Goal: Task Accomplishment & Management: Manage account settings

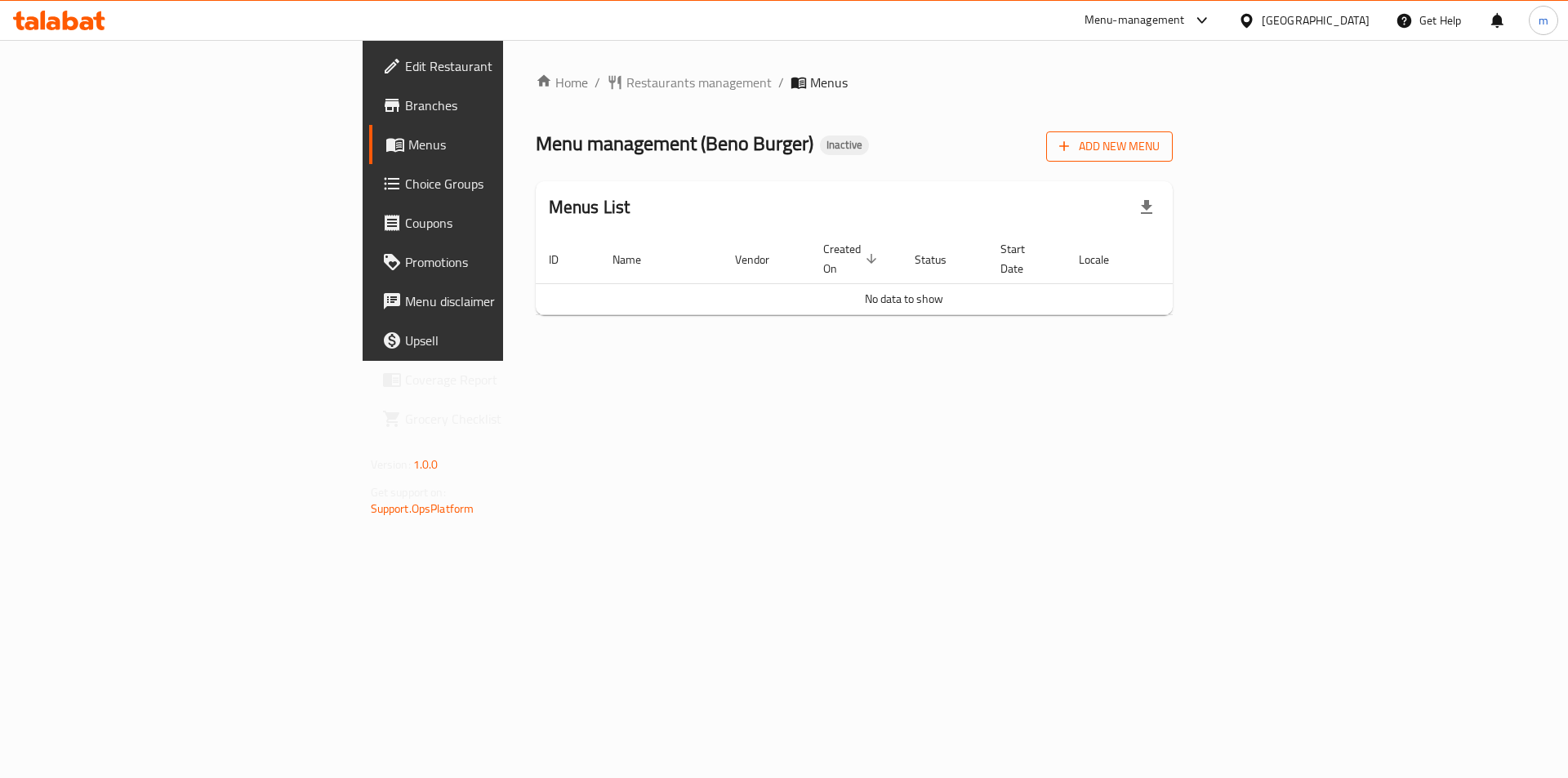
click at [1159, 153] on span "Add New Menu" at bounding box center [1109, 146] width 100 height 20
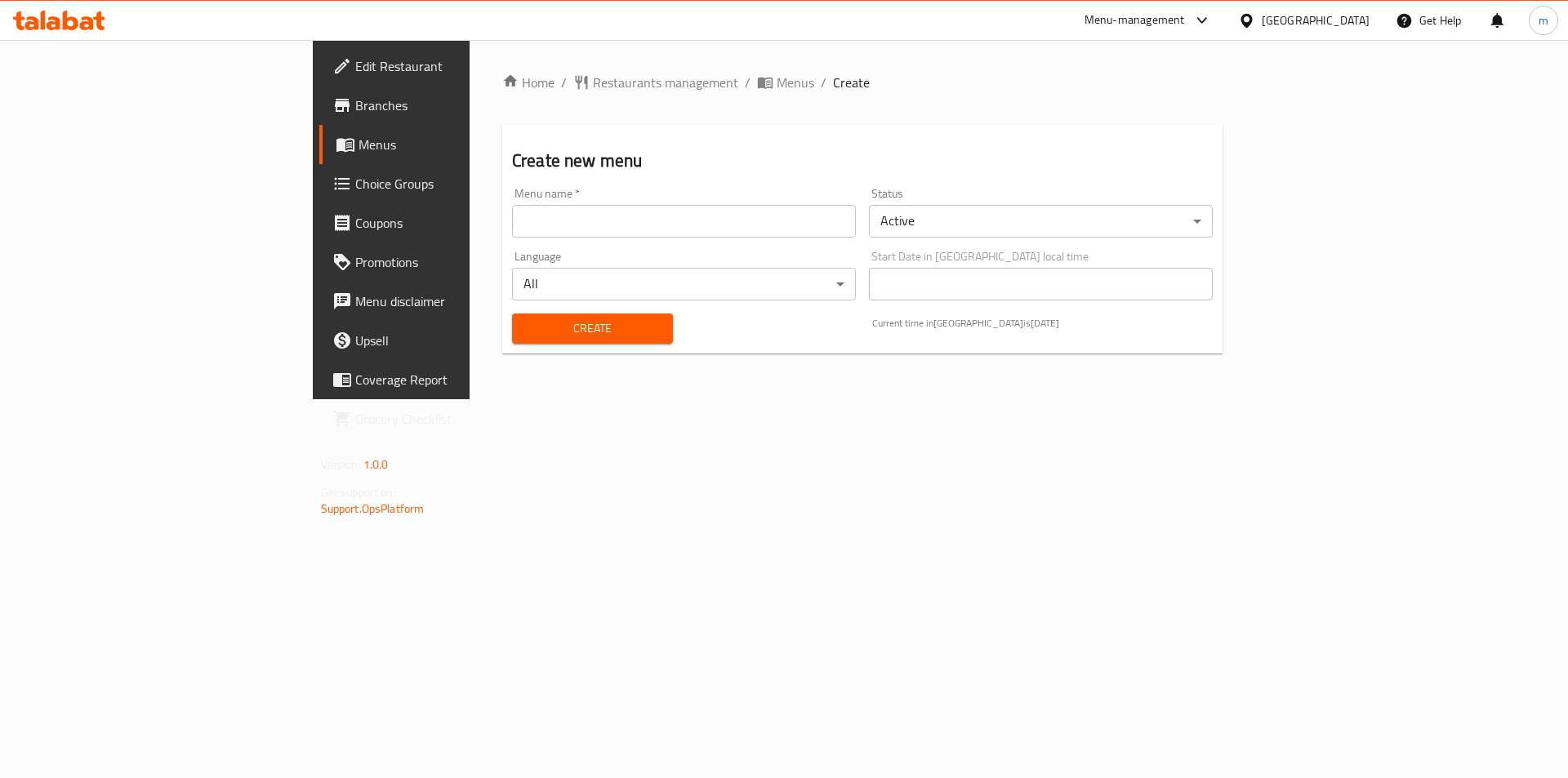
click at [631, 239] on div "Menu name   * Menu name *" at bounding box center [683, 212] width 357 height 63
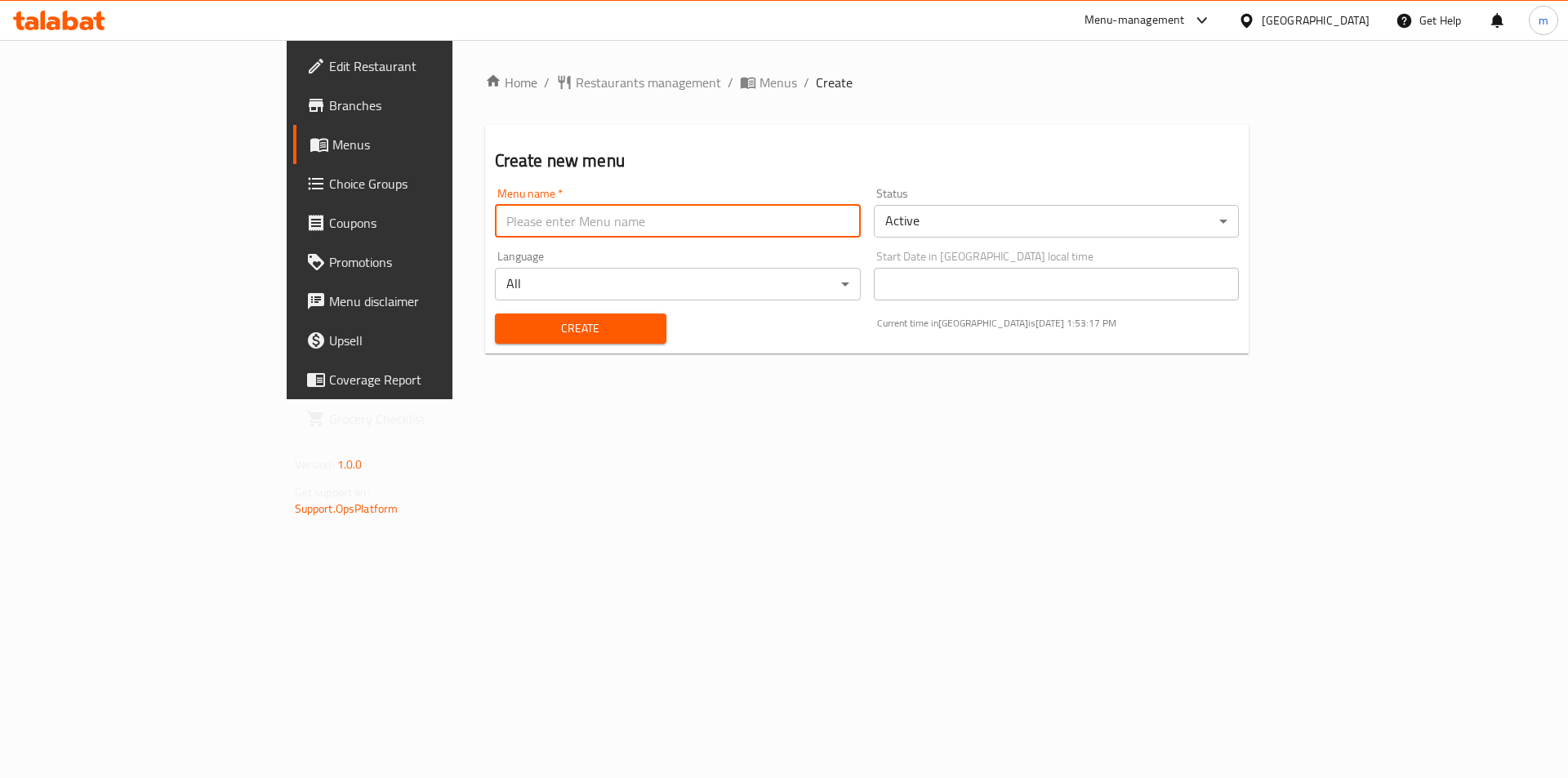
click at [635, 227] on input "text" at bounding box center [677, 221] width 366 height 33
type input "[GEOGRAPHIC_DATA] 17/8"
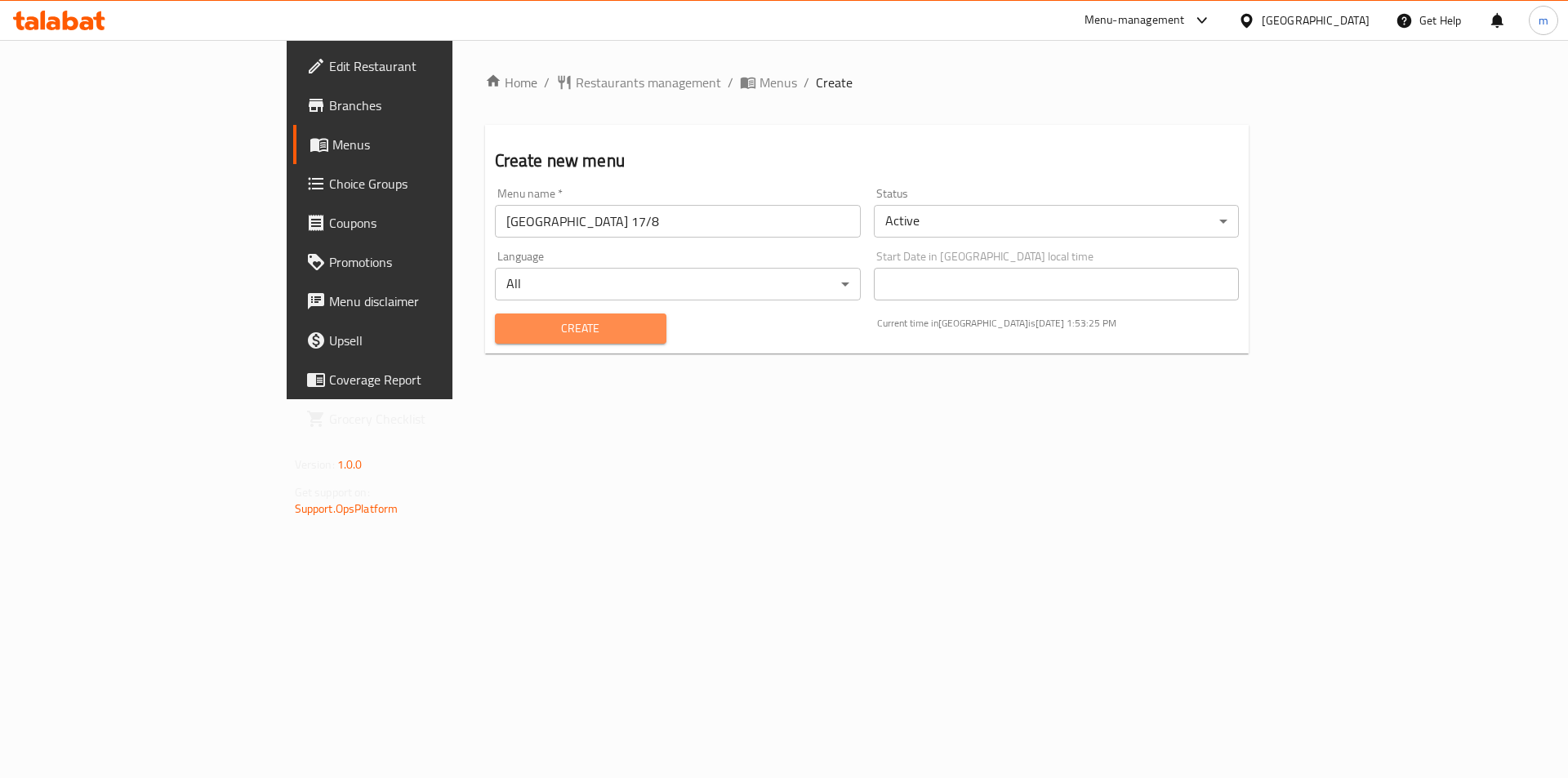
click at [508, 337] on span "Create" at bounding box center [580, 328] width 145 height 20
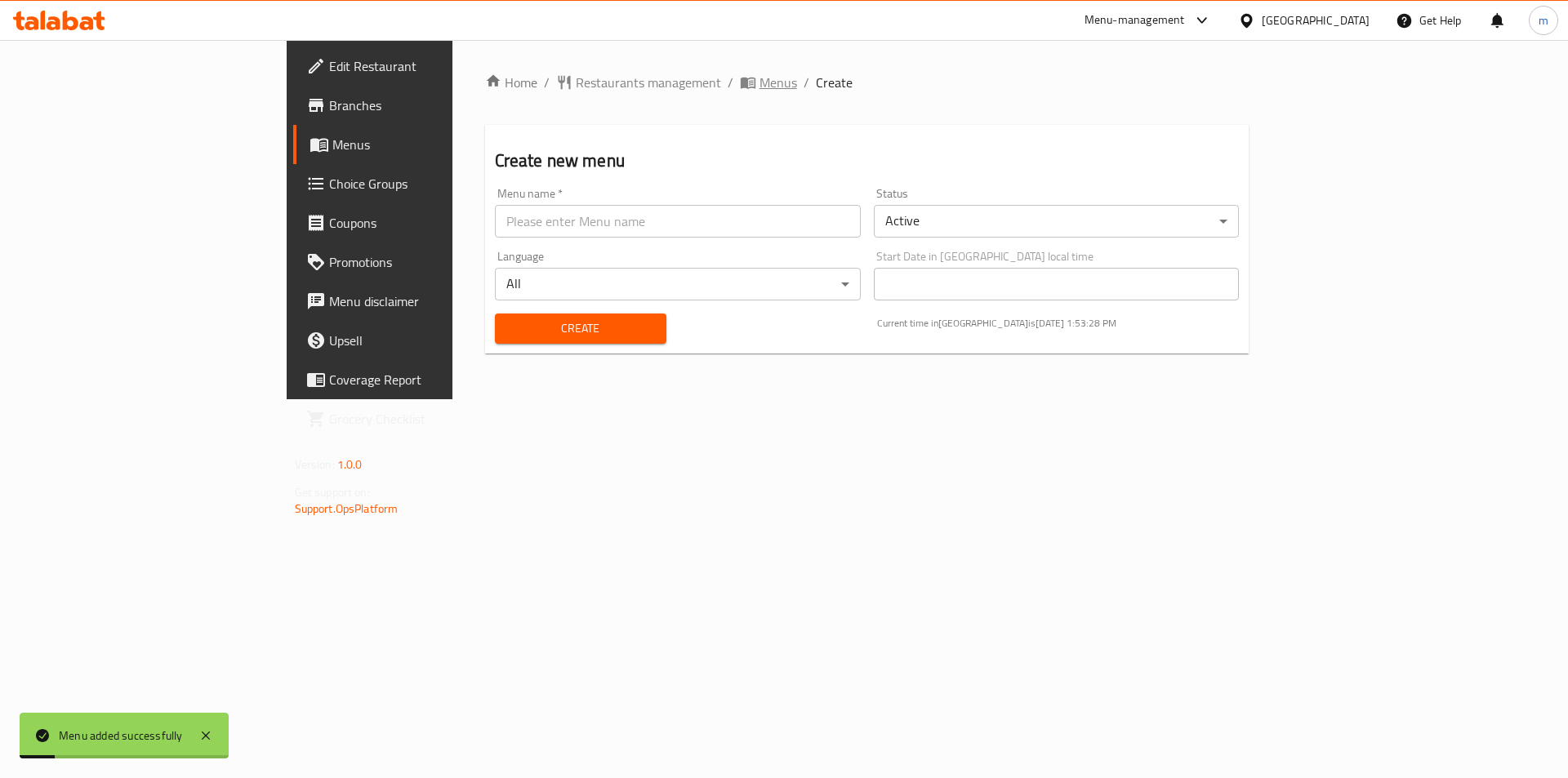
click at [759, 74] on span "Menus" at bounding box center [777, 83] width 38 height 19
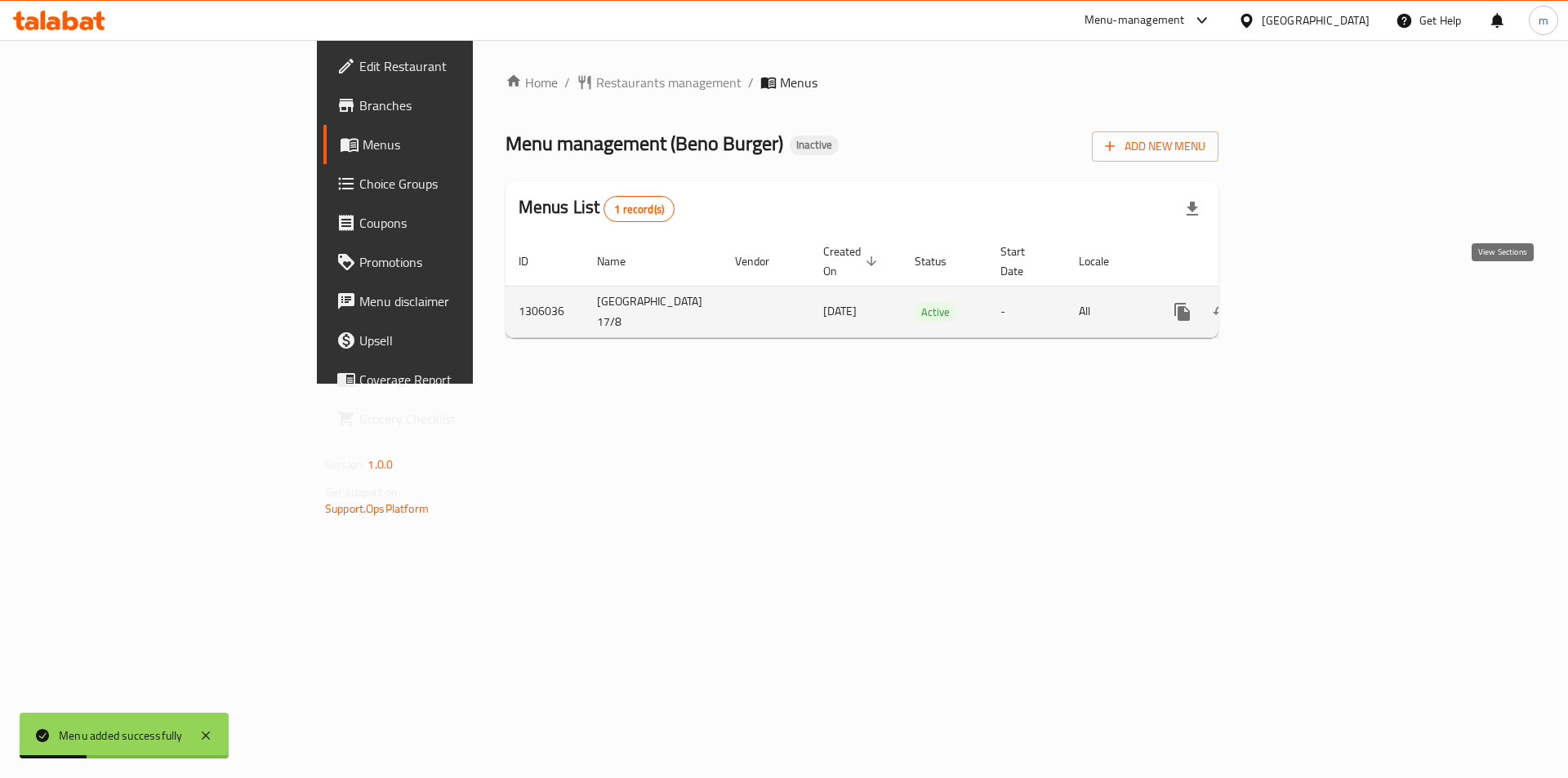
click at [1320, 305] on link "enhanced table" at bounding box center [1300, 312] width 39 height 39
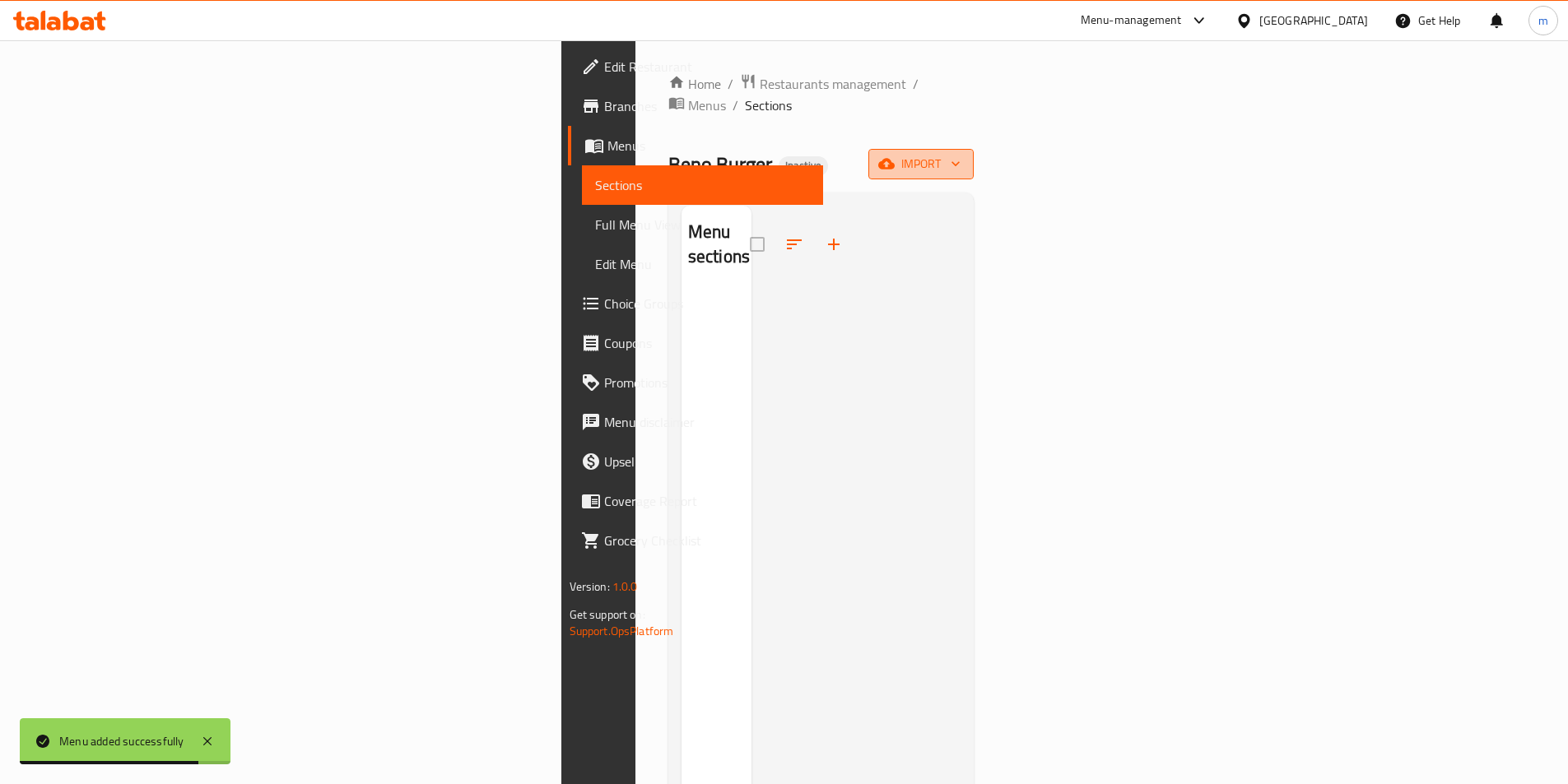
click at [961, 154] on span "import" at bounding box center [920, 164] width 79 height 20
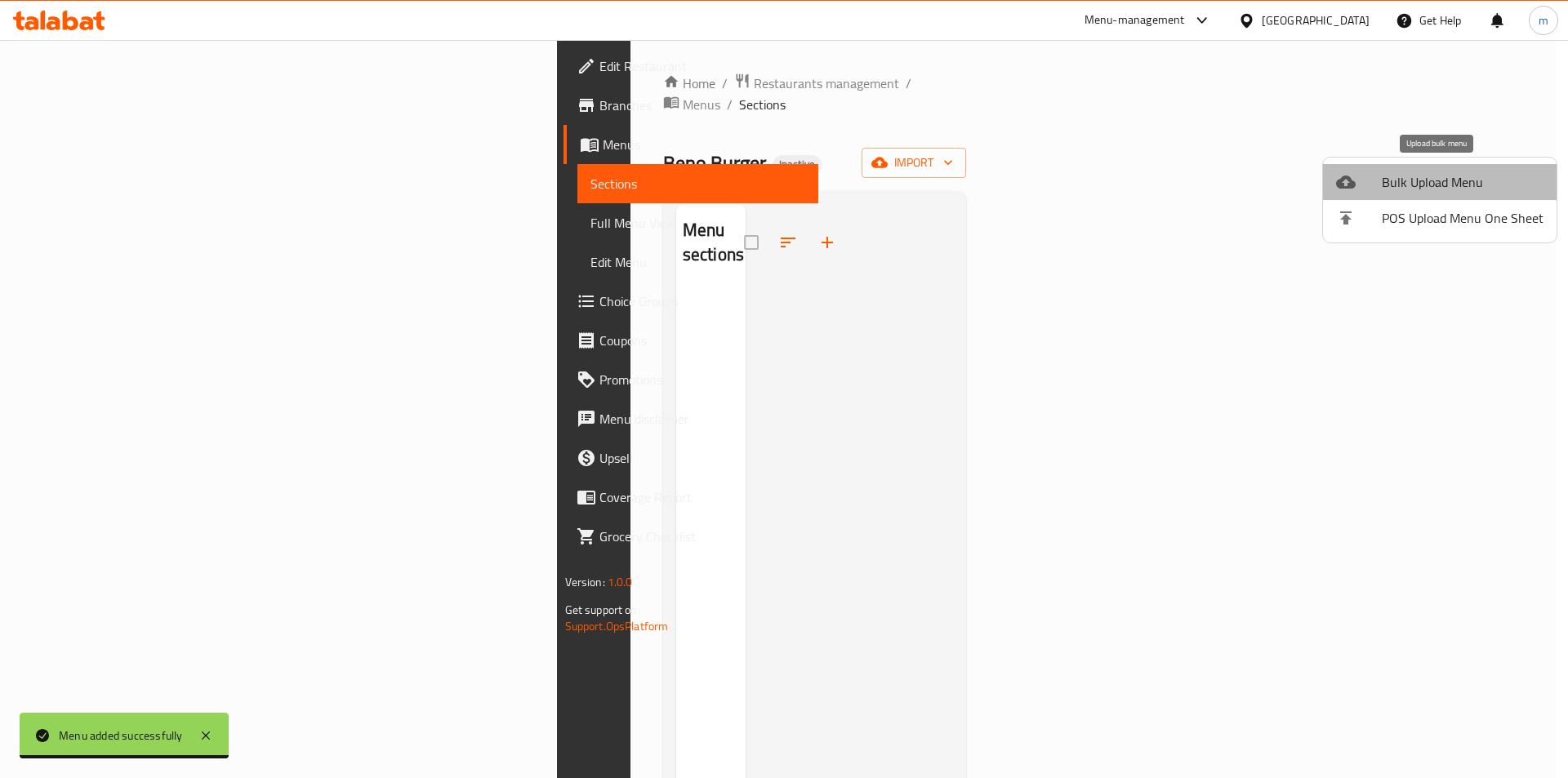
click at [1478, 176] on span "Bulk Upload Menu" at bounding box center [1462, 182] width 162 height 19
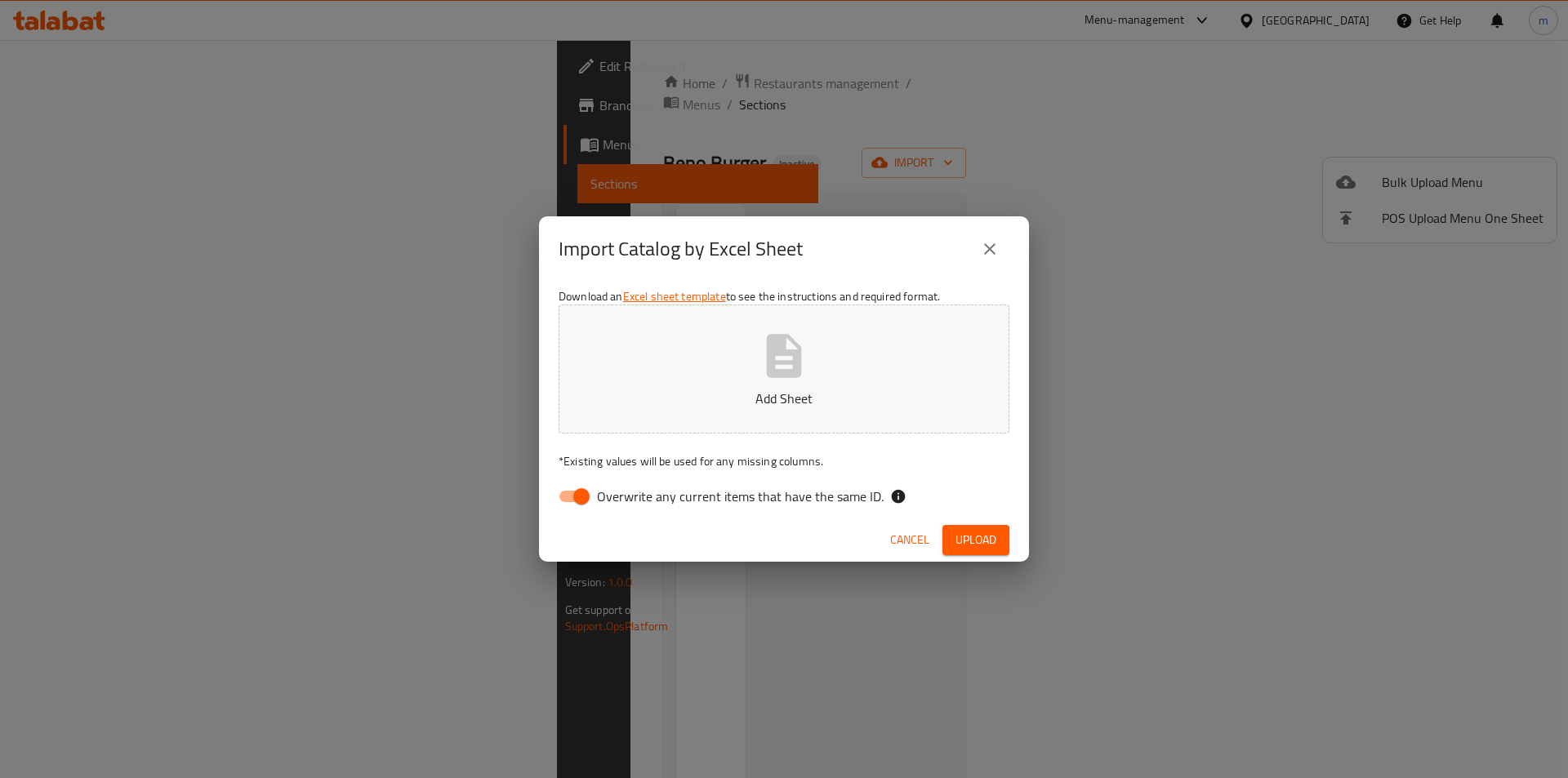
click at [579, 499] on input "Overwrite any current items that have the same ID." at bounding box center [581, 496] width 93 height 31
checkbox input "false"
click at [958, 540] on span "Upload" at bounding box center [975, 540] width 40 height 20
click at [974, 545] on span "Upload" at bounding box center [975, 540] width 40 height 20
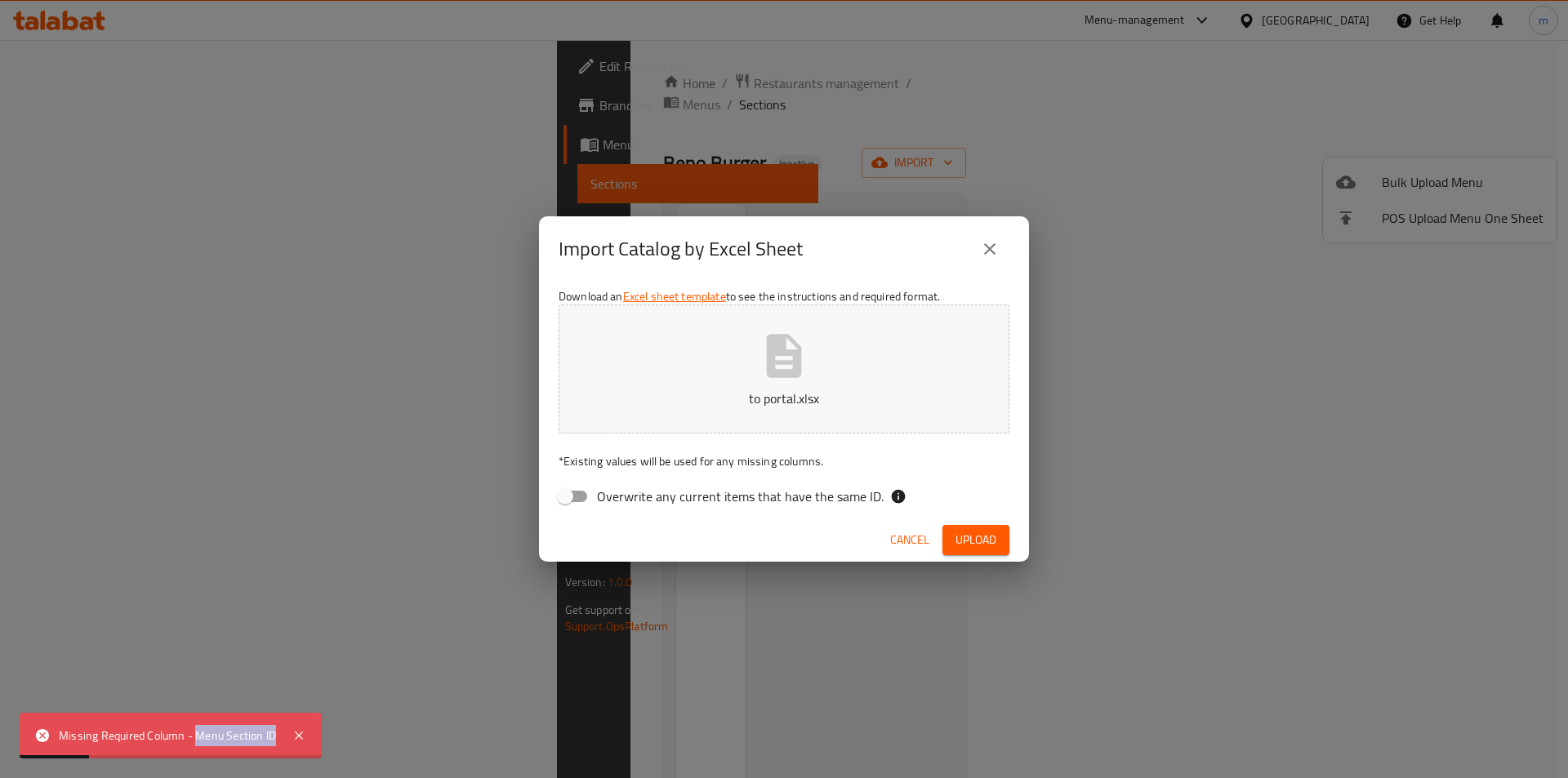
drag, startPoint x: 196, startPoint y: 741, endPoint x: 285, endPoint y: 744, distance: 89.1
click at [285, 744] on div "Missing Required Column - Menu Section ID" at bounding box center [170, 736] width 302 height 46
copy div "Menu Section ID"
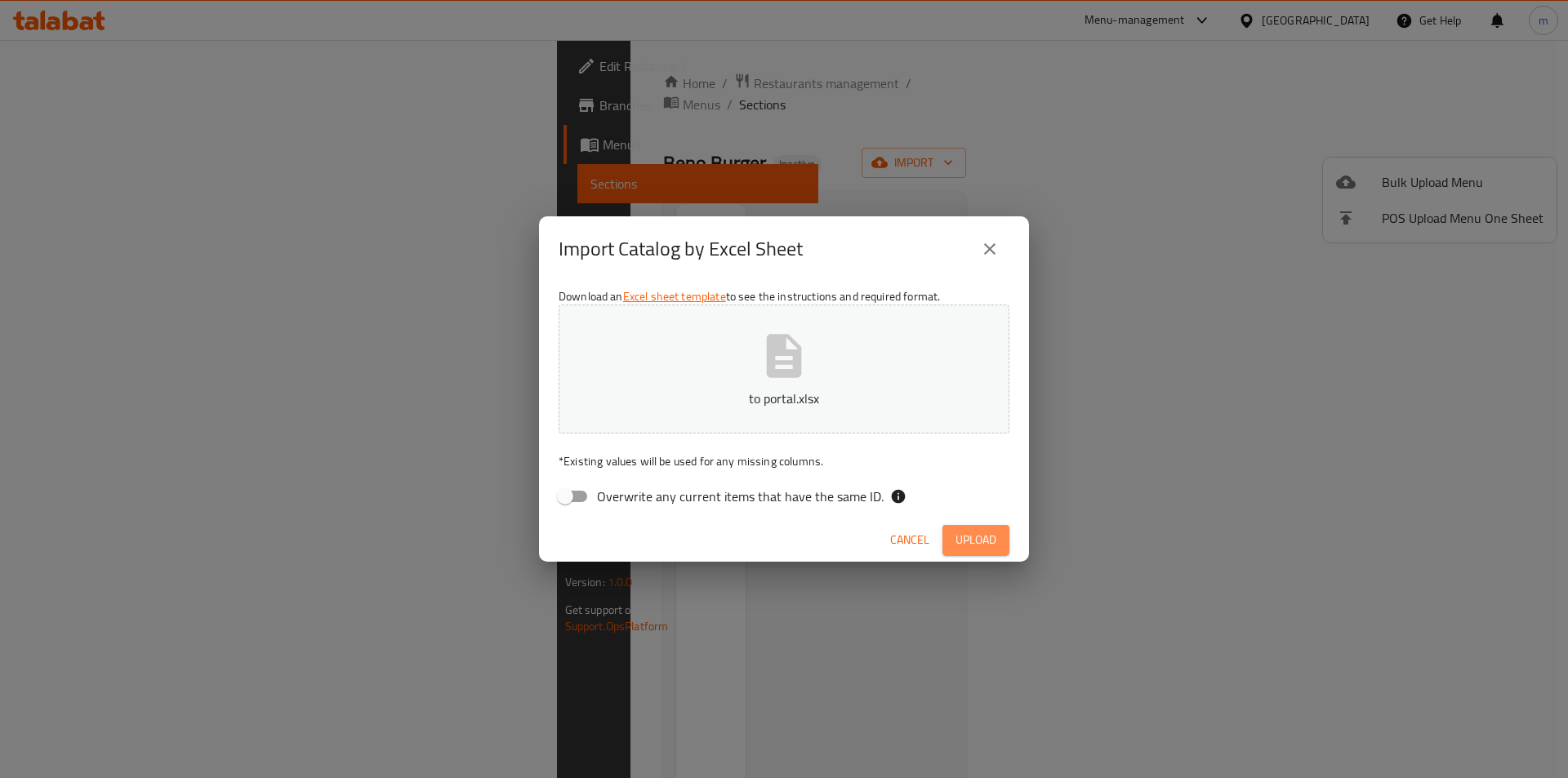
click at [974, 540] on span "Upload" at bounding box center [975, 540] width 40 height 20
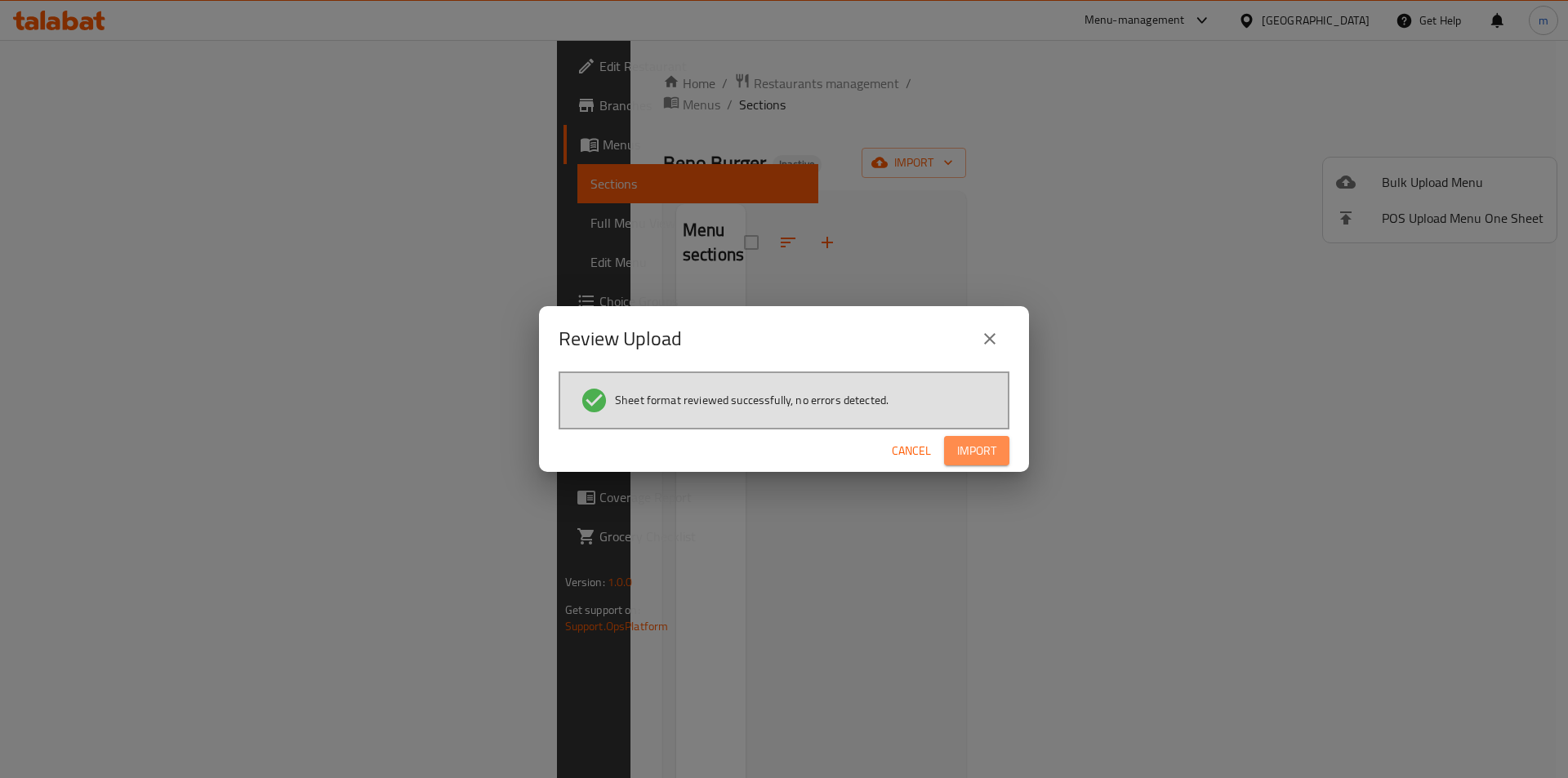
click at [963, 450] on span "Import" at bounding box center [976, 450] width 39 height 20
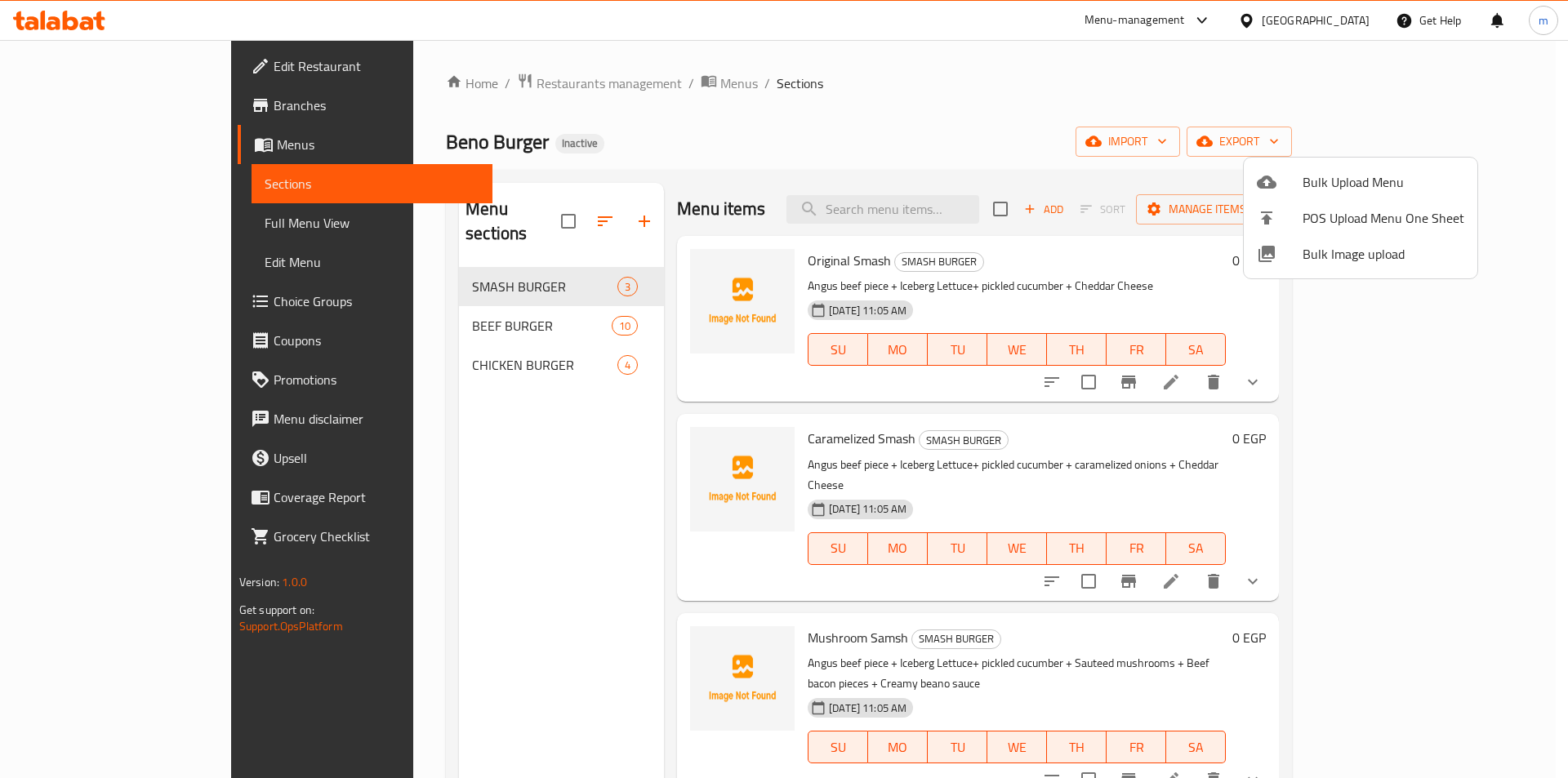
click at [1409, 392] on div at bounding box center [784, 389] width 1568 height 778
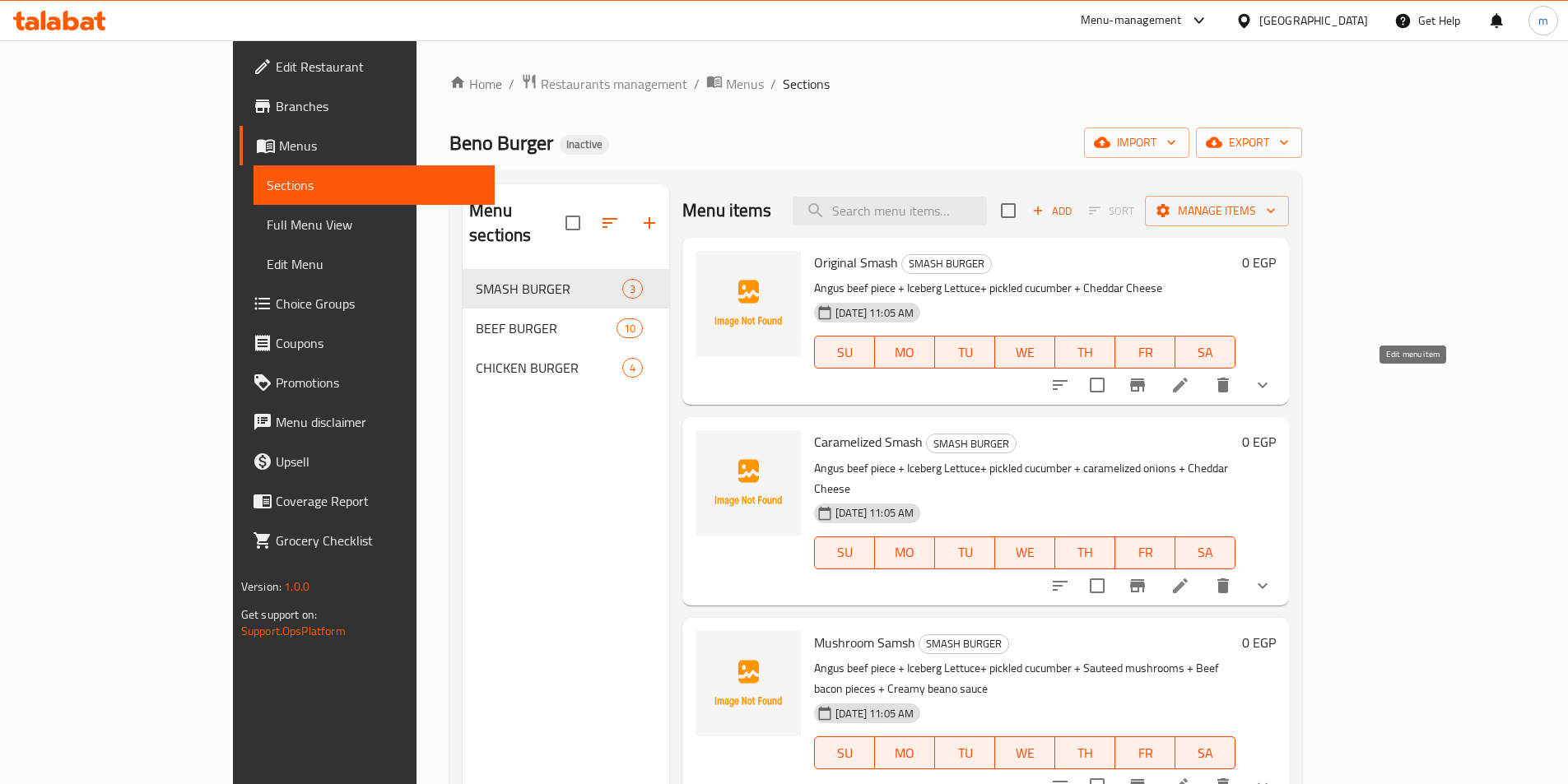
click at [1190, 390] on icon at bounding box center [1180, 385] width 19 height 19
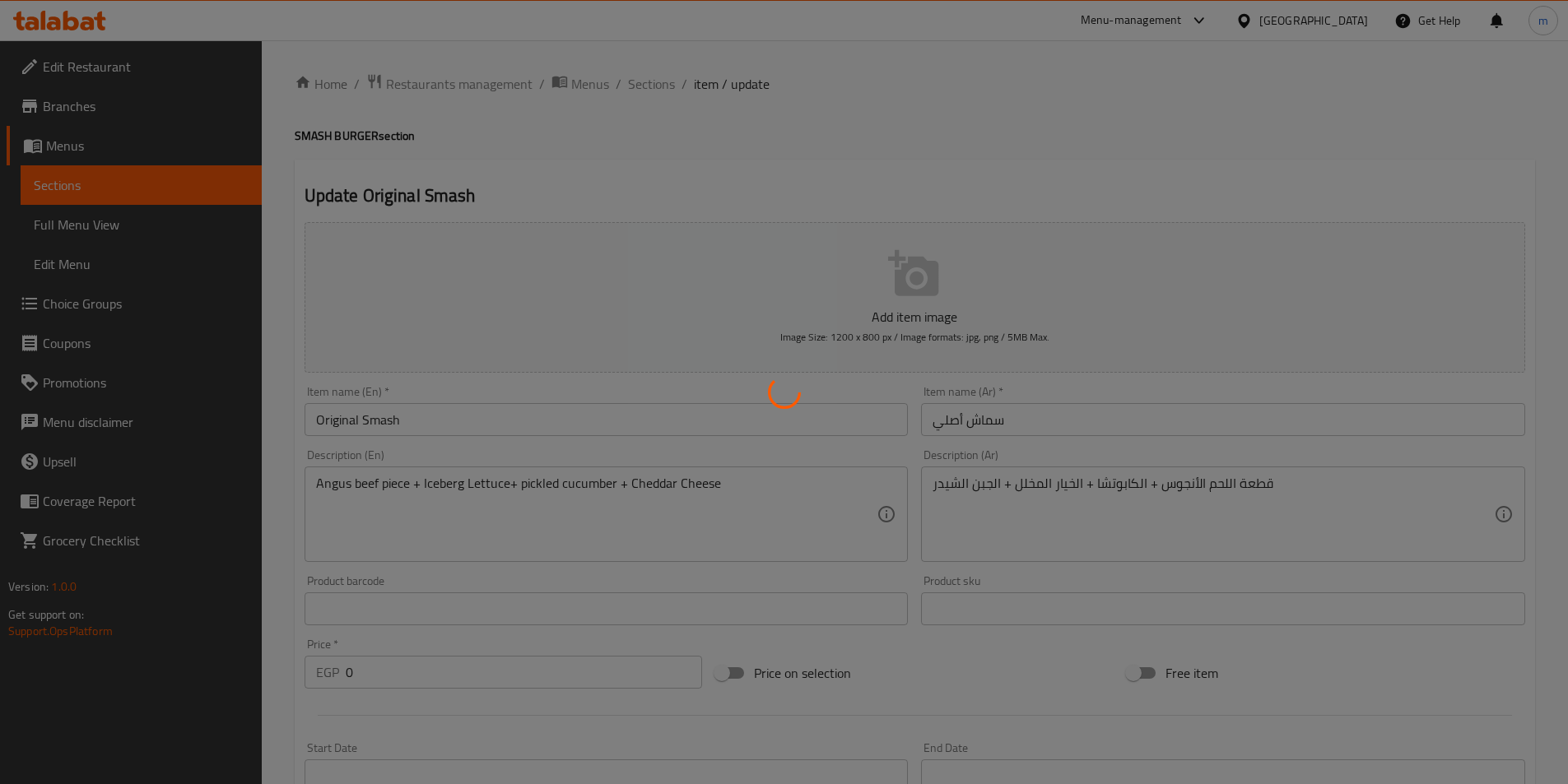
click at [361, 482] on div at bounding box center [784, 392] width 1568 height 784
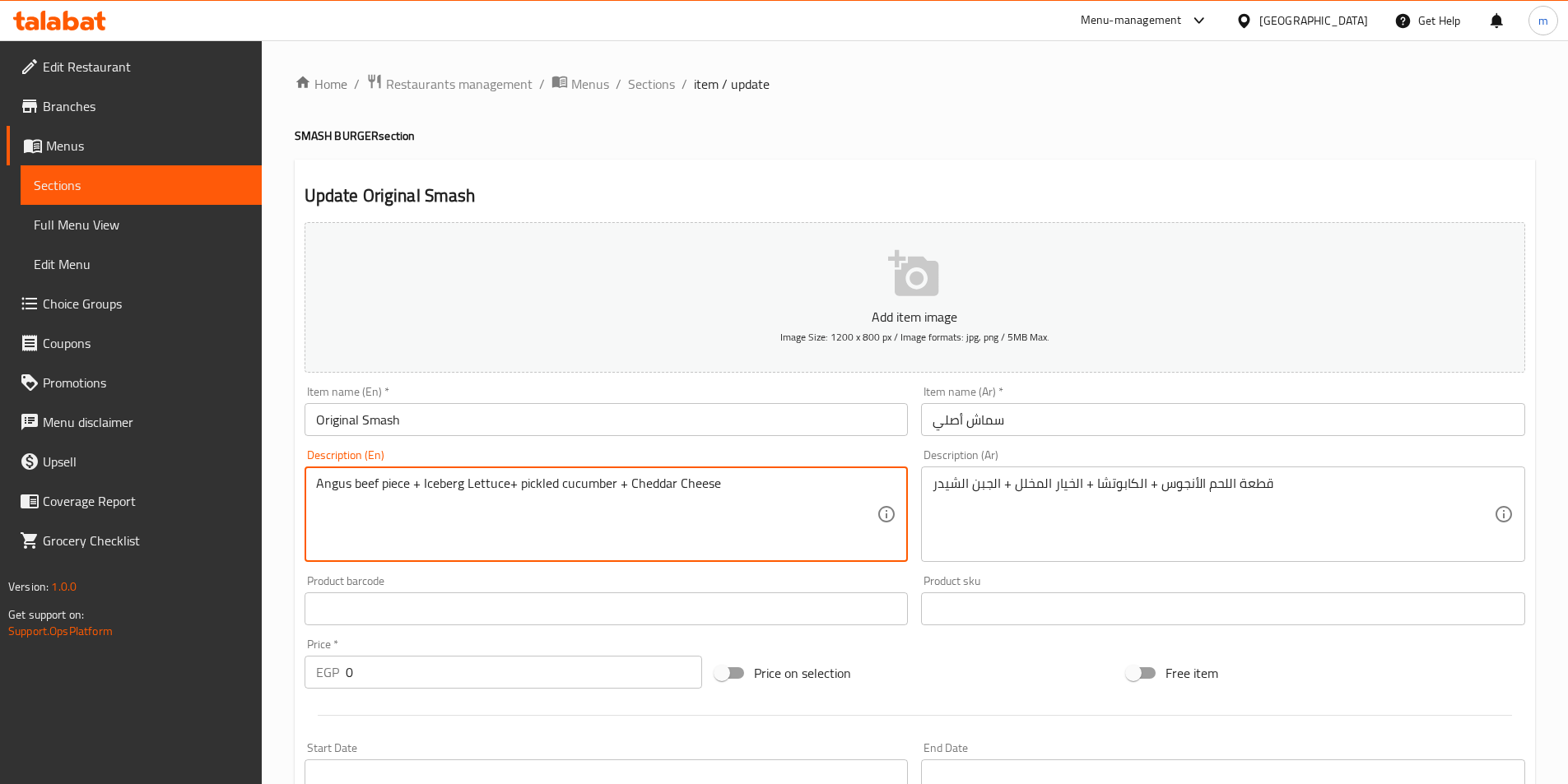
click at [373, 486] on textarea "Angus beef piece + Iceberg Lettuce+ pickled cucumber + Cheddar Cheese" at bounding box center [596, 515] width 561 height 78
click at [374, 493] on textarea "Angus meat piece + Iceberg Lettuce+ pickled cucumber + Cheddar Cheese" at bounding box center [596, 515] width 561 height 78
type textarea "Angus meat piece + Iceberg Lettuce+ pickled cucumber + Cheddar Cheese"
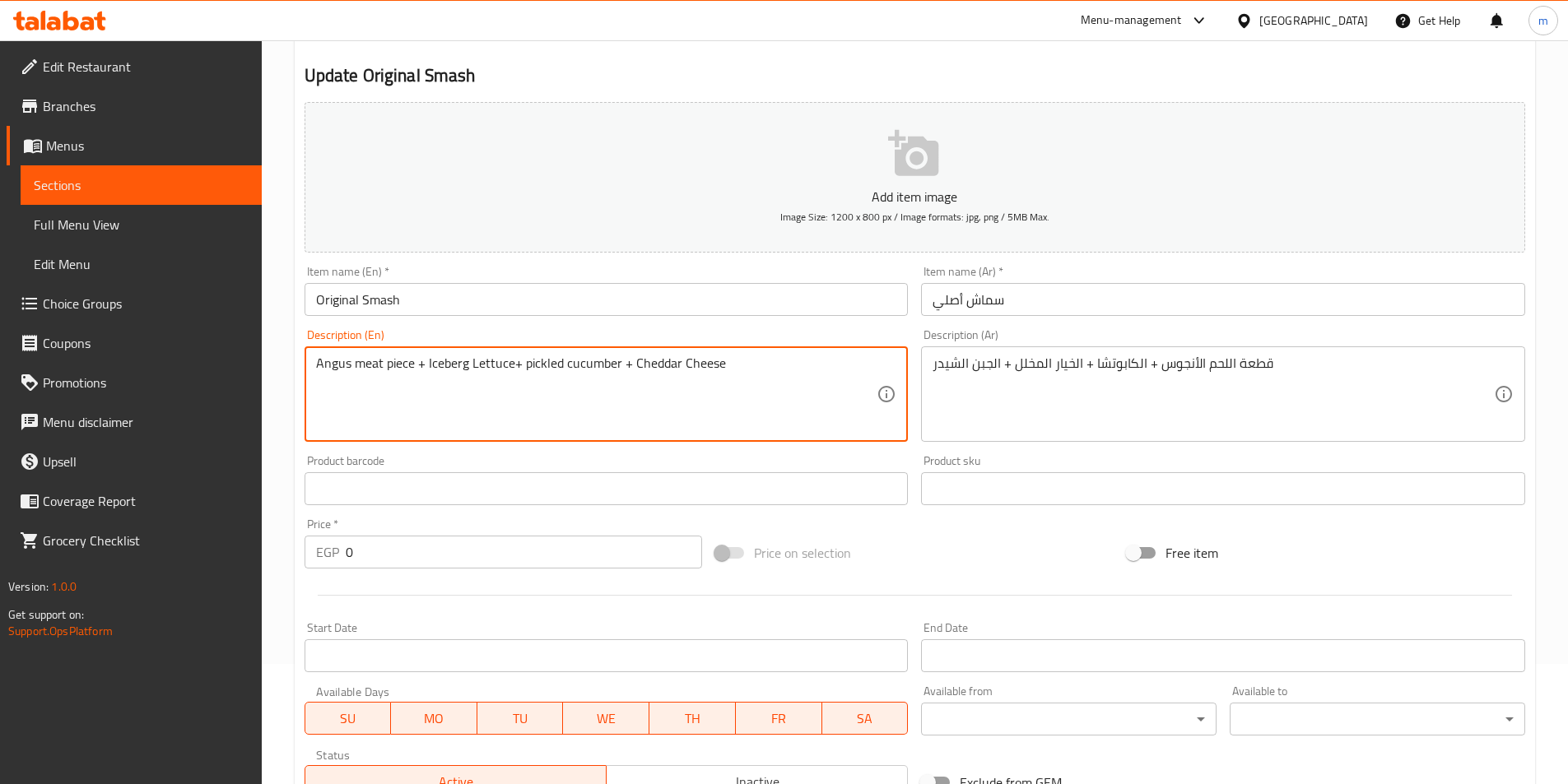
scroll to position [411, 0]
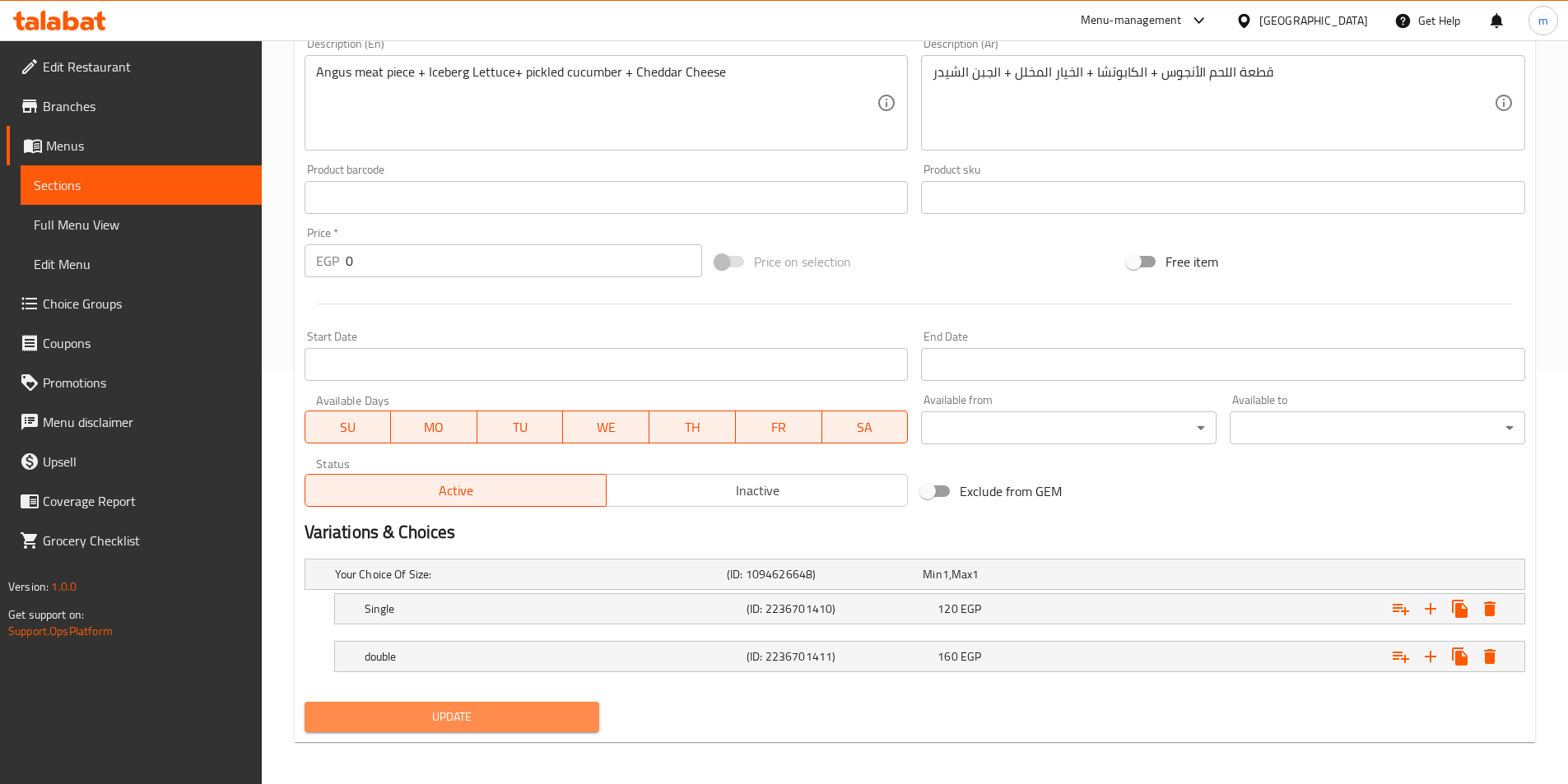
click at [473, 710] on span "Update" at bounding box center [453, 716] width 270 height 20
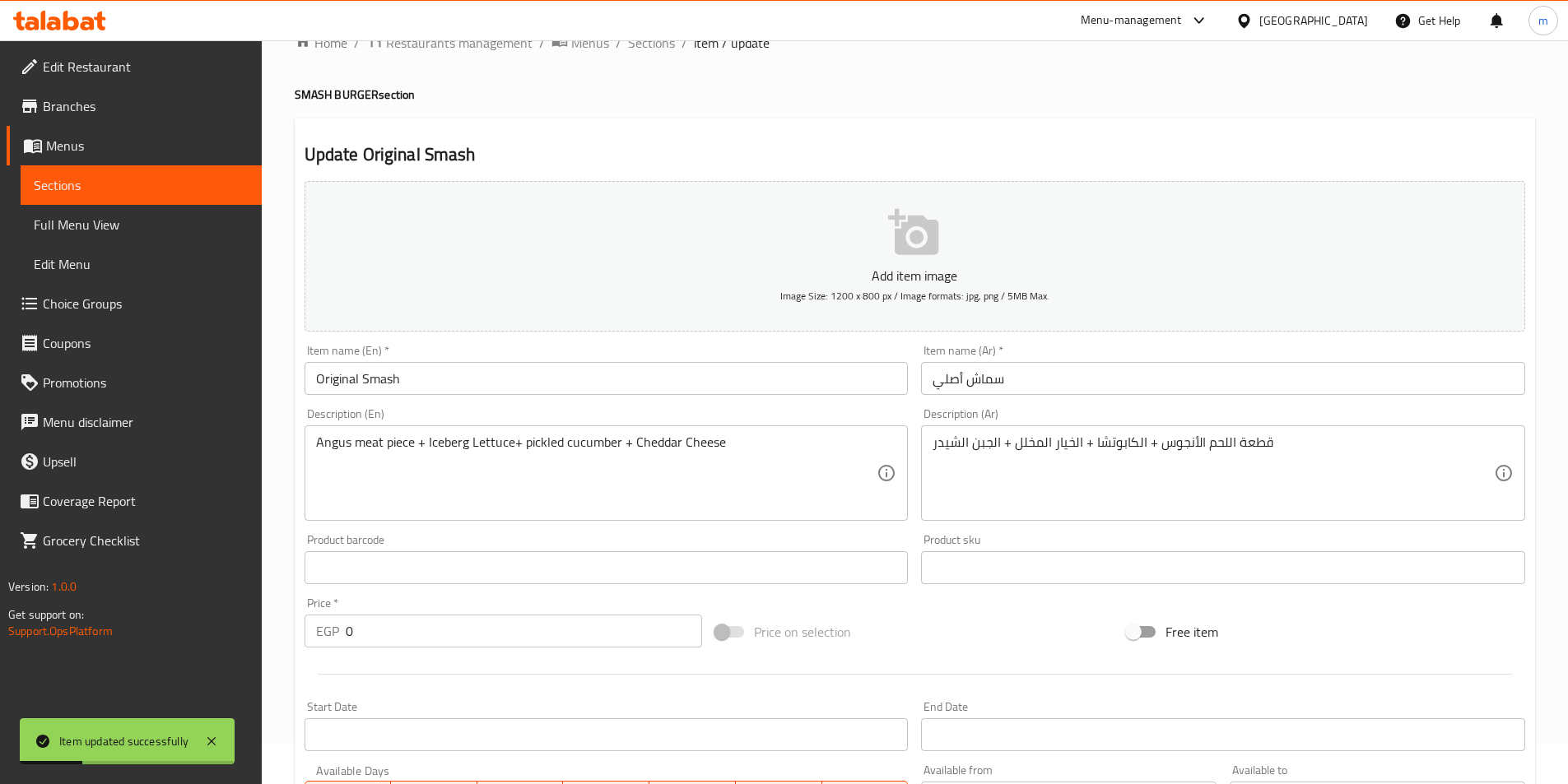
scroll to position [0, 0]
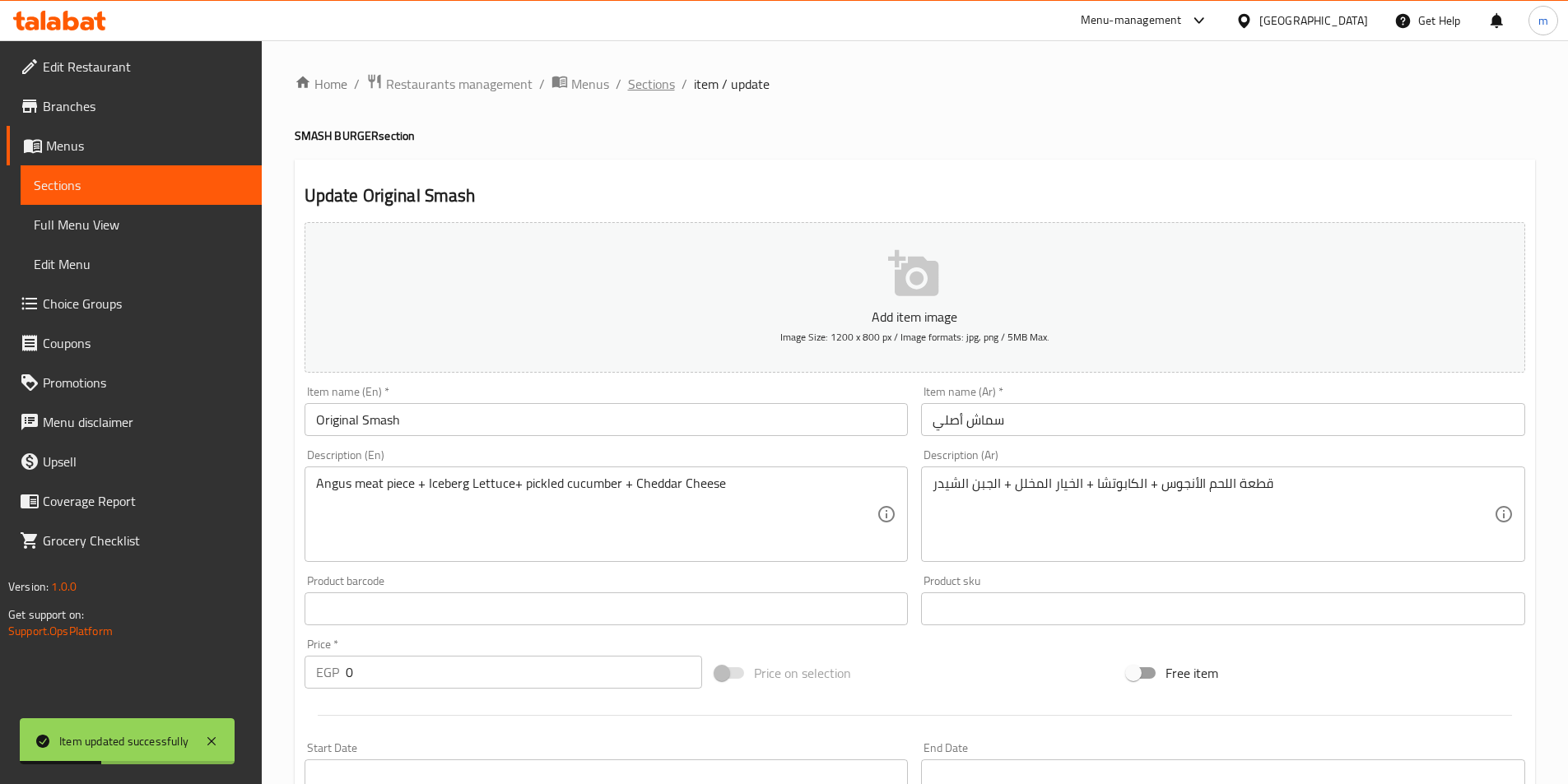
click at [651, 84] on span "Sections" at bounding box center [652, 83] width 47 height 19
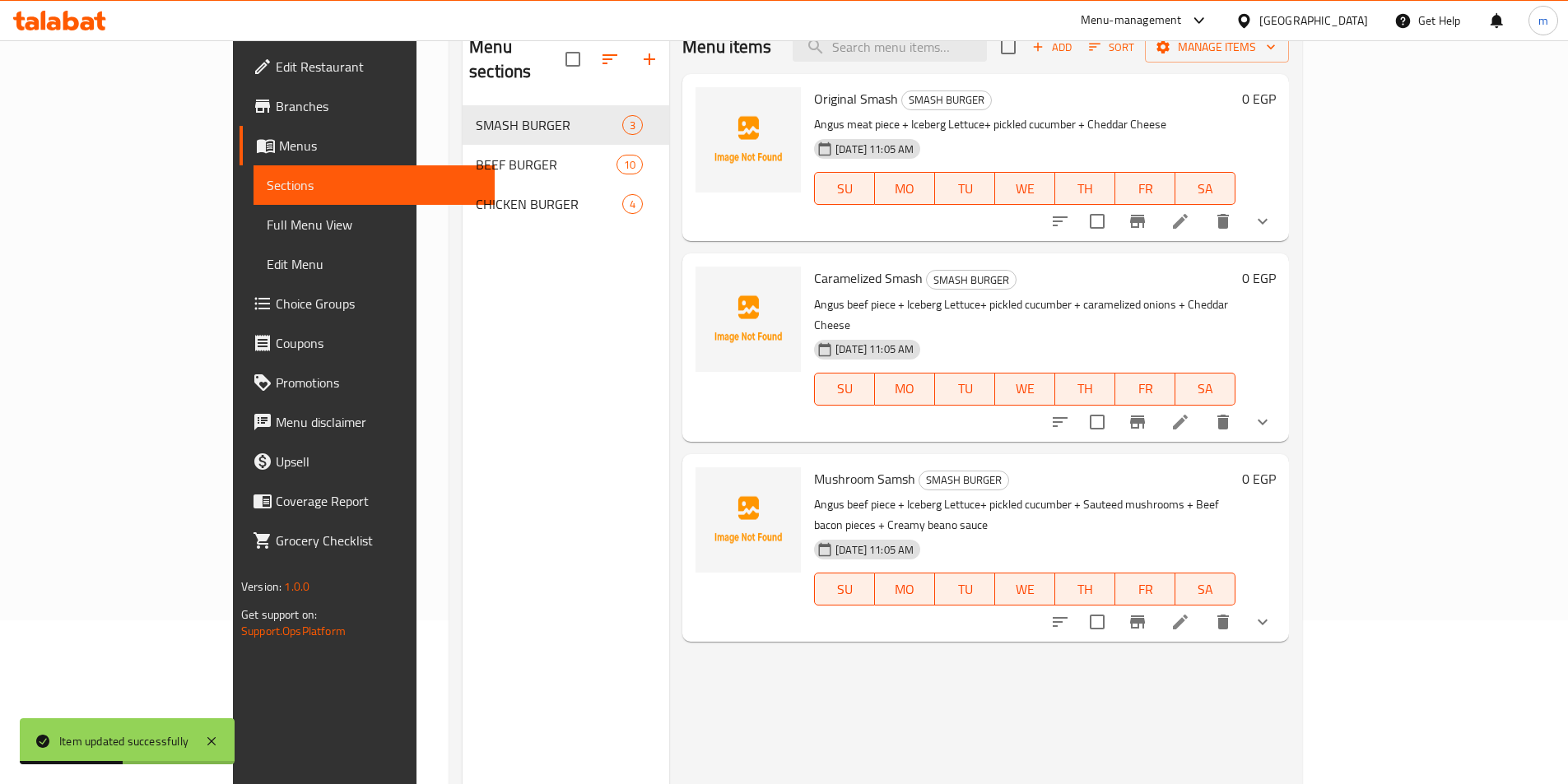
scroll to position [165, 0]
click at [1188, 414] on icon at bounding box center [1180, 421] width 15 height 15
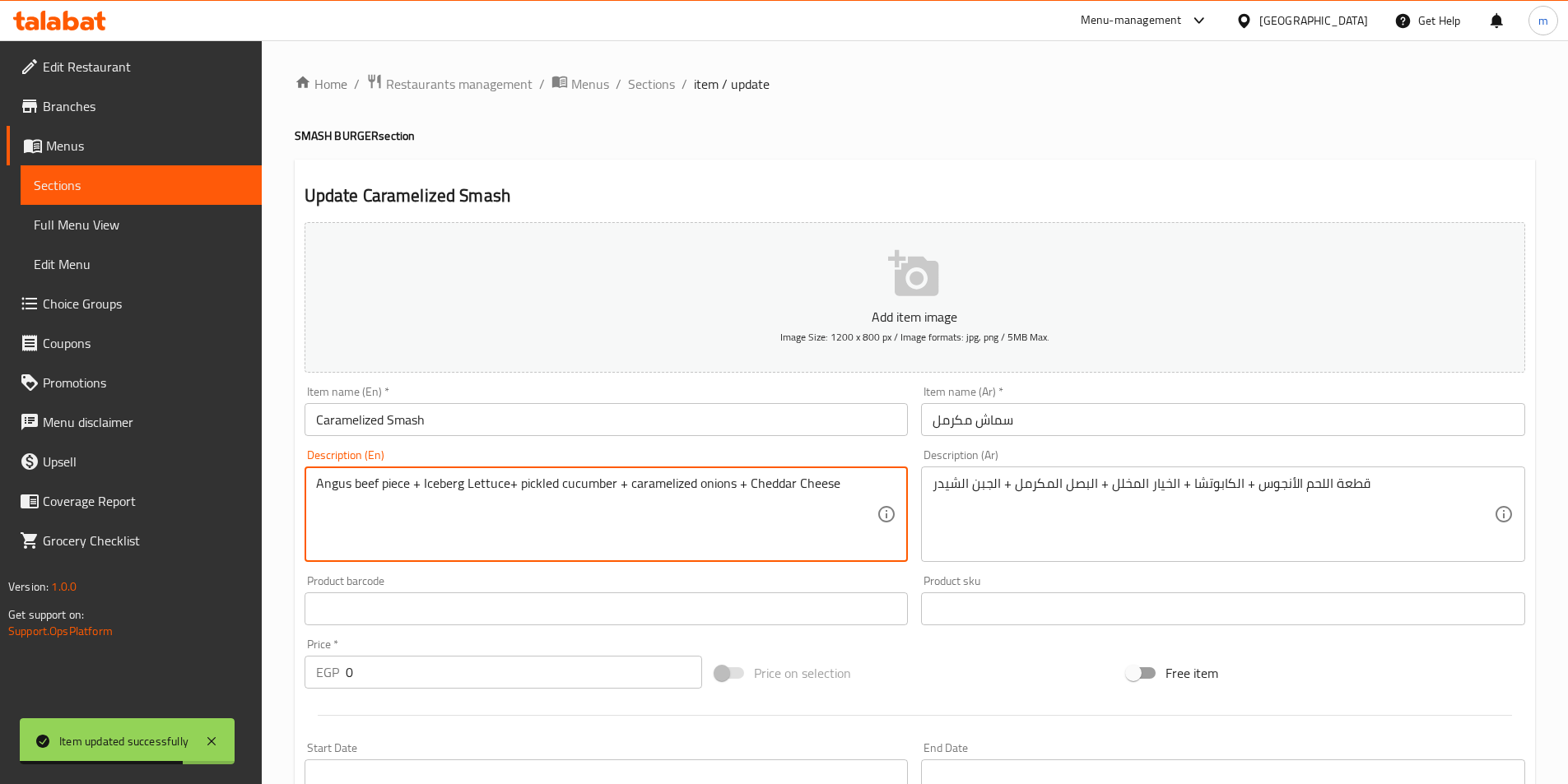
click at [362, 484] on textarea "Angus beef piece + Iceberg Lettuce+ pickled cucumber + caramelized onions + Che…" at bounding box center [596, 515] width 561 height 78
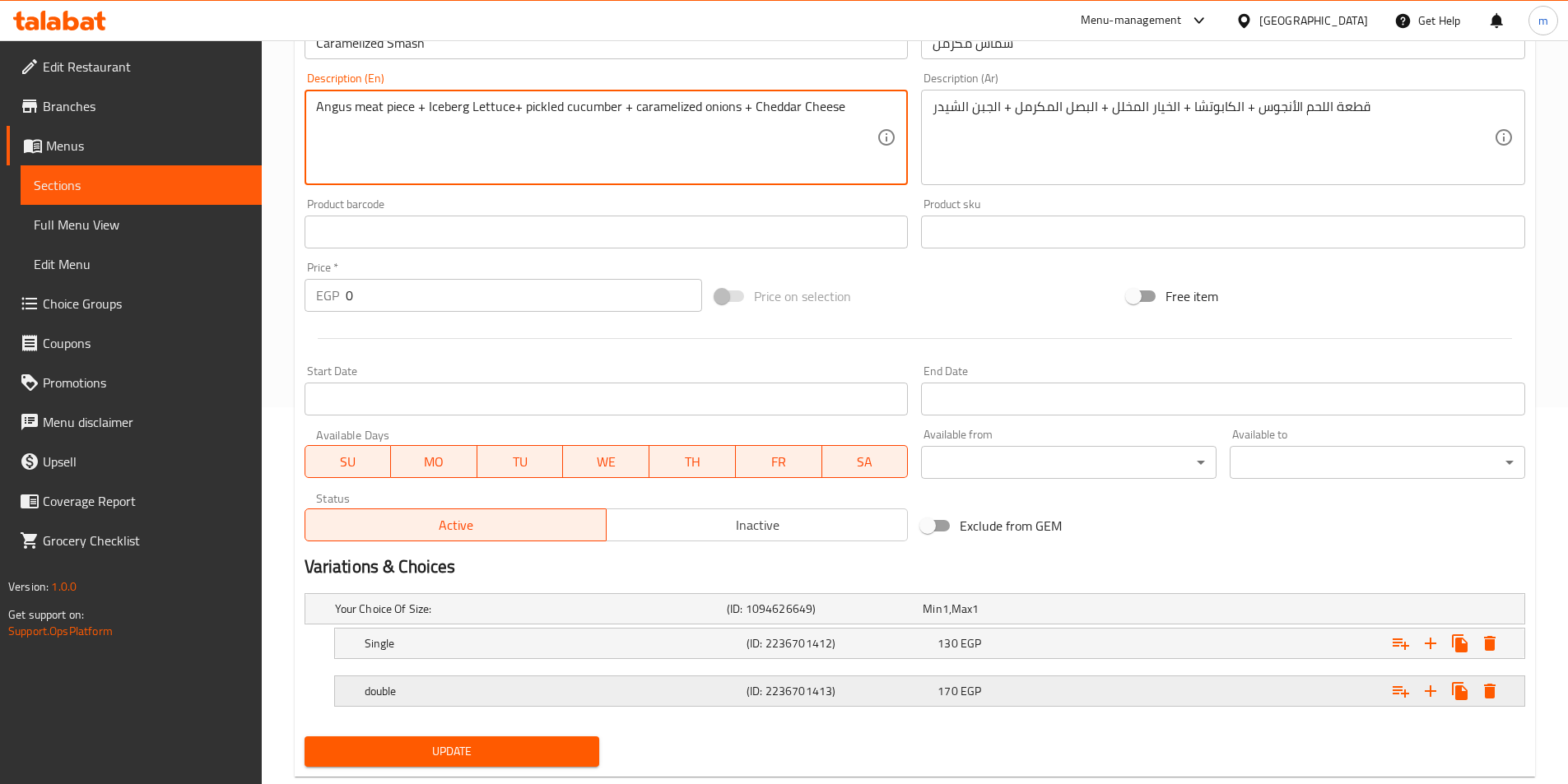
scroll to position [416, 0]
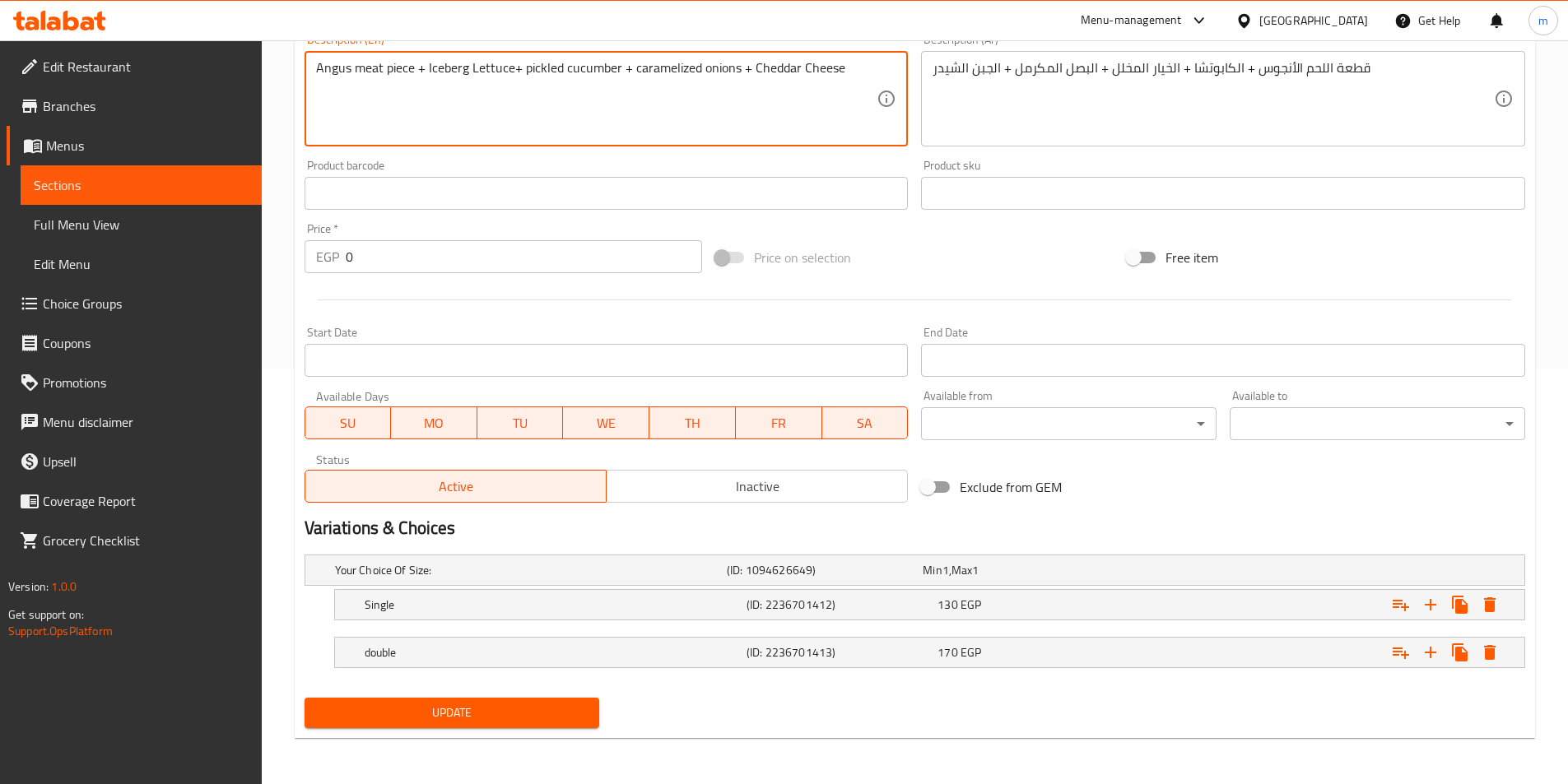
type textarea "Angus meat piece + Iceberg Lettuce+ pickled cucumber + caramelized onions + Che…"
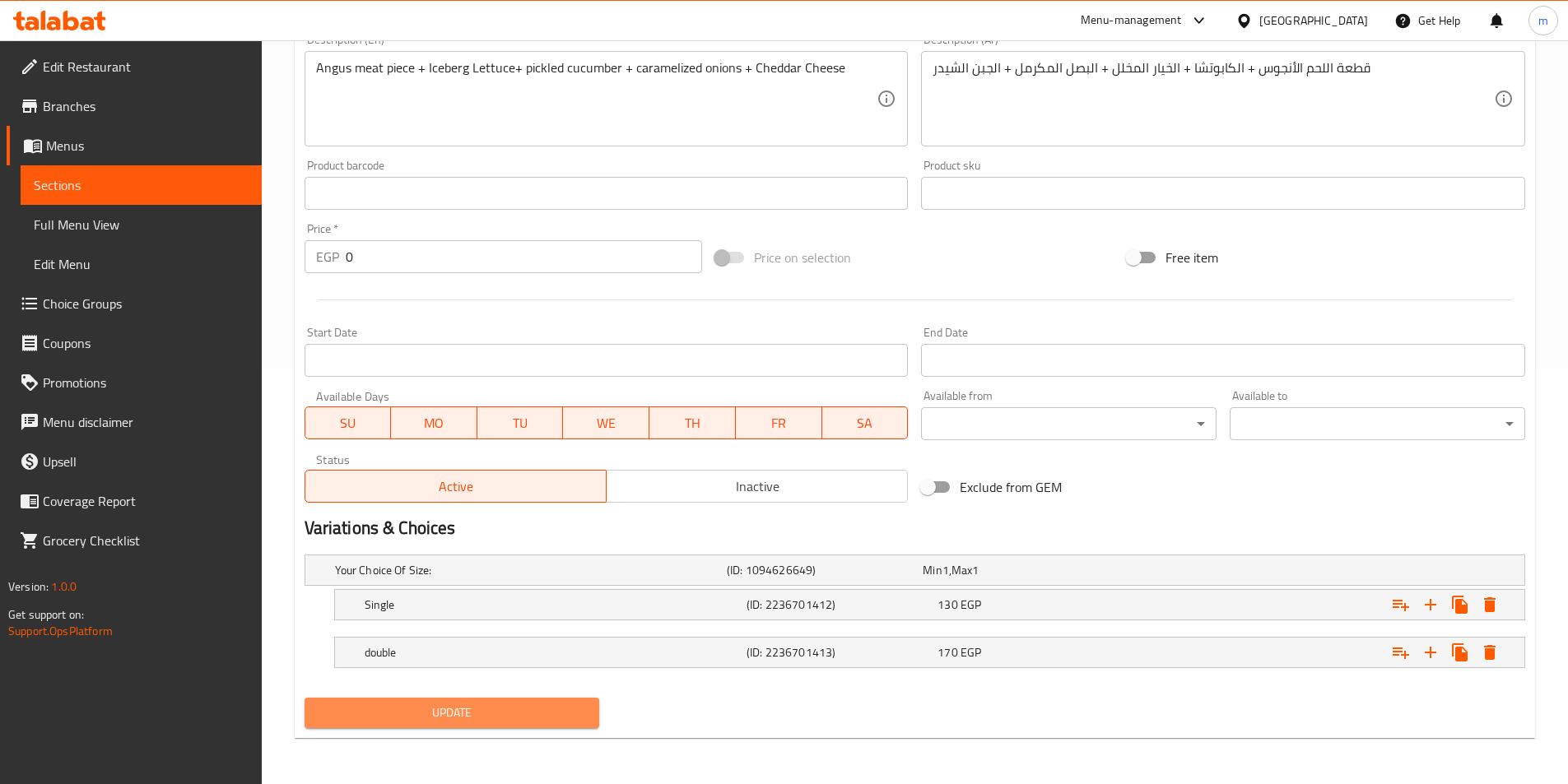
click at [448, 715] on span "Update" at bounding box center [453, 712] width 270 height 20
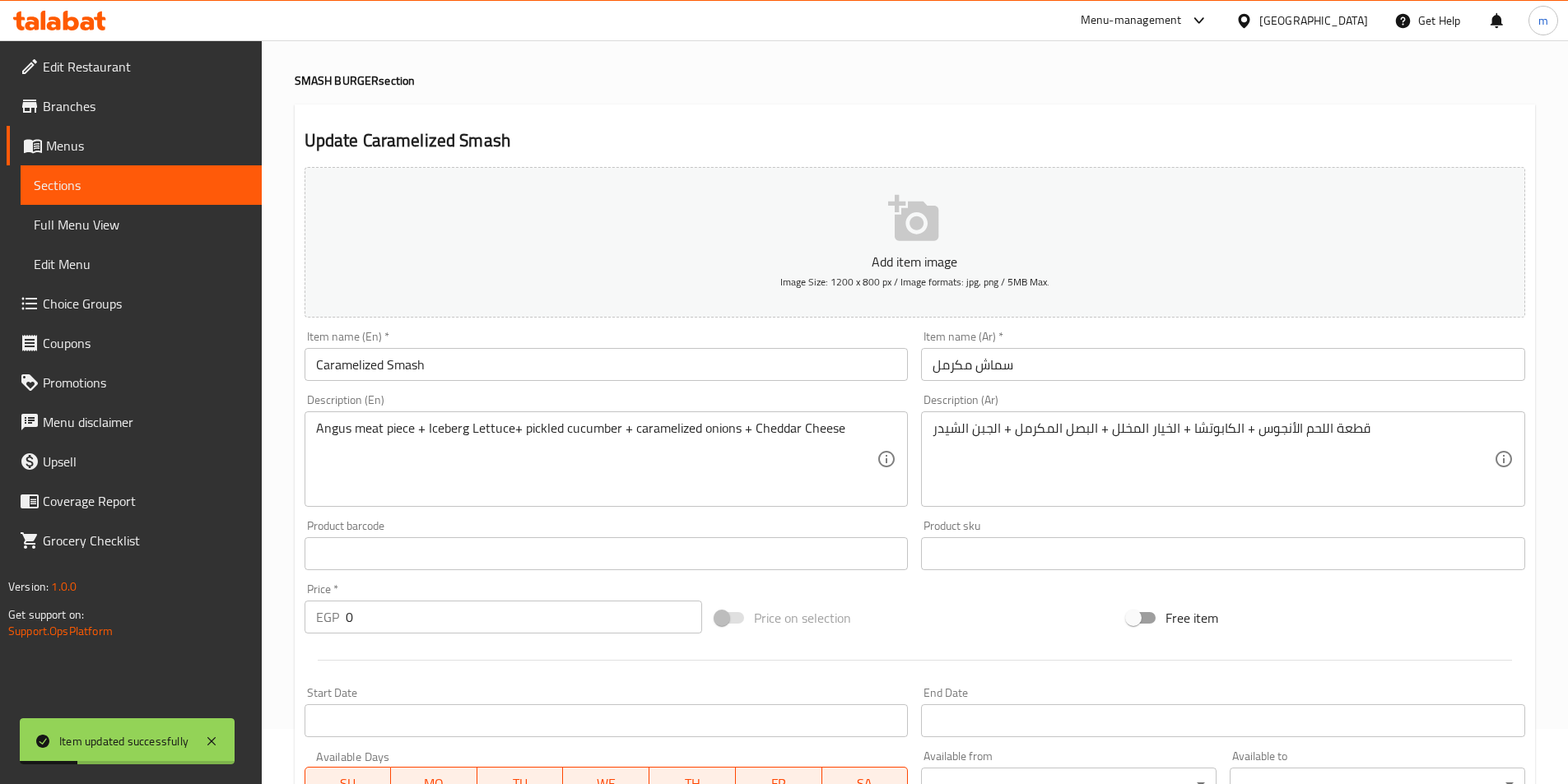
scroll to position [4, 0]
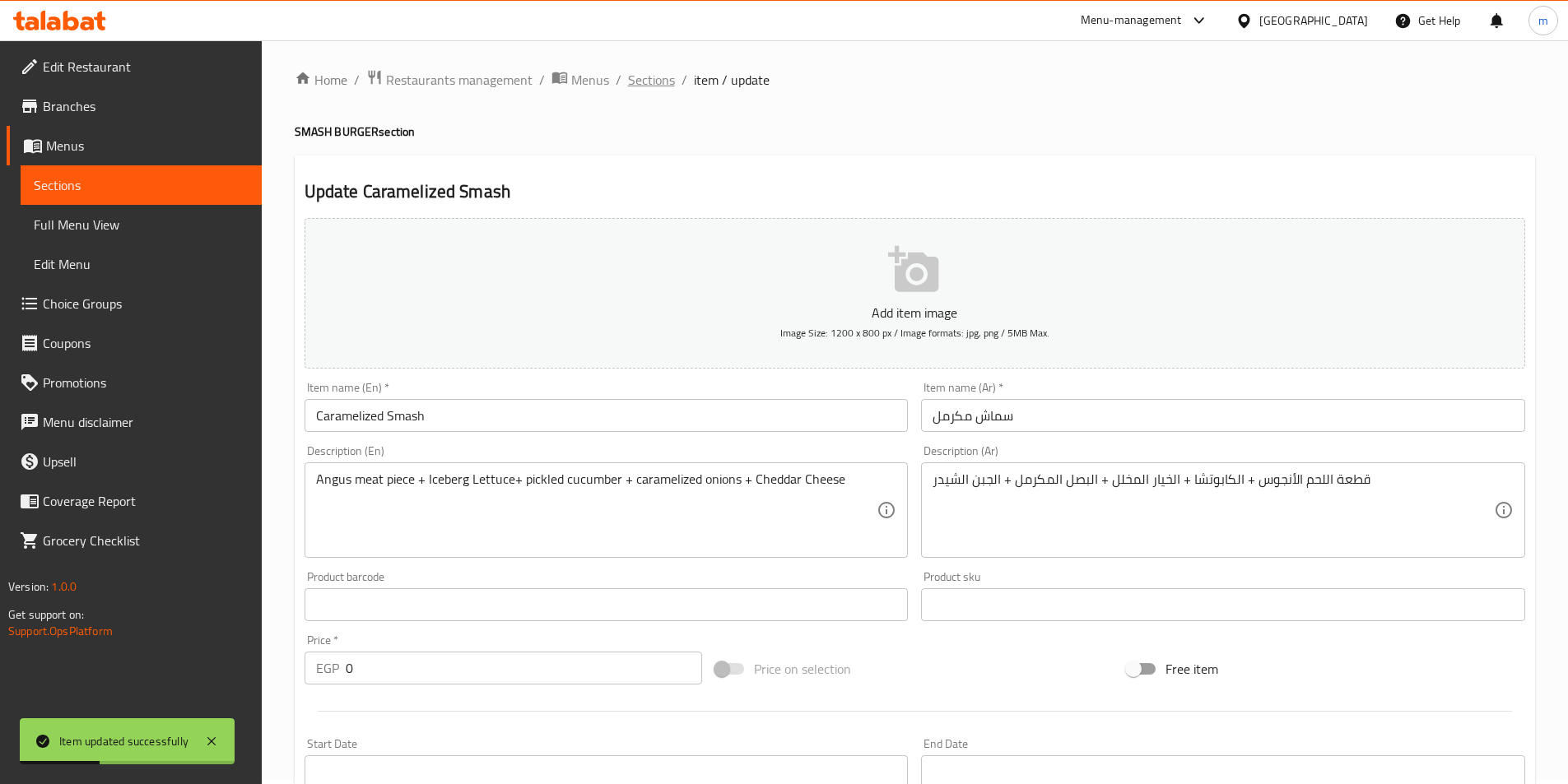
click at [645, 78] on span "Sections" at bounding box center [652, 79] width 47 height 19
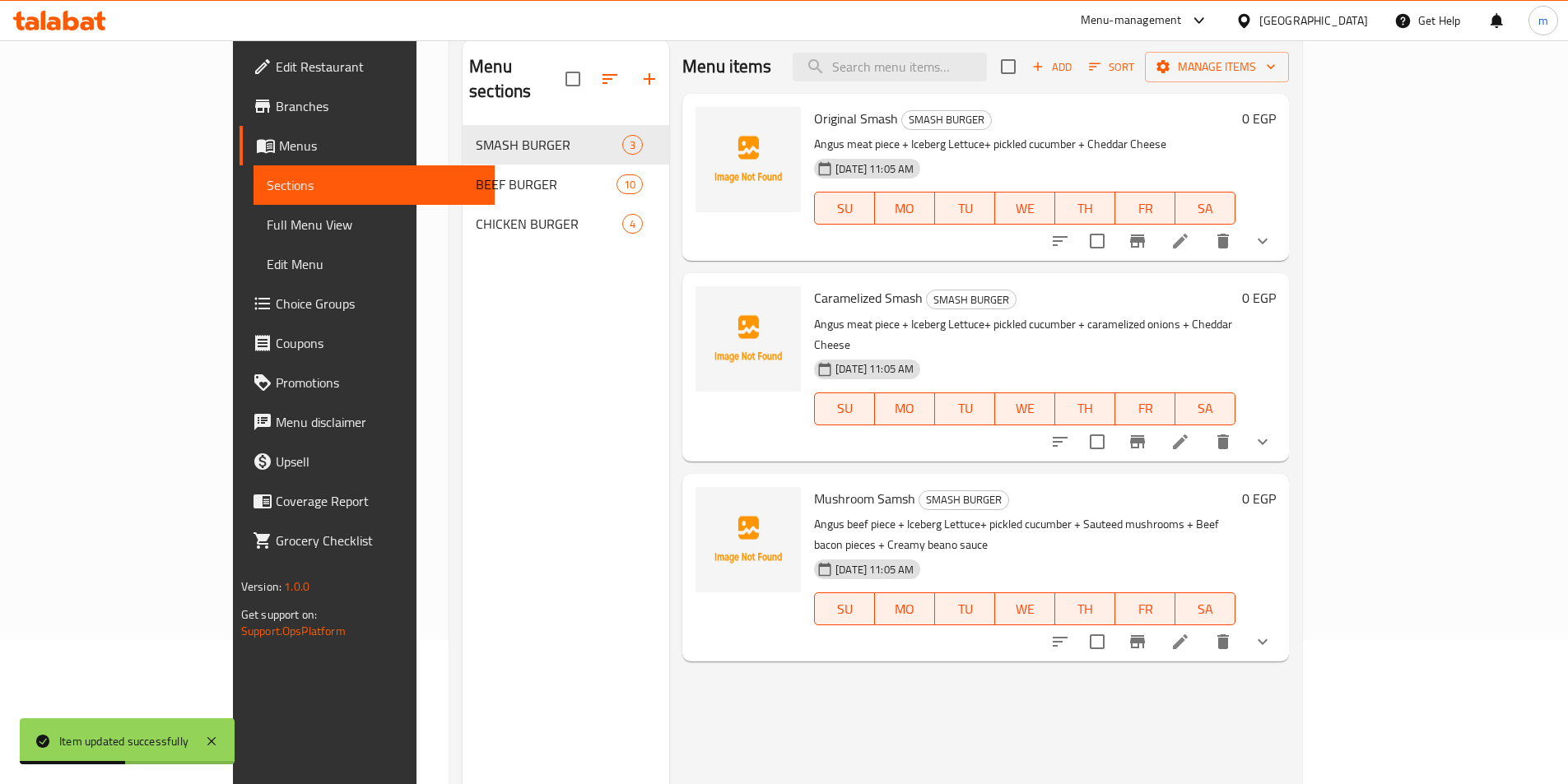
scroll to position [231, 0]
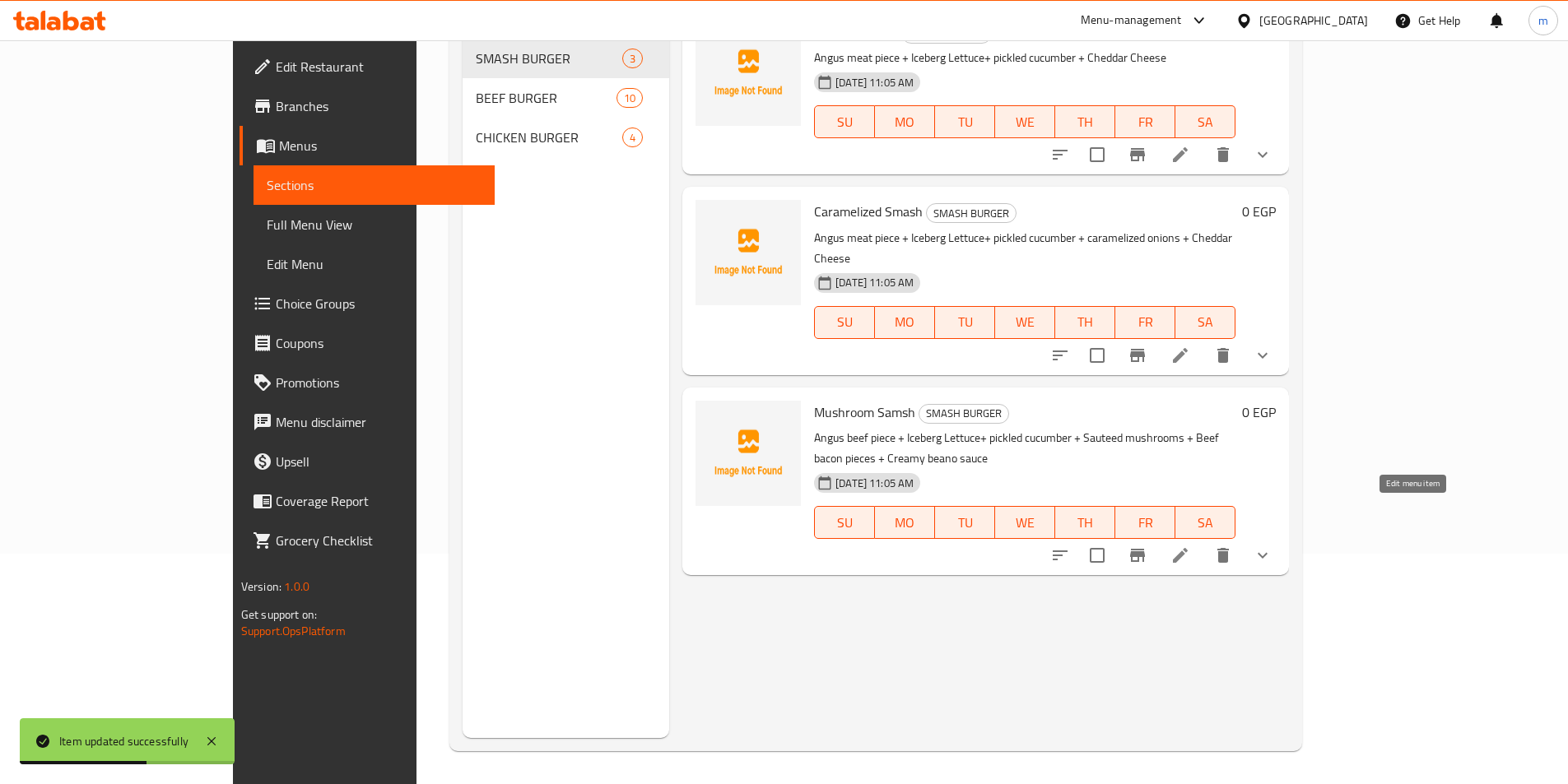
click at [1190, 546] on icon at bounding box center [1180, 555] width 19 height 19
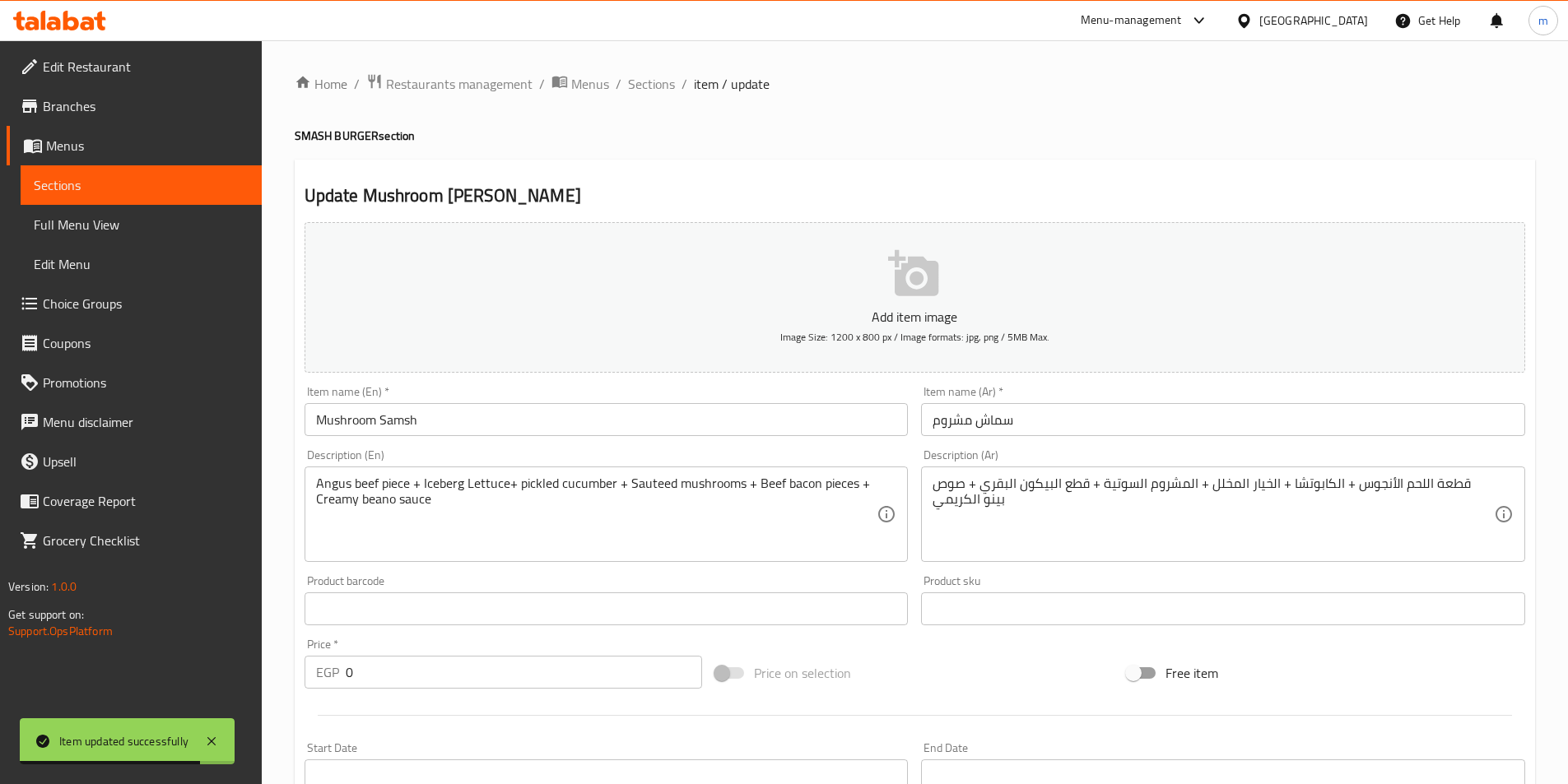
click at [372, 487] on textarea "Angus beef piece + Iceberg Lettuce+ pickled cucumber + Sauteed mushrooms + Beef…" at bounding box center [596, 515] width 561 height 78
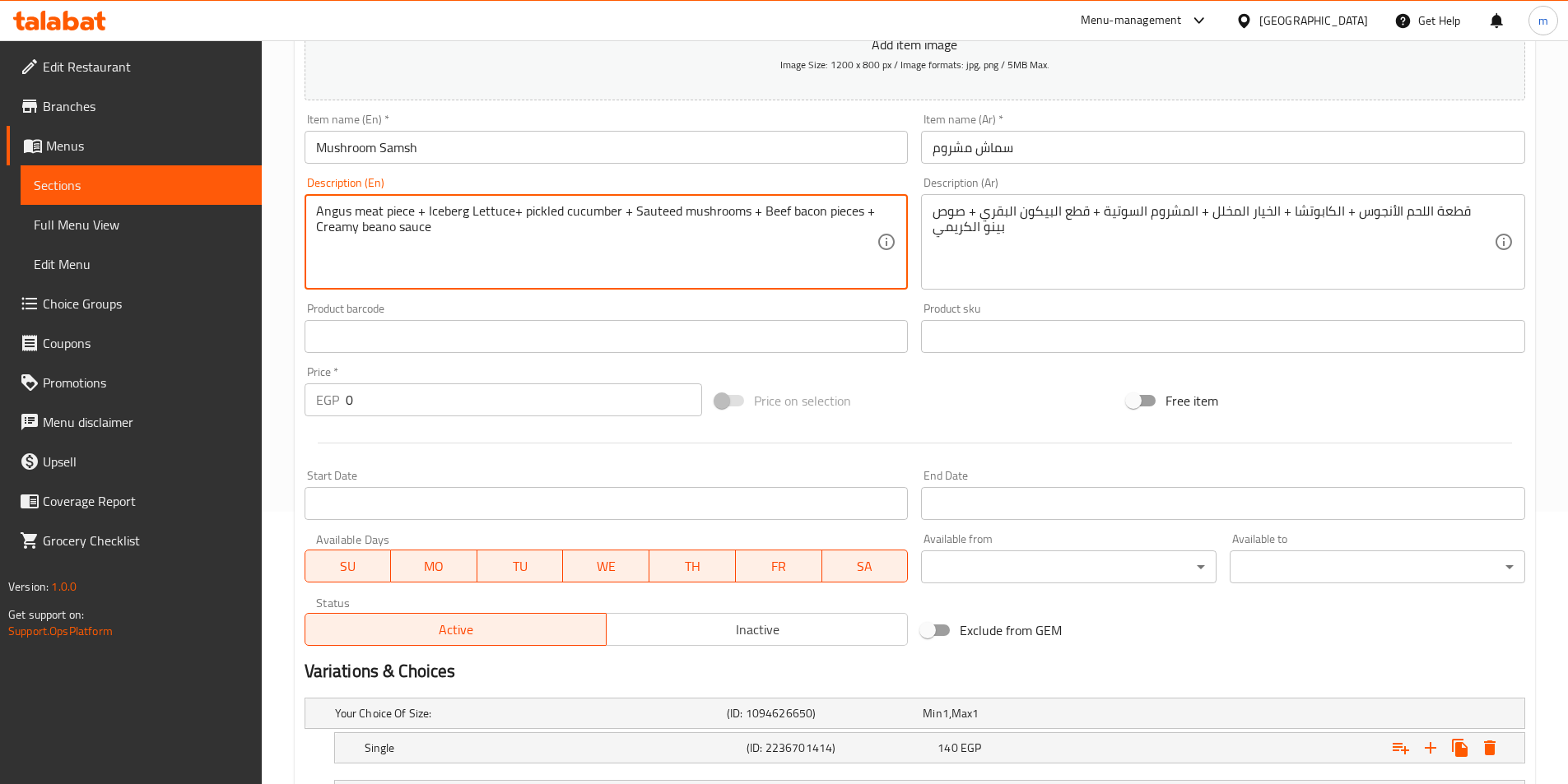
scroll to position [416, 0]
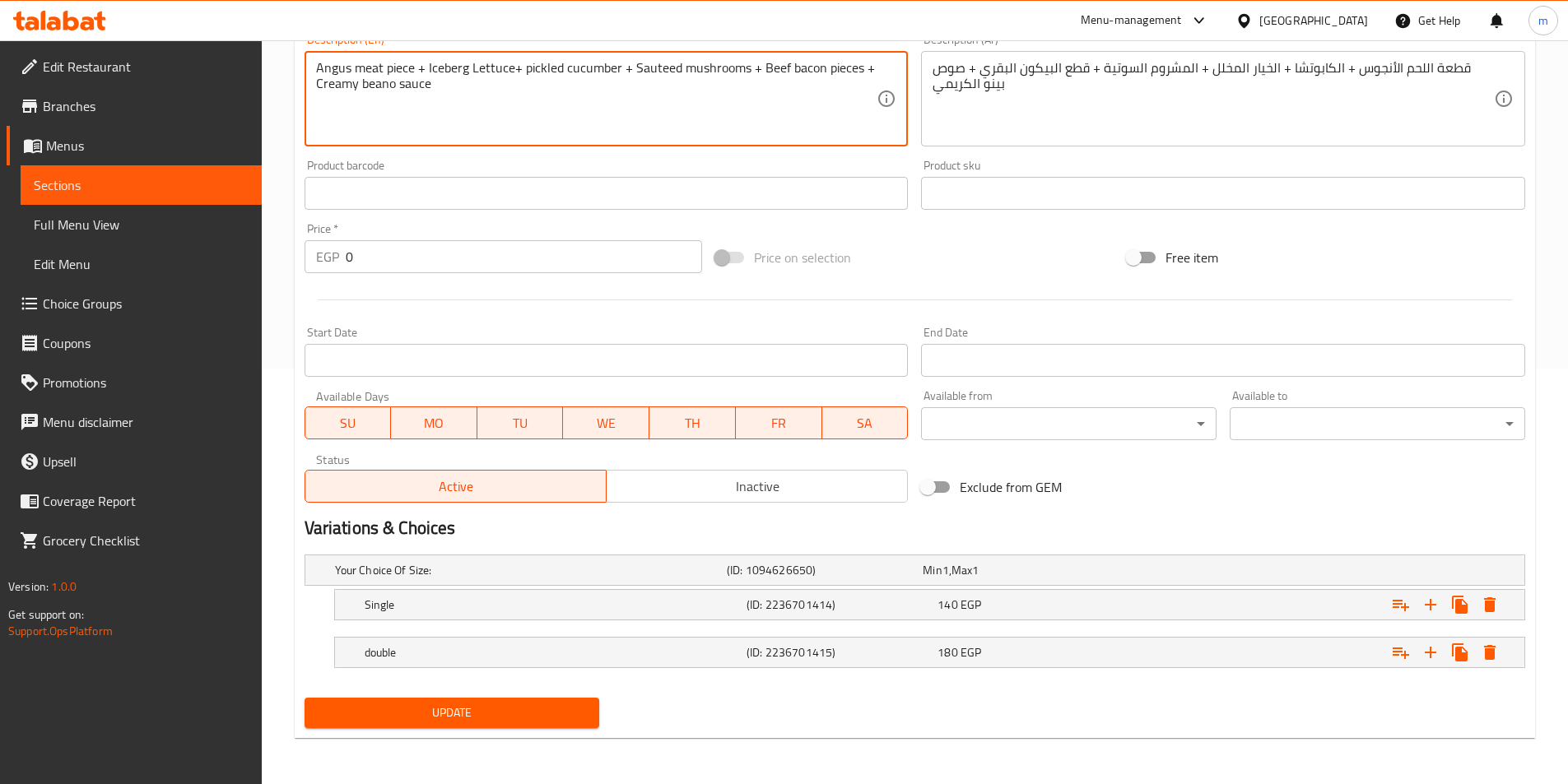
type textarea "Angus meat piece + Iceberg Lettuce+ pickled cucumber + Sauteed mushrooms + Beef…"
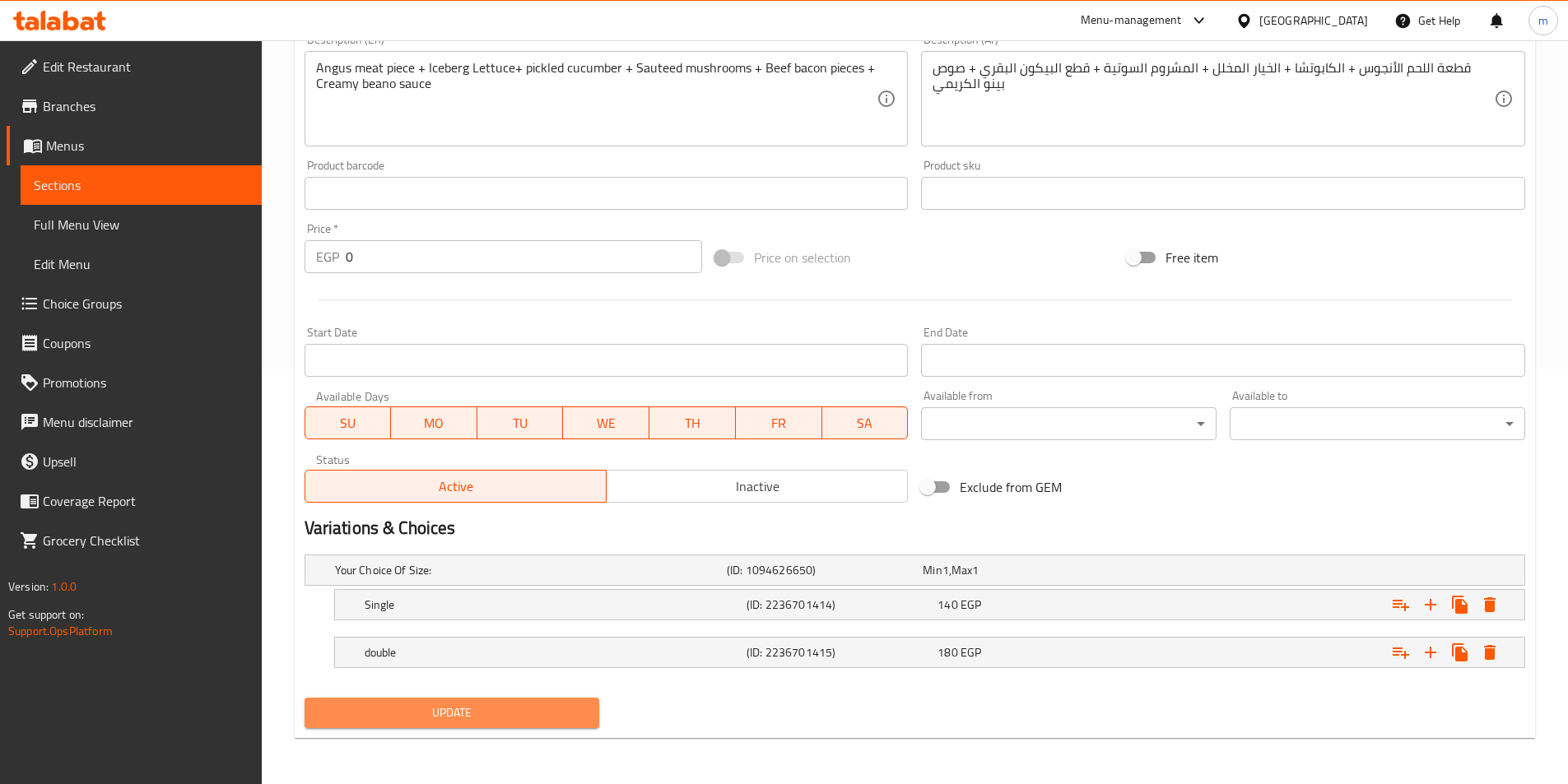
click at [509, 718] on span "Update" at bounding box center [453, 712] width 270 height 20
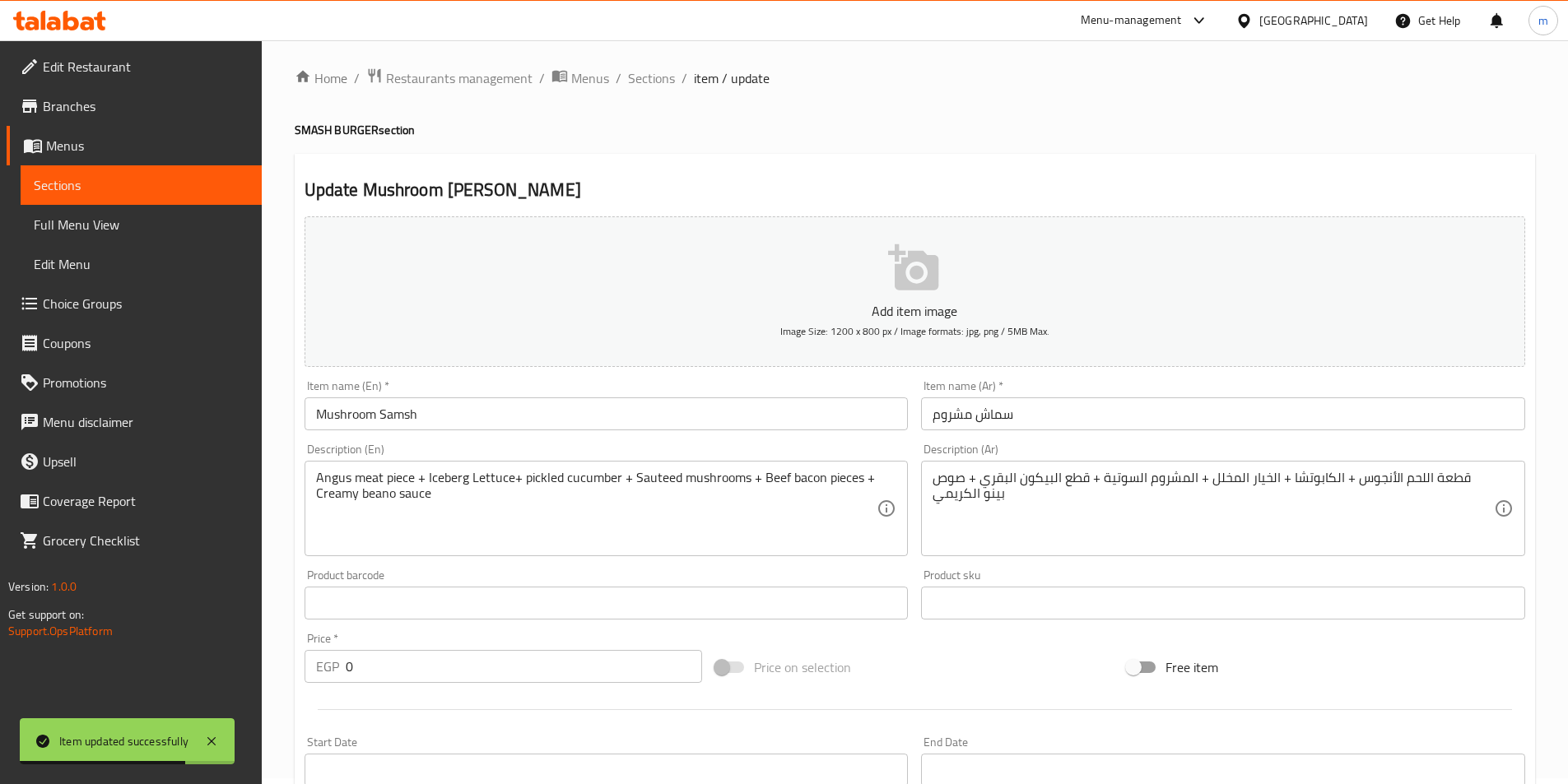
scroll to position [0, 0]
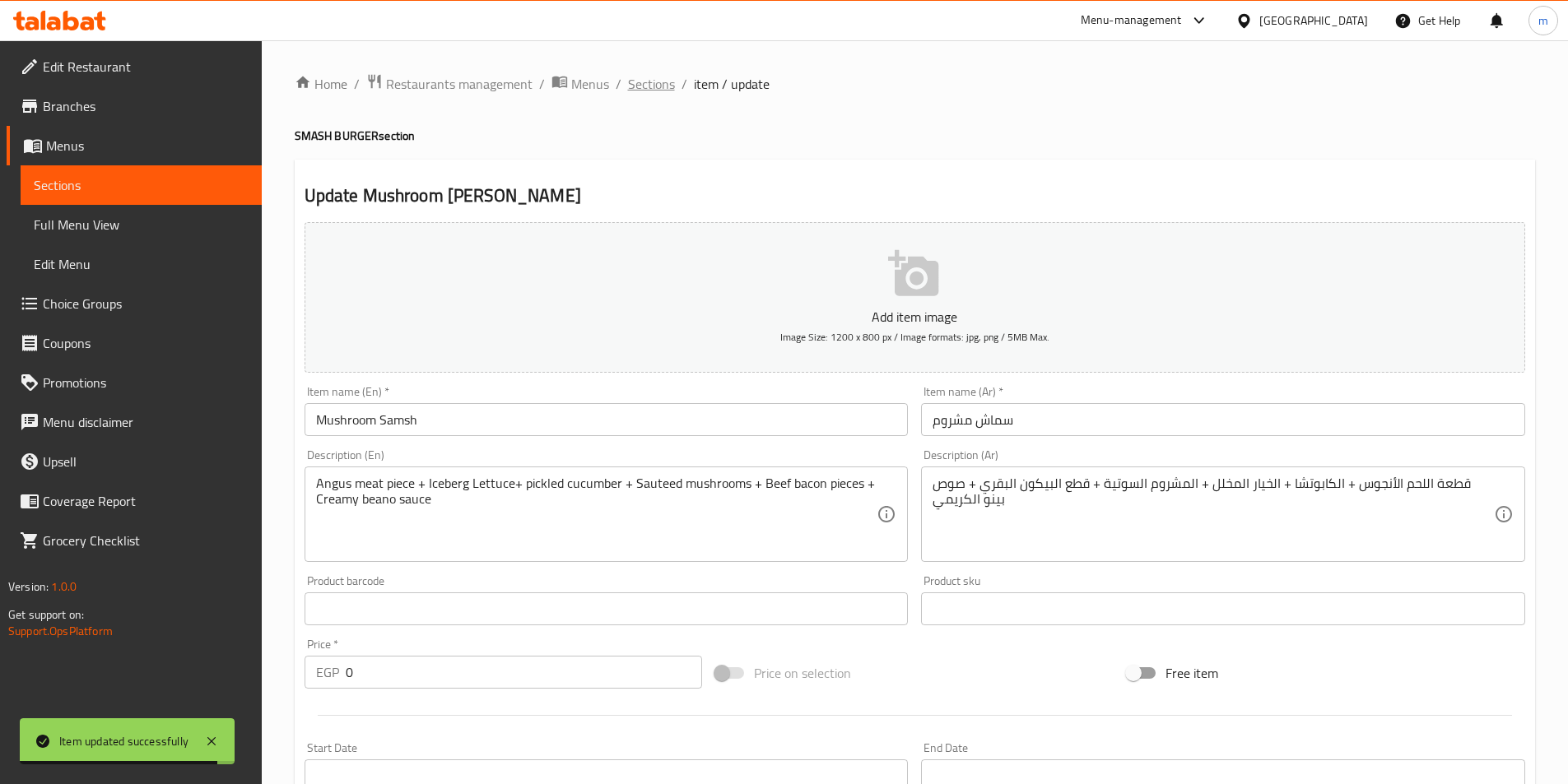
click at [656, 80] on span "Sections" at bounding box center [652, 83] width 47 height 19
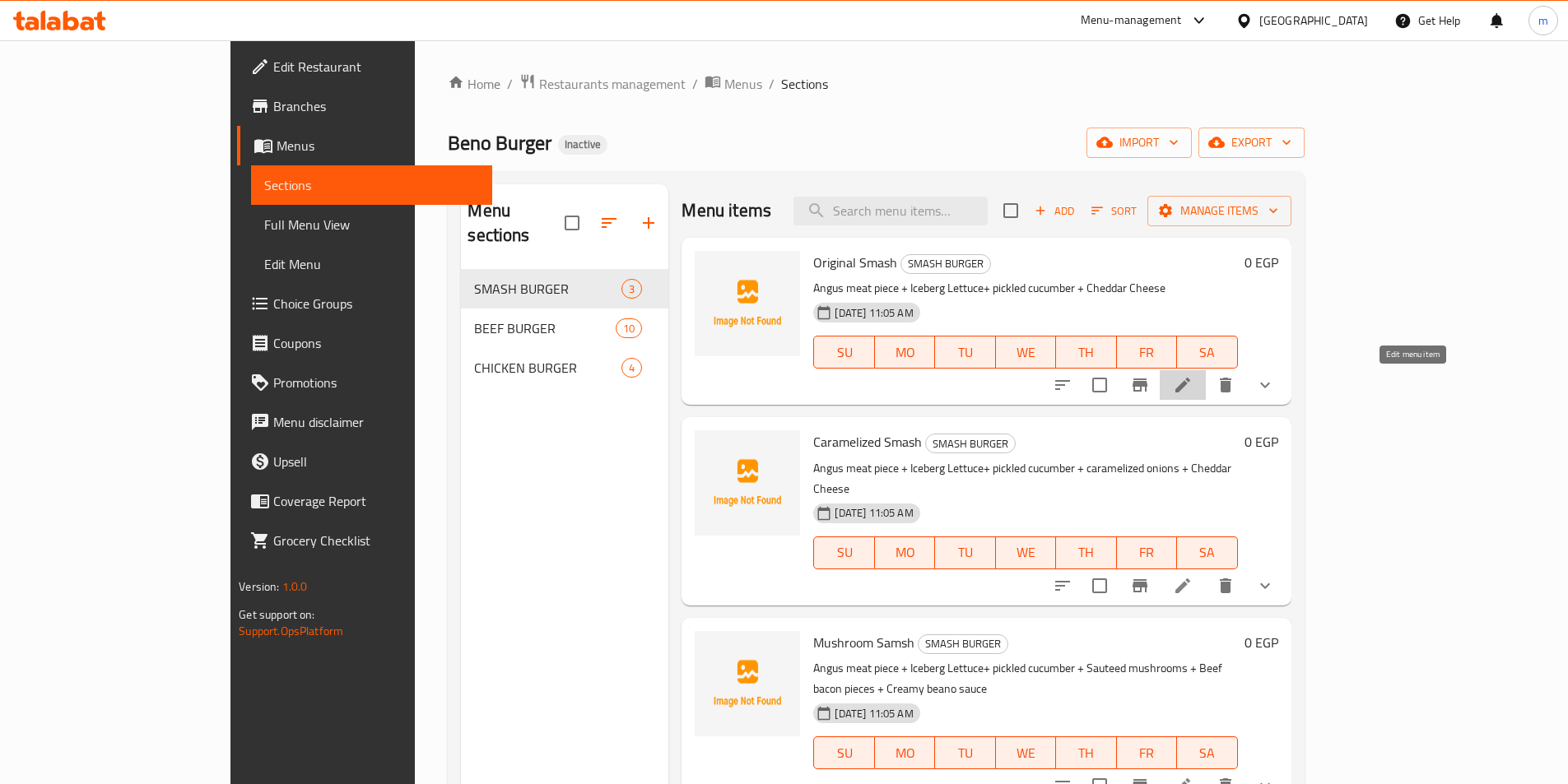
click at [1193, 380] on icon at bounding box center [1183, 385] width 19 height 19
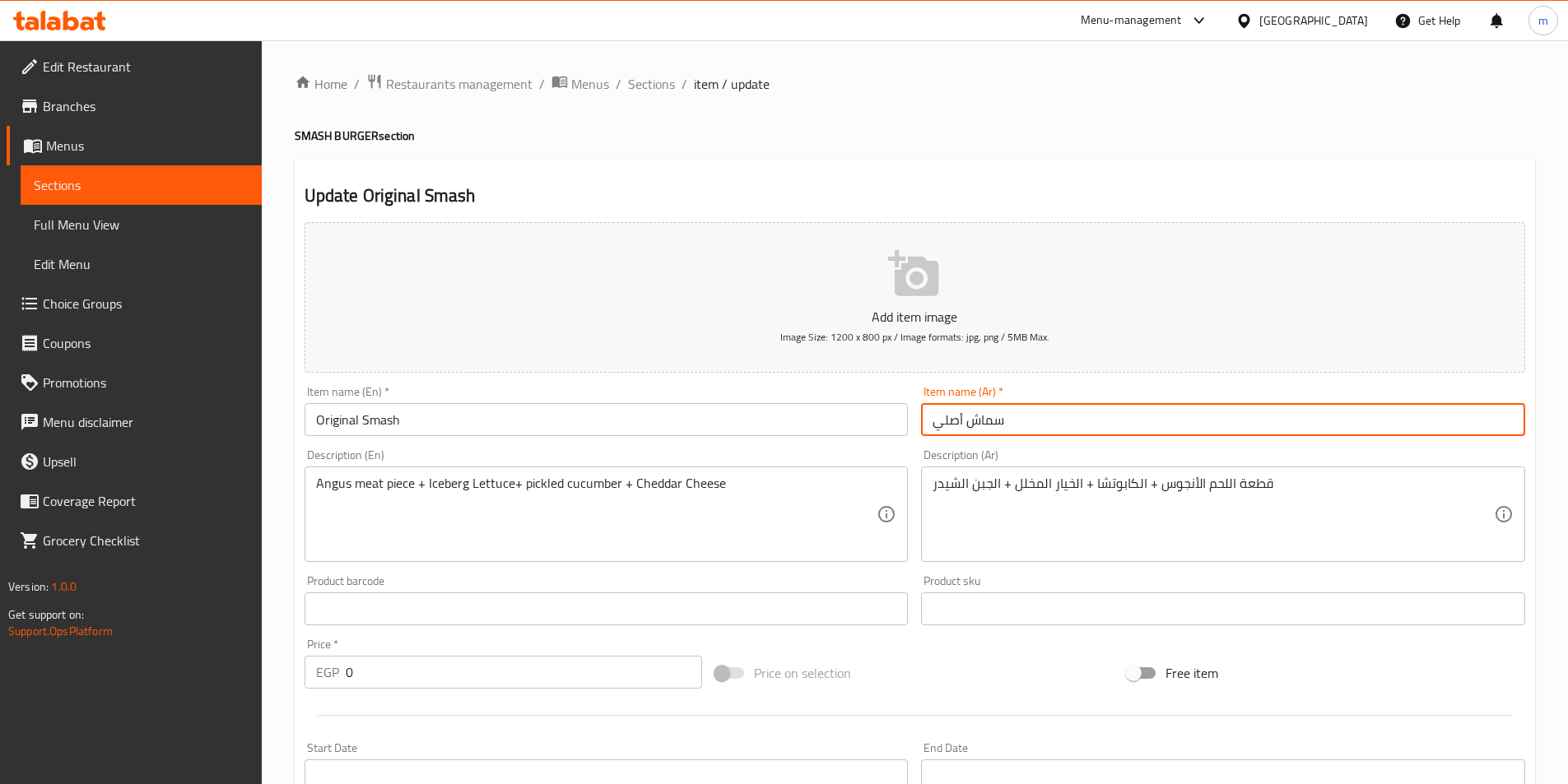
click at [935, 425] on input "سماش أصلي" at bounding box center [1223, 420] width 604 height 33
click at [1455, 414] on input "سماش أصلي" at bounding box center [1223, 420] width 604 height 33
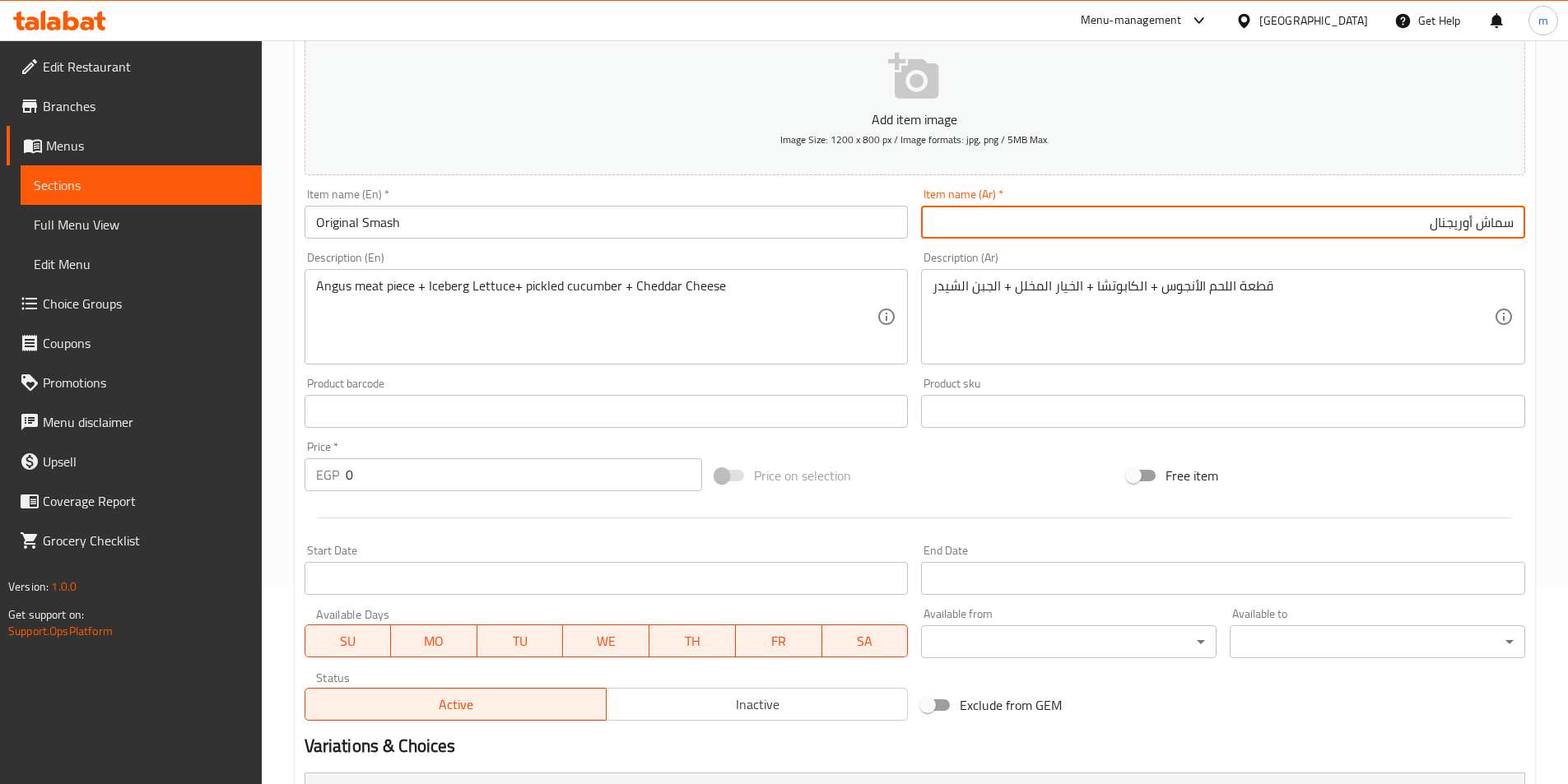
scroll to position [411, 0]
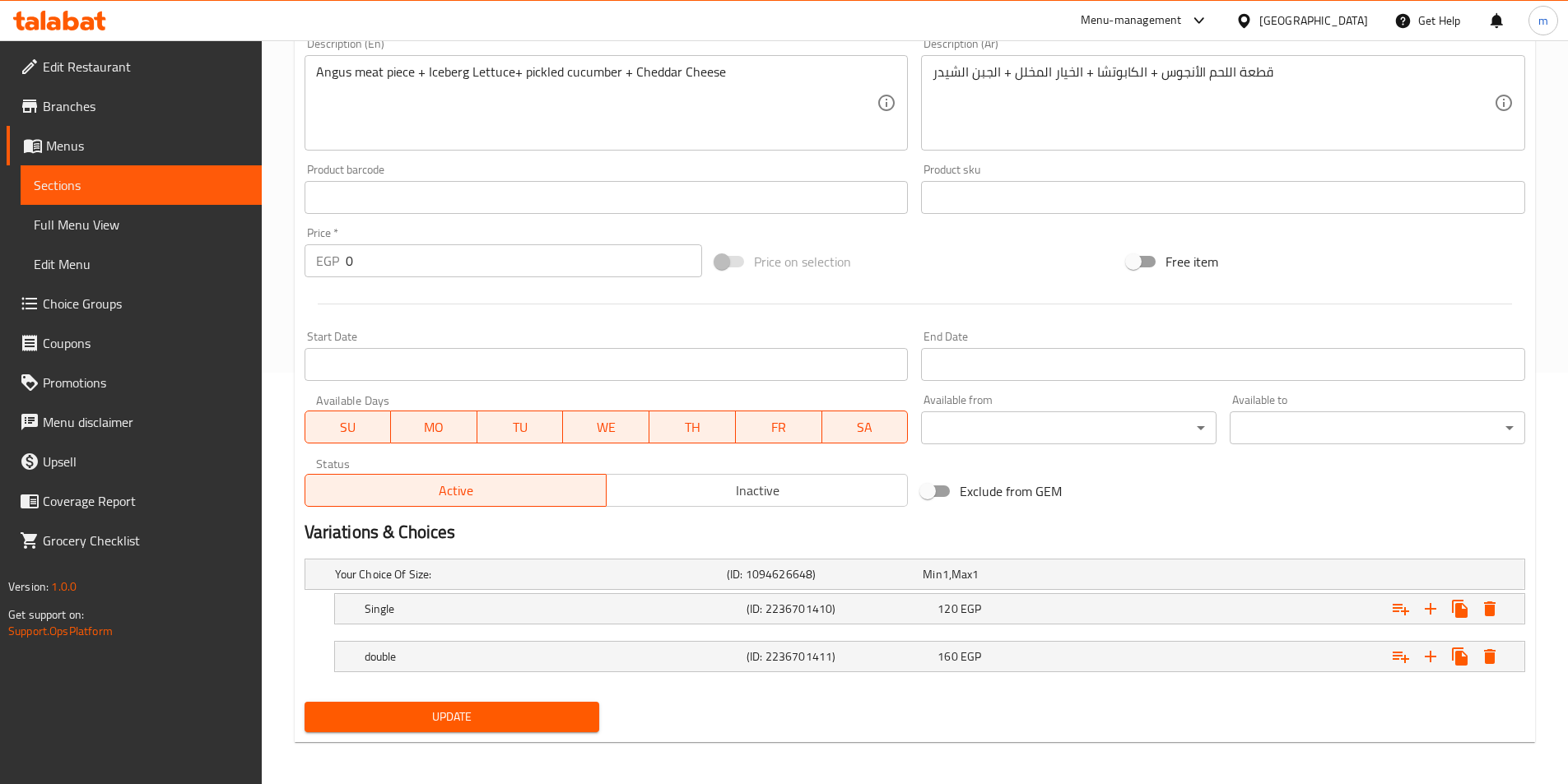
type input "سماش أوريجنال"
click at [417, 729] on button "Update" at bounding box center [452, 716] width 296 height 30
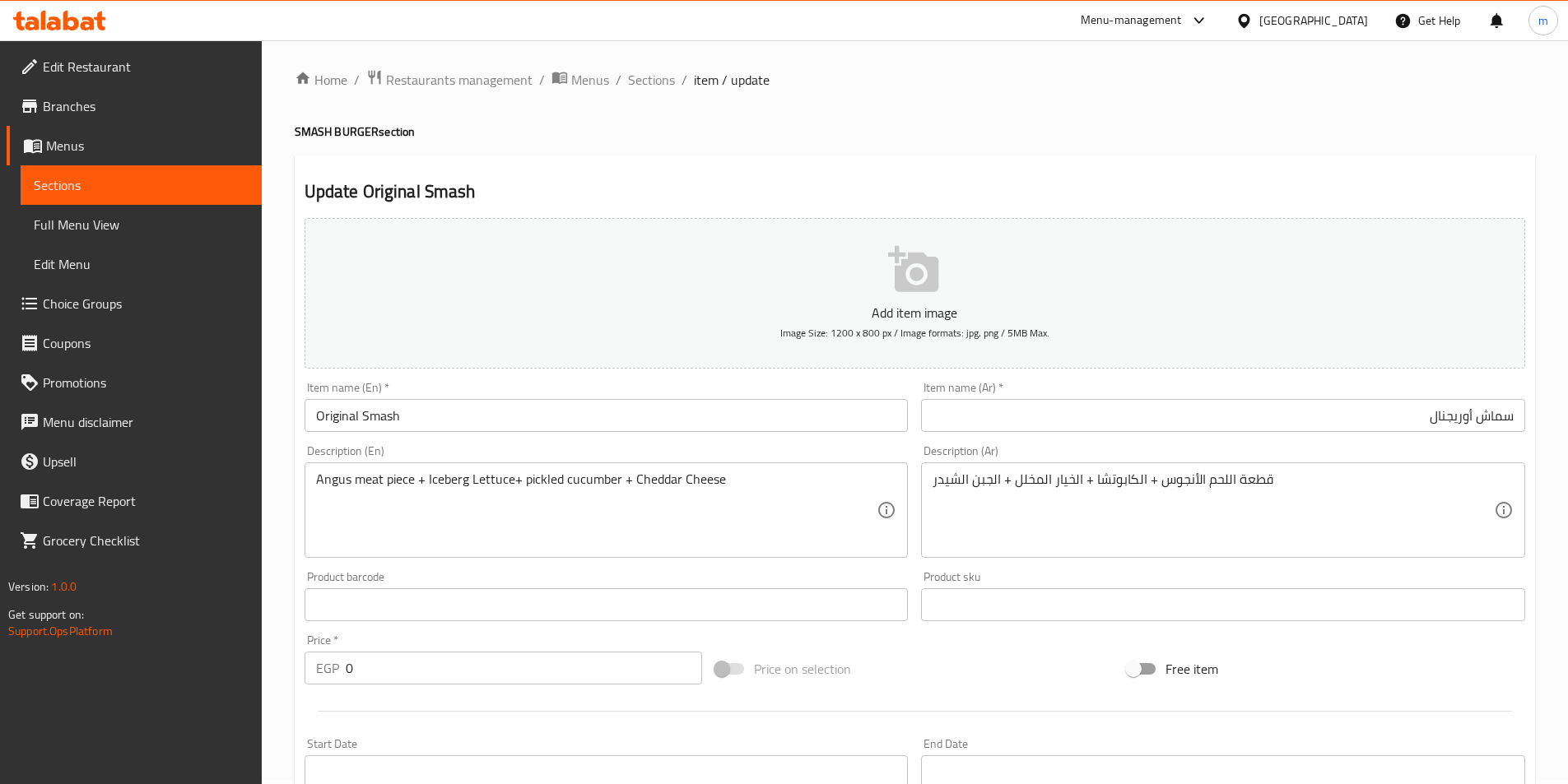
scroll to position [0, 0]
click at [645, 90] on span "Sections" at bounding box center [652, 83] width 47 height 19
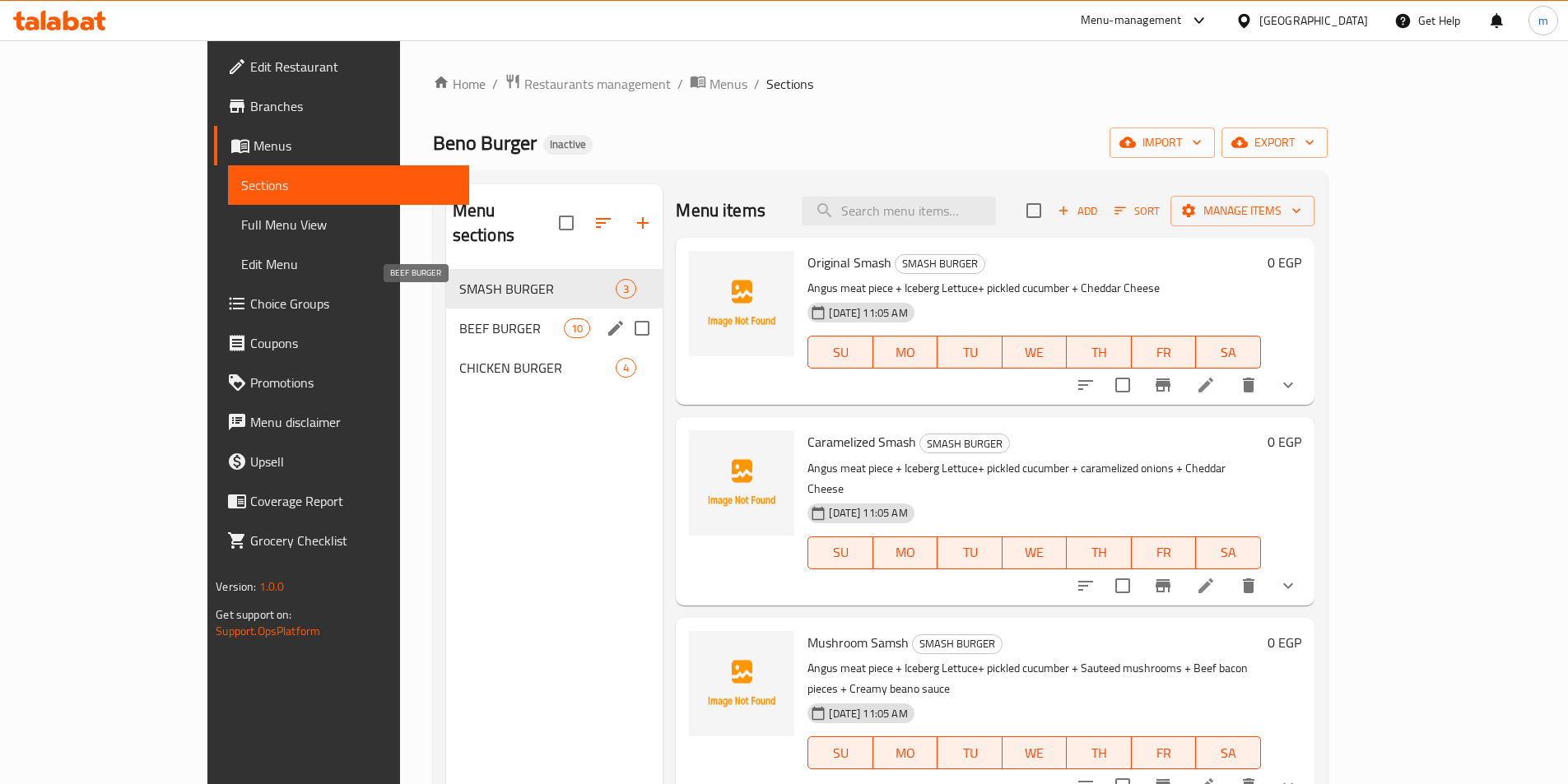
click at [475, 318] on span "BEEF BURGER" at bounding box center [512, 328] width 105 height 19
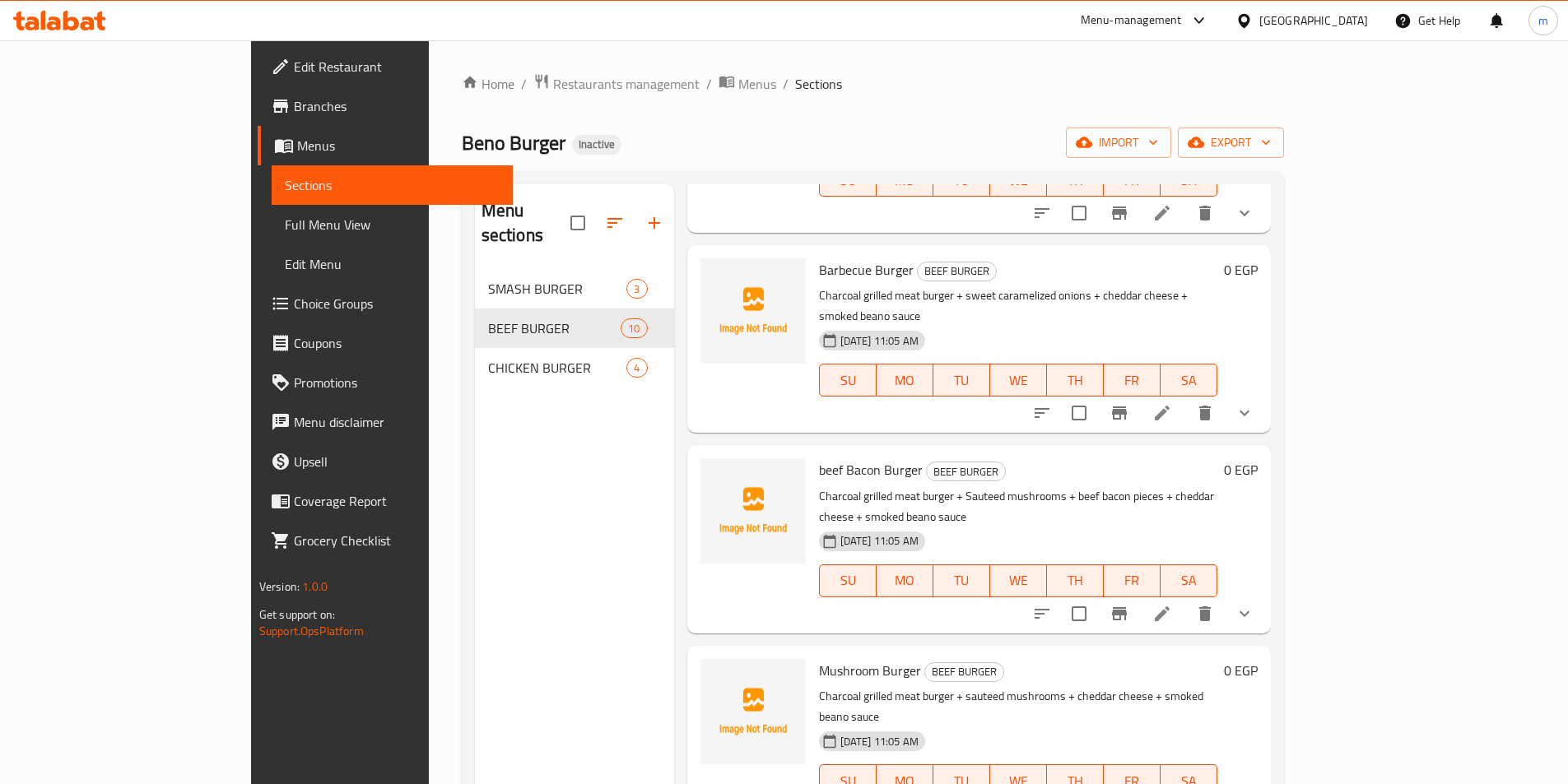
scroll to position [396, 0]
click at [1172, 605] on icon at bounding box center [1162, 614] width 19 height 19
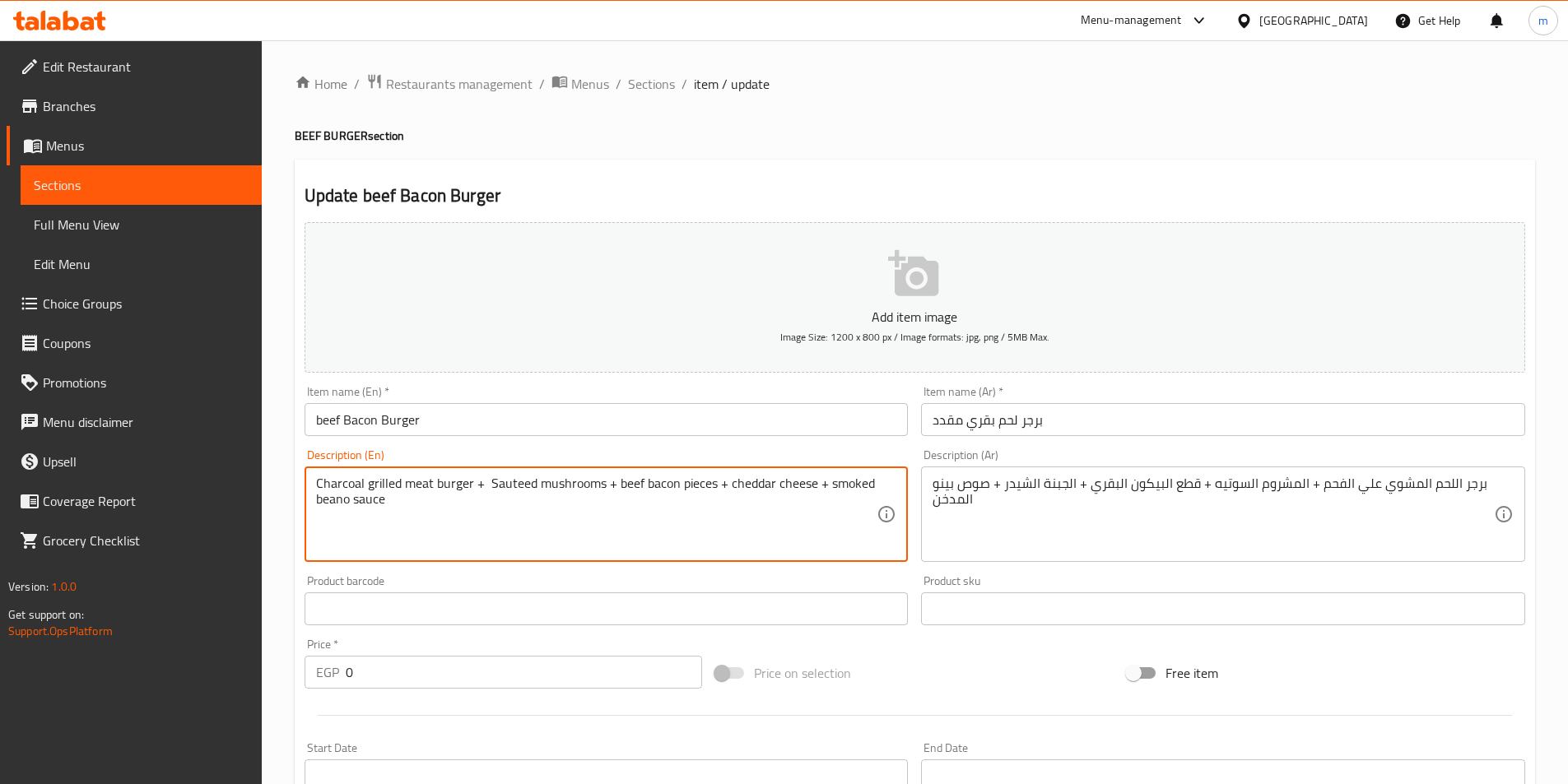
click at [572, 491] on textarea "Charcoal grilled meat burger + Sauteed mushrooms + beef bacon pieces + cheddar …" at bounding box center [596, 515] width 561 height 78
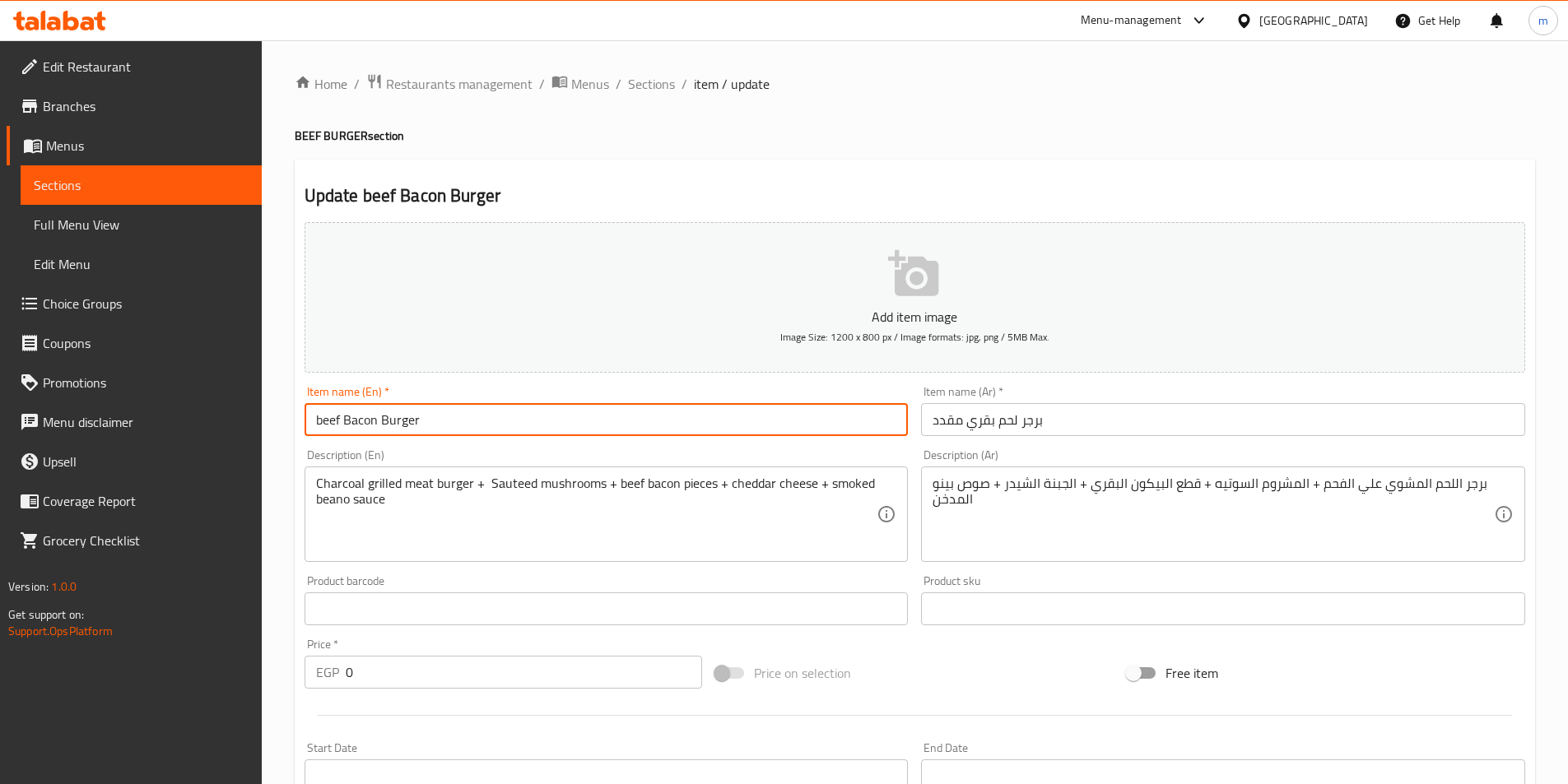
click at [396, 416] on input "beef Bacon Burger" at bounding box center [606, 420] width 604 height 33
paste input "mushrooms"
click at [404, 423] on input "beef Bacon mushrooms" at bounding box center [606, 420] width 604 height 33
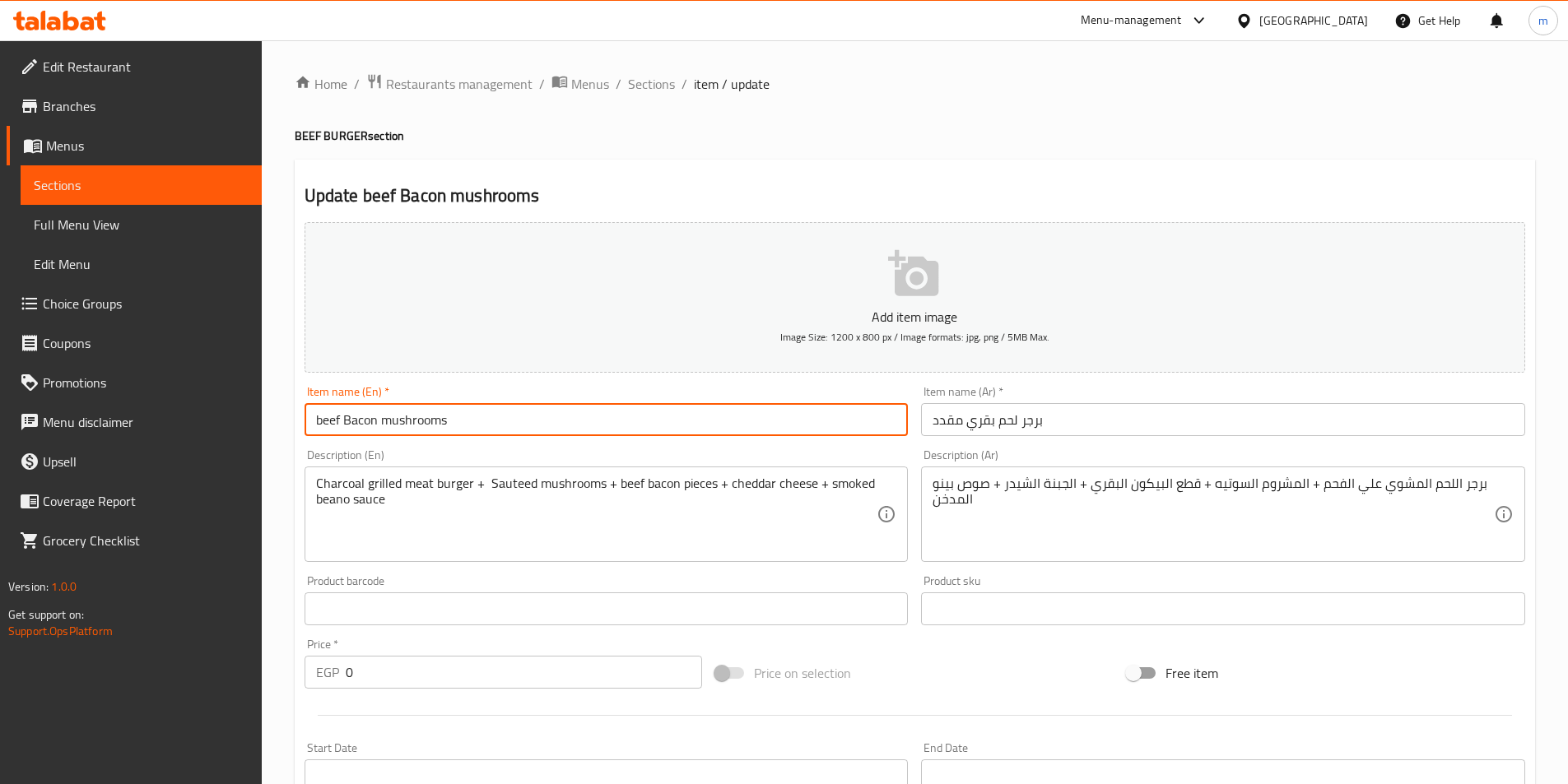
click at [457, 422] on input "beef Bacon mushrooms" at bounding box center [606, 420] width 604 height 33
type input "beef Bacon mushroom"
click at [436, 423] on input "beef Bacon mushroom" at bounding box center [606, 420] width 604 height 33
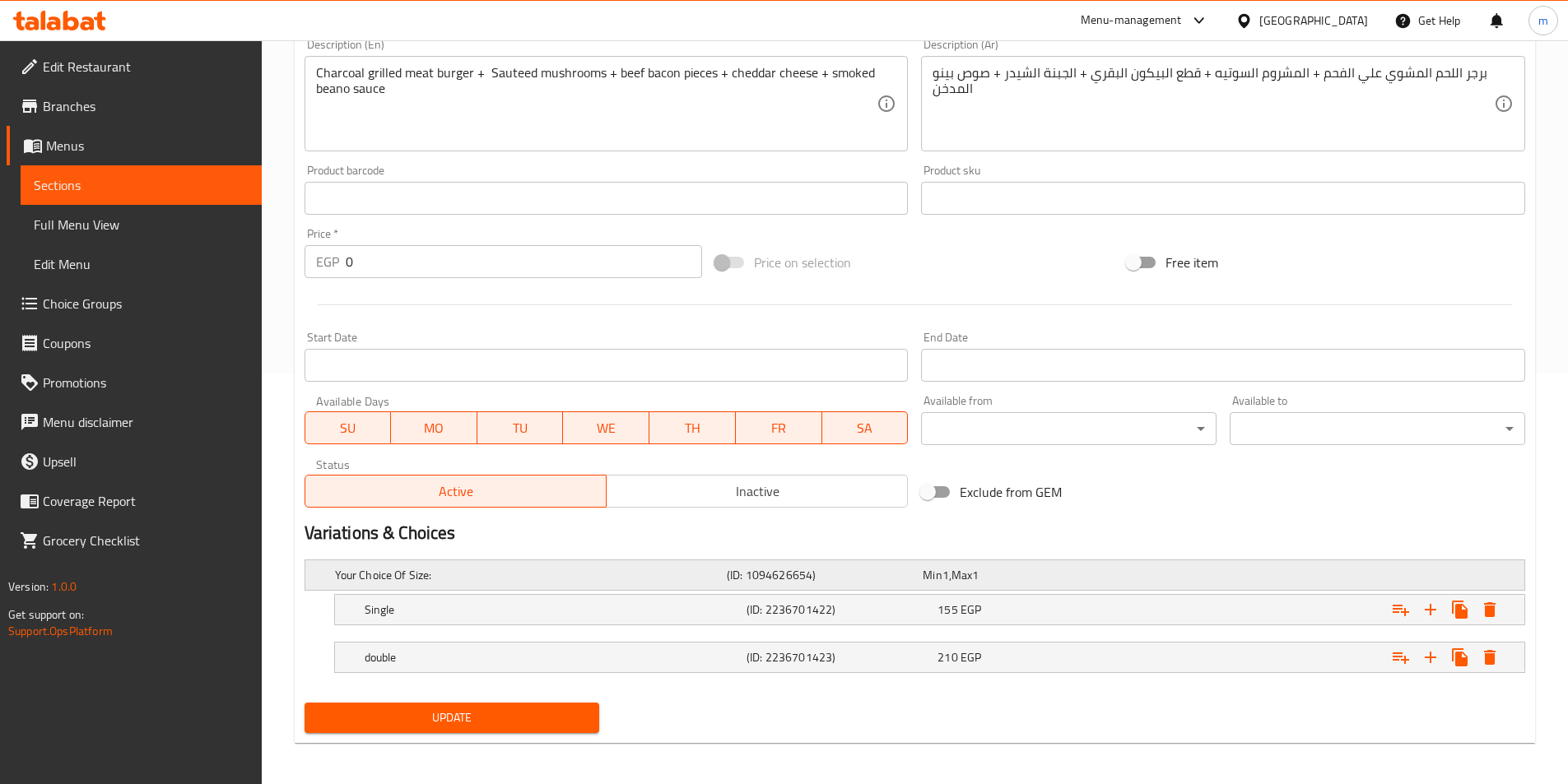
scroll to position [416, 0]
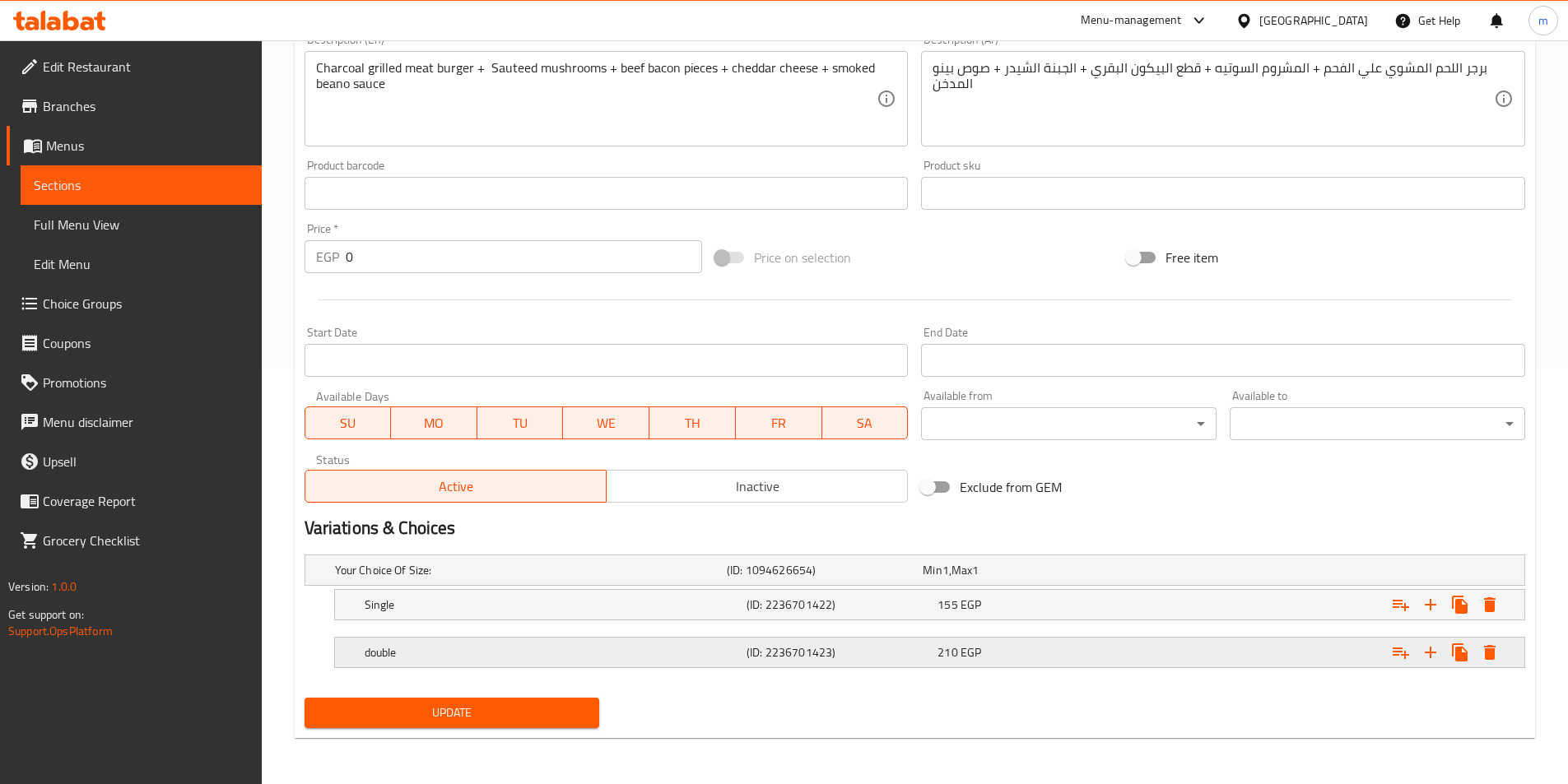
click at [530, 588] on div "double (ID: 2236701423) 210 EGP" at bounding box center [919, 570] width 1176 height 36
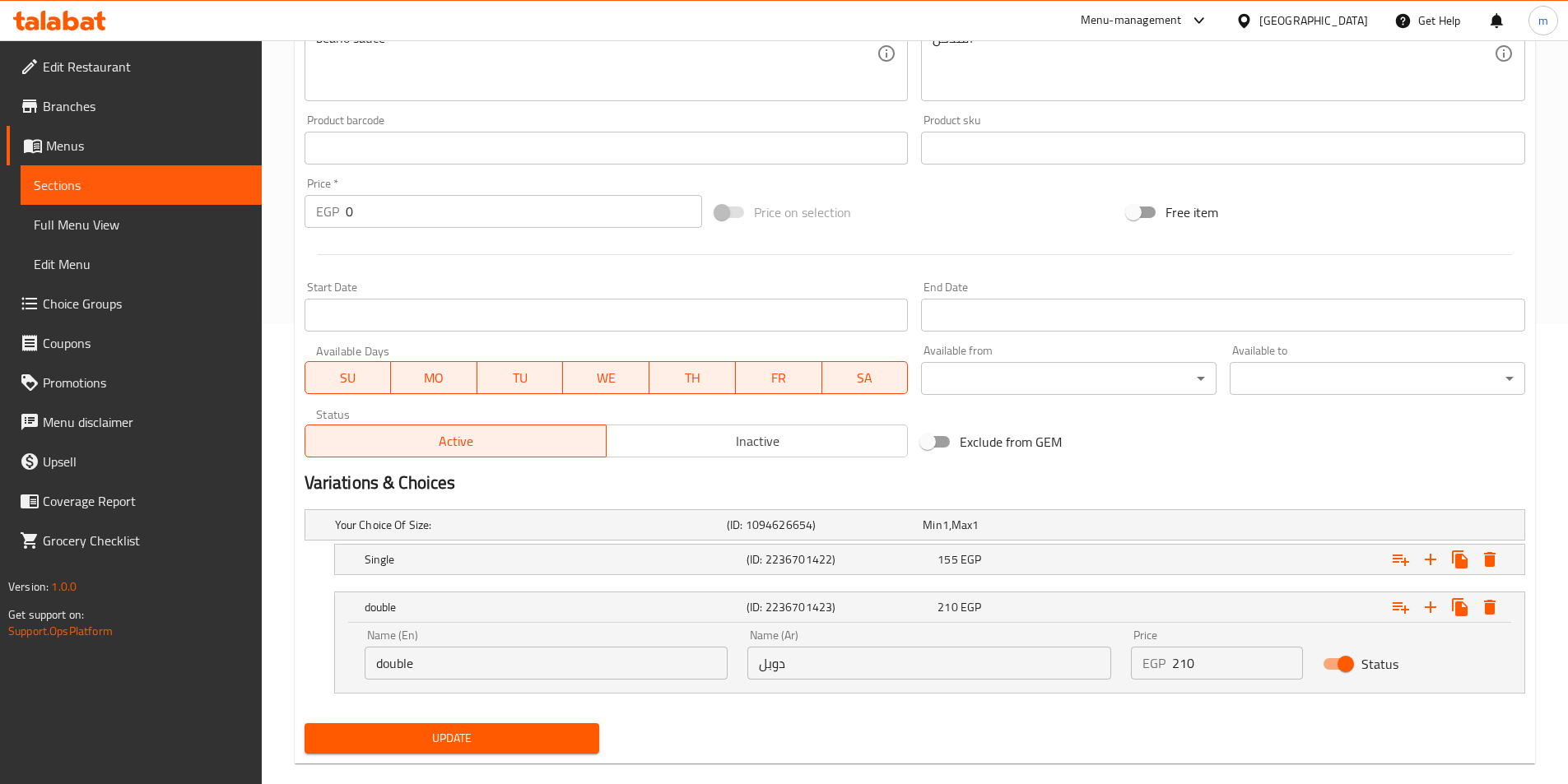
scroll to position [486, 0]
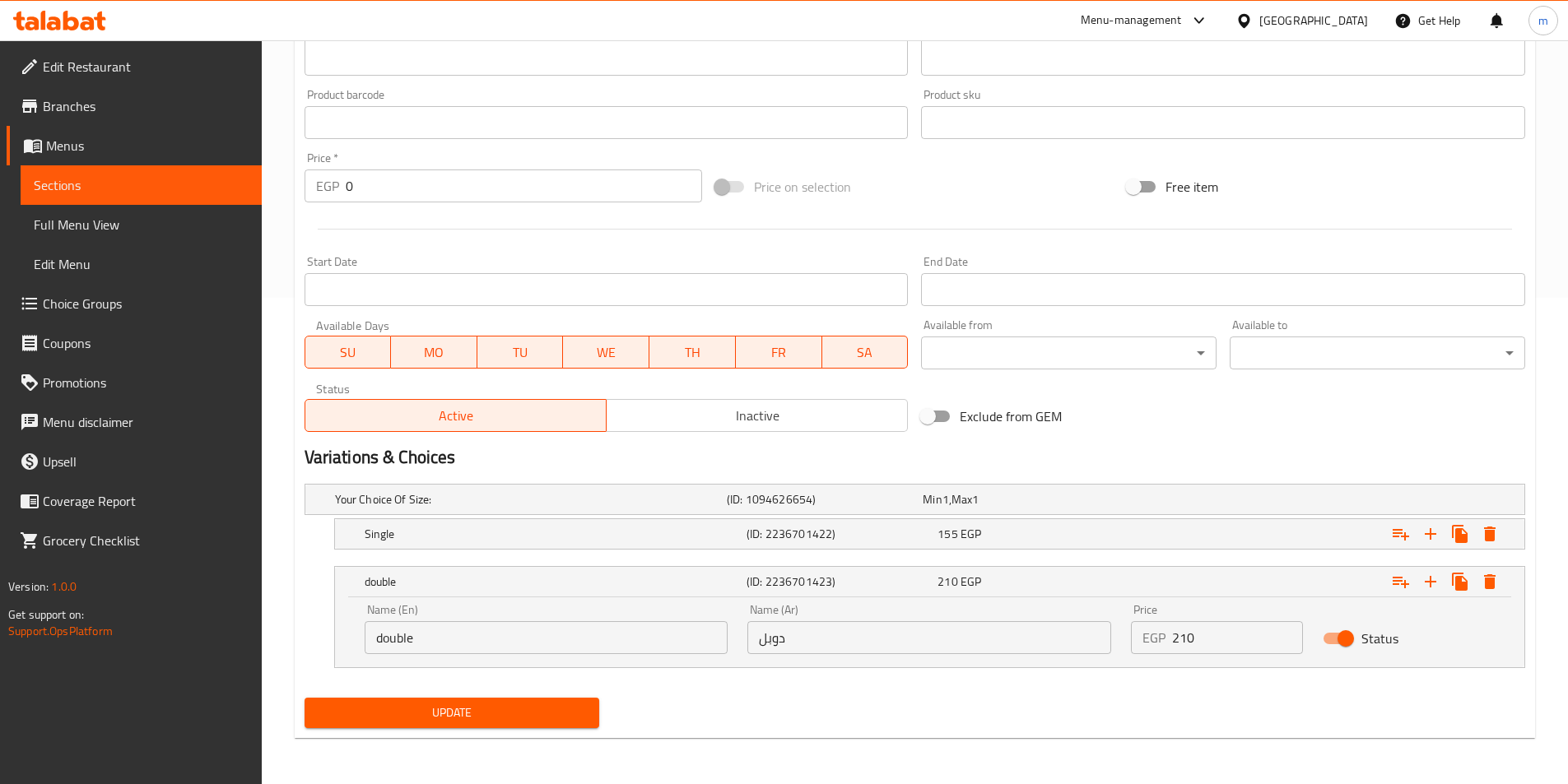
click at [405, 639] on input "double" at bounding box center [546, 638] width 364 height 33
drag, startPoint x: 405, startPoint y: 639, endPoint x: 383, endPoint y: 643, distance: 22.4
click at [383, 643] on input "double" at bounding box center [546, 638] width 364 height 33
type input "Double"
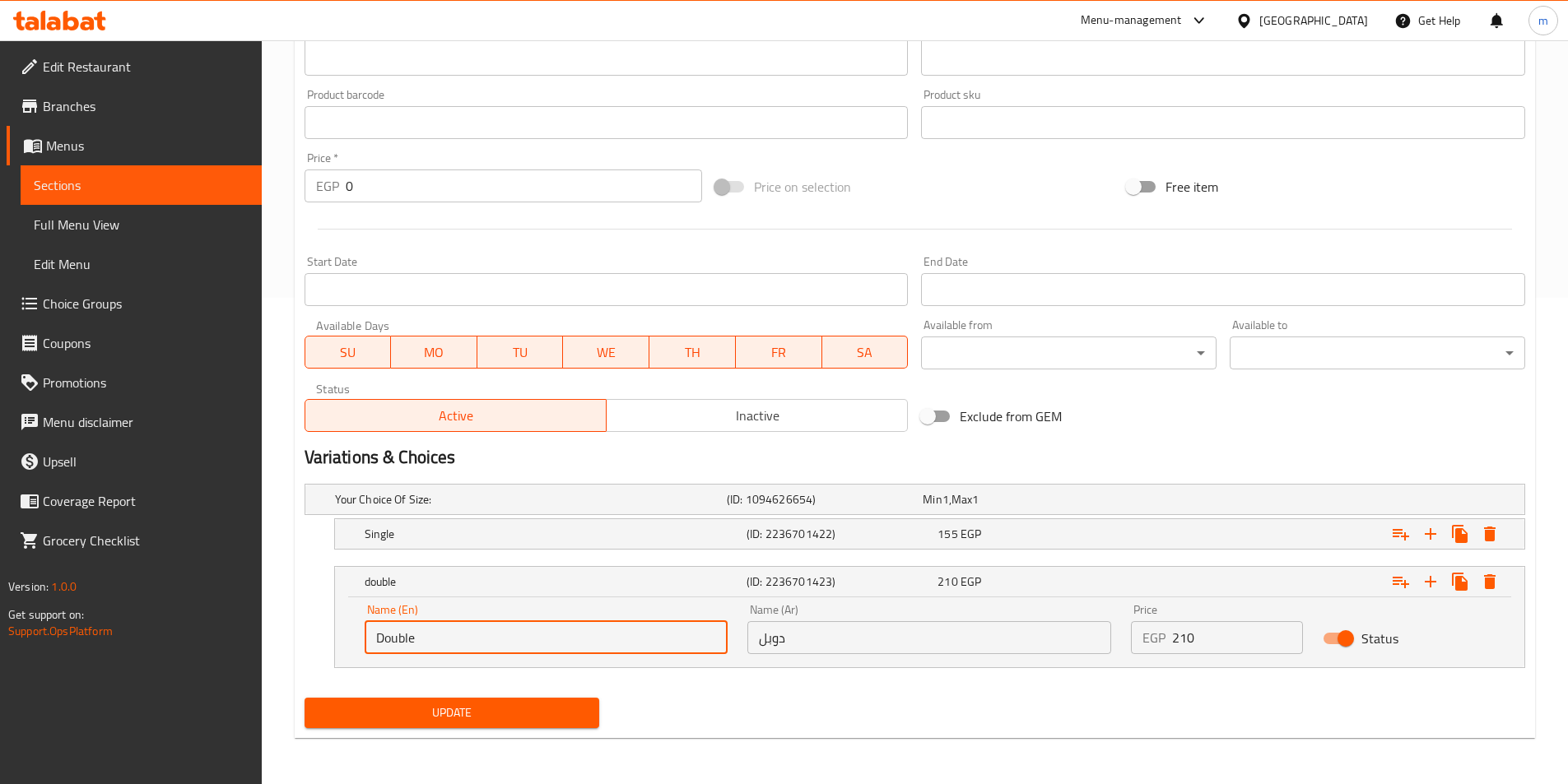
click at [425, 712] on span "Update" at bounding box center [453, 712] width 270 height 20
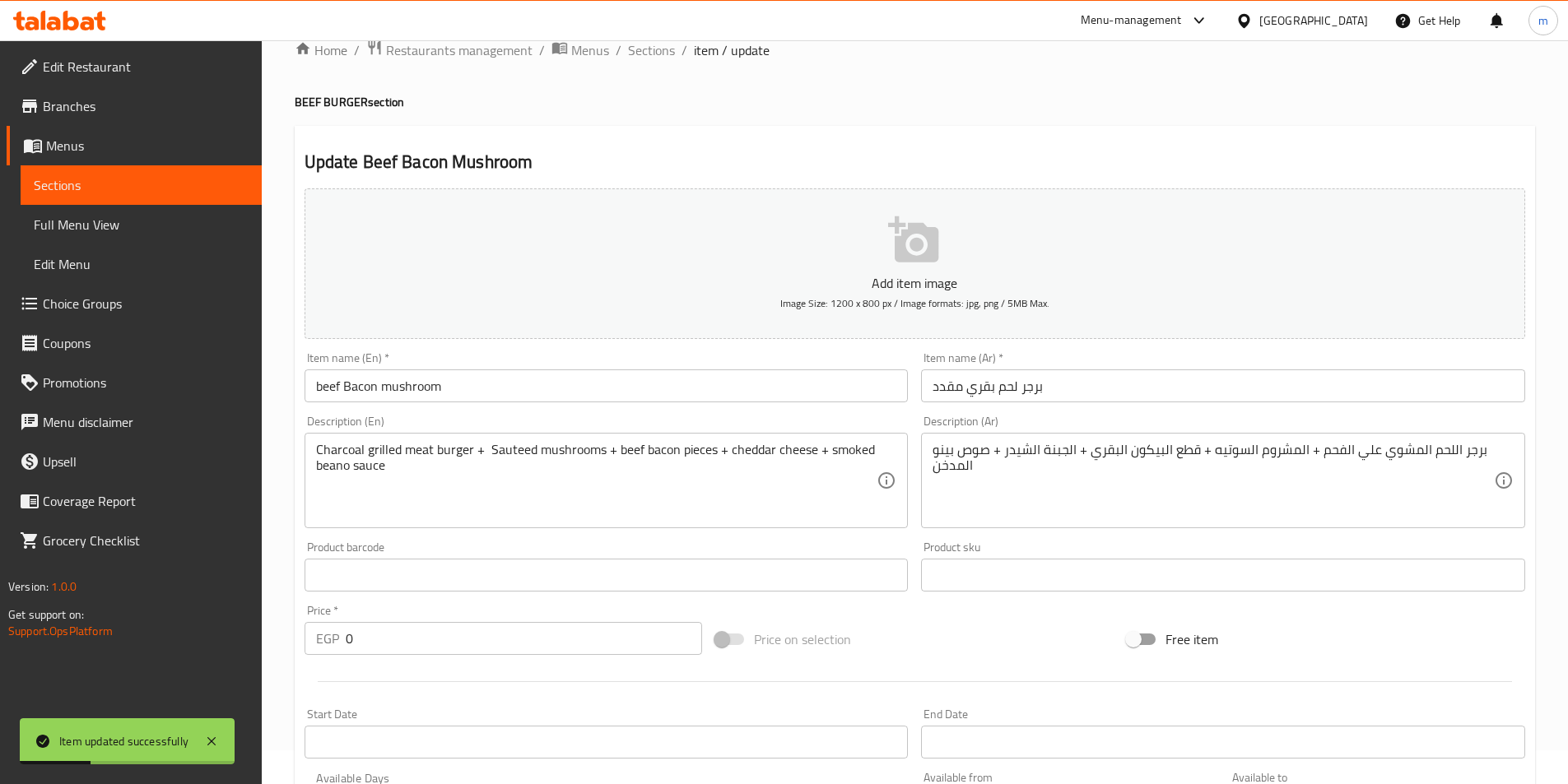
scroll to position [0, 0]
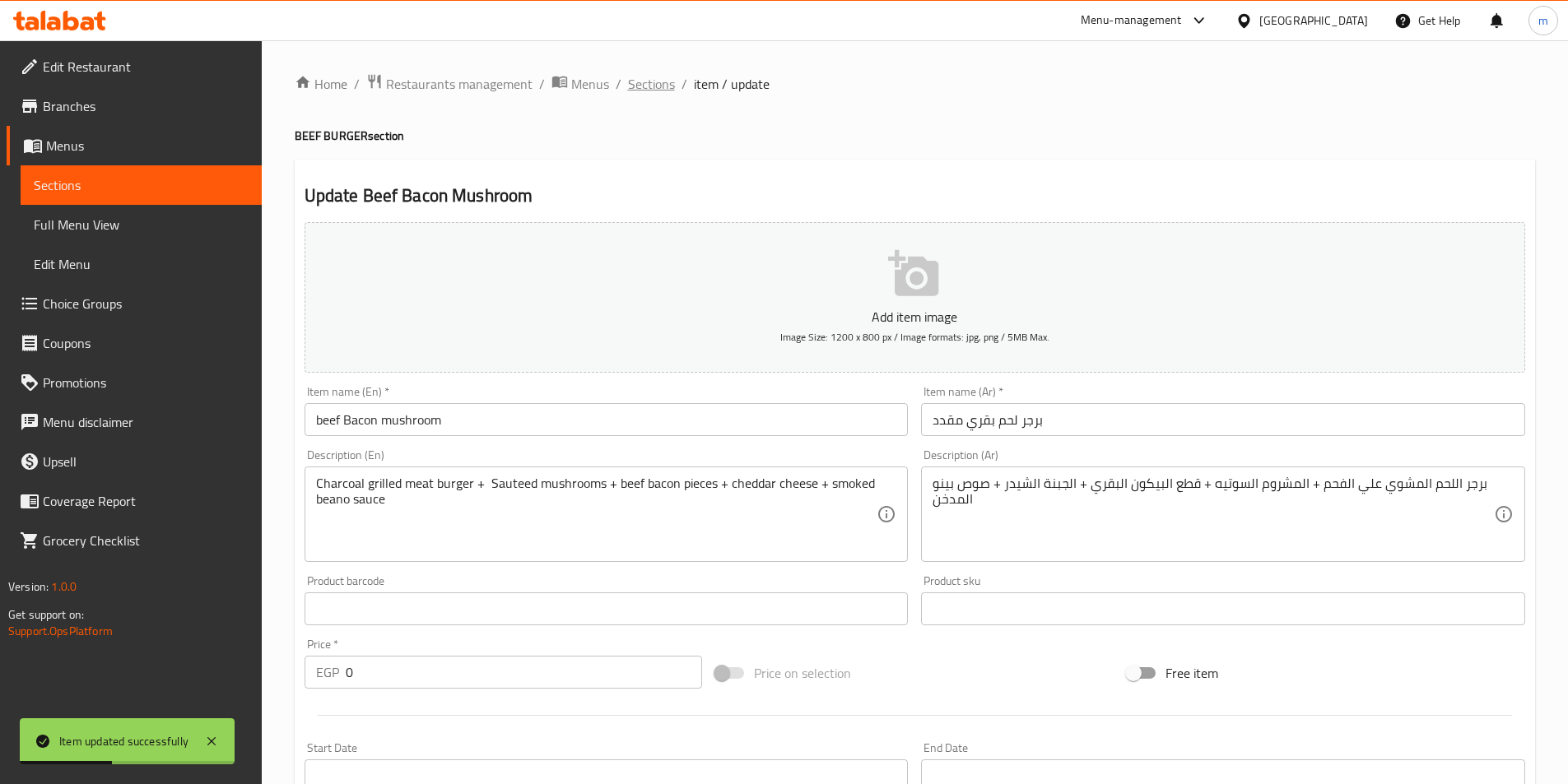
click at [640, 74] on span "Sections" at bounding box center [652, 83] width 47 height 19
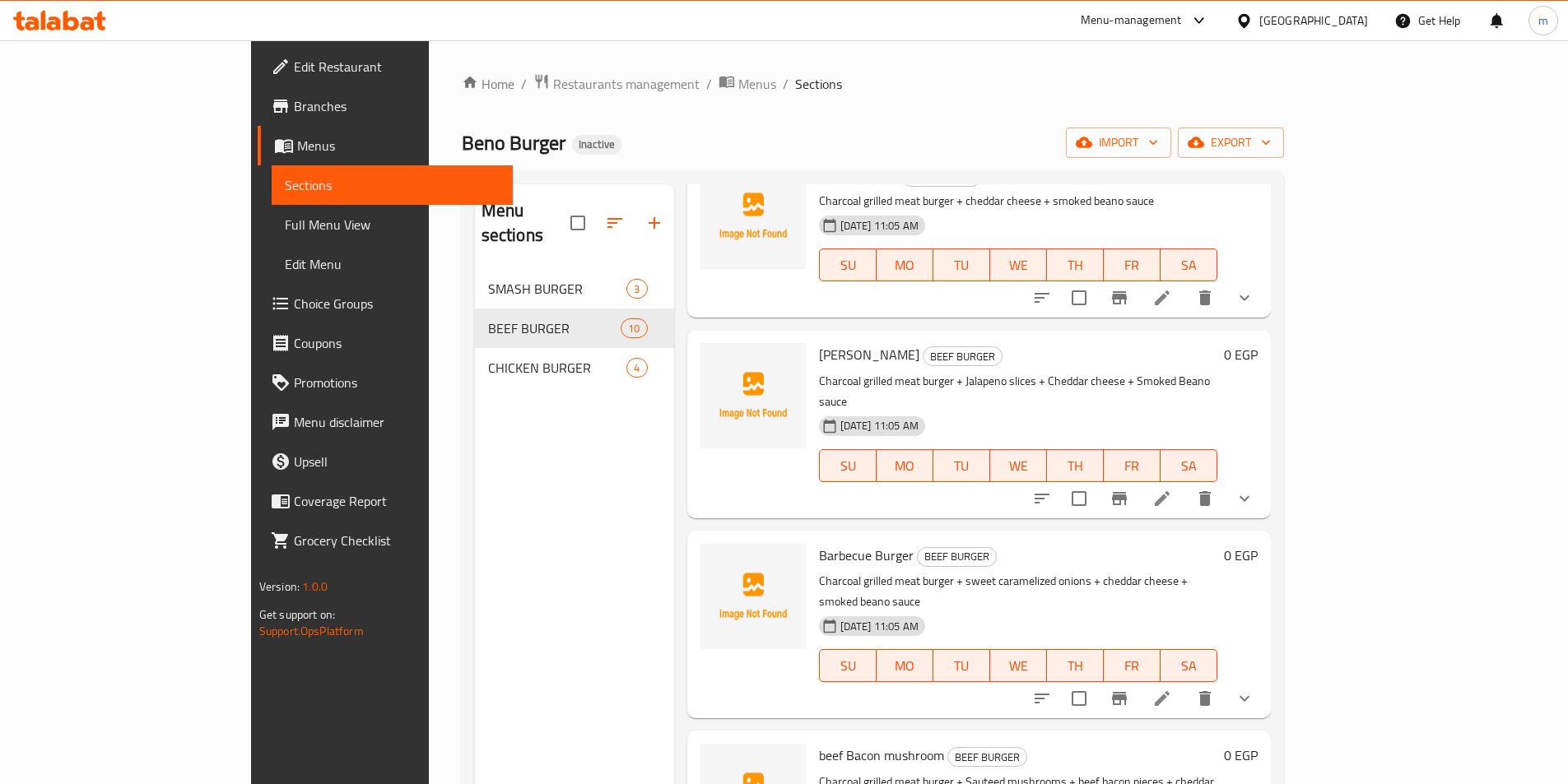
scroll to position [493, 0]
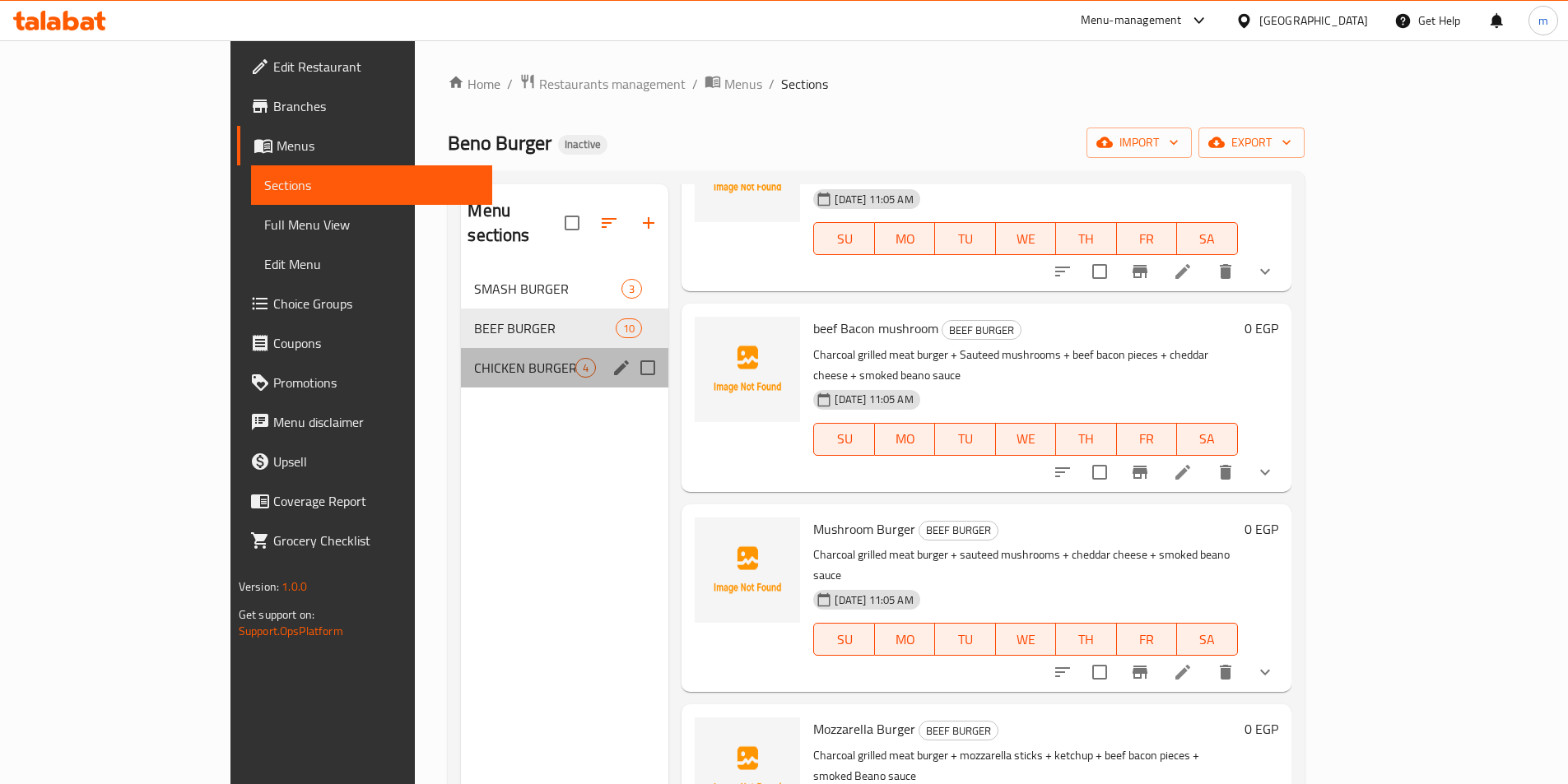
click at [461, 354] on div "CHICKEN BURGER 4" at bounding box center [564, 367] width 208 height 40
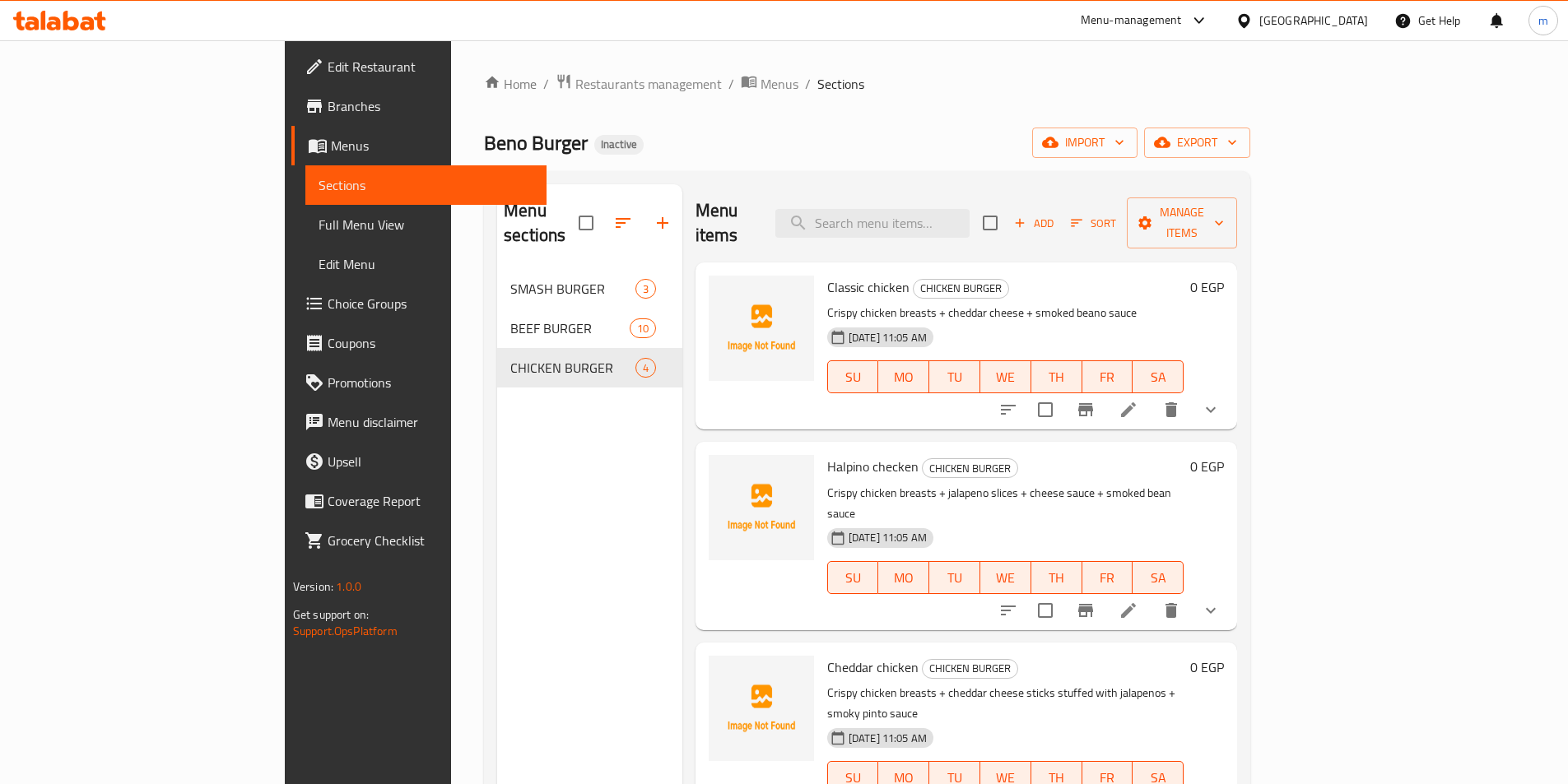
click at [915, 103] on div "Home / Restaurants management / Menus / Sections Beno Burger Inactive import ex…" at bounding box center [867, 527] width 766 height 908
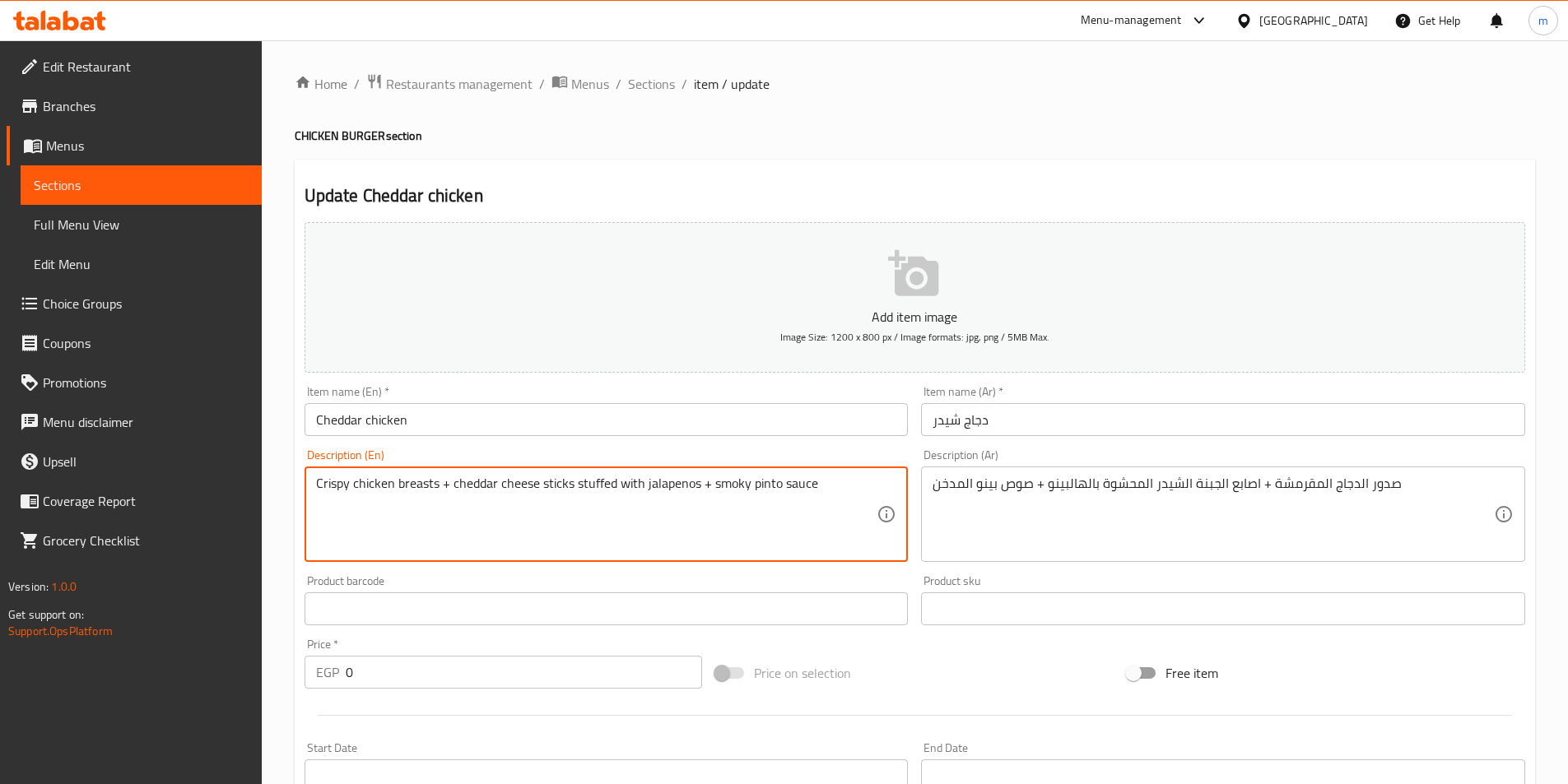
click at [772, 492] on textarea "Crispy chicken breasts + cheddar cheese sticks stuffed with jalapenos + smoky p…" at bounding box center [596, 515] width 561 height 78
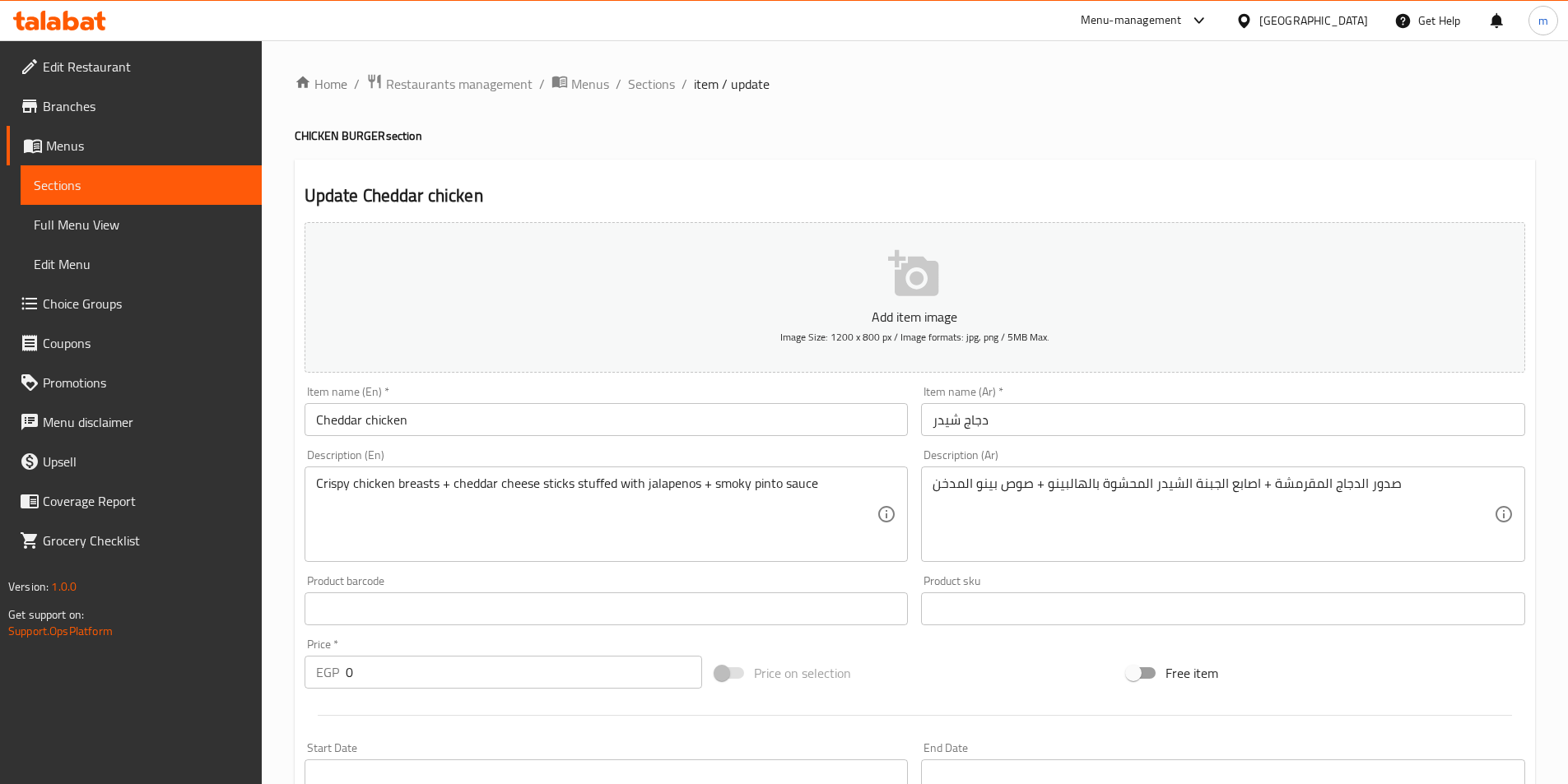
click at [769, 485] on textarea "Crispy chicken breasts + cheddar cheese sticks stuffed with jalapenos + smoky p…" at bounding box center [596, 515] width 561 height 78
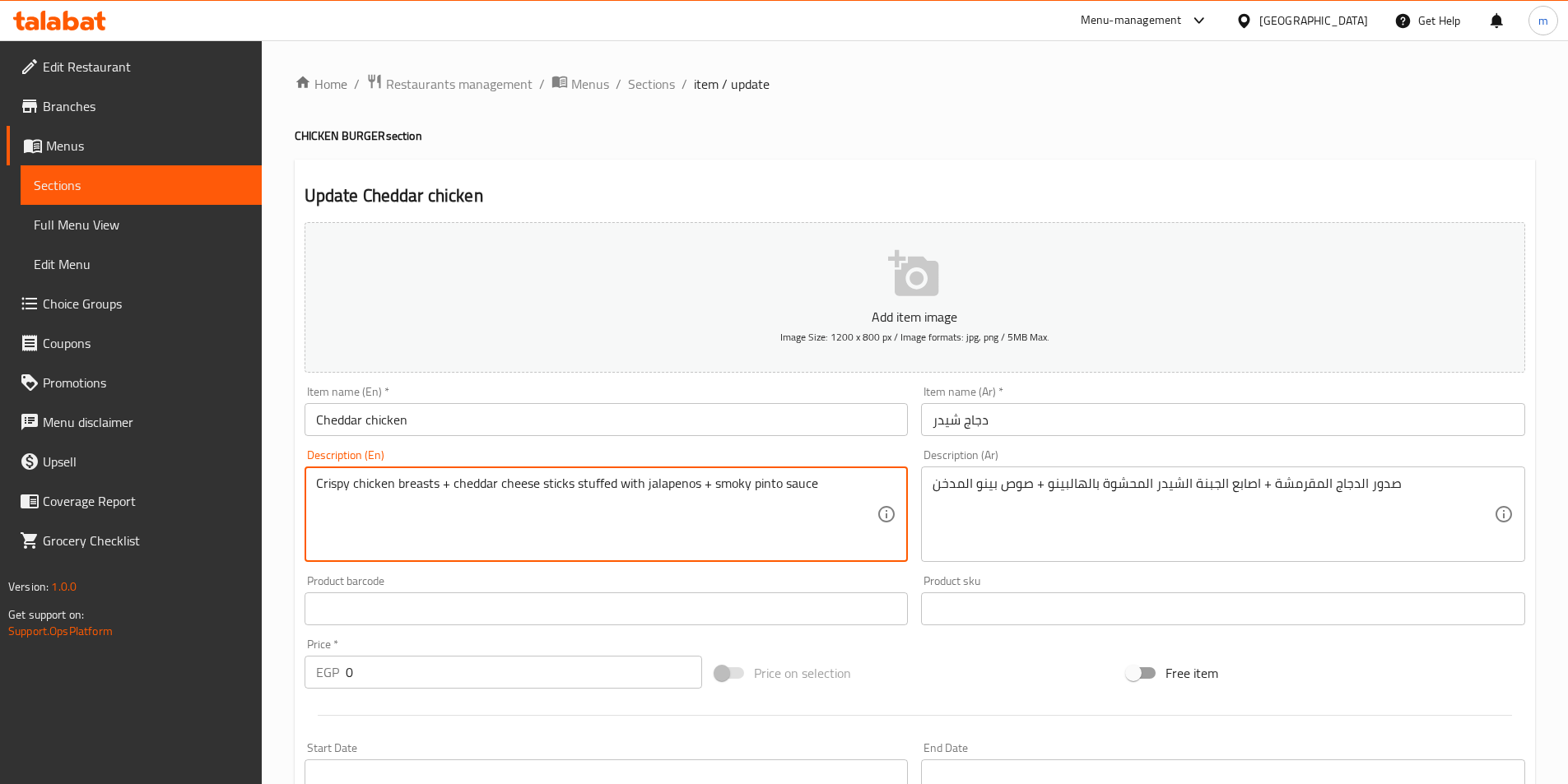
click at [769, 485] on textarea "Crispy chicken breasts + cheddar cheese sticks stuffed with jalapenos + smoky p…" at bounding box center [596, 515] width 561 height 78
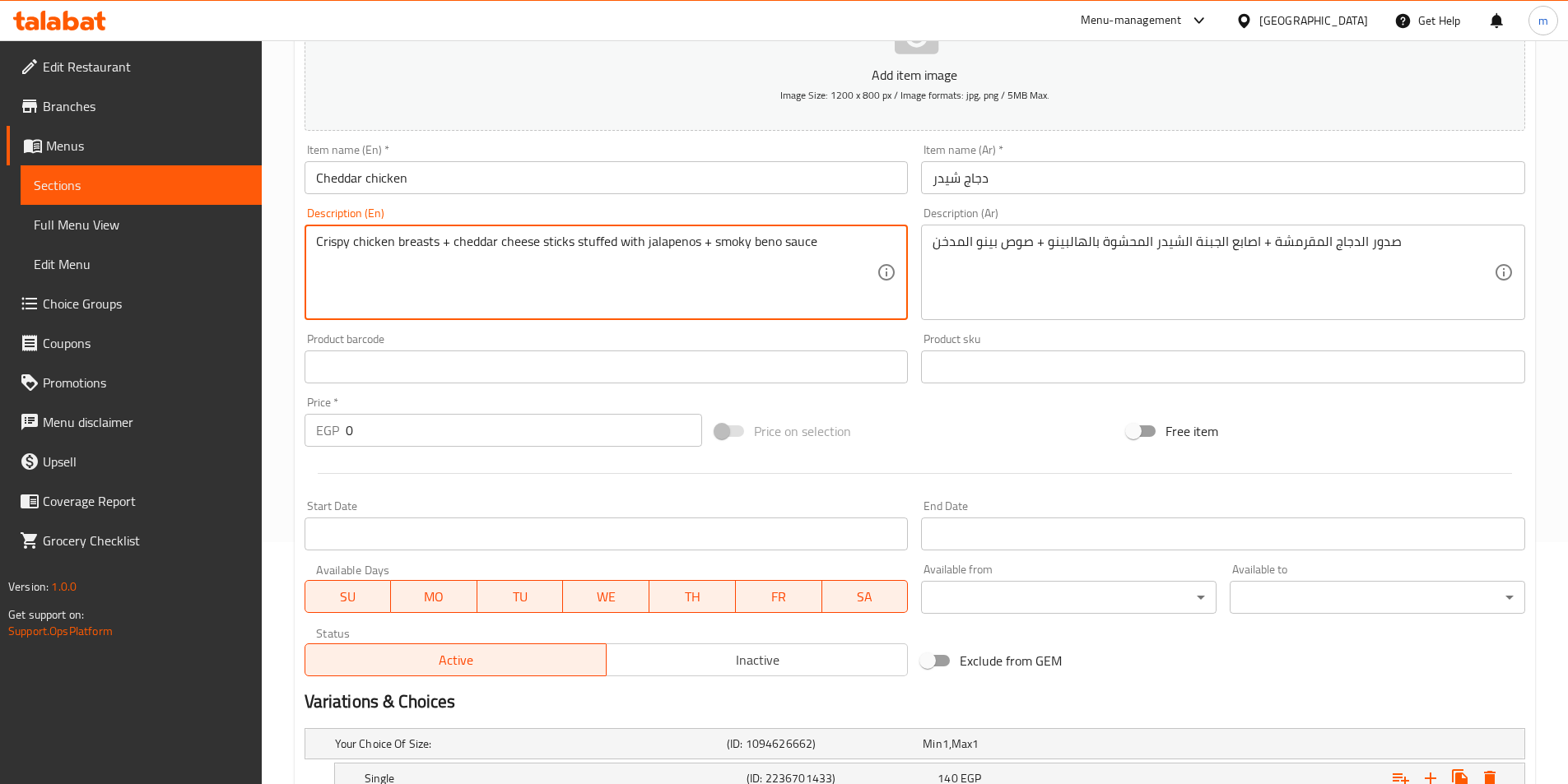
scroll to position [416, 0]
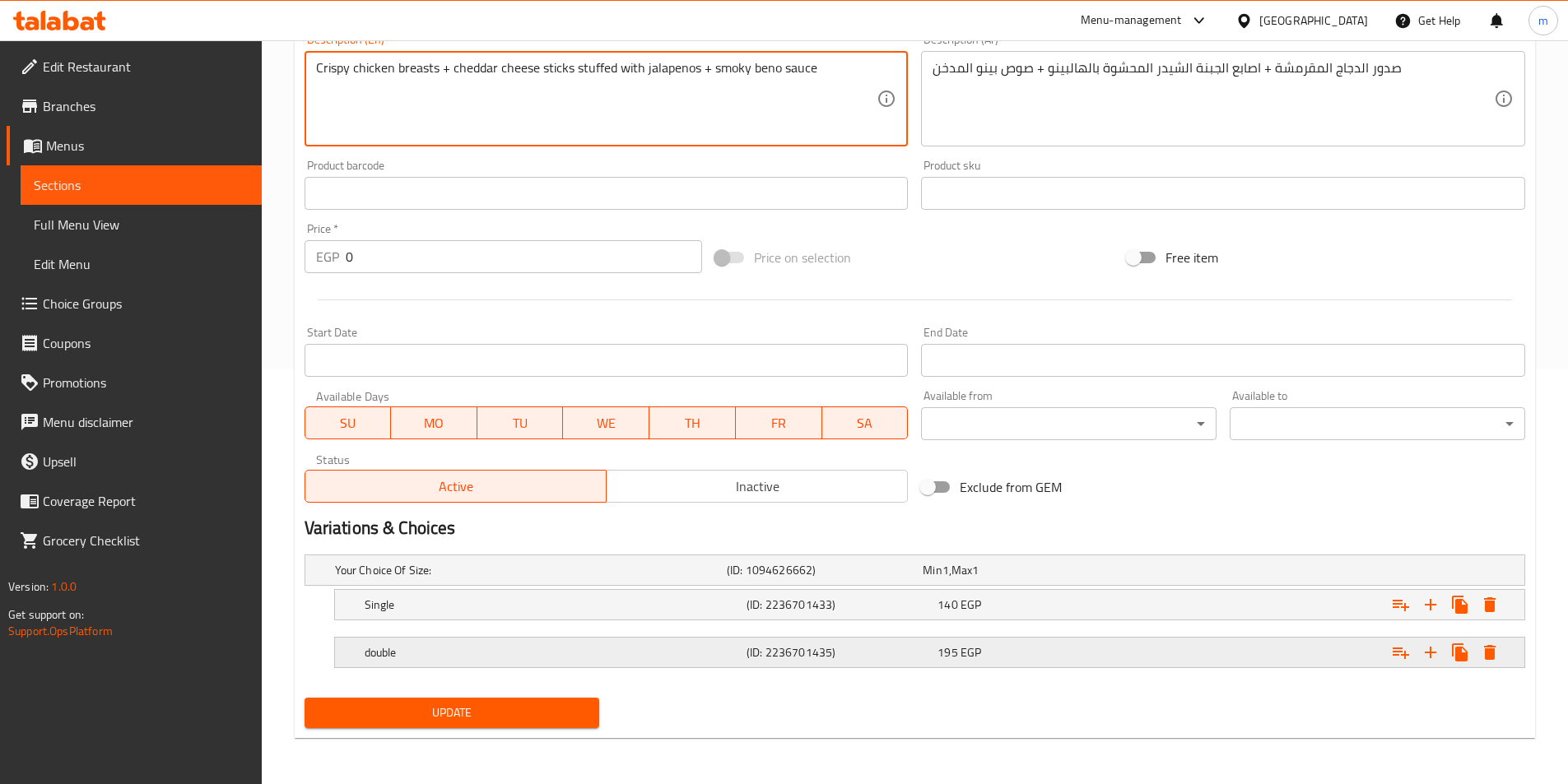
type textarea "Crispy chicken breasts + cheddar cheese sticks stuffed with jalapenos + smoky b…"
click at [402, 581] on div "double" at bounding box center [528, 570] width 392 height 23
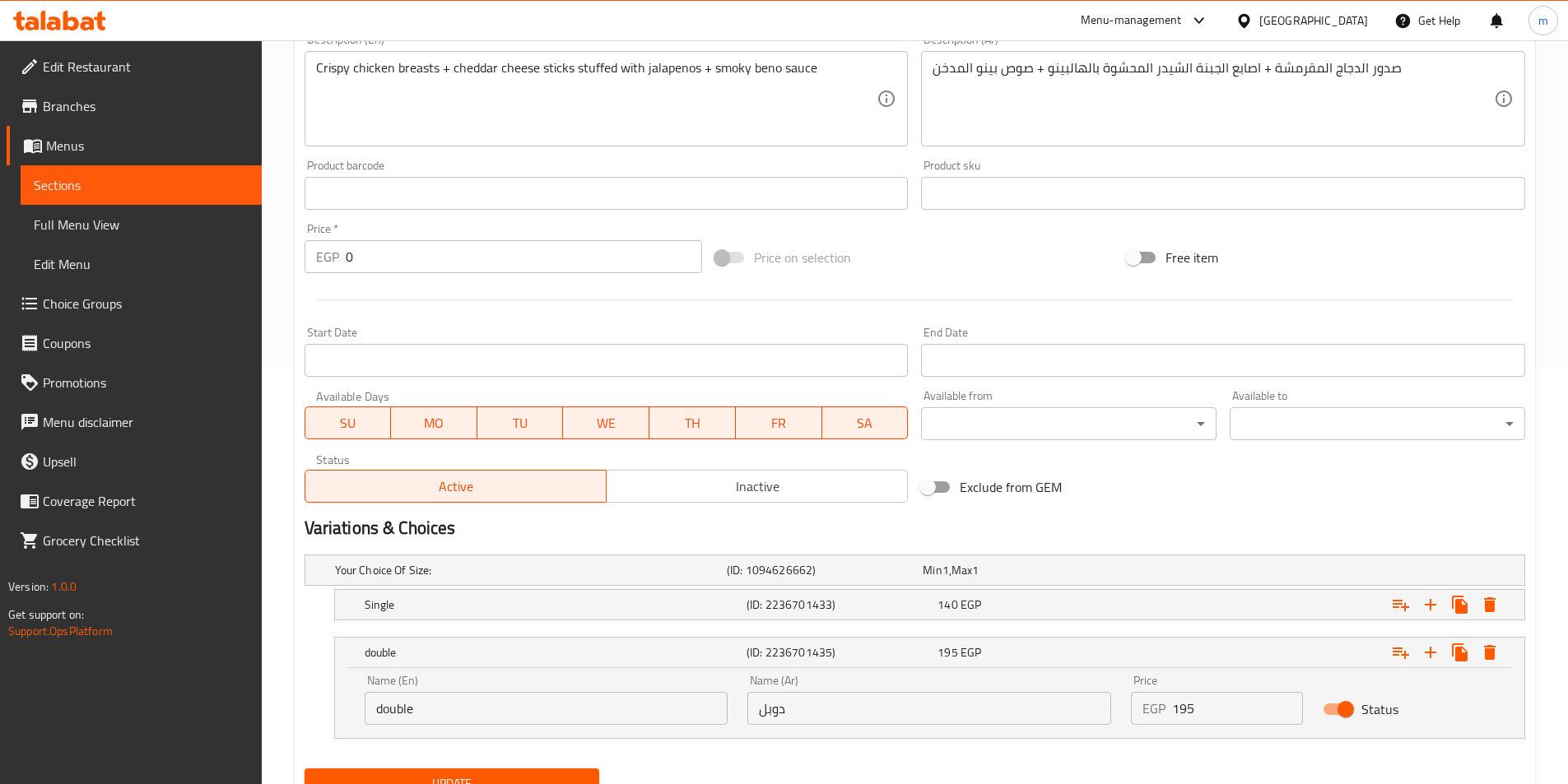
click at [438, 727] on div "Name (En) double Name (En)" at bounding box center [547, 700] width 384 height 70
click at [431, 715] on input "double" at bounding box center [546, 708] width 364 height 33
type input "Double"
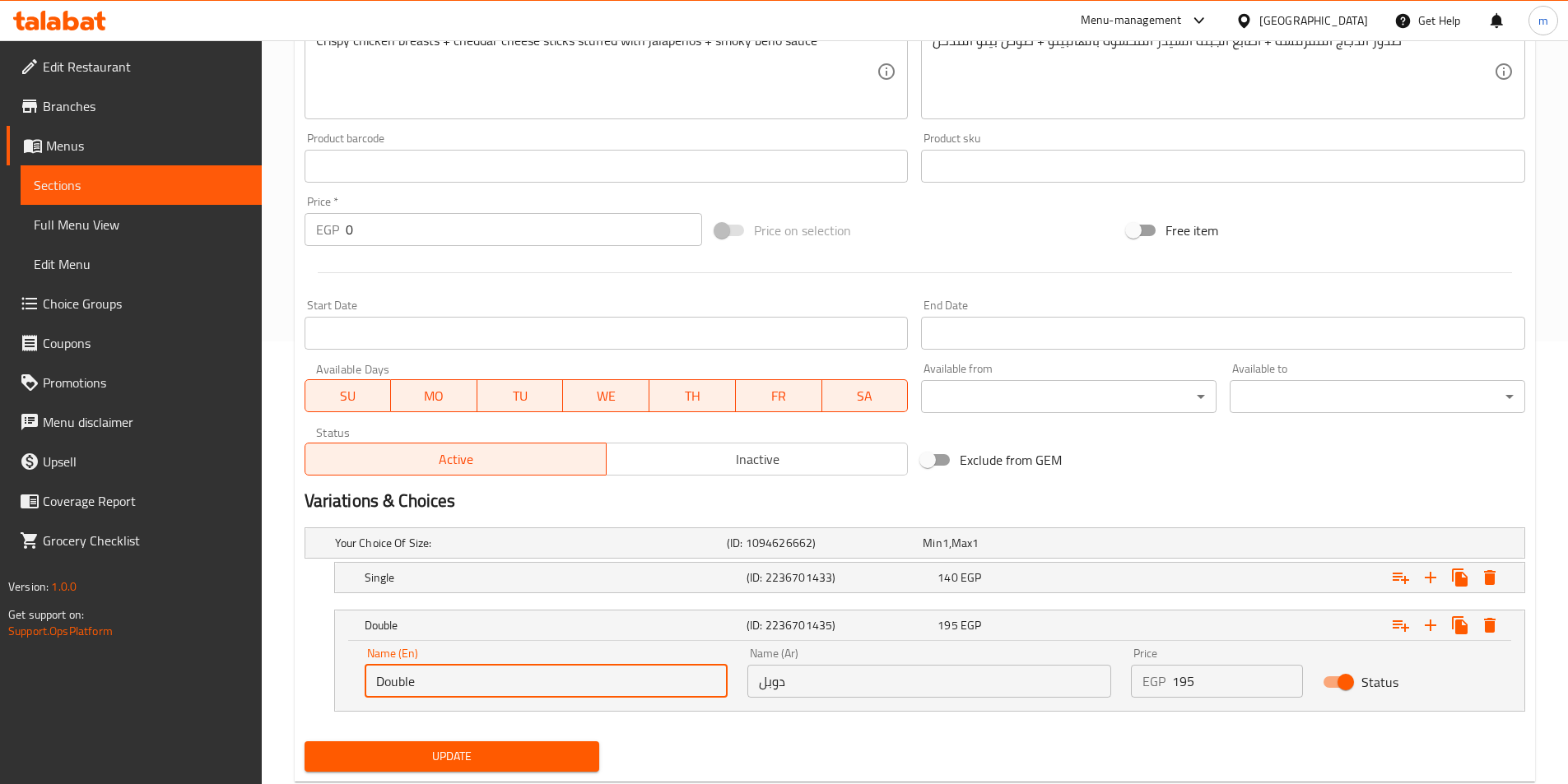
scroll to position [486, 0]
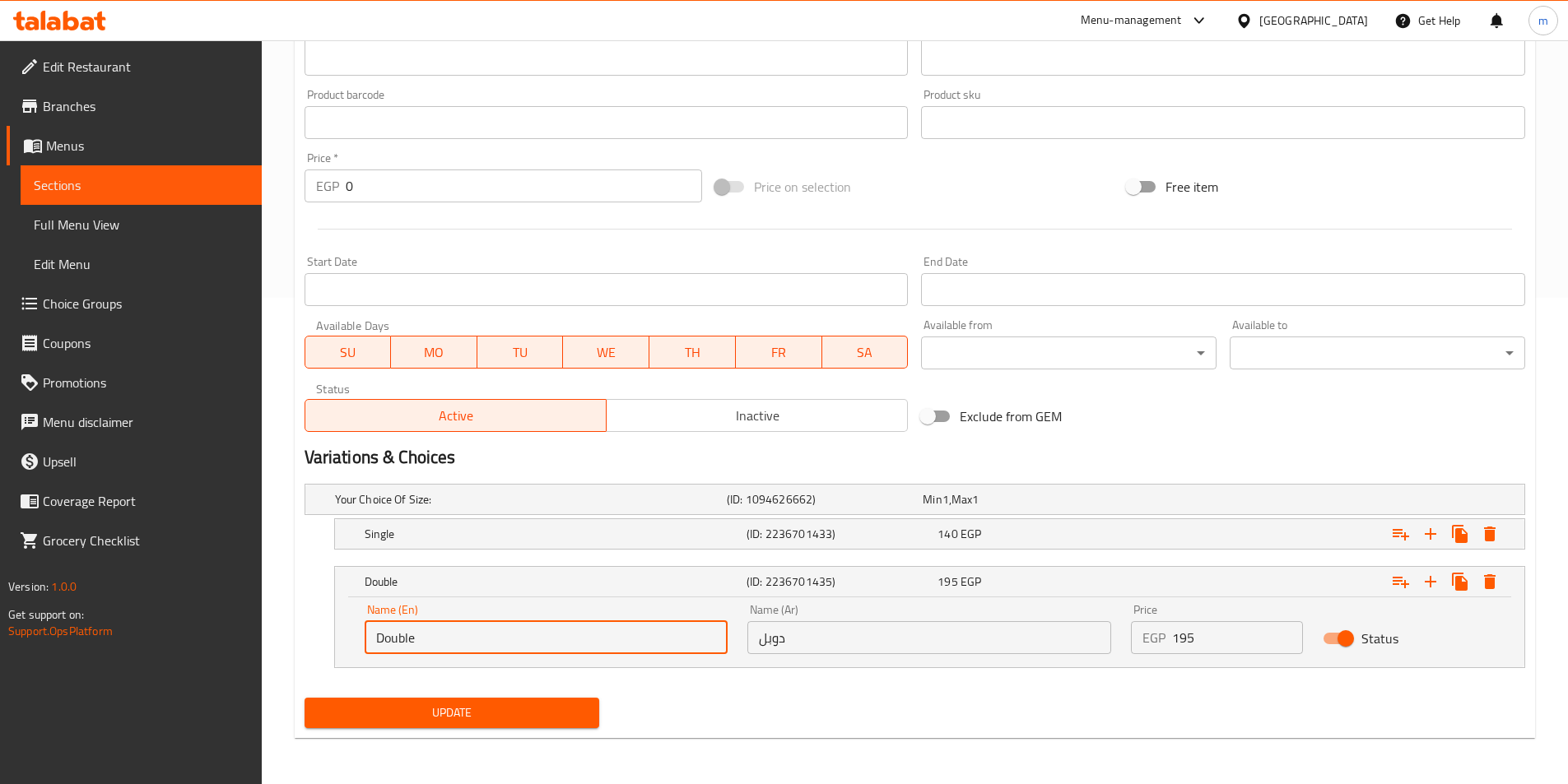
click at [464, 720] on span "Update" at bounding box center [453, 712] width 270 height 20
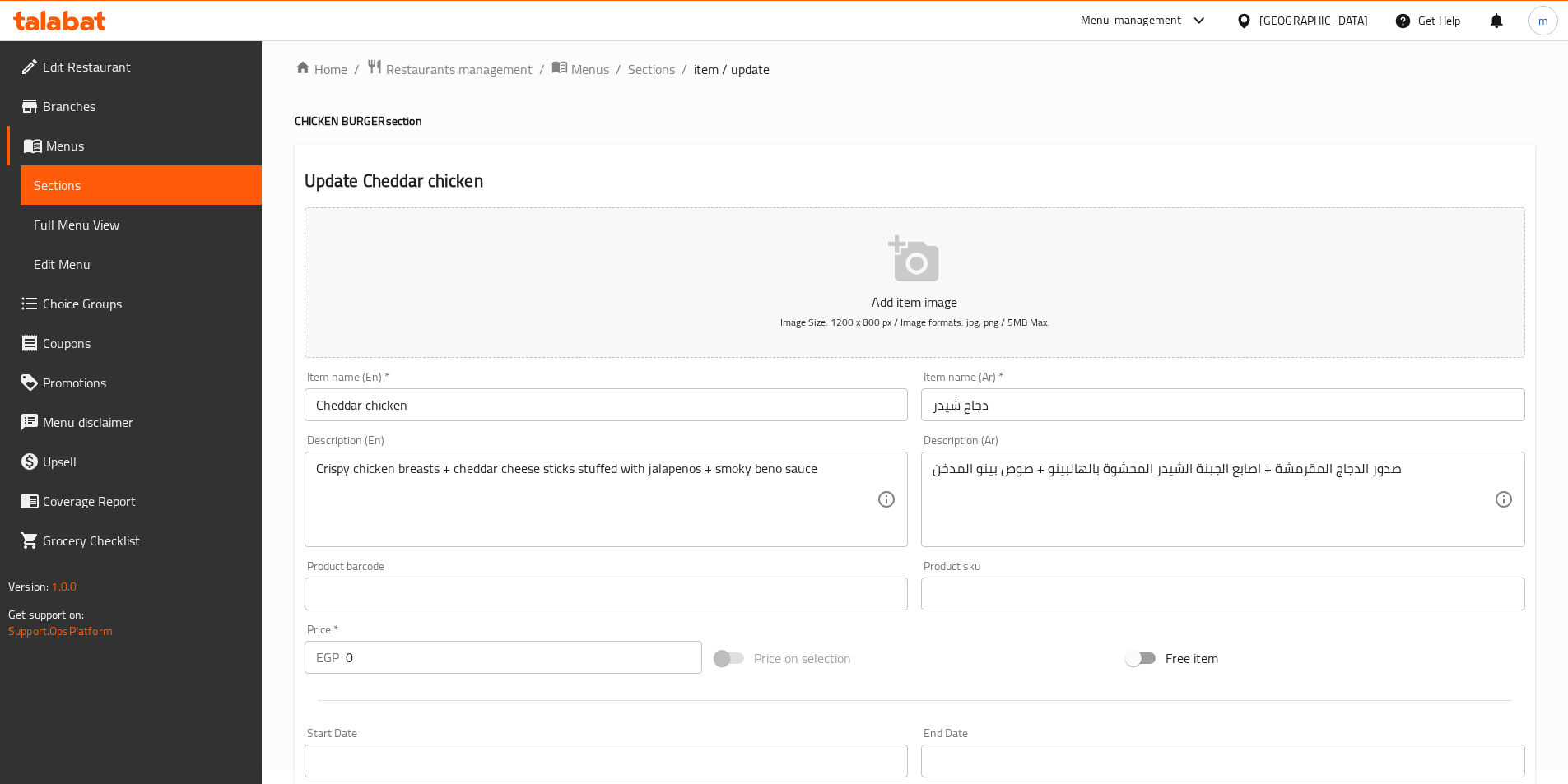
scroll to position [0, 0]
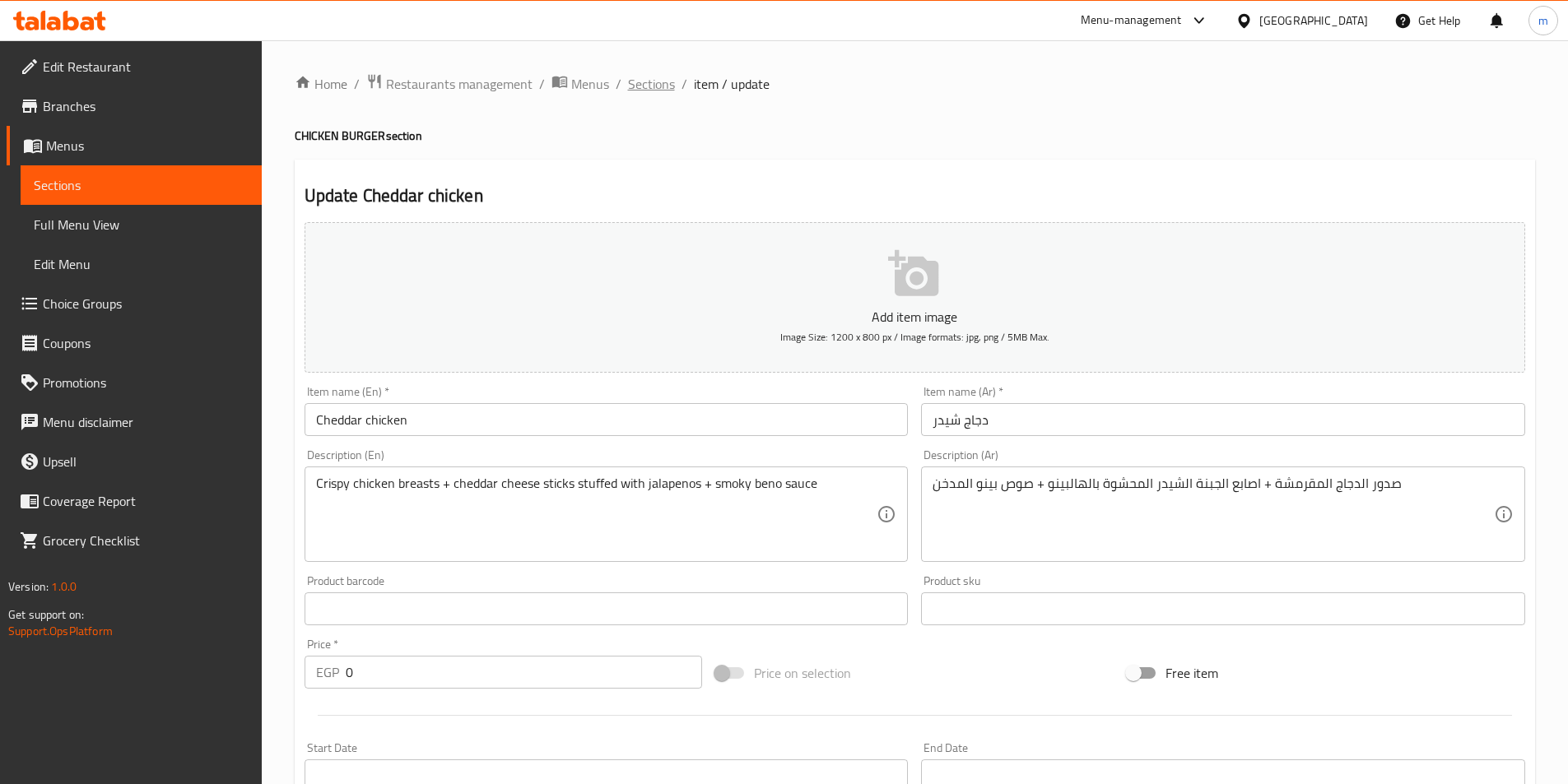
click at [653, 87] on span "Sections" at bounding box center [652, 83] width 47 height 19
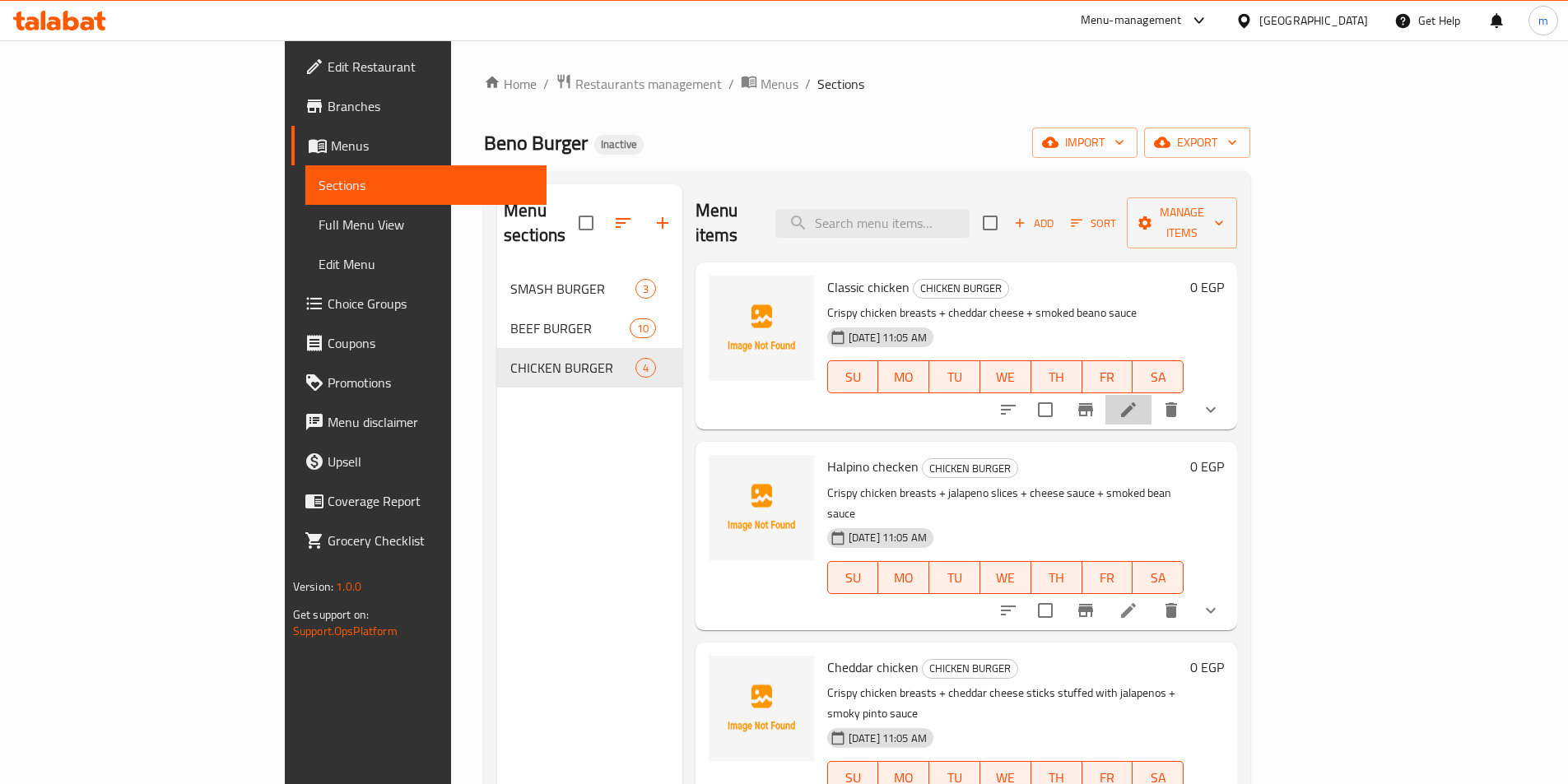
click at [1152, 394] on li at bounding box center [1129, 409] width 47 height 30
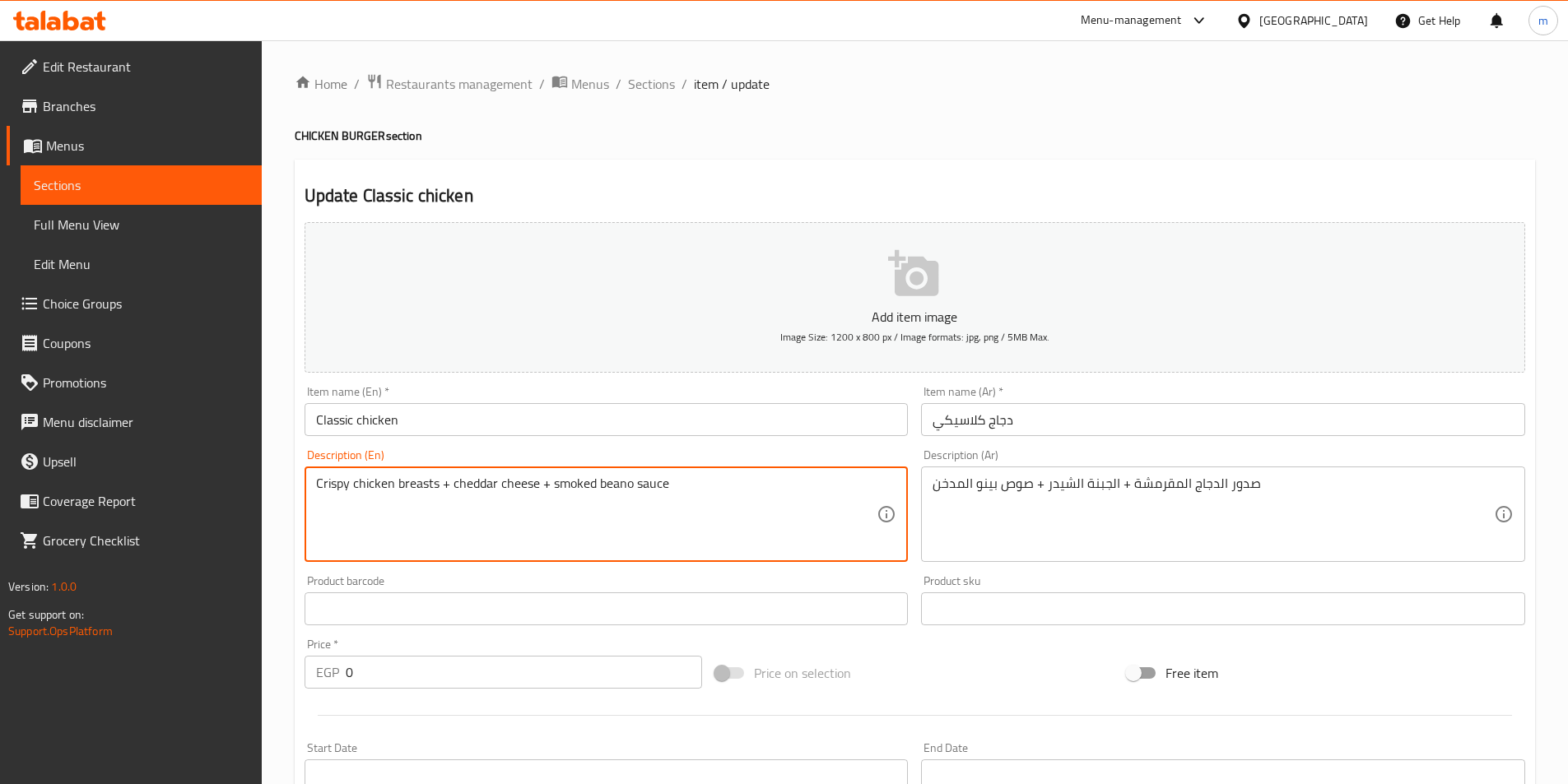
click at [619, 493] on textarea "Crispy chicken breasts + cheddar cheese + smoked beano sauce" at bounding box center [596, 515] width 561 height 78
click at [612, 482] on textarea "Crispy chicken breasts + cheddar cheese + smoked beno sauce" at bounding box center [596, 515] width 561 height 78
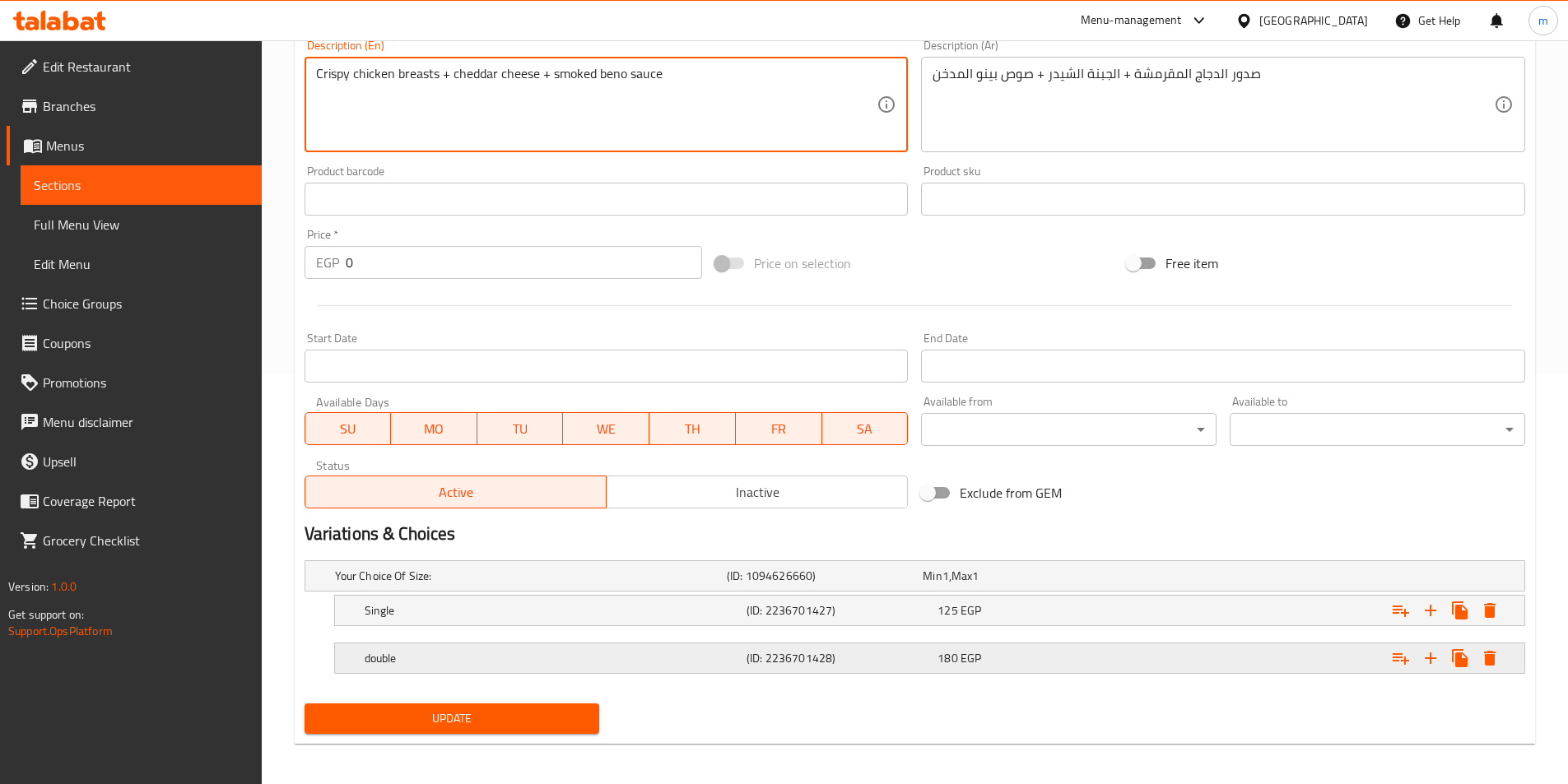
scroll to position [416, 0]
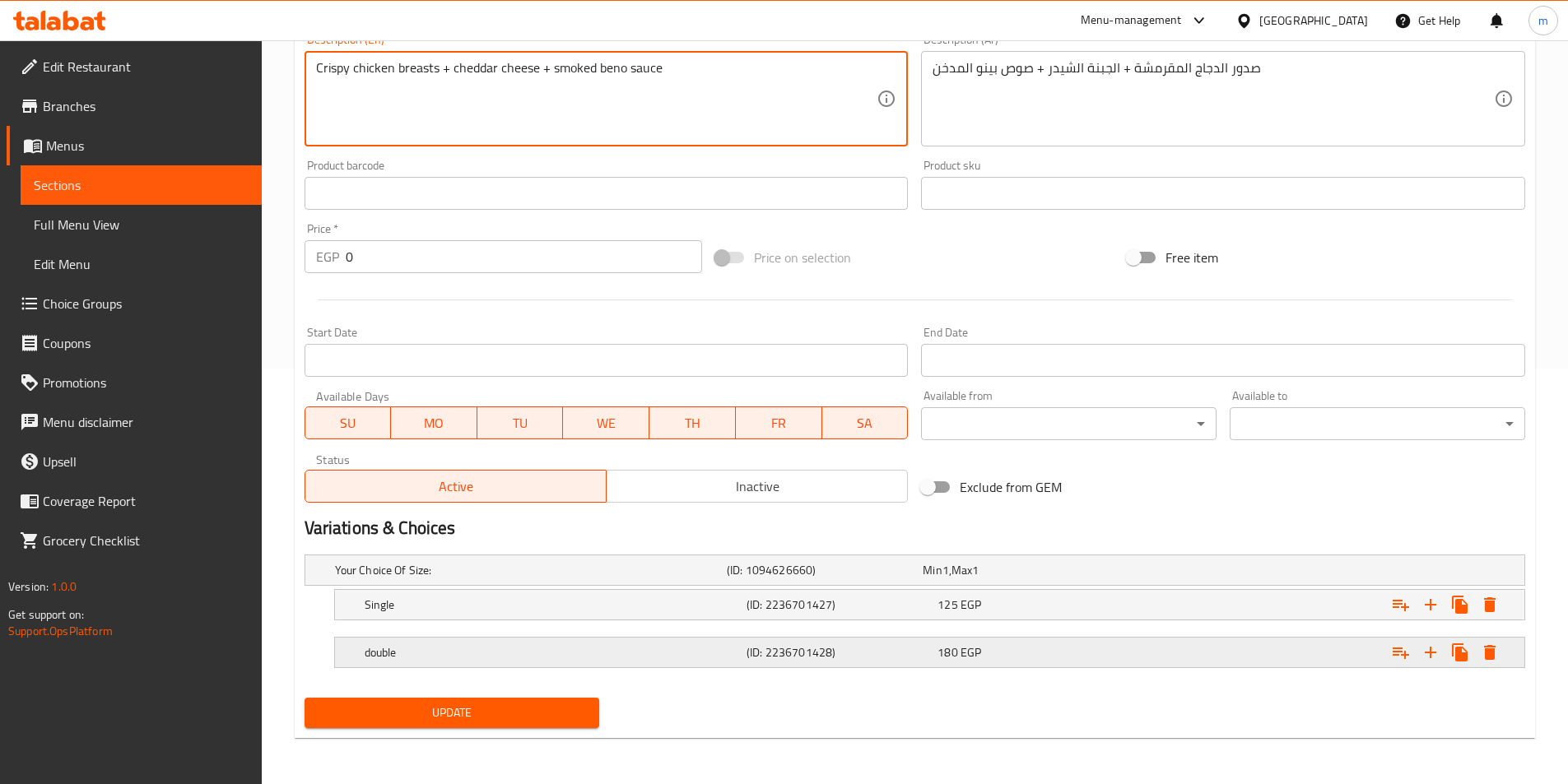
type textarea "Crispy chicken breasts + cheddar cheese + smoked beno sauce"
click at [504, 579] on h5 "double" at bounding box center [527, 570] width 385 height 16
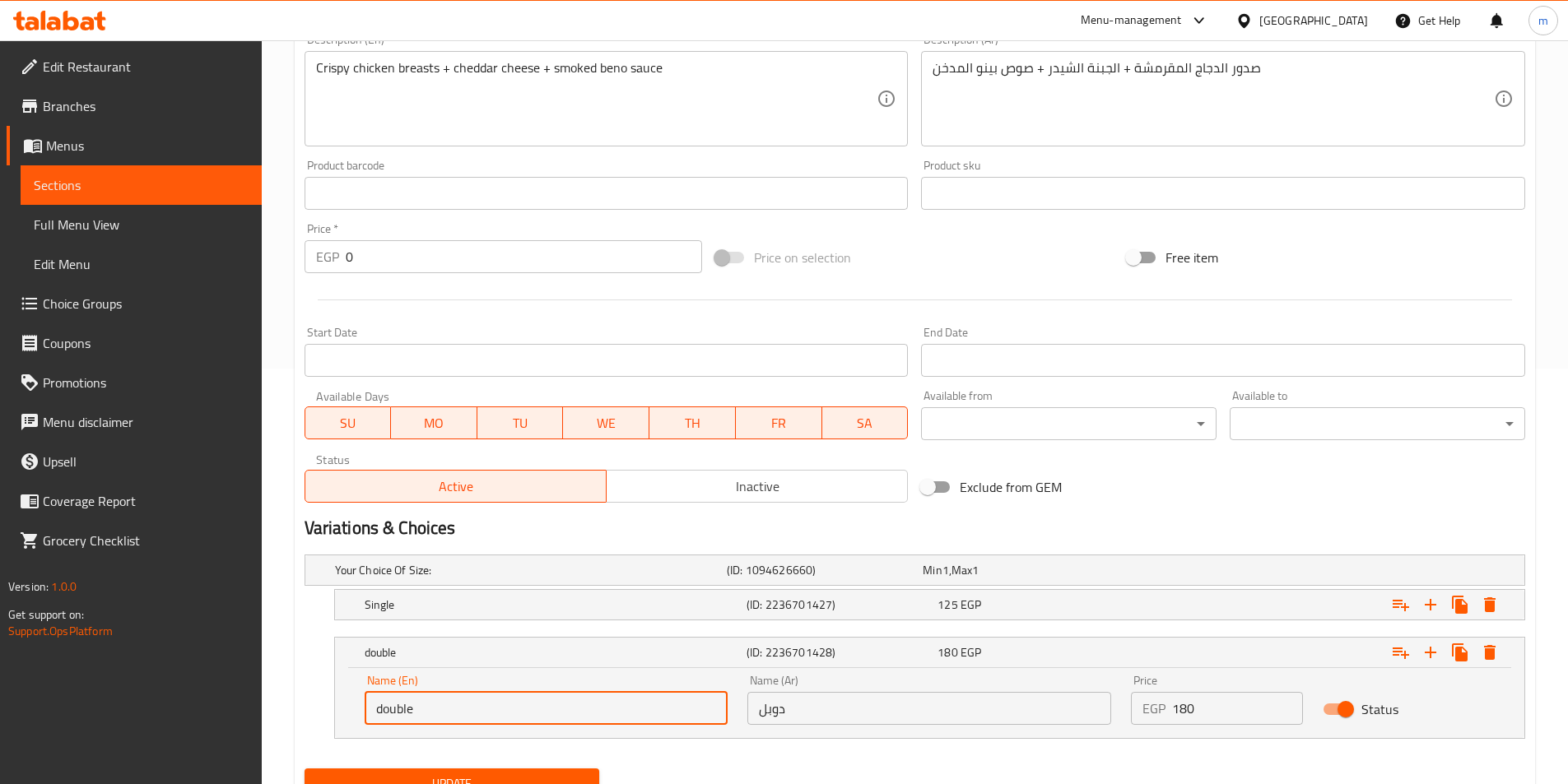
click at [425, 705] on input "double" at bounding box center [546, 708] width 364 height 33
click at [427, 705] on input "double" at bounding box center [546, 708] width 364 height 33
type input "Double"
click at [488, 775] on span "Update" at bounding box center [453, 783] width 270 height 20
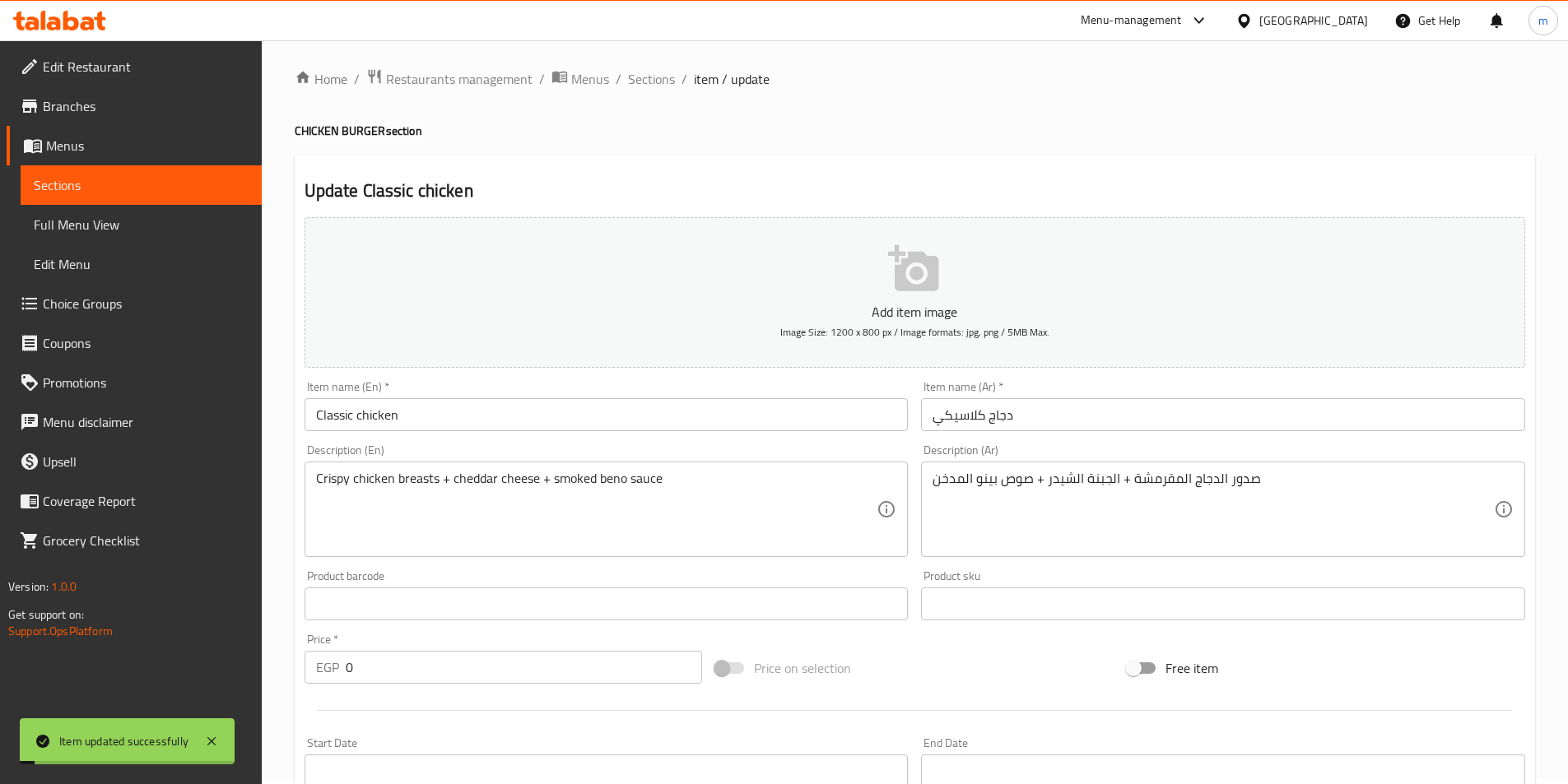
scroll to position [4, 0]
click at [640, 84] on span "Sections" at bounding box center [652, 79] width 47 height 19
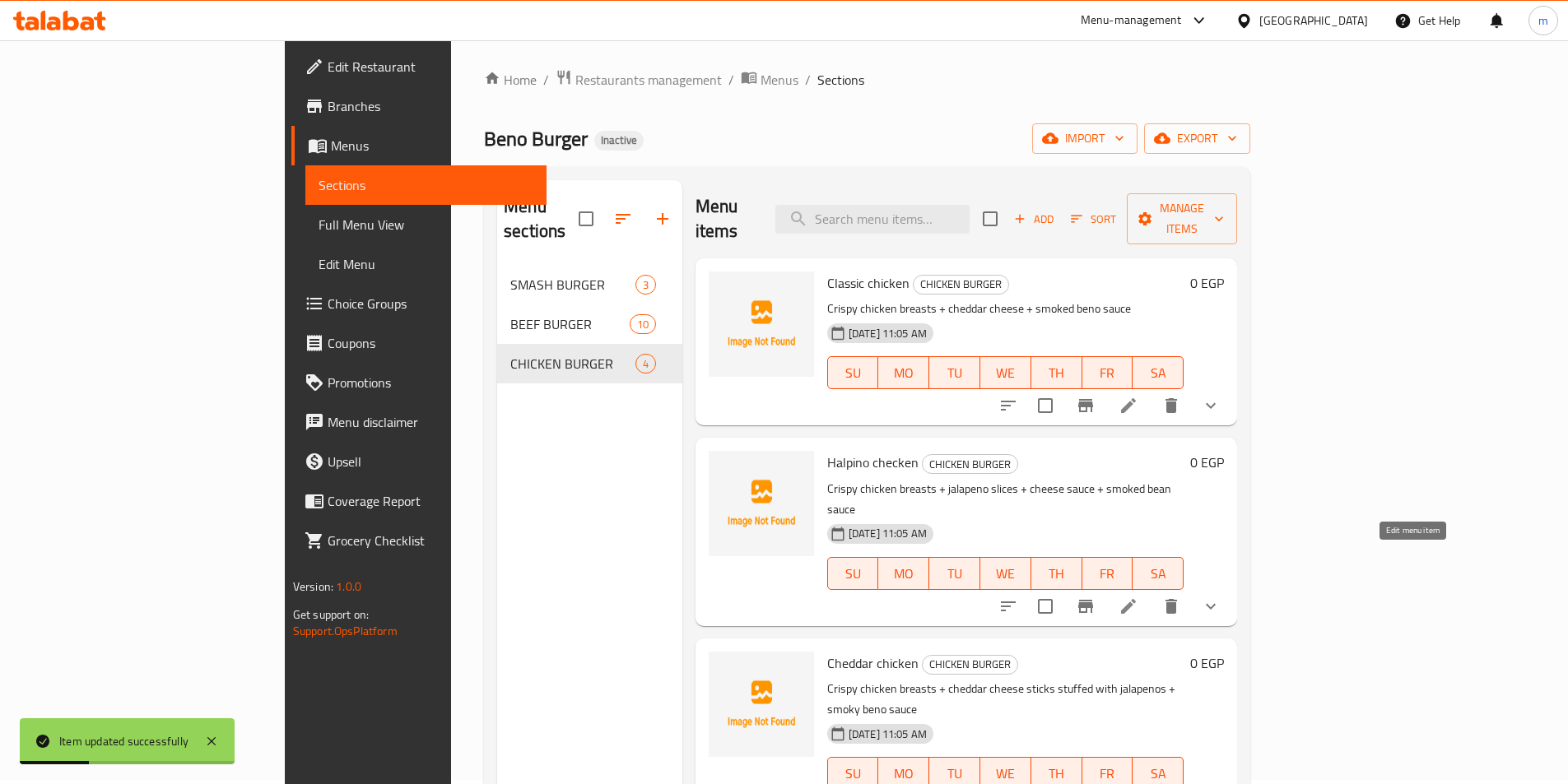
click at [1138, 596] on icon at bounding box center [1129, 606] width 19 height 19
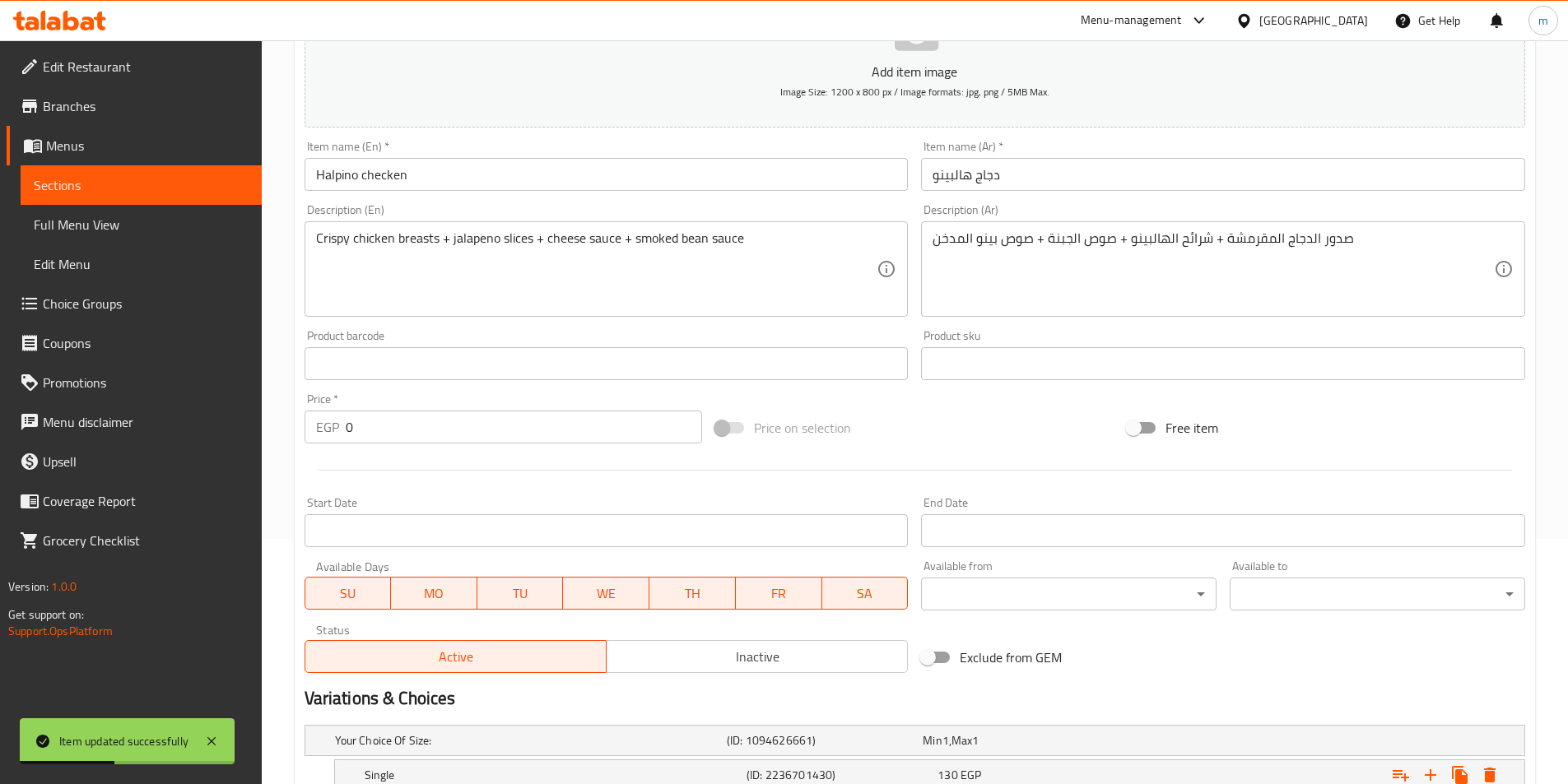
scroll to position [247, 0]
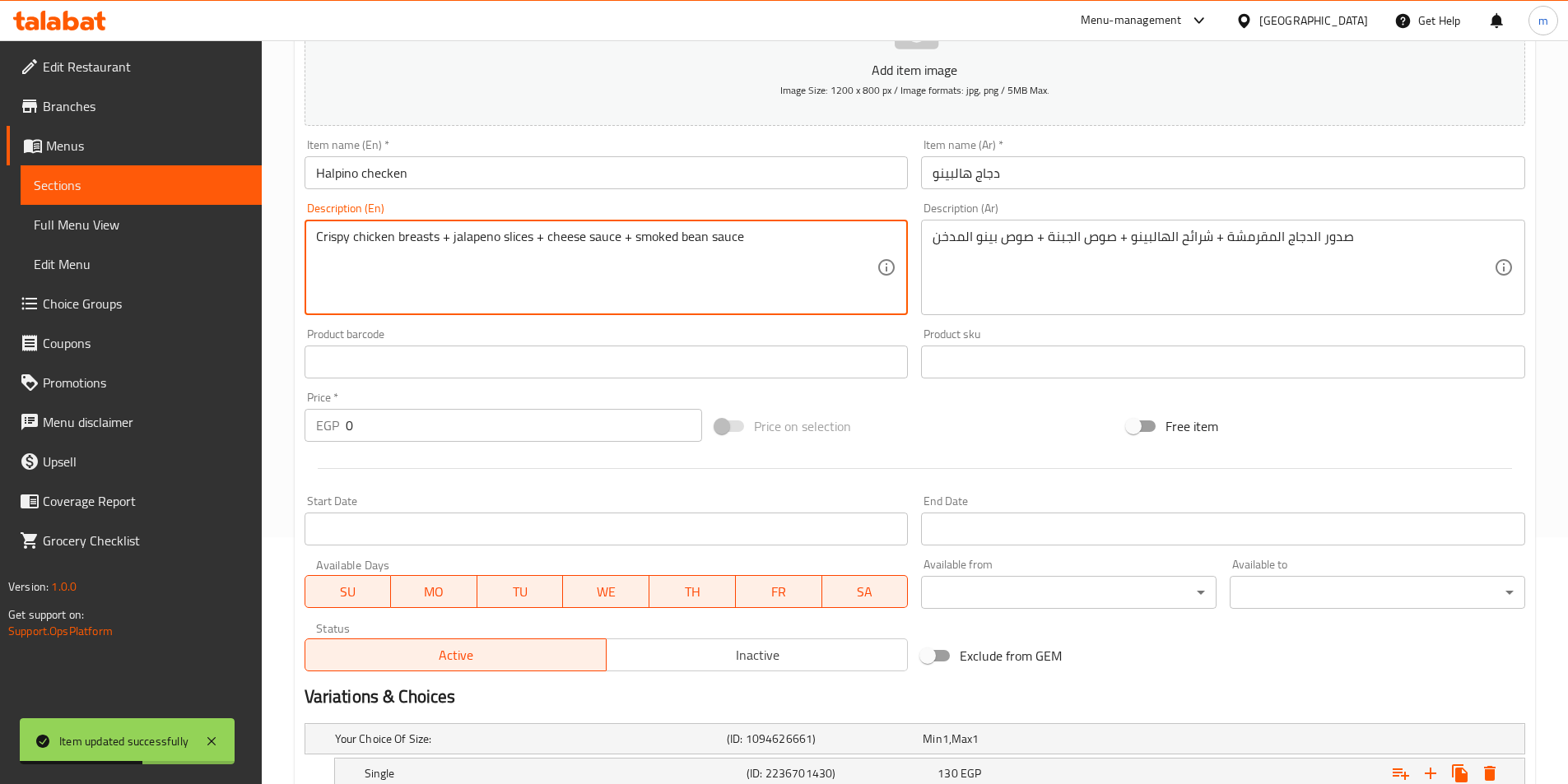
click at [696, 234] on textarea "Crispy chicken breasts + jalapeno slices + cheese sauce + smoked bean sauce" at bounding box center [596, 267] width 561 height 78
paste textarea "no"
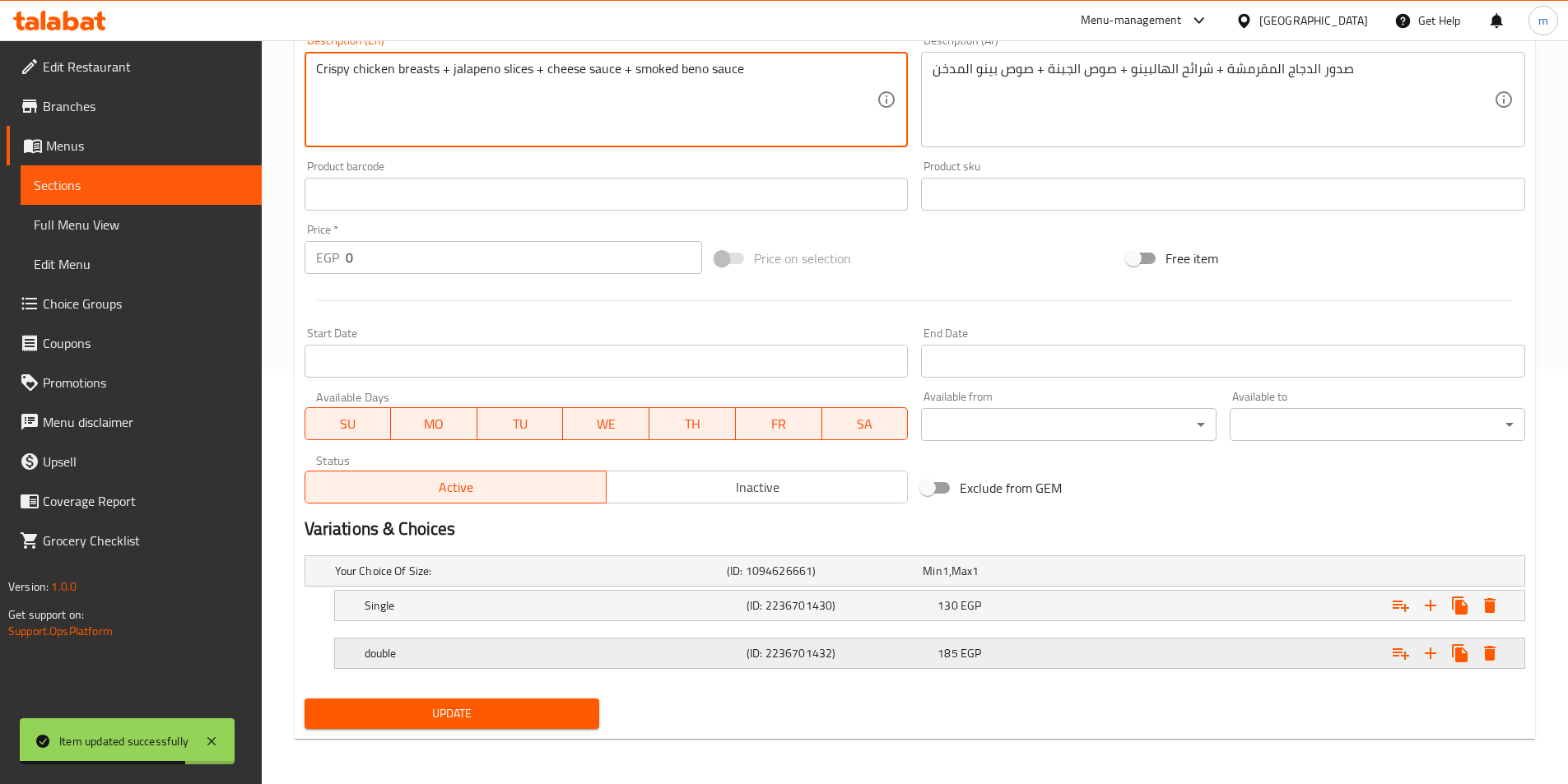
scroll to position [416, 0]
type textarea "Crispy chicken breasts + jalapeno slices + cheese sauce + smoked beno sauce"
click at [535, 672] on nav at bounding box center [914, 678] width 1221 height 14
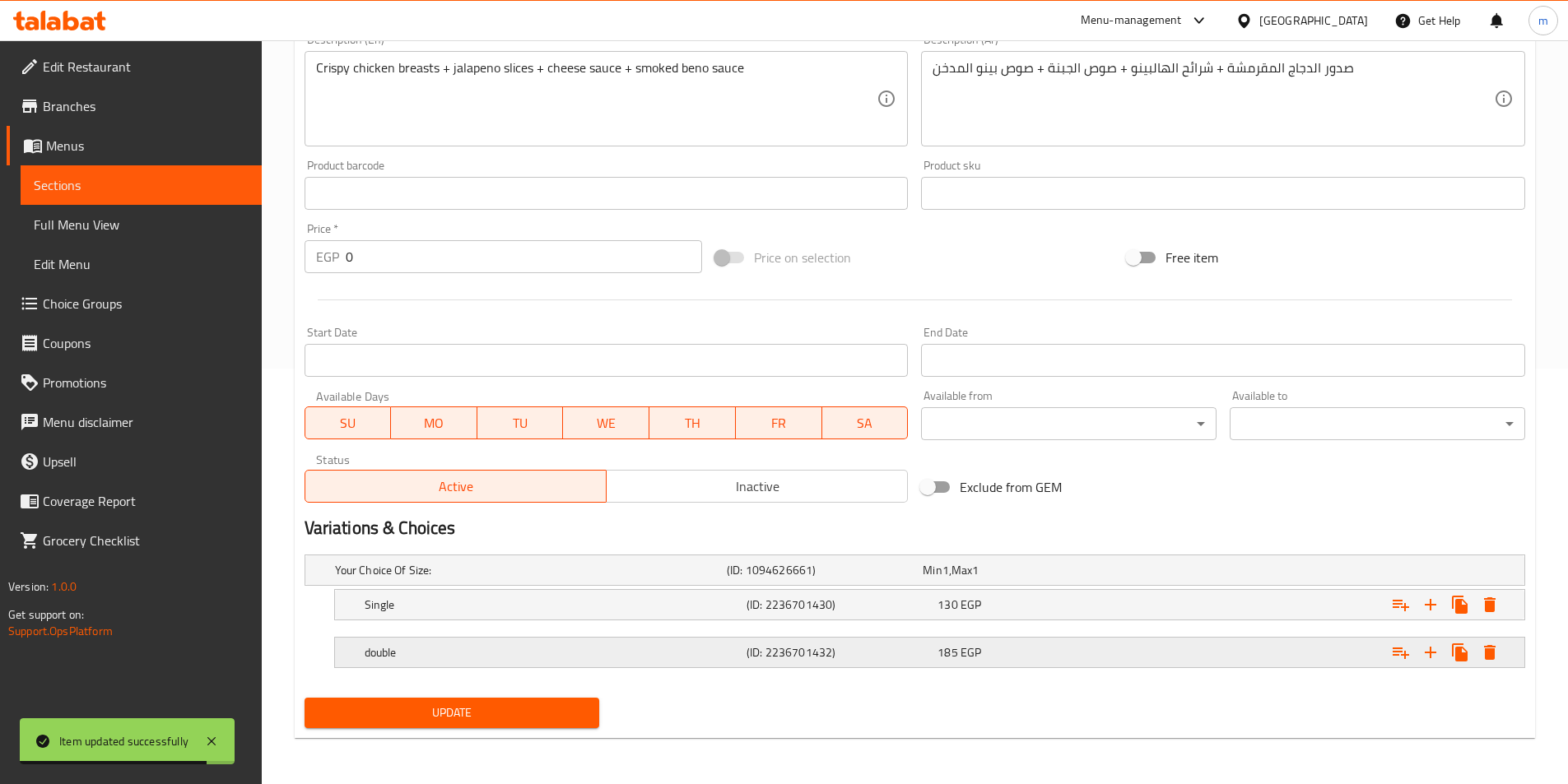
click at [531, 581] on div "double" at bounding box center [528, 570] width 392 height 23
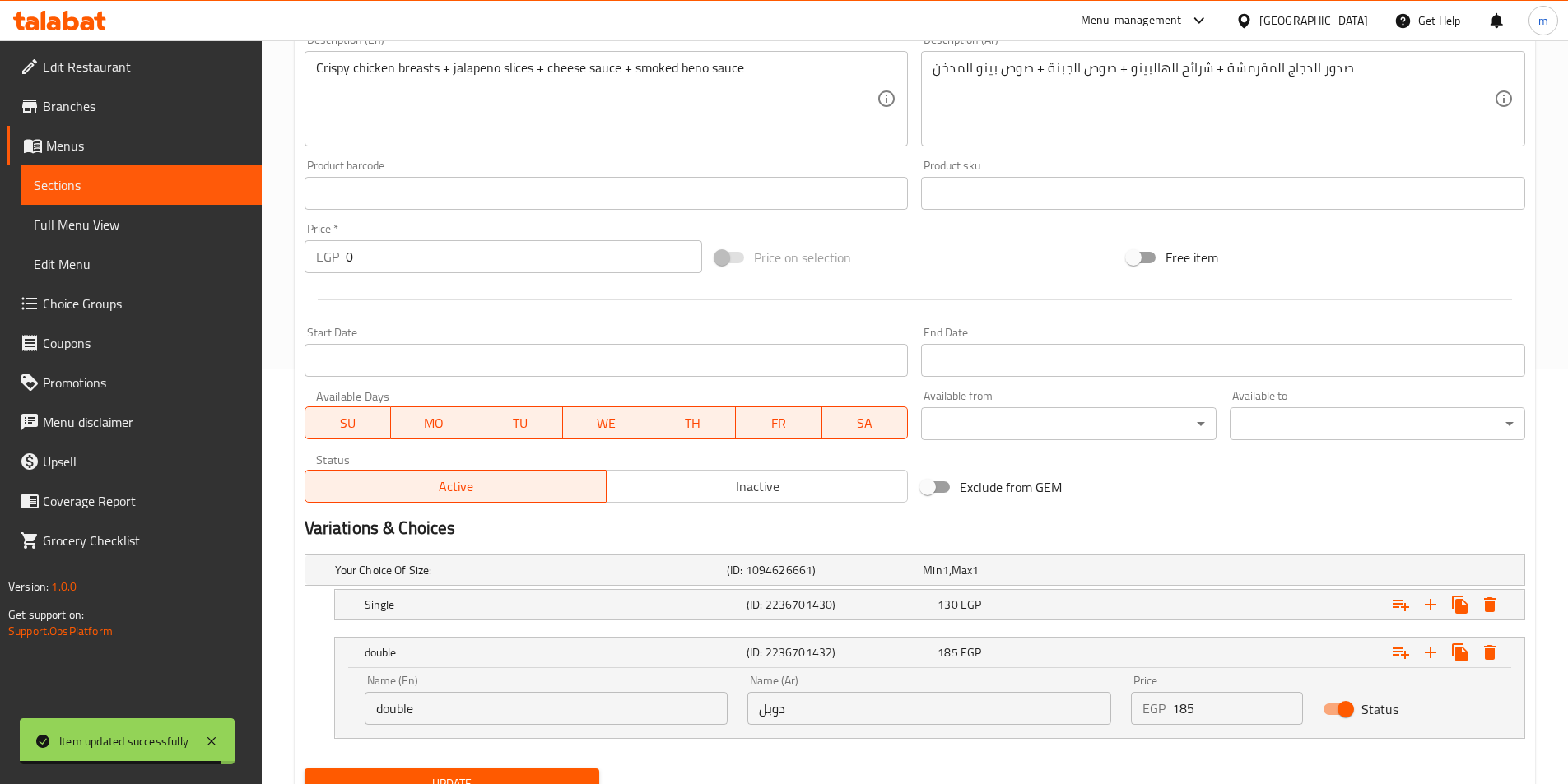
click at [501, 706] on input "double" at bounding box center [546, 708] width 364 height 33
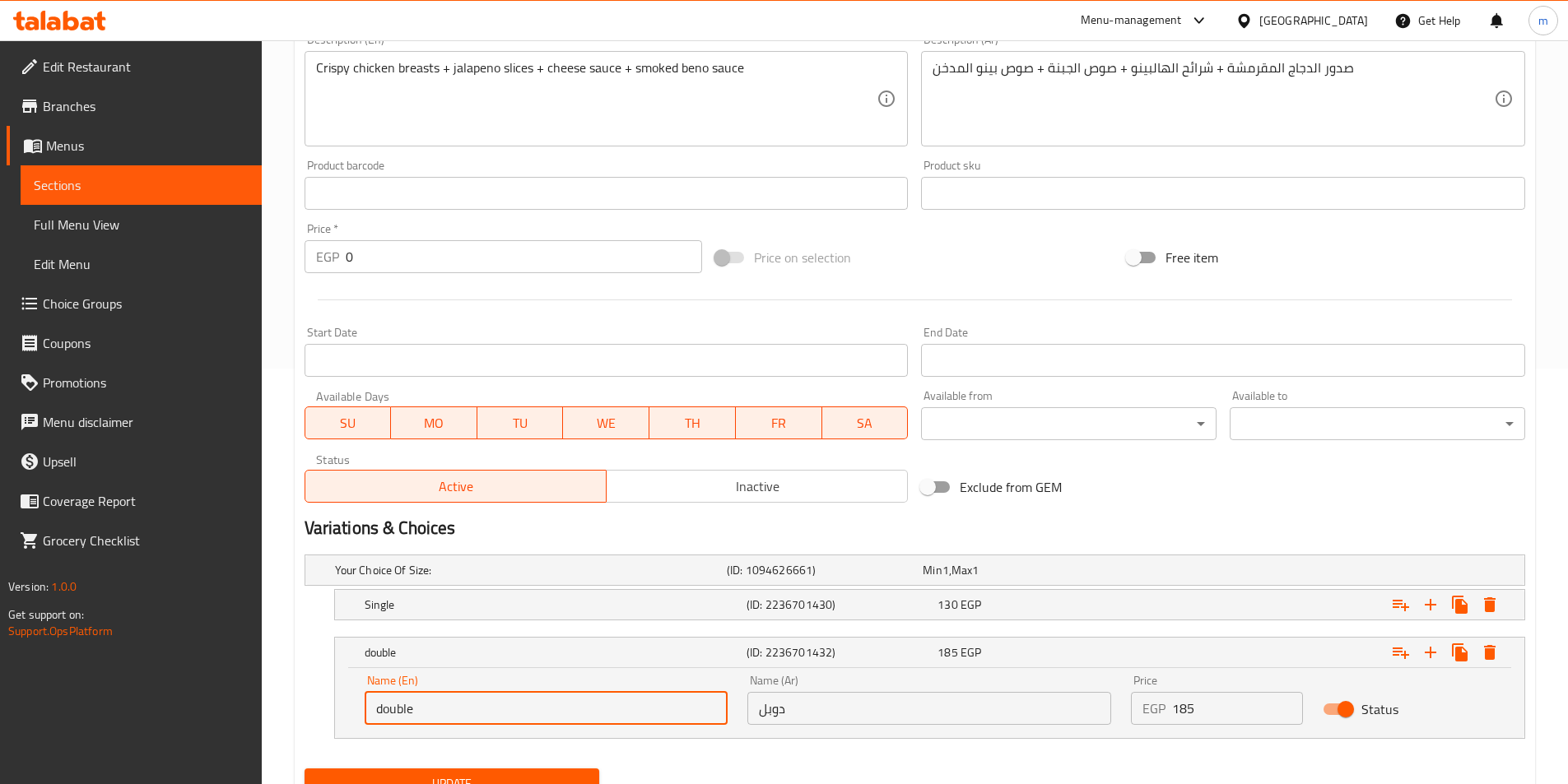
type input "Double"
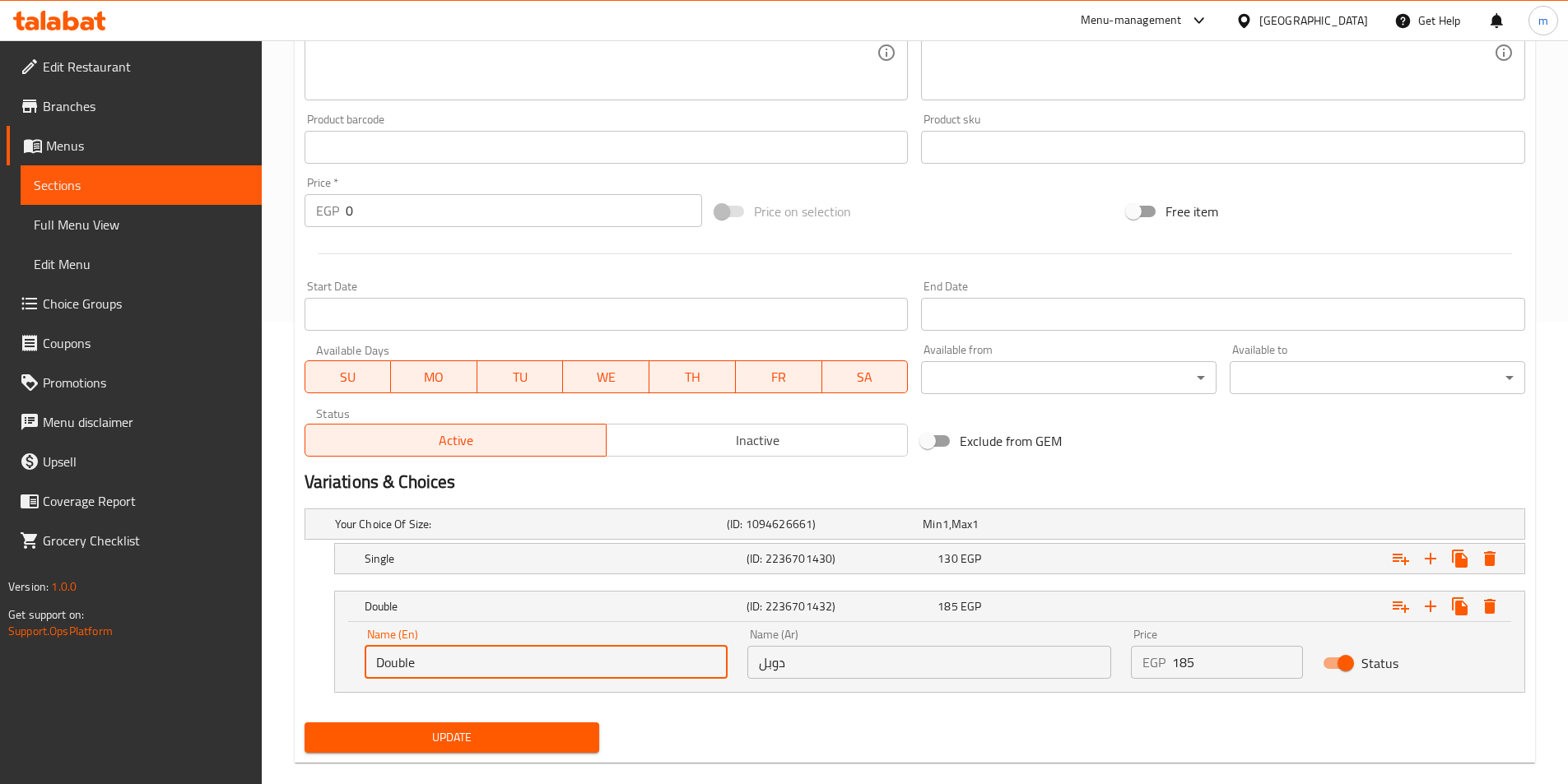
scroll to position [486, 0]
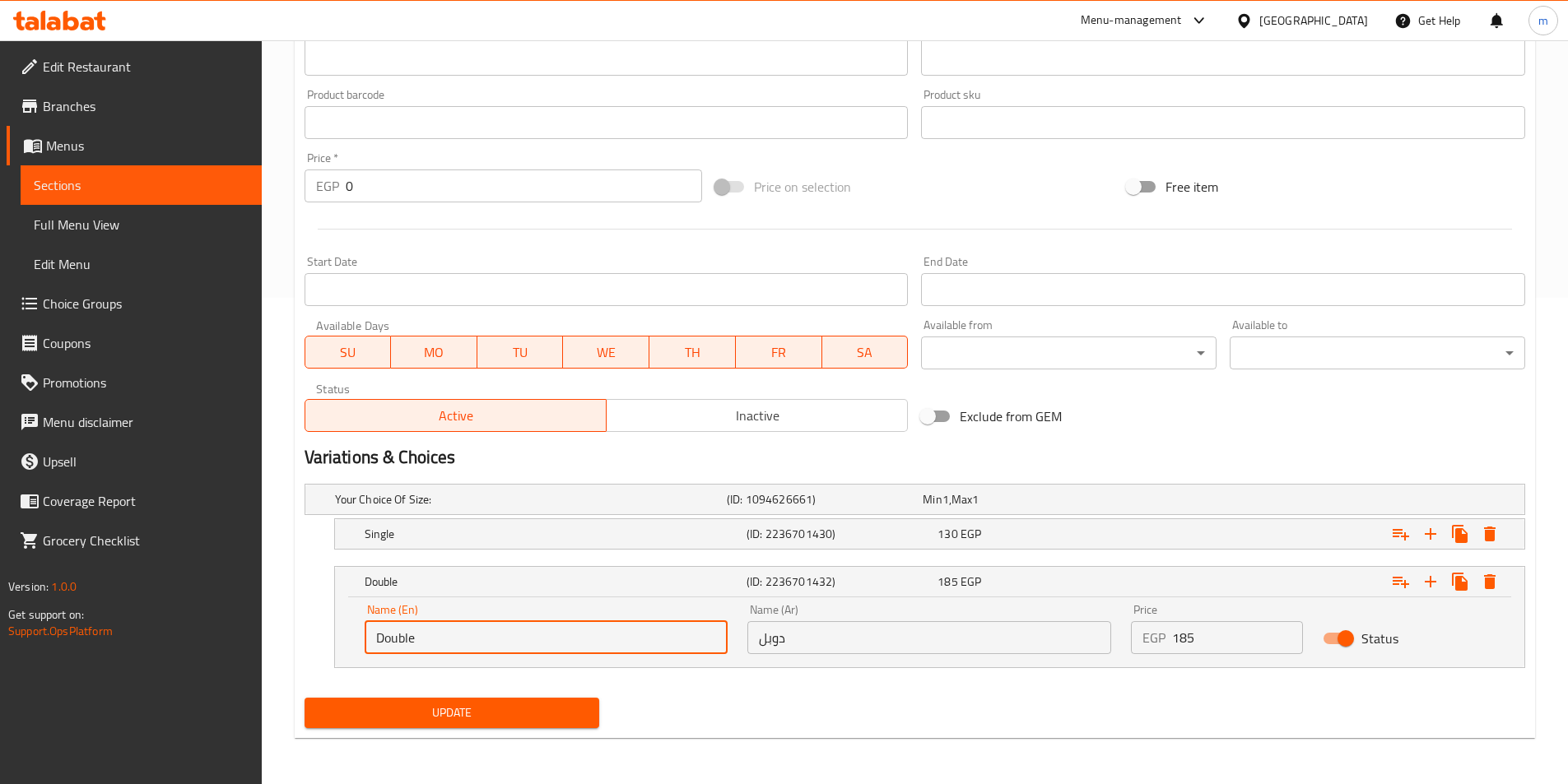
click at [514, 719] on span "Update" at bounding box center [453, 712] width 270 height 20
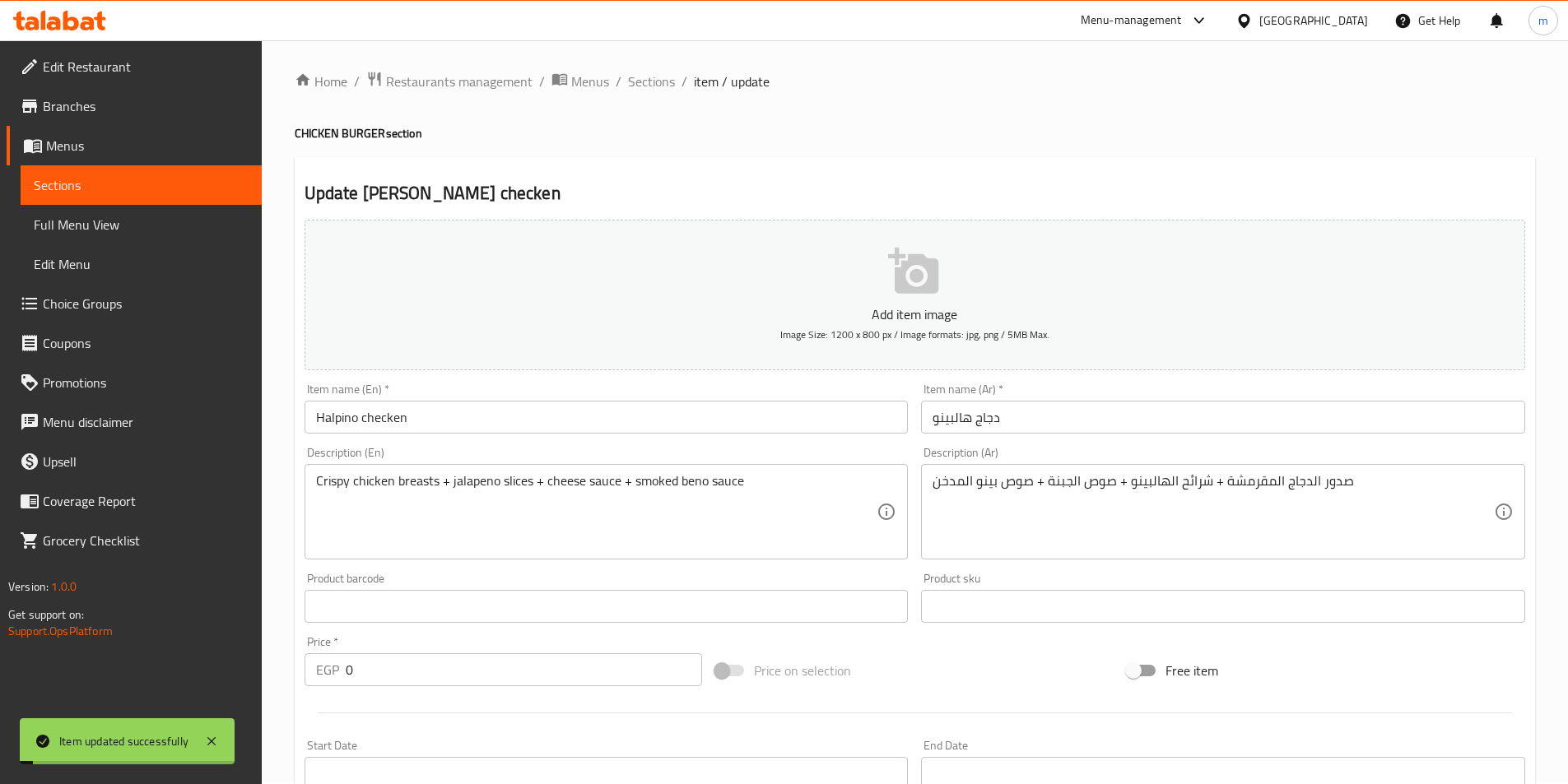
scroll to position [0, 0]
click at [661, 80] on span "Sections" at bounding box center [652, 83] width 47 height 19
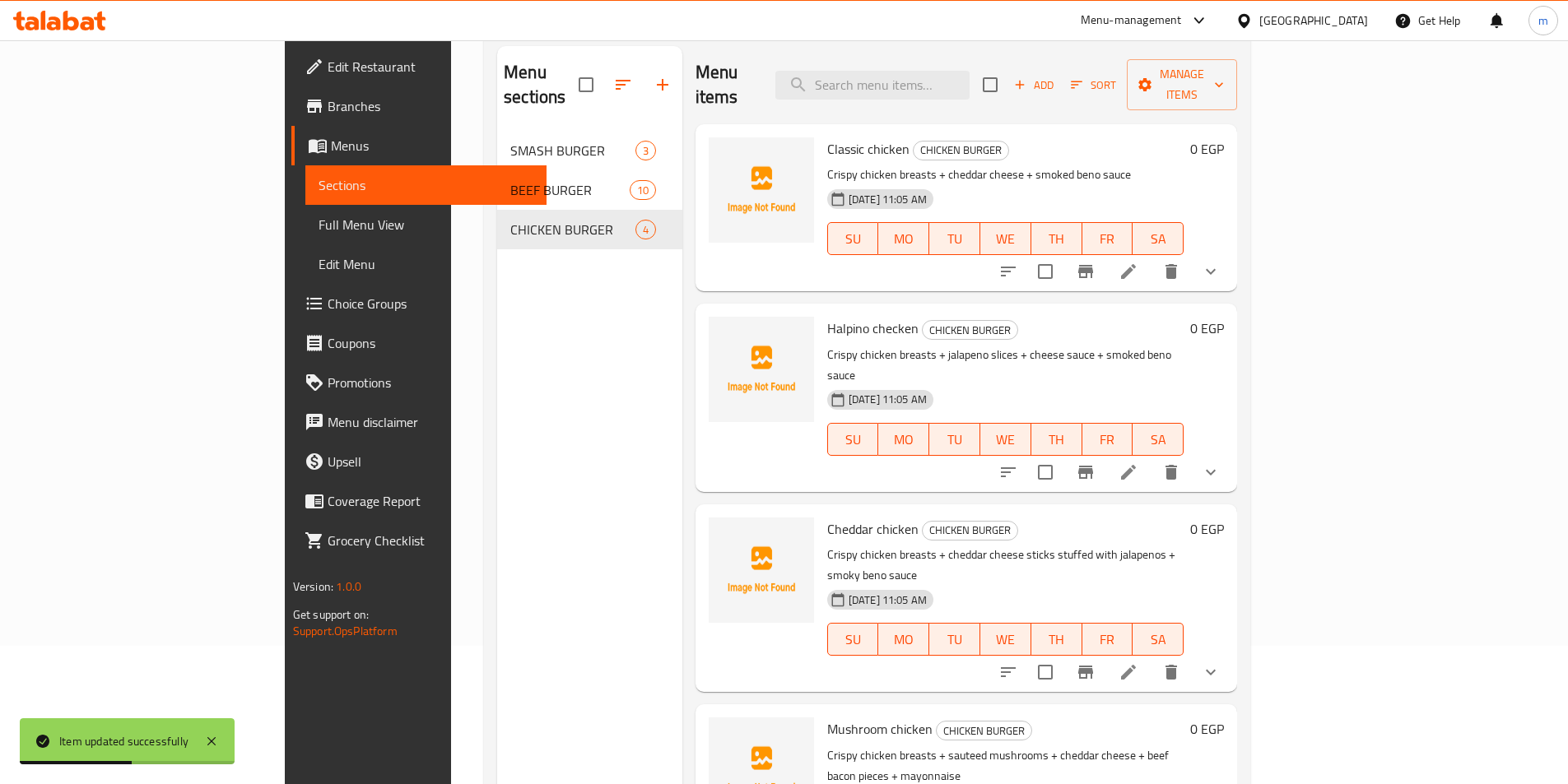
scroll to position [165, 0]
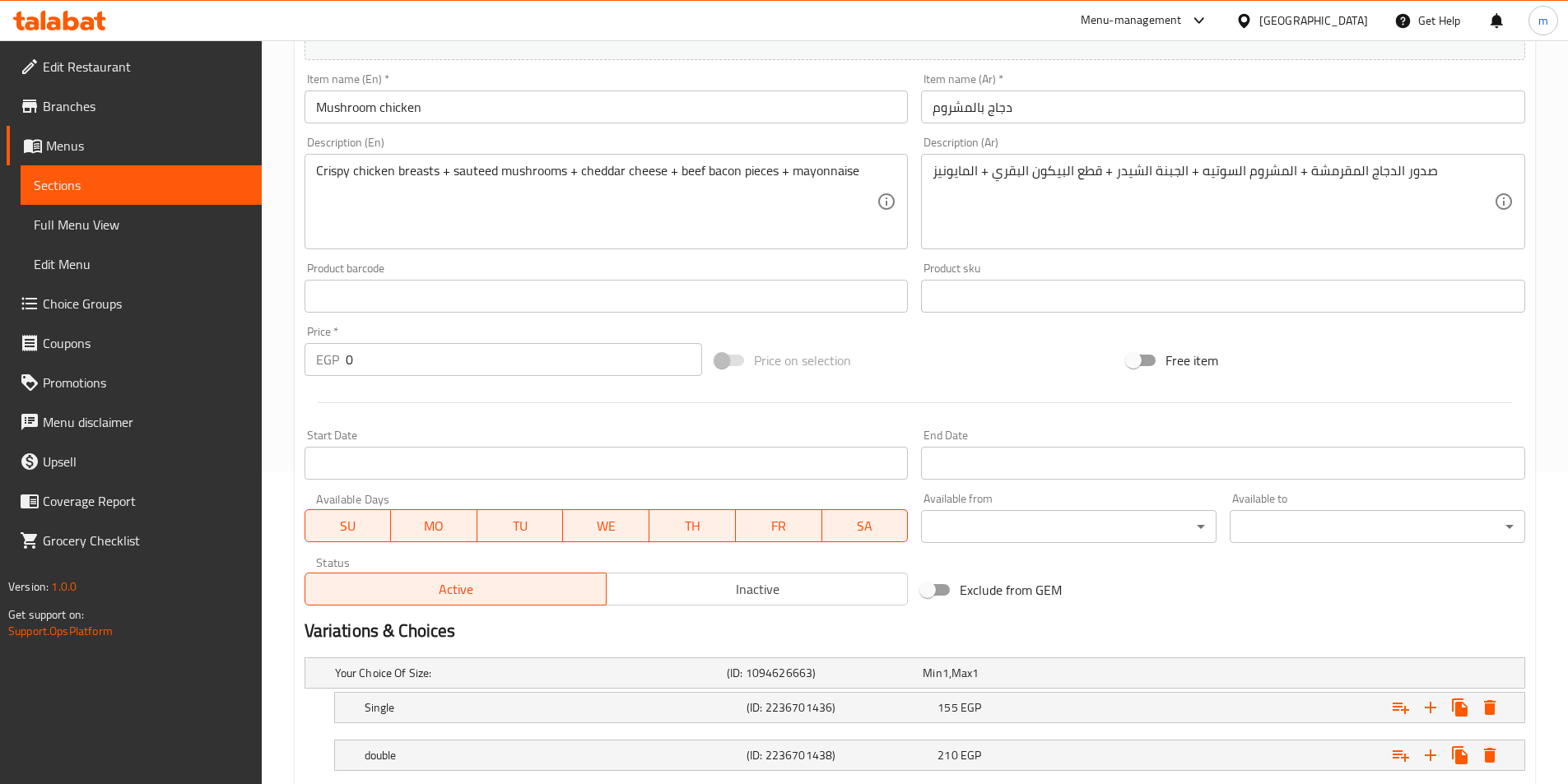
scroll to position [411, 0]
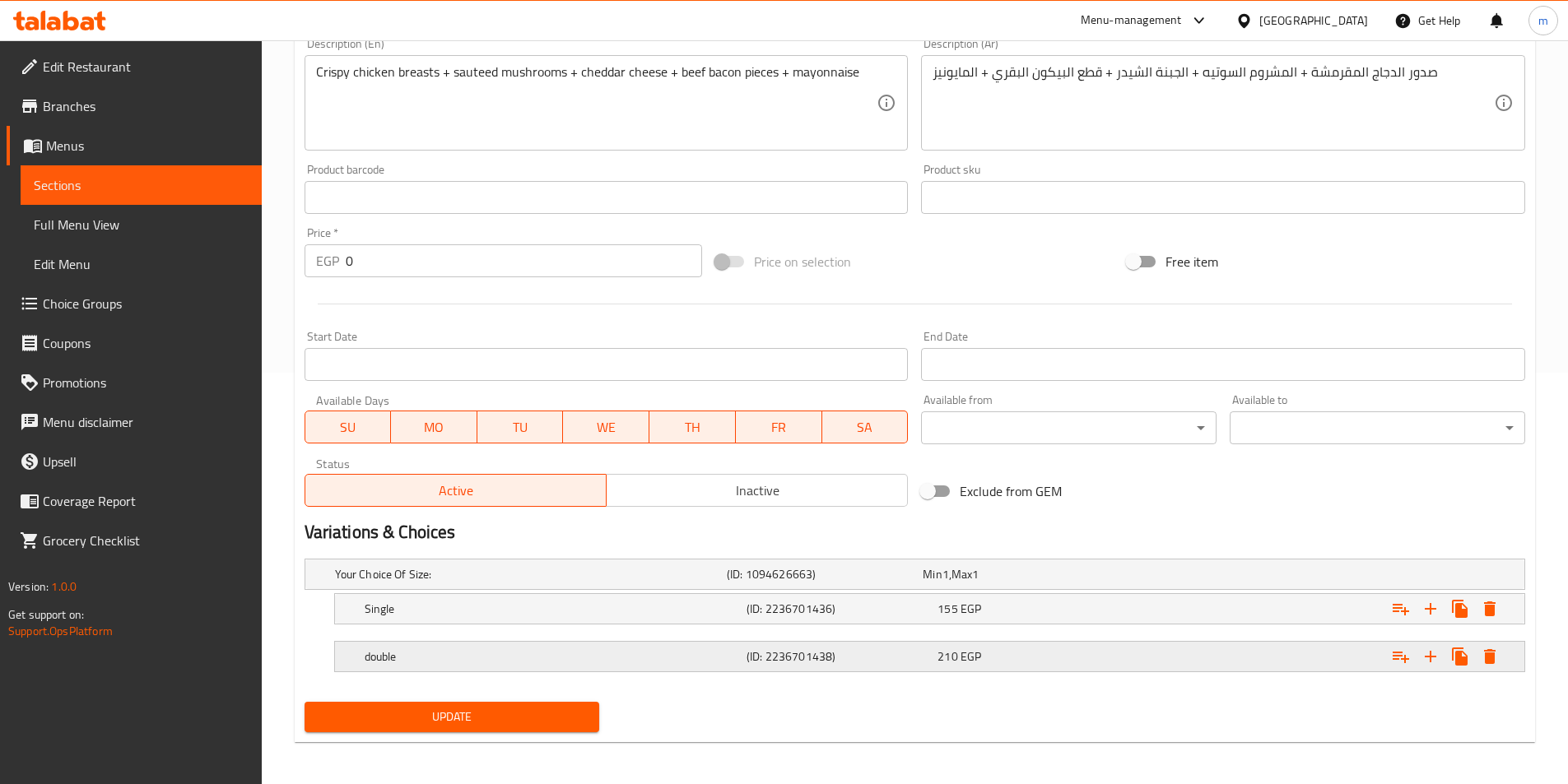
click at [529, 592] on div "double (ID: 2236701438) 210 EGP" at bounding box center [919, 574] width 1176 height 36
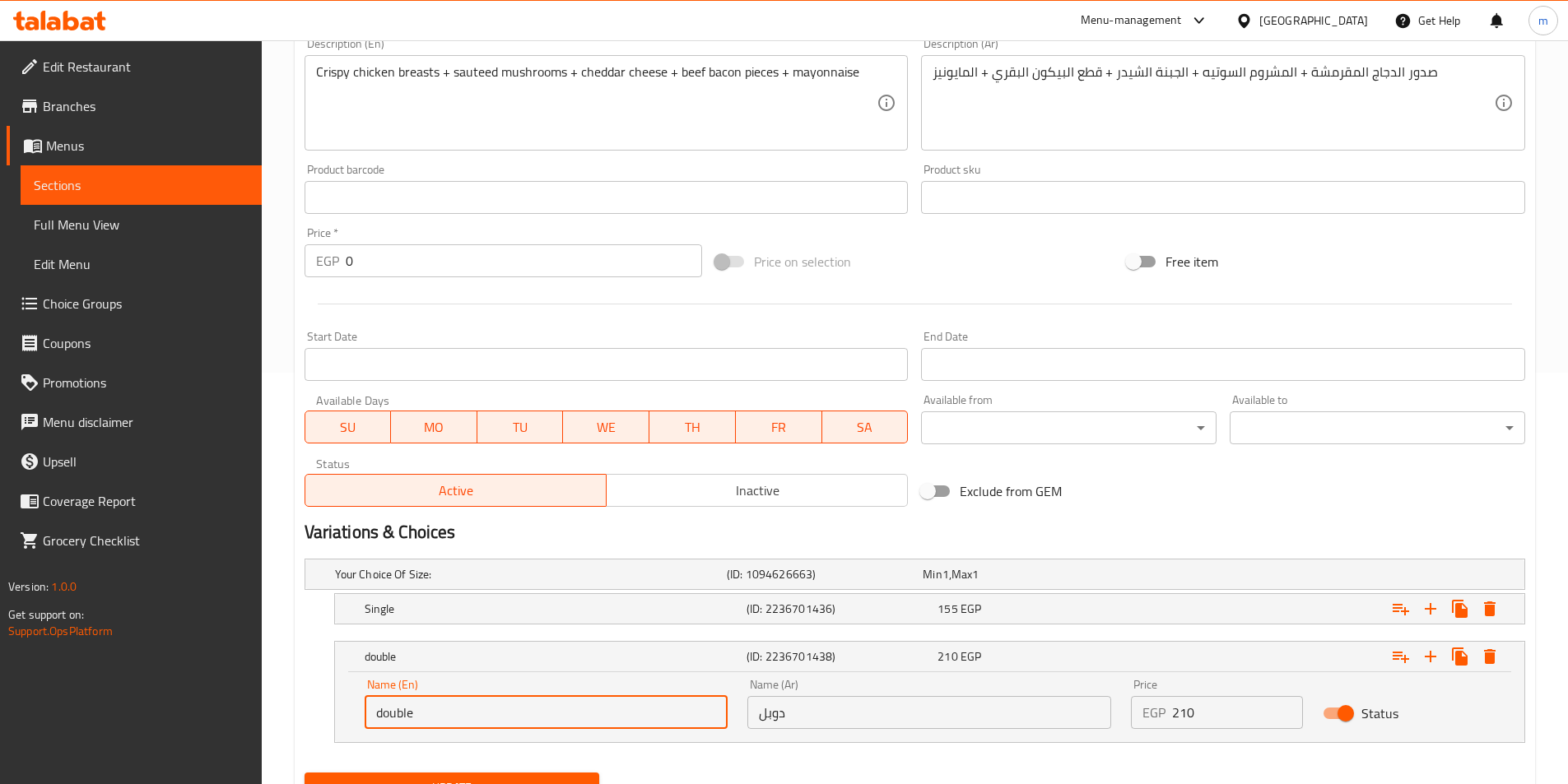
click at [387, 719] on input "double" at bounding box center [546, 712] width 364 height 33
type input "Double"
click at [495, 772] on button "Update" at bounding box center [452, 787] width 296 height 30
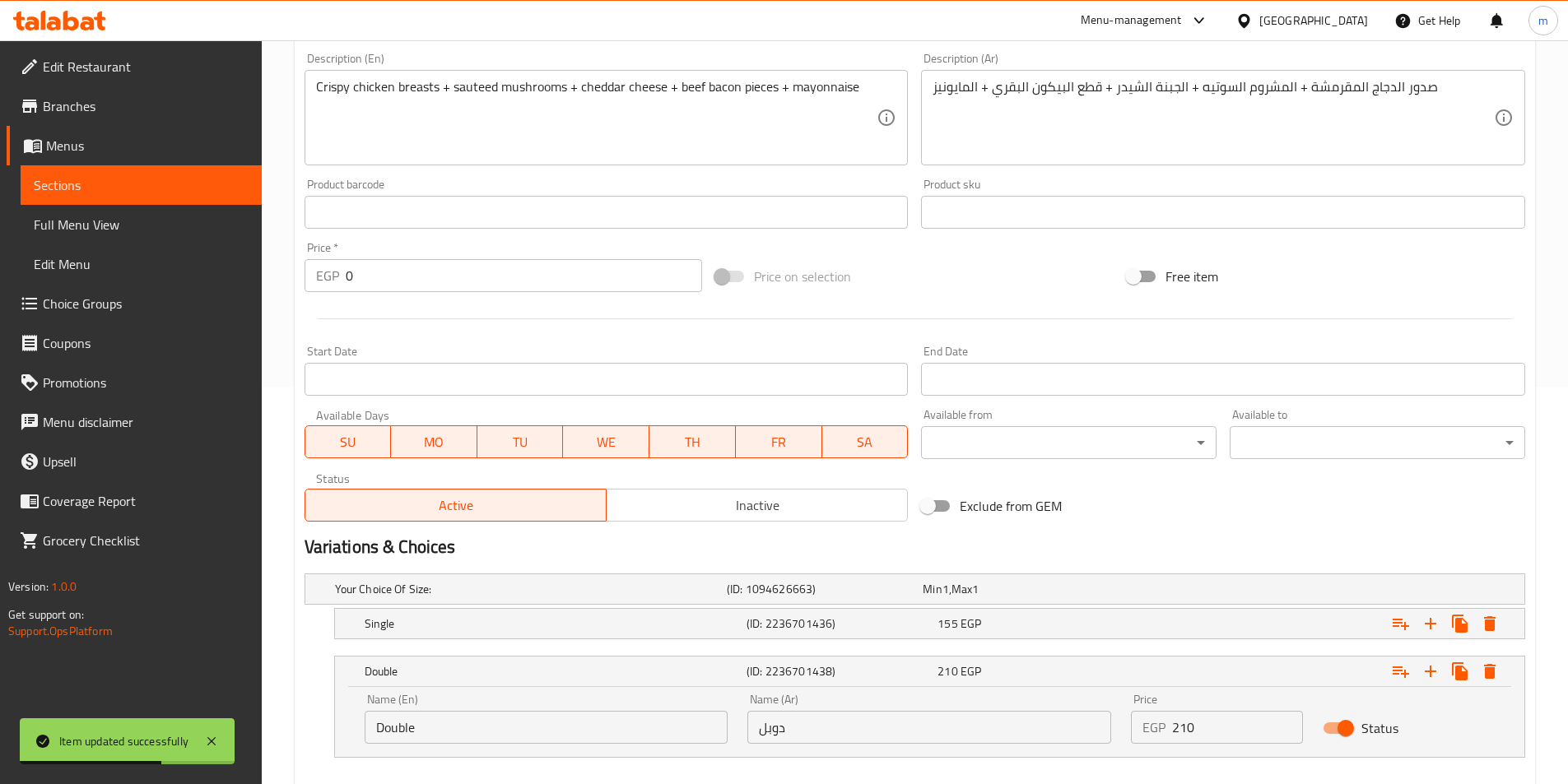
scroll to position [486, 0]
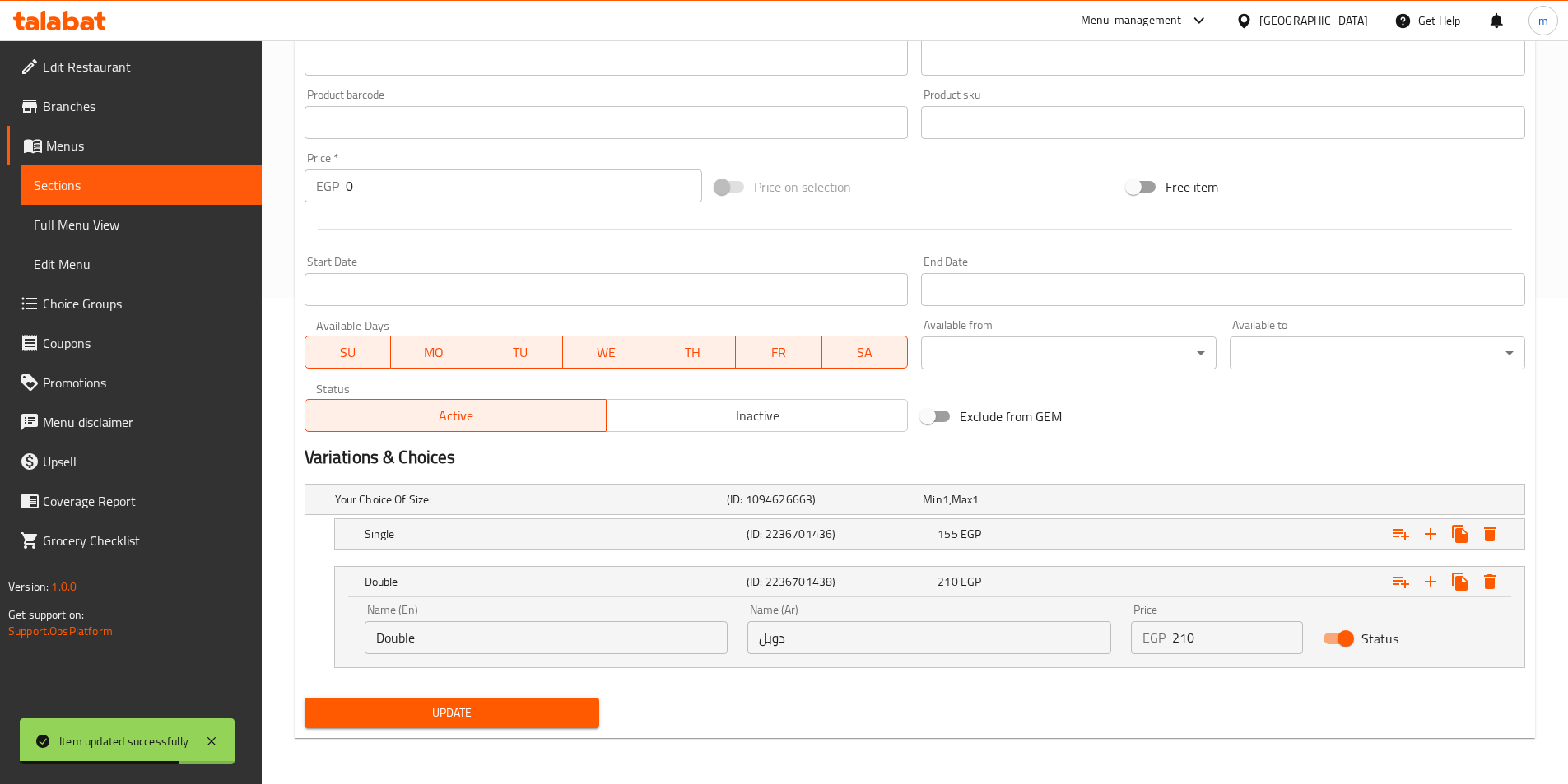
click at [561, 714] on span "Update" at bounding box center [453, 712] width 270 height 20
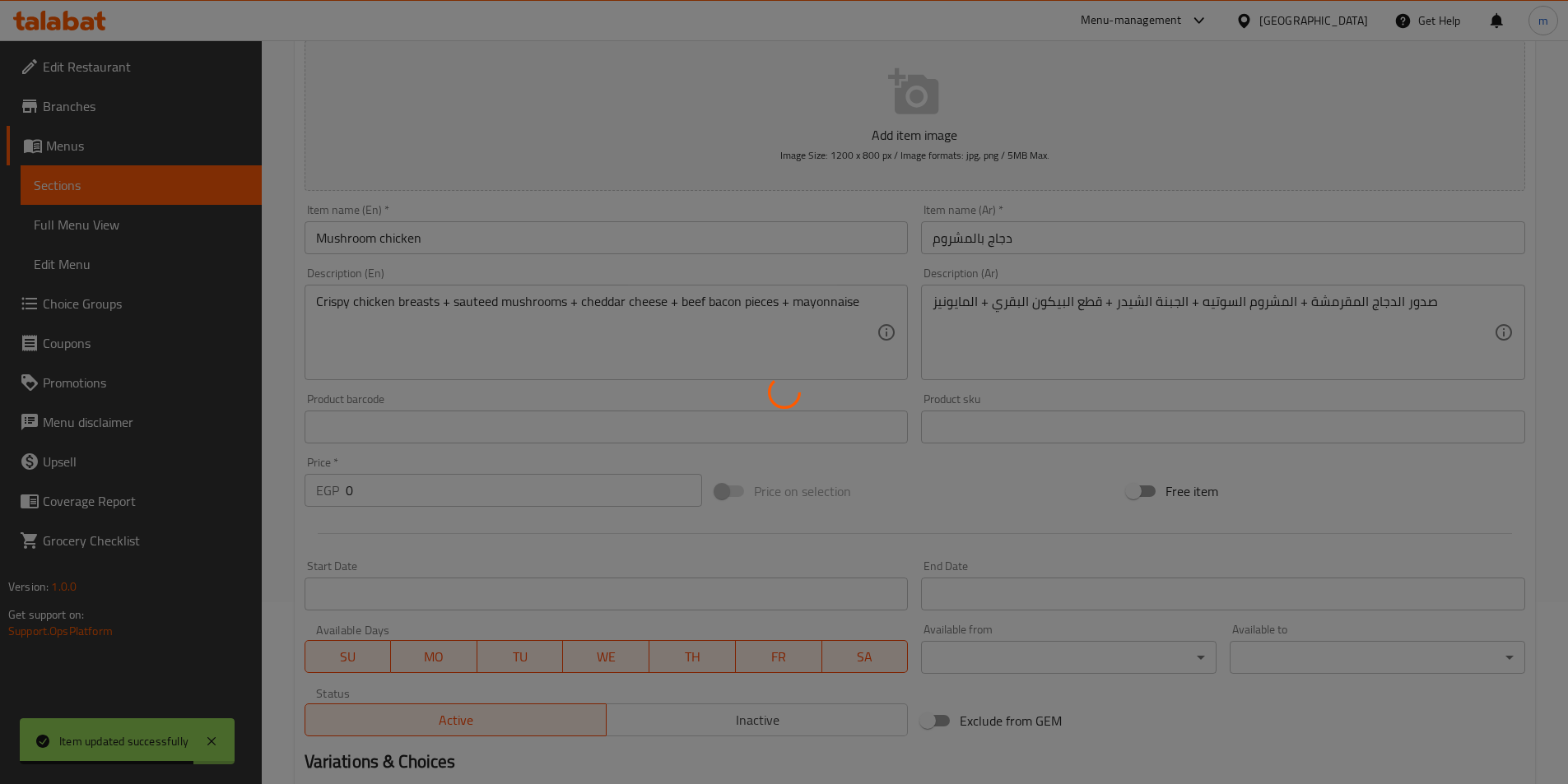
scroll to position [0, 0]
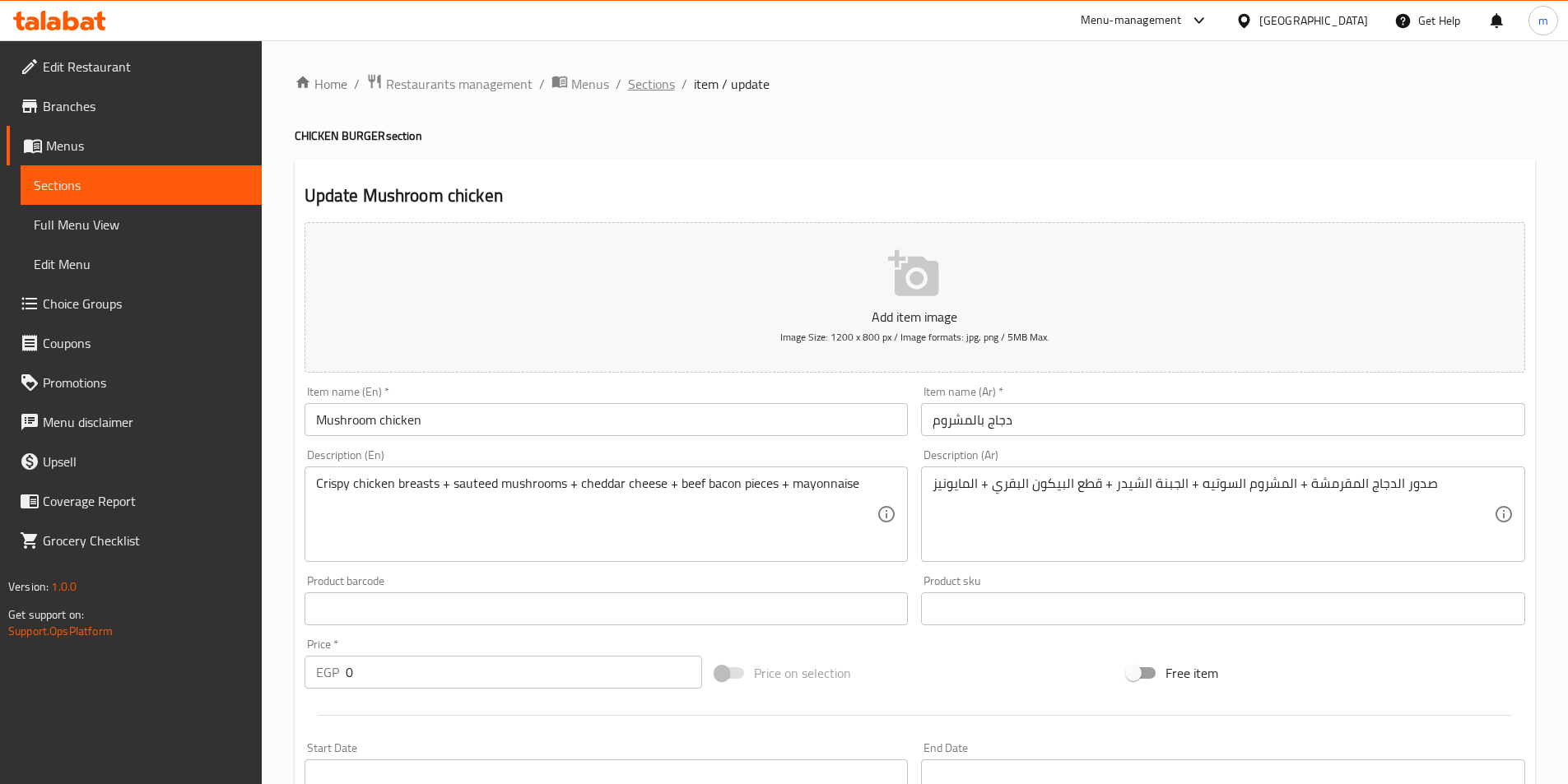
click at [653, 74] on span "Sections" at bounding box center [652, 83] width 47 height 19
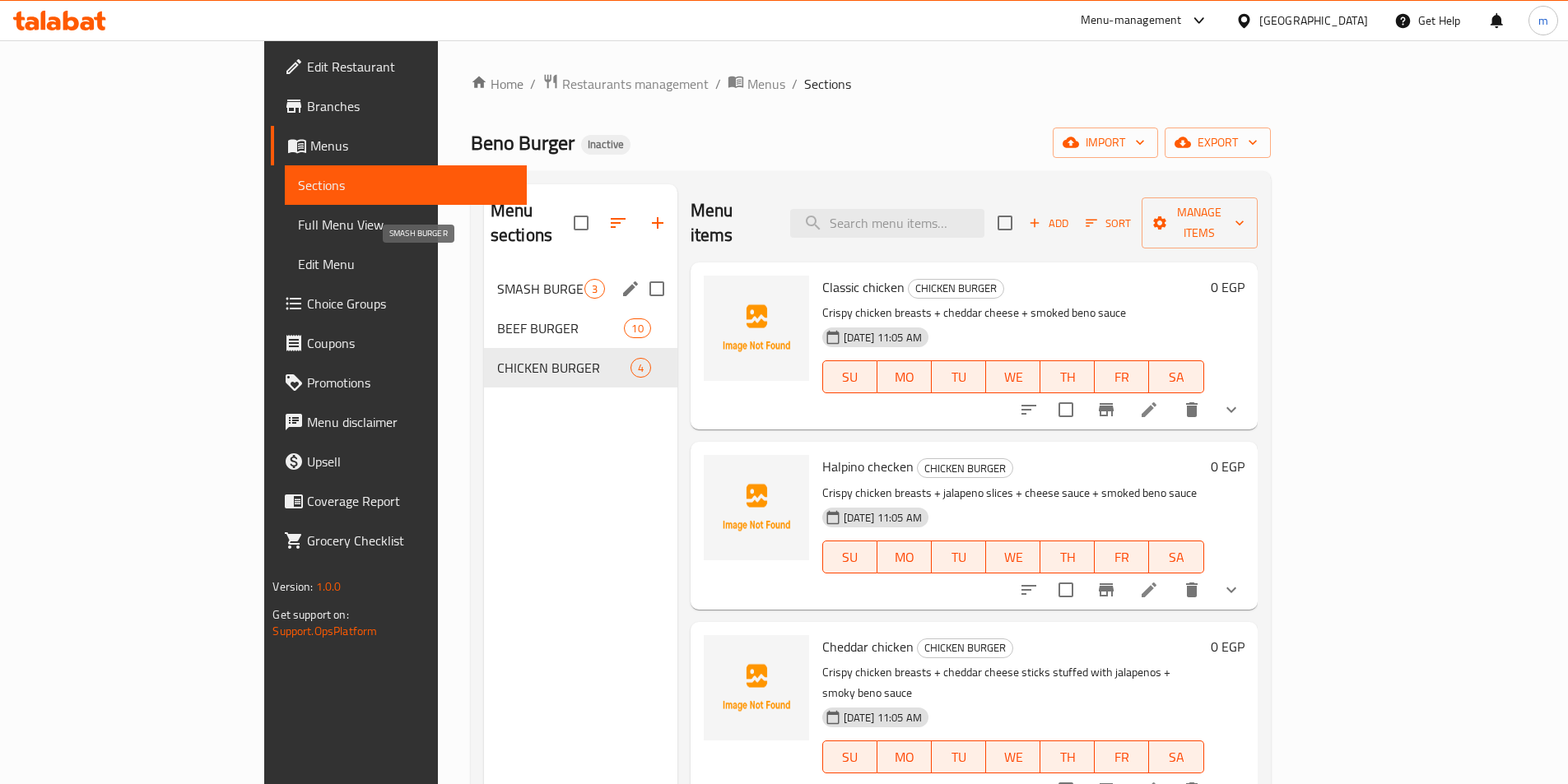
click at [497, 279] on span "SMASH BURGER" at bounding box center [541, 289] width 87 height 19
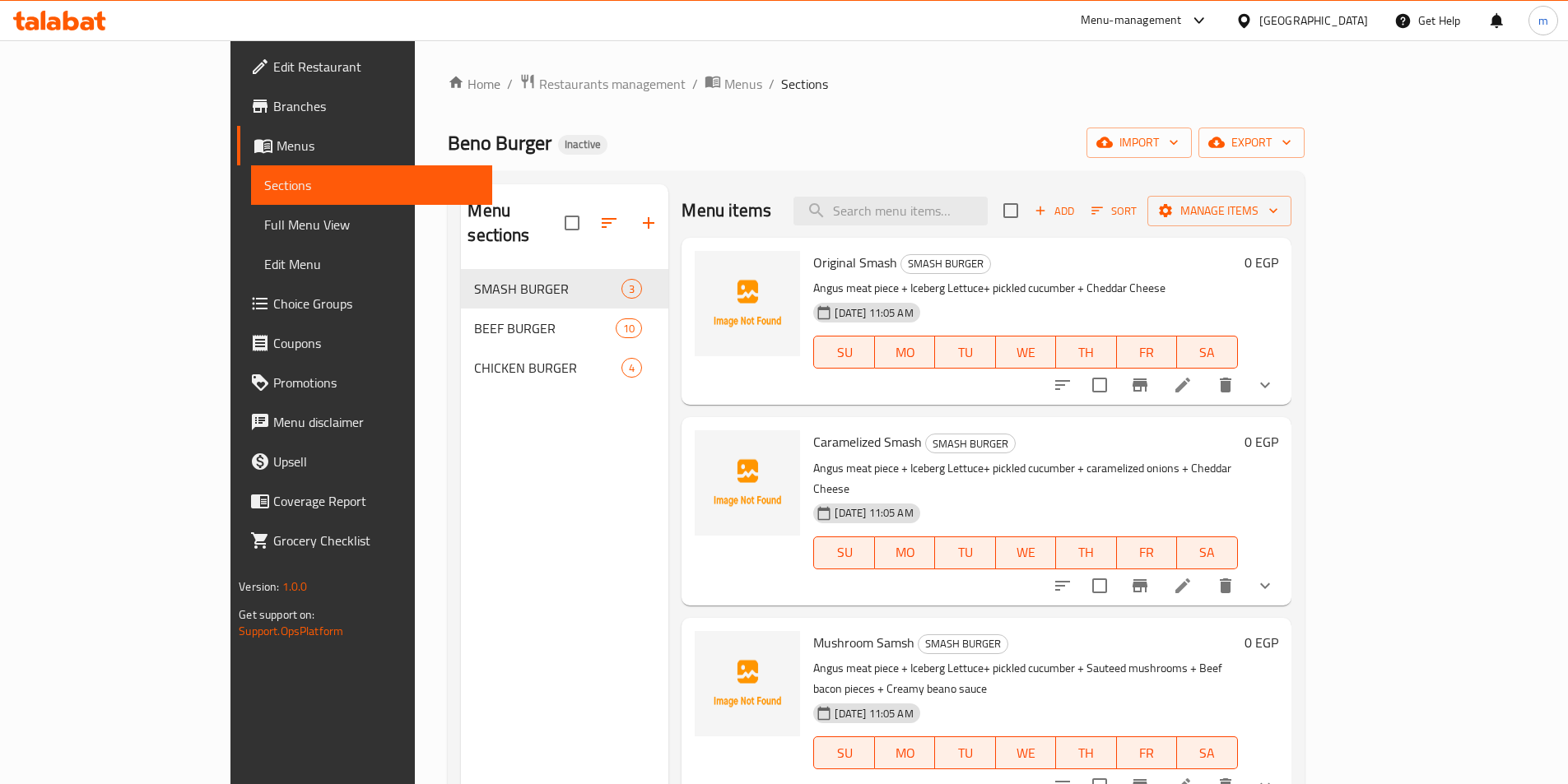
click at [1193, 384] on icon at bounding box center [1183, 385] width 19 height 19
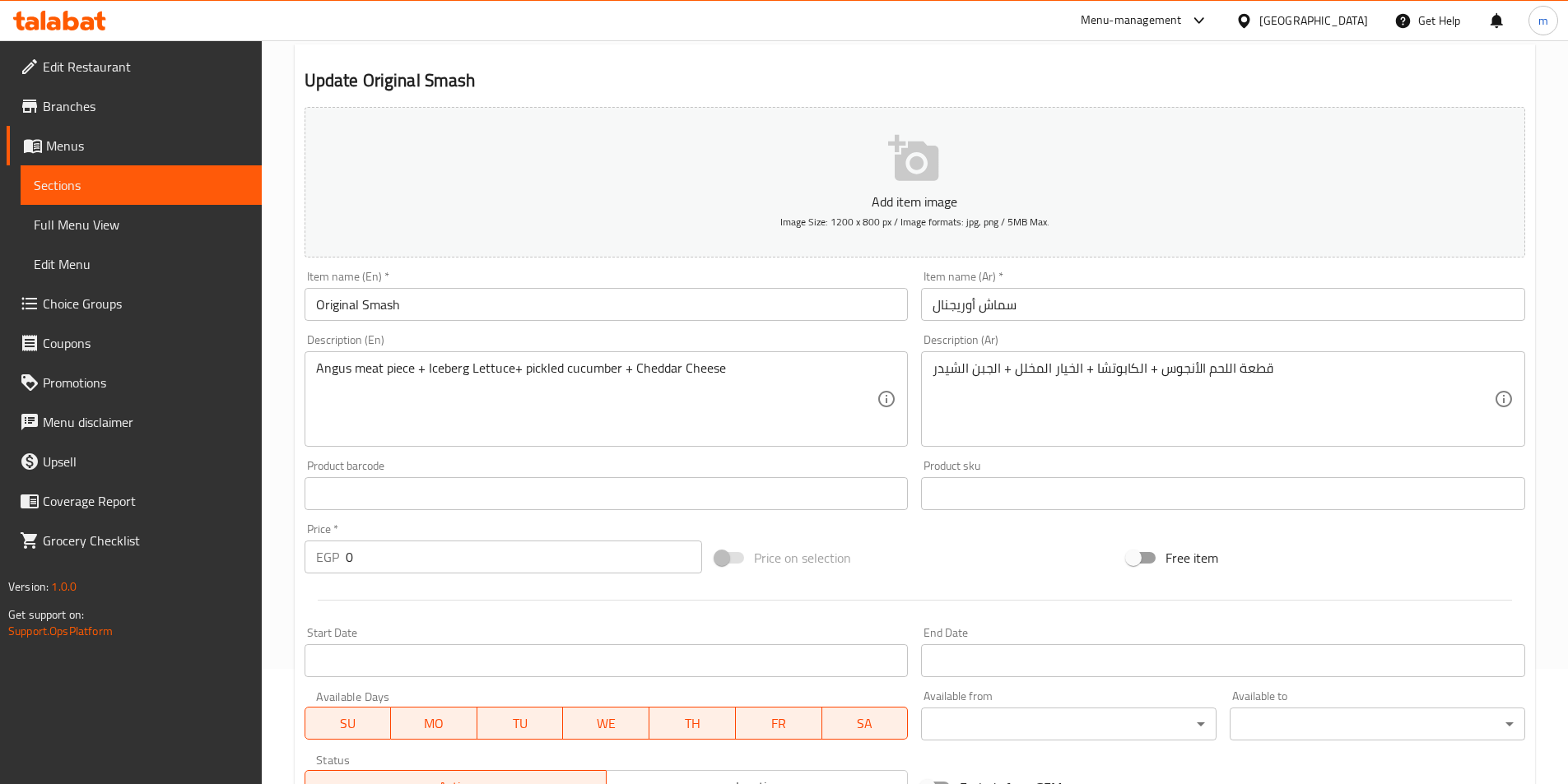
scroll to position [411, 0]
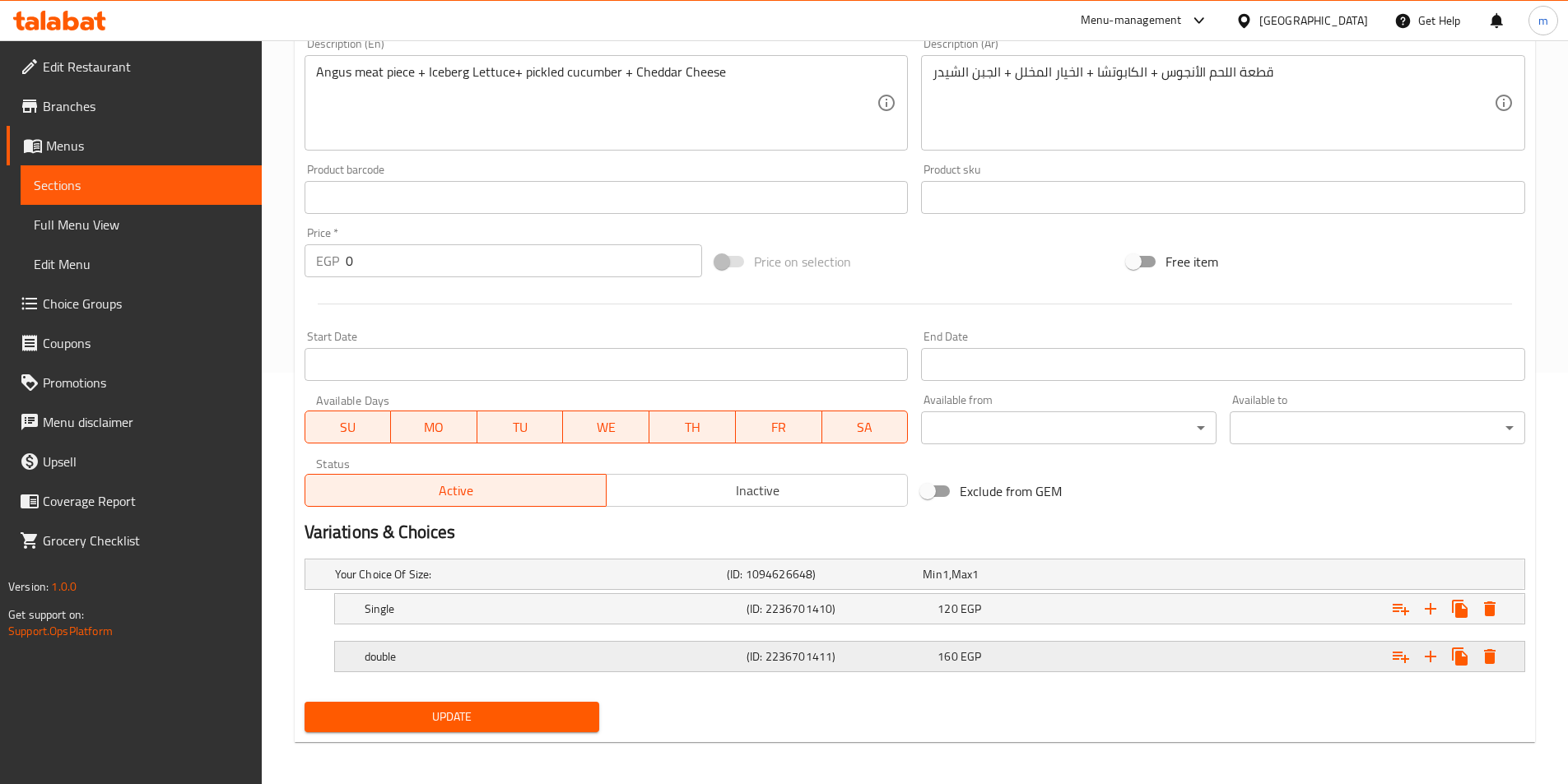
click at [538, 592] on div "double (ID: 2236701411) 160 EGP" at bounding box center [919, 574] width 1176 height 36
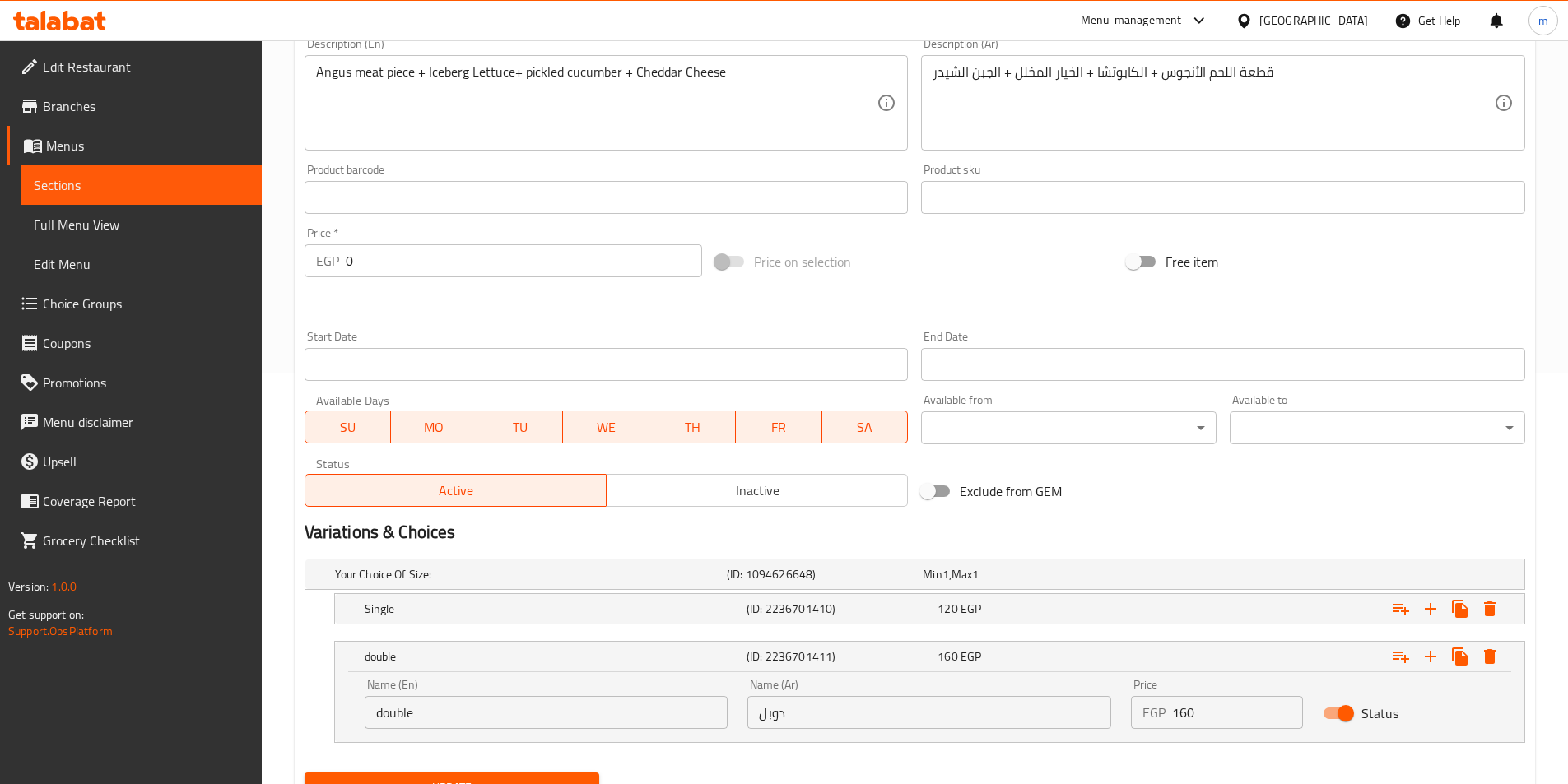
click at [411, 705] on input "double" at bounding box center [546, 712] width 364 height 33
type input "Double"
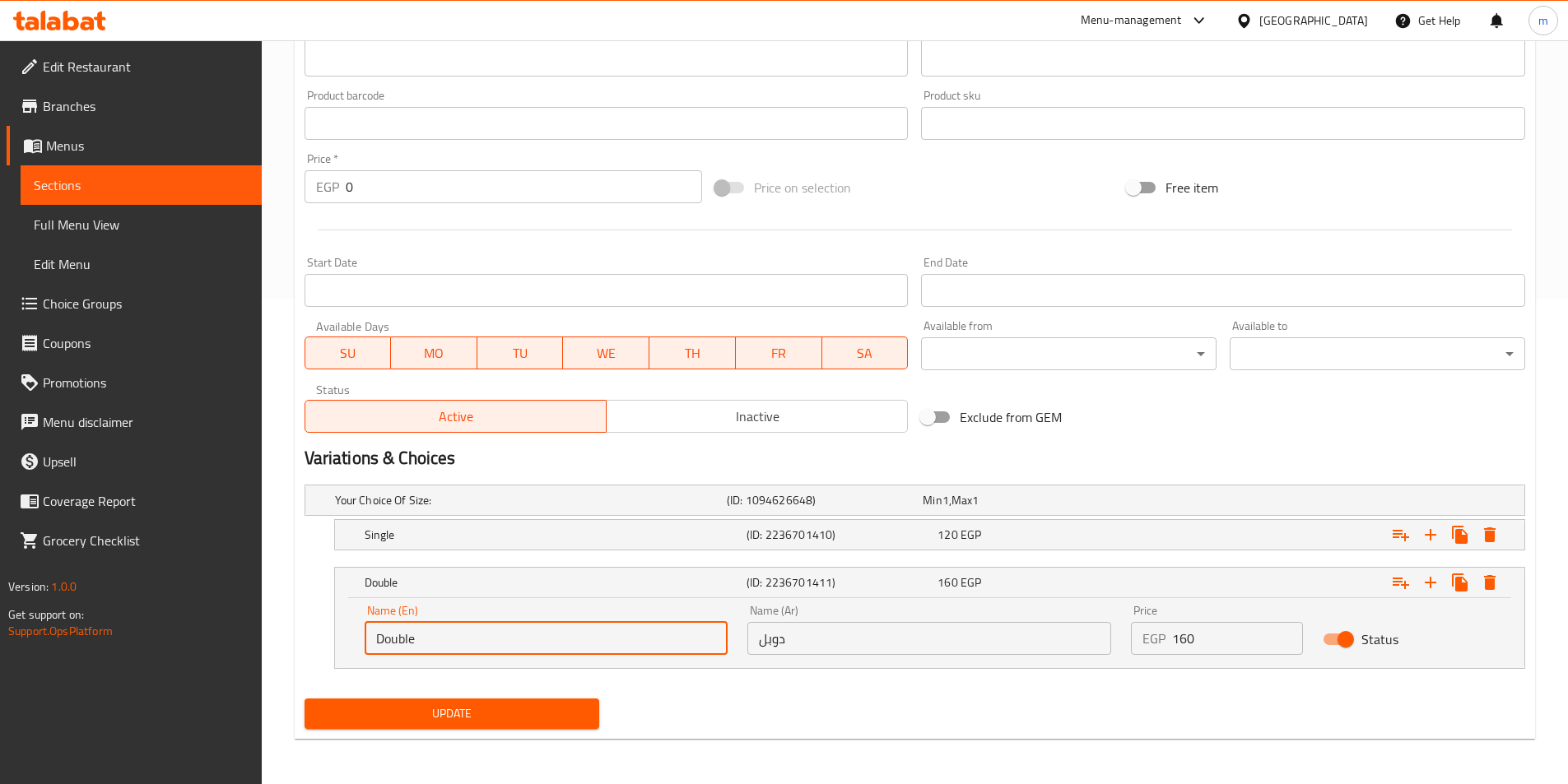
scroll to position [486, 0]
click at [484, 710] on span "Update" at bounding box center [453, 712] width 270 height 20
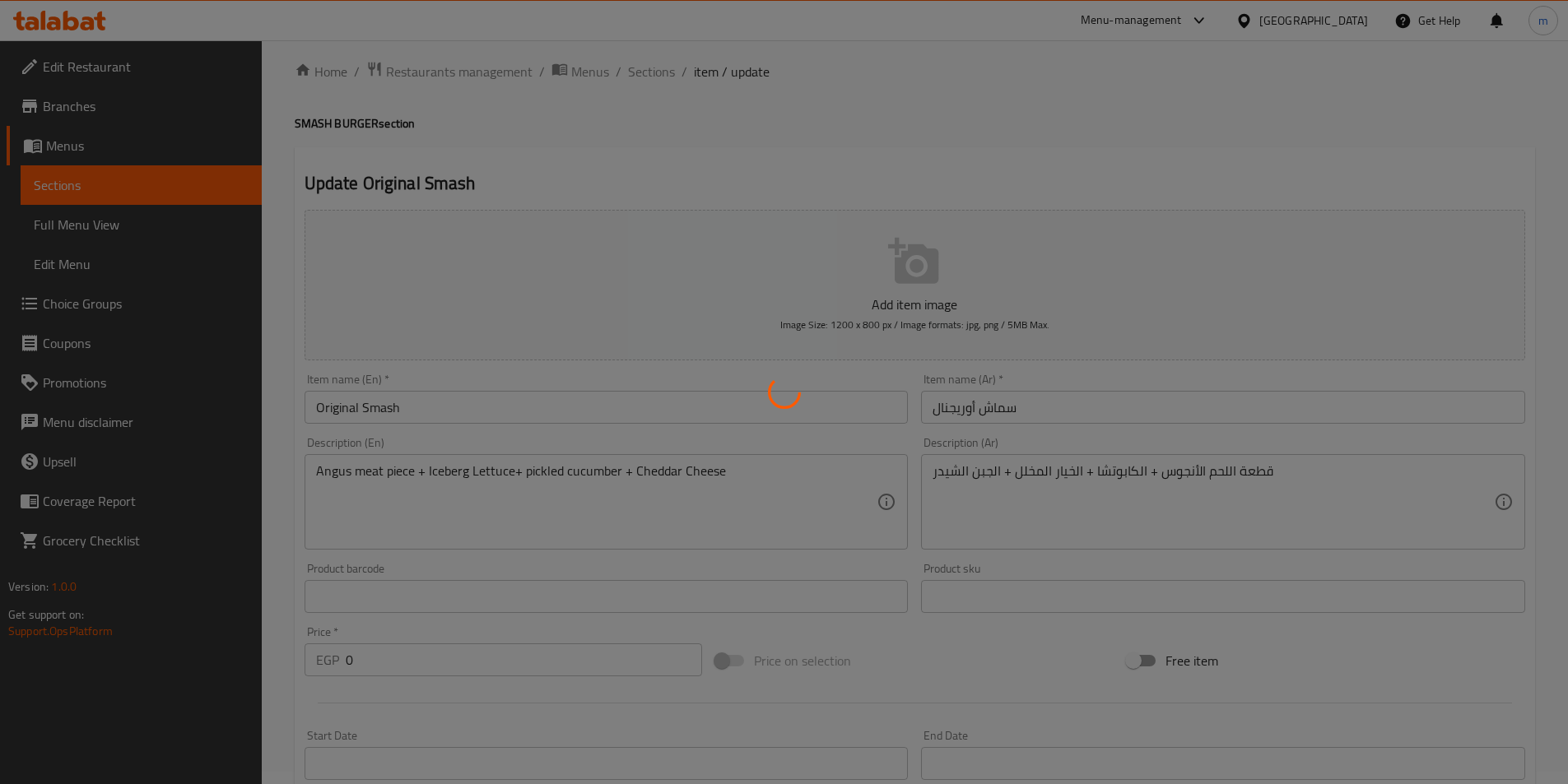
scroll to position [0, 0]
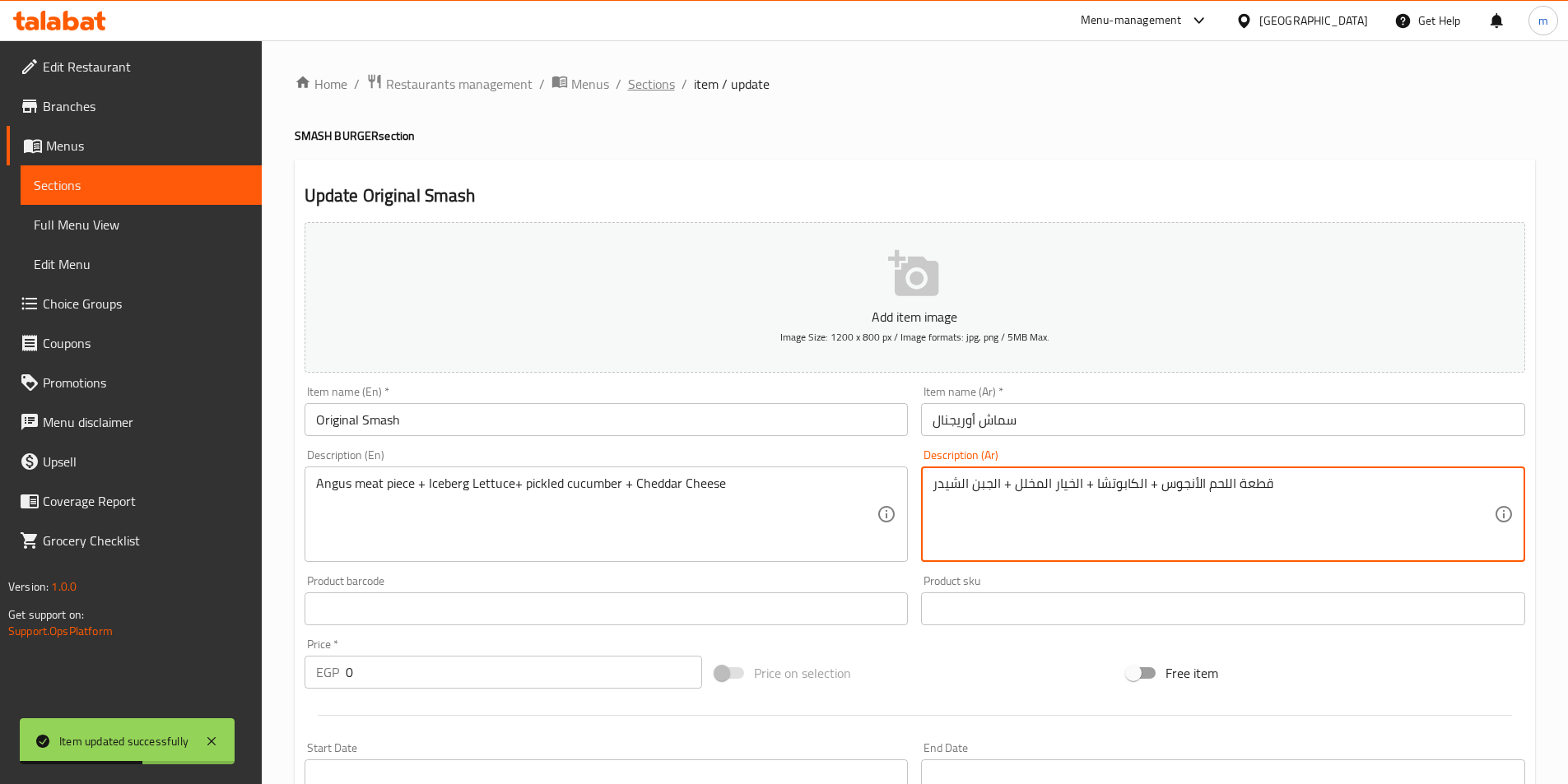
click at [651, 92] on span "Sections" at bounding box center [652, 83] width 47 height 19
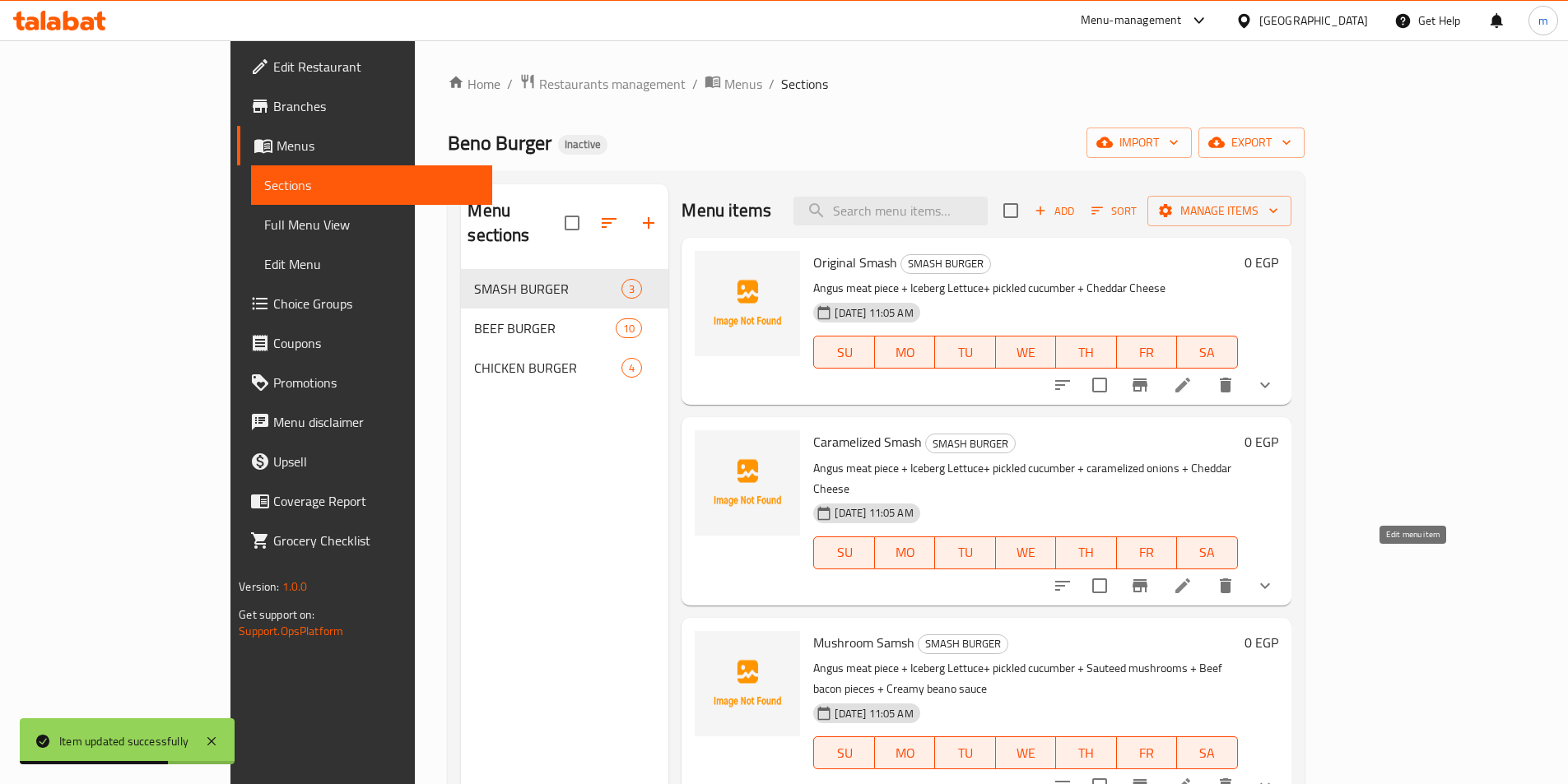
click at [1193, 576] on icon at bounding box center [1183, 585] width 19 height 19
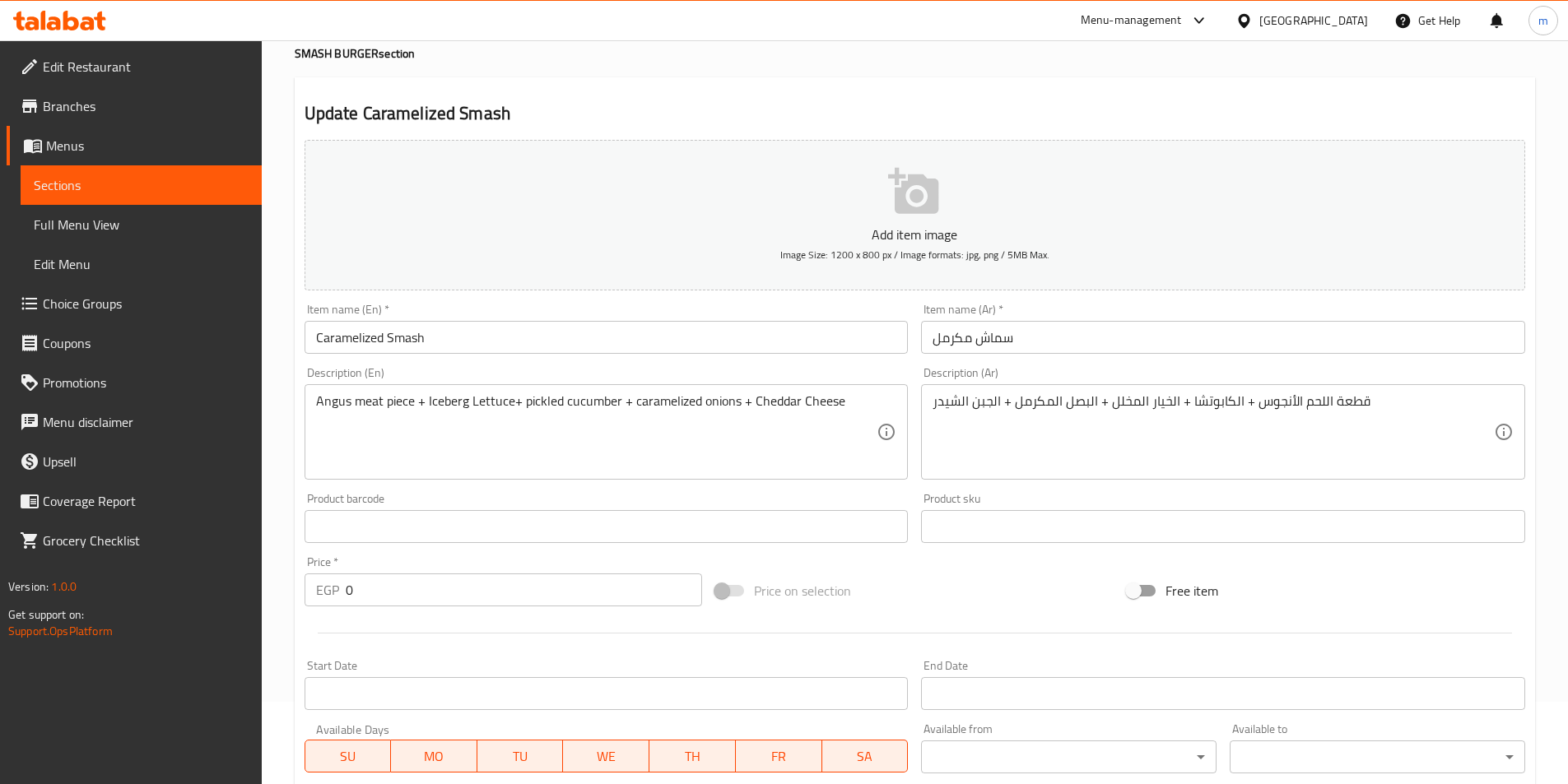
scroll to position [329, 0]
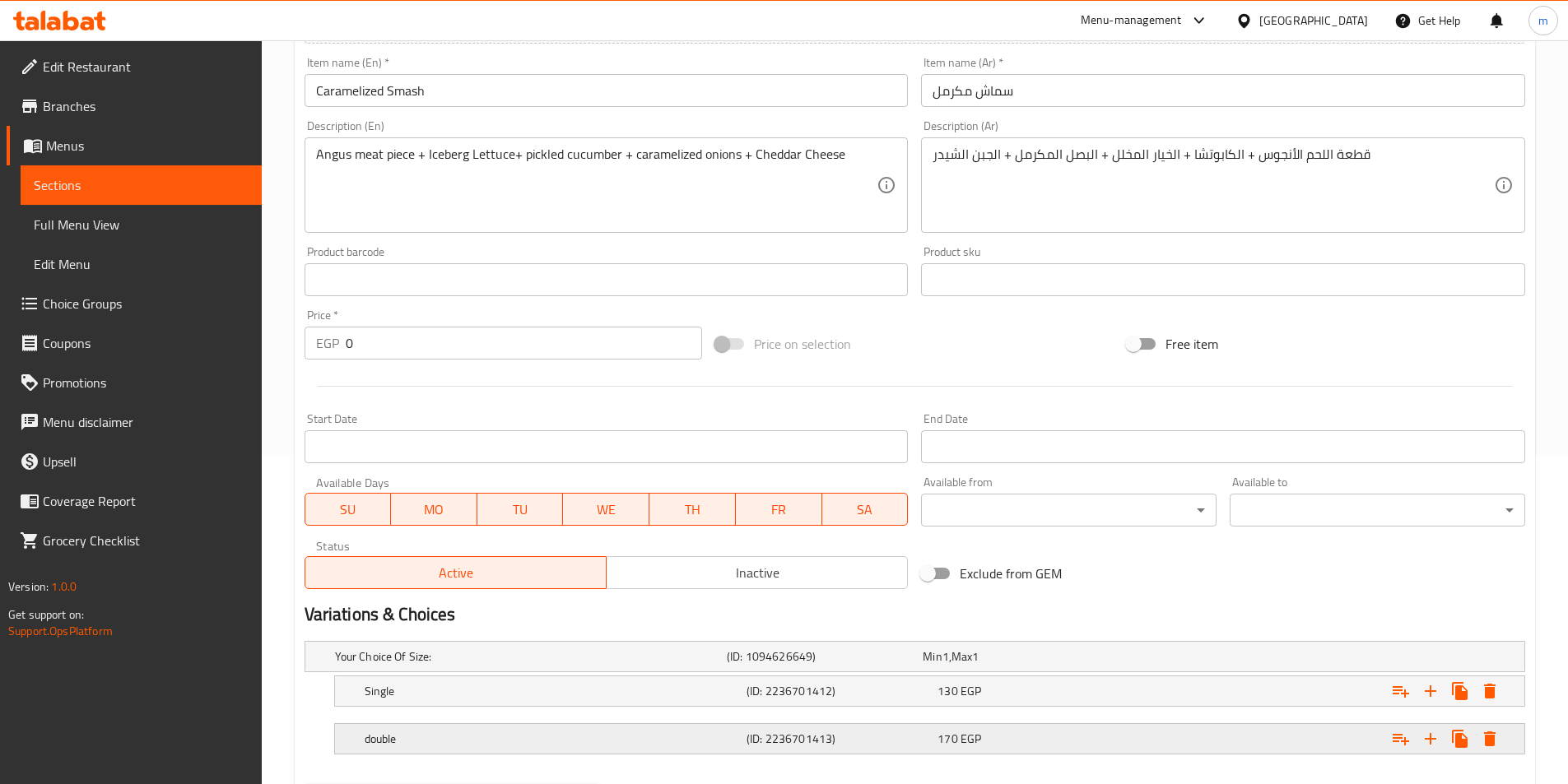
click at [586, 665] on h5 "double" at bounding box center [527, 656] width 385 height 16
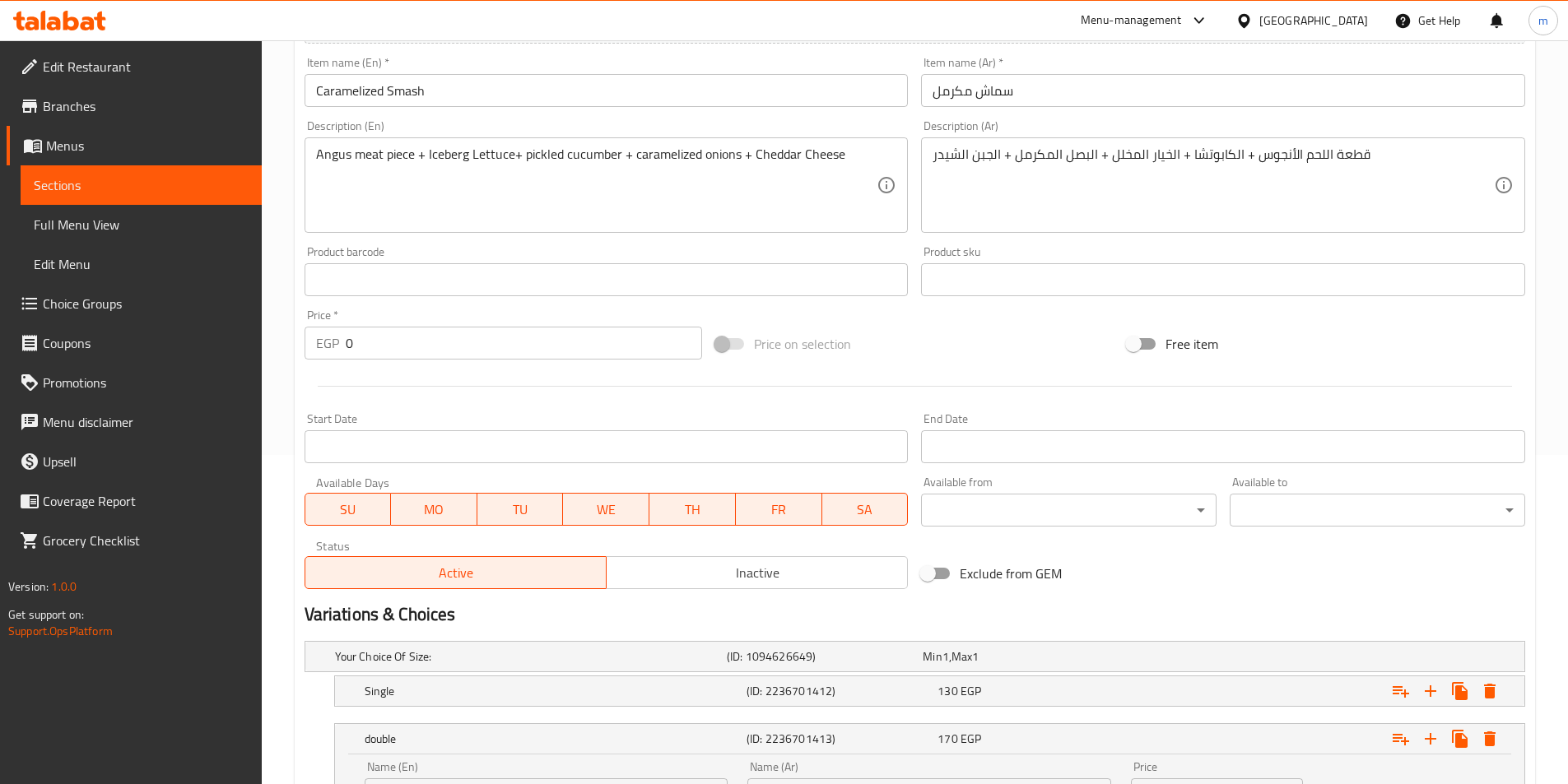
scroll to position [486, 0]
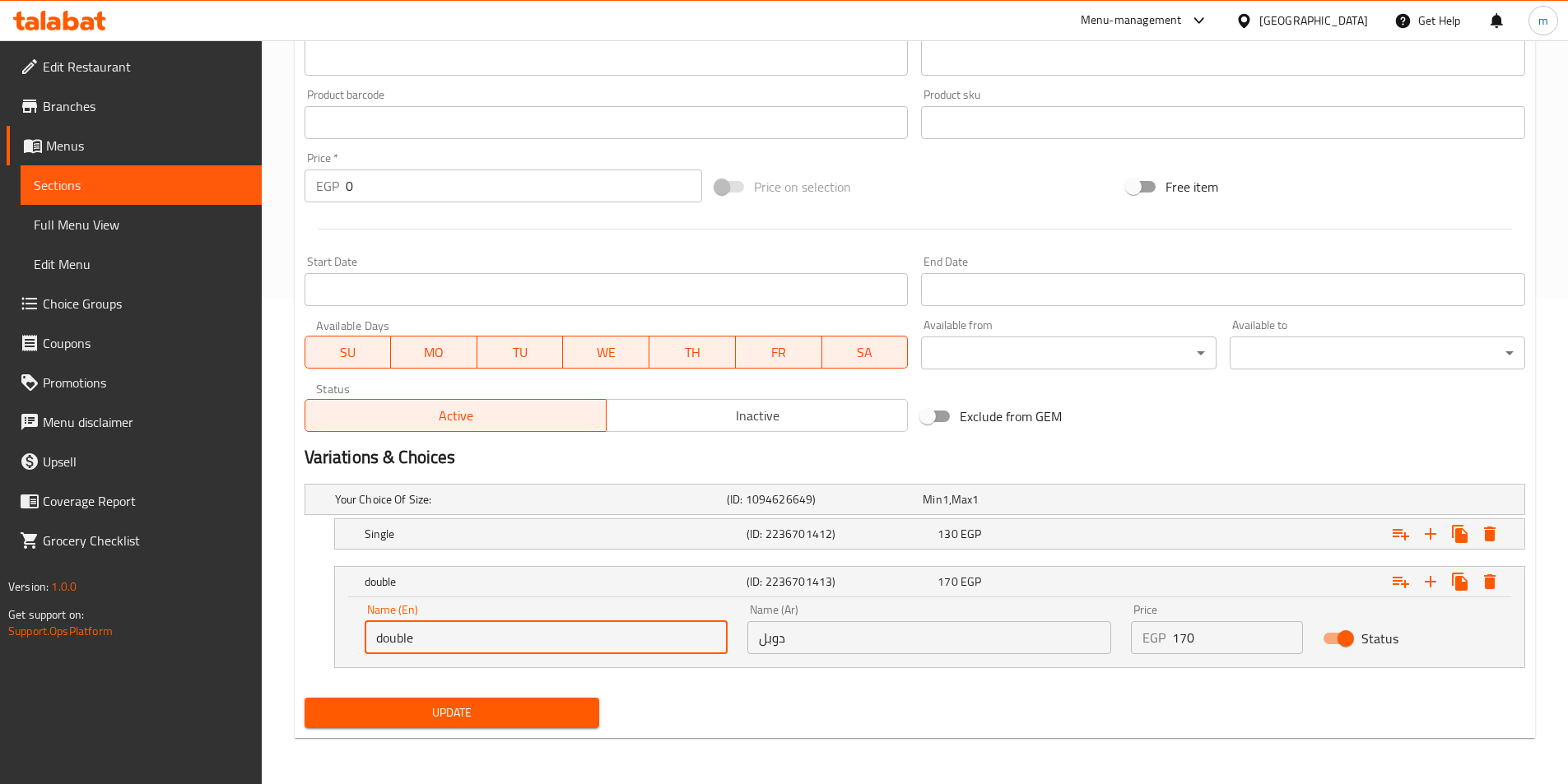
click at [423, 641] on input "double" at bounding box center [546, 638] width 364 height 33
type input "Double"
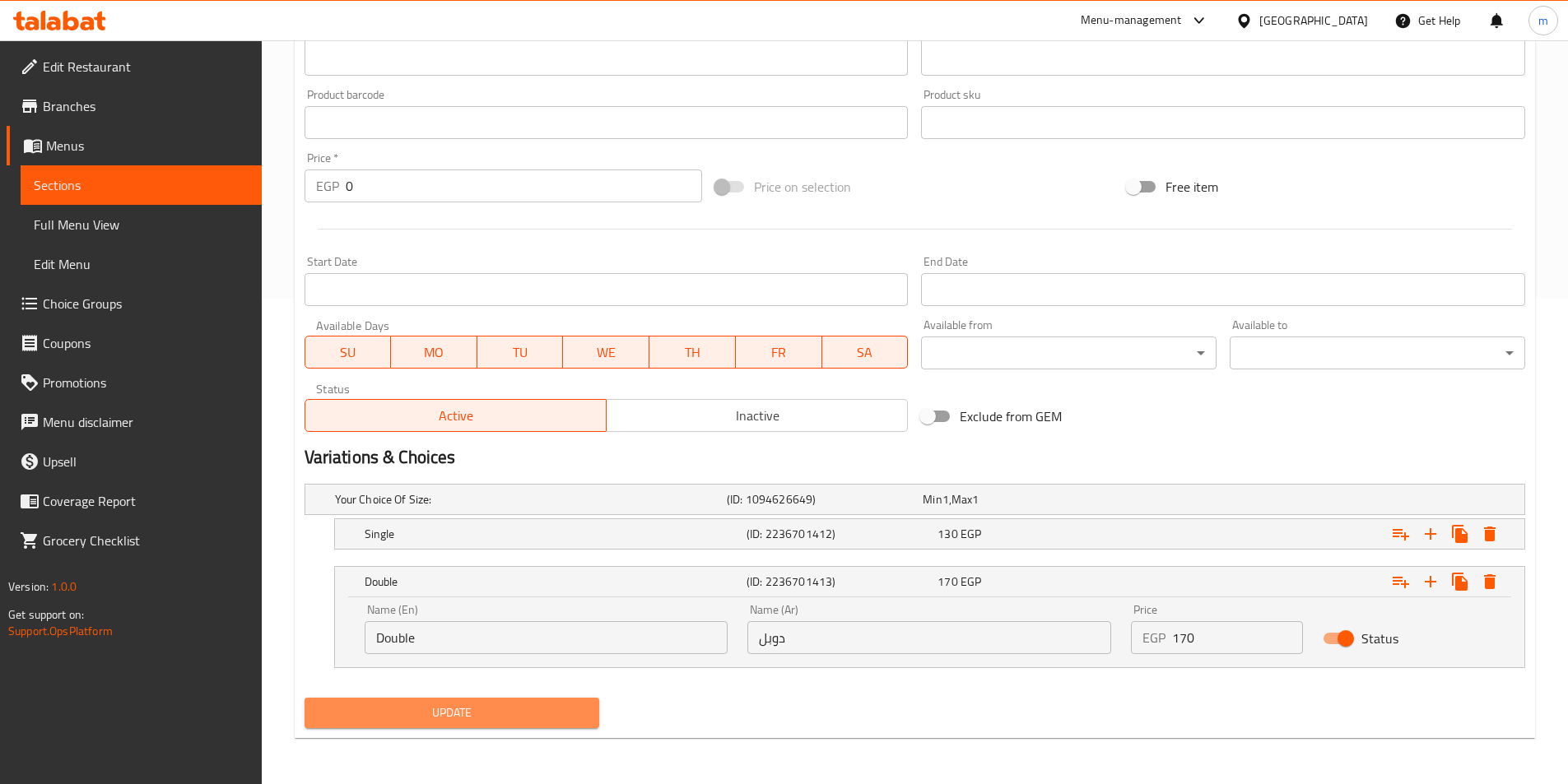
click at [498, 708] on span "Update" at bounding box center [453, 712] width 270 height 20
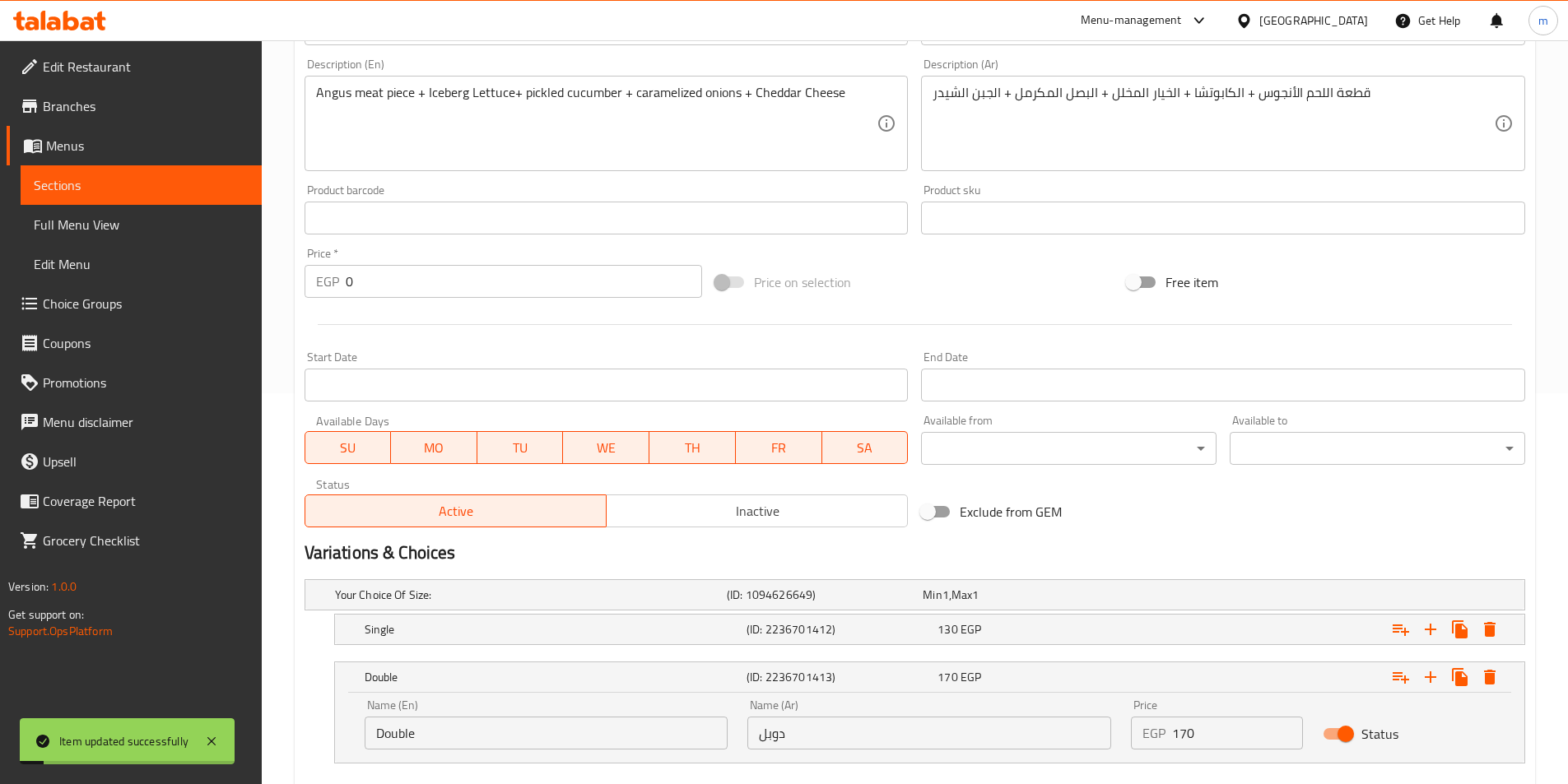
scroll to position [0, 0]
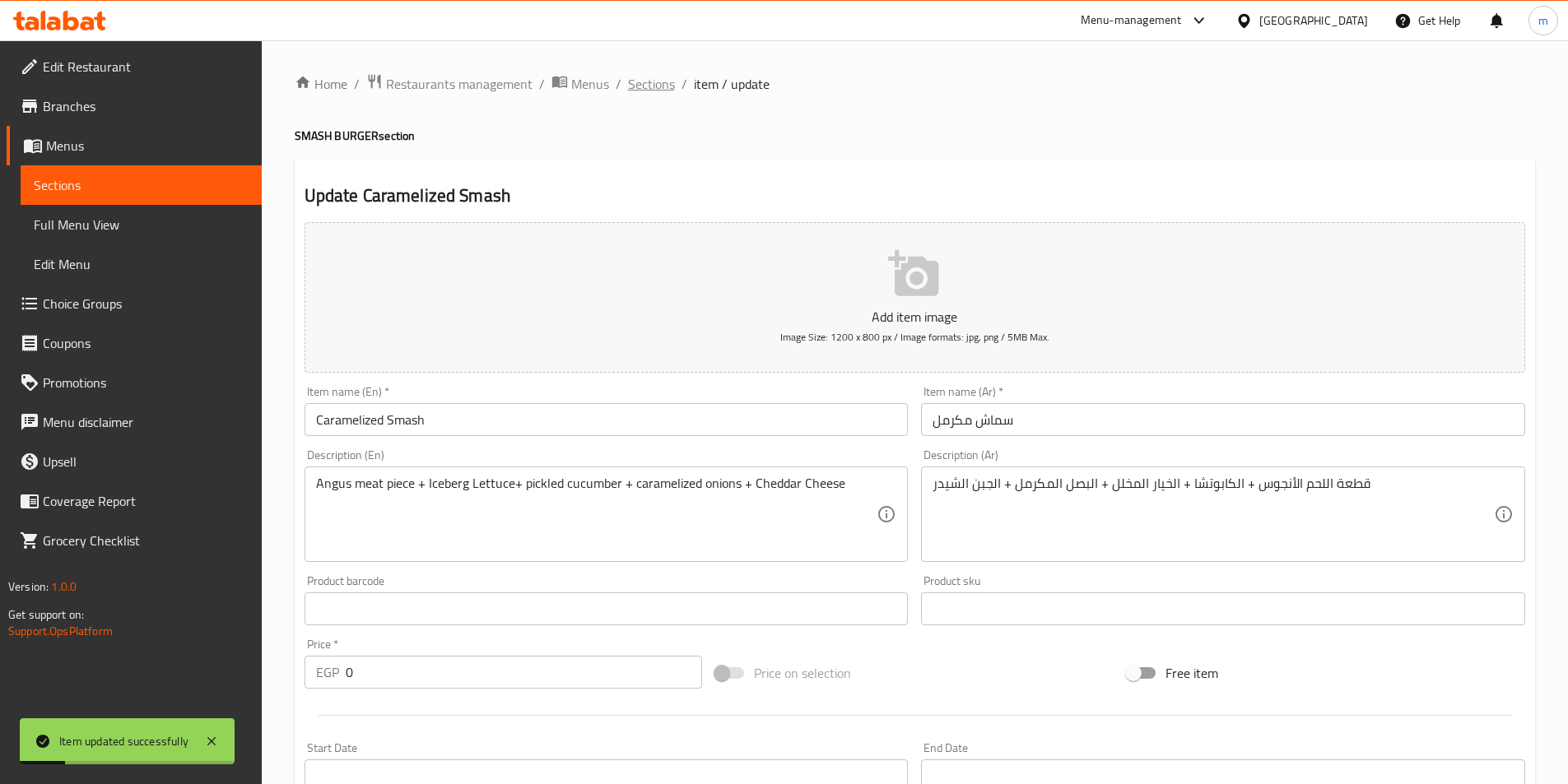
click at [660, 83] on span "Sections" at bounding box center [652, 83] width 47 height 19
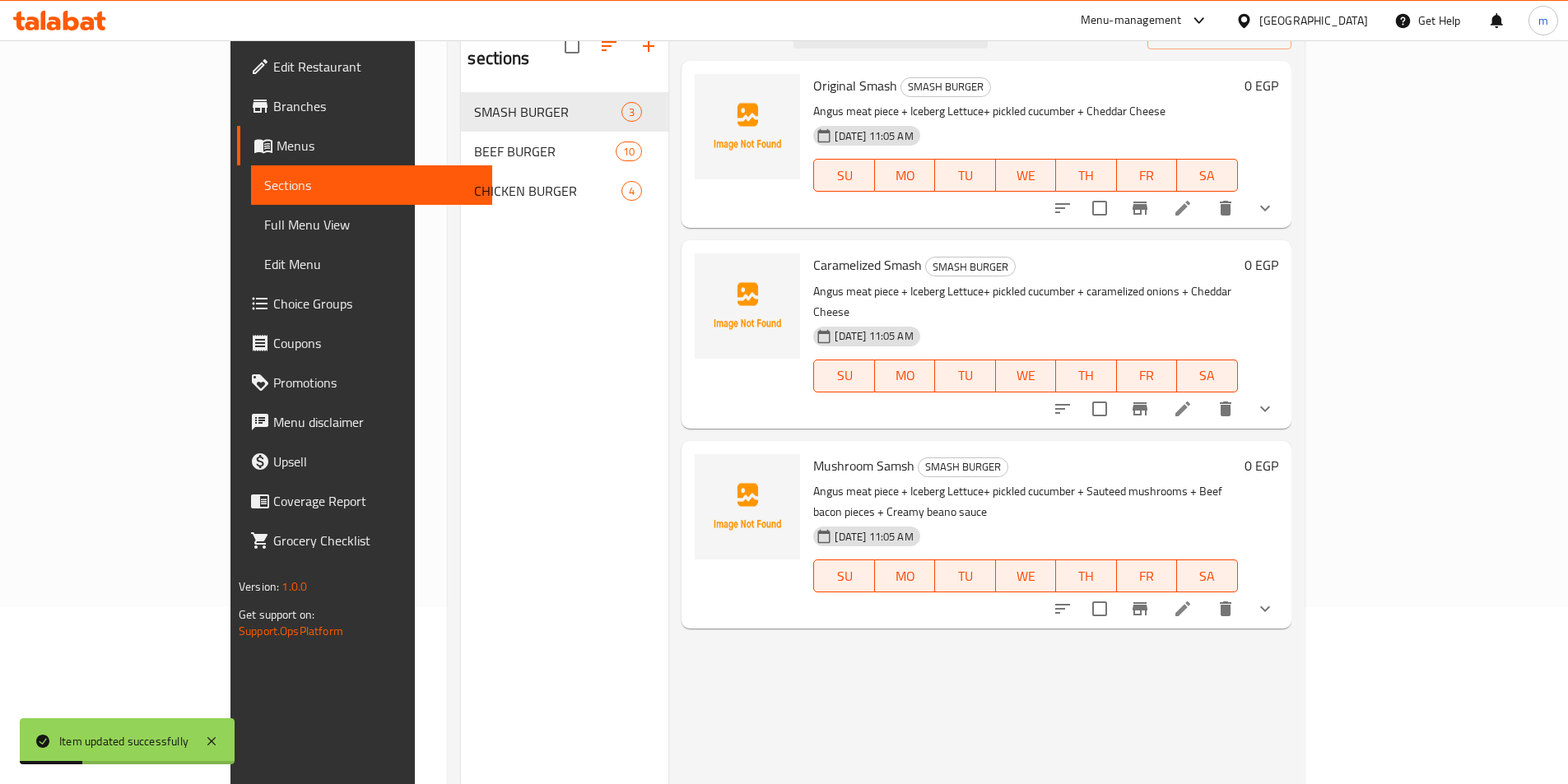
scroll to position [231, 0]
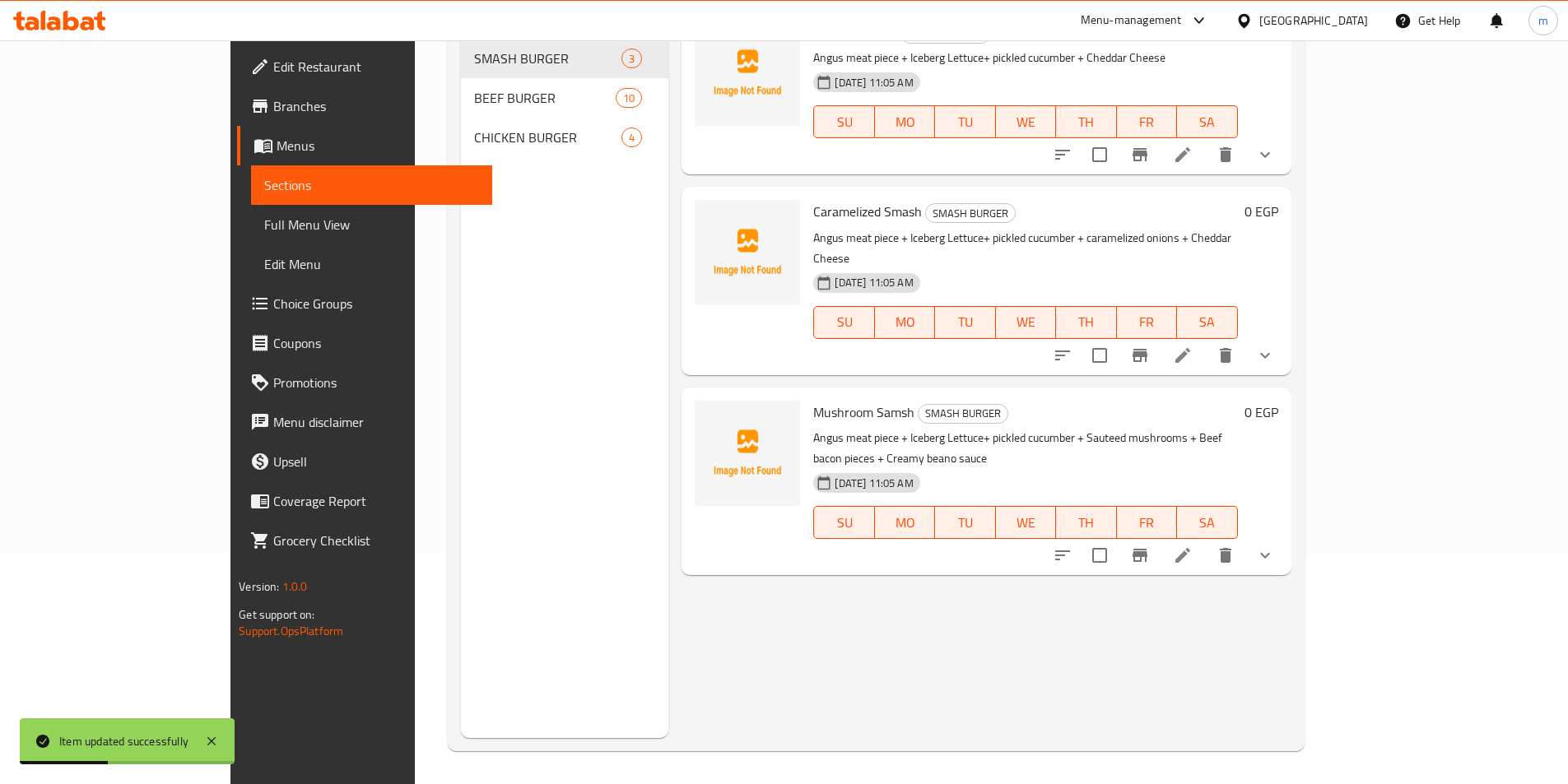
click at [1206, 541] on li at bounding box center [1183, 555] width 47 height 30
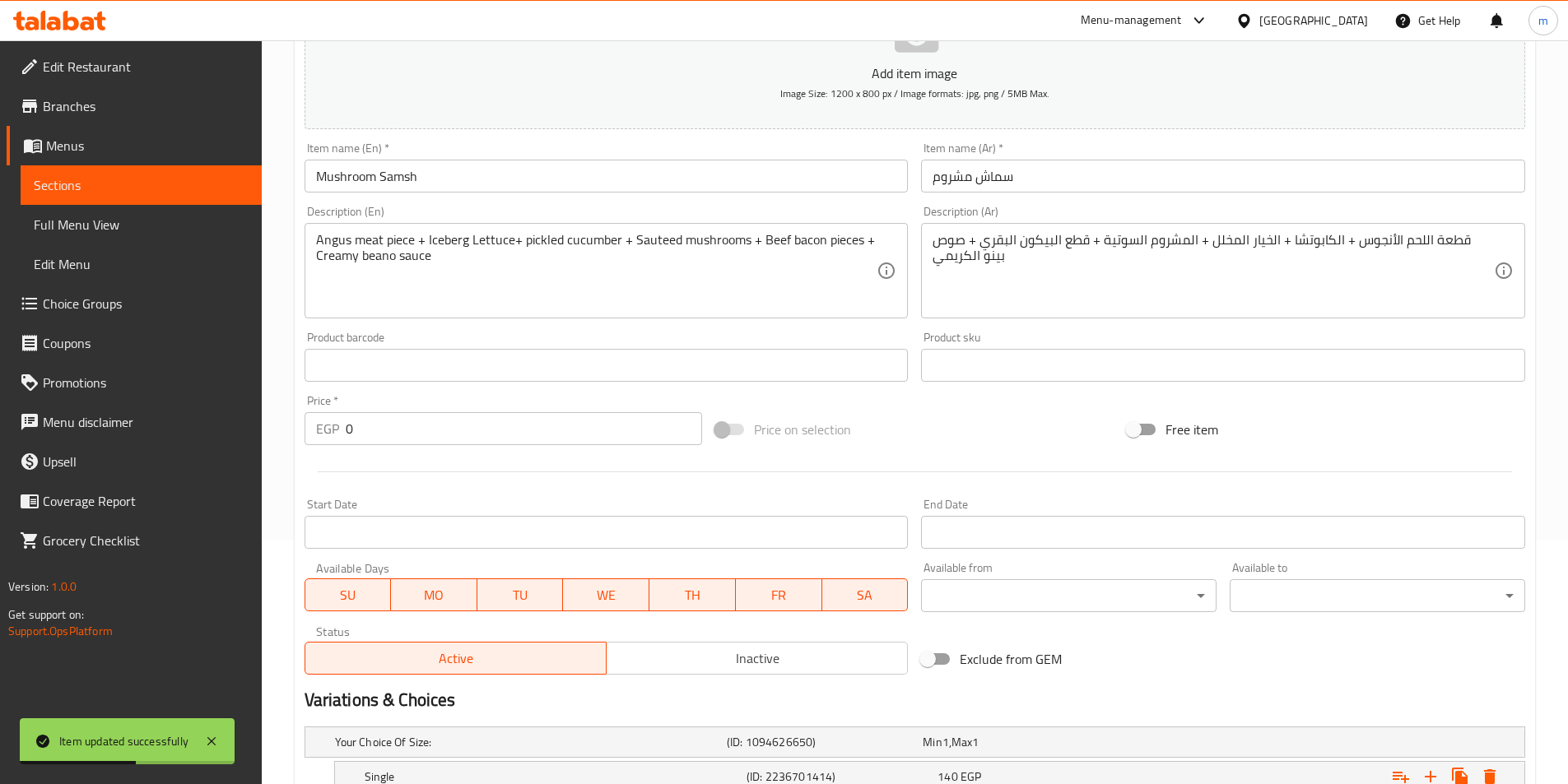
scroll to position [411, 0]
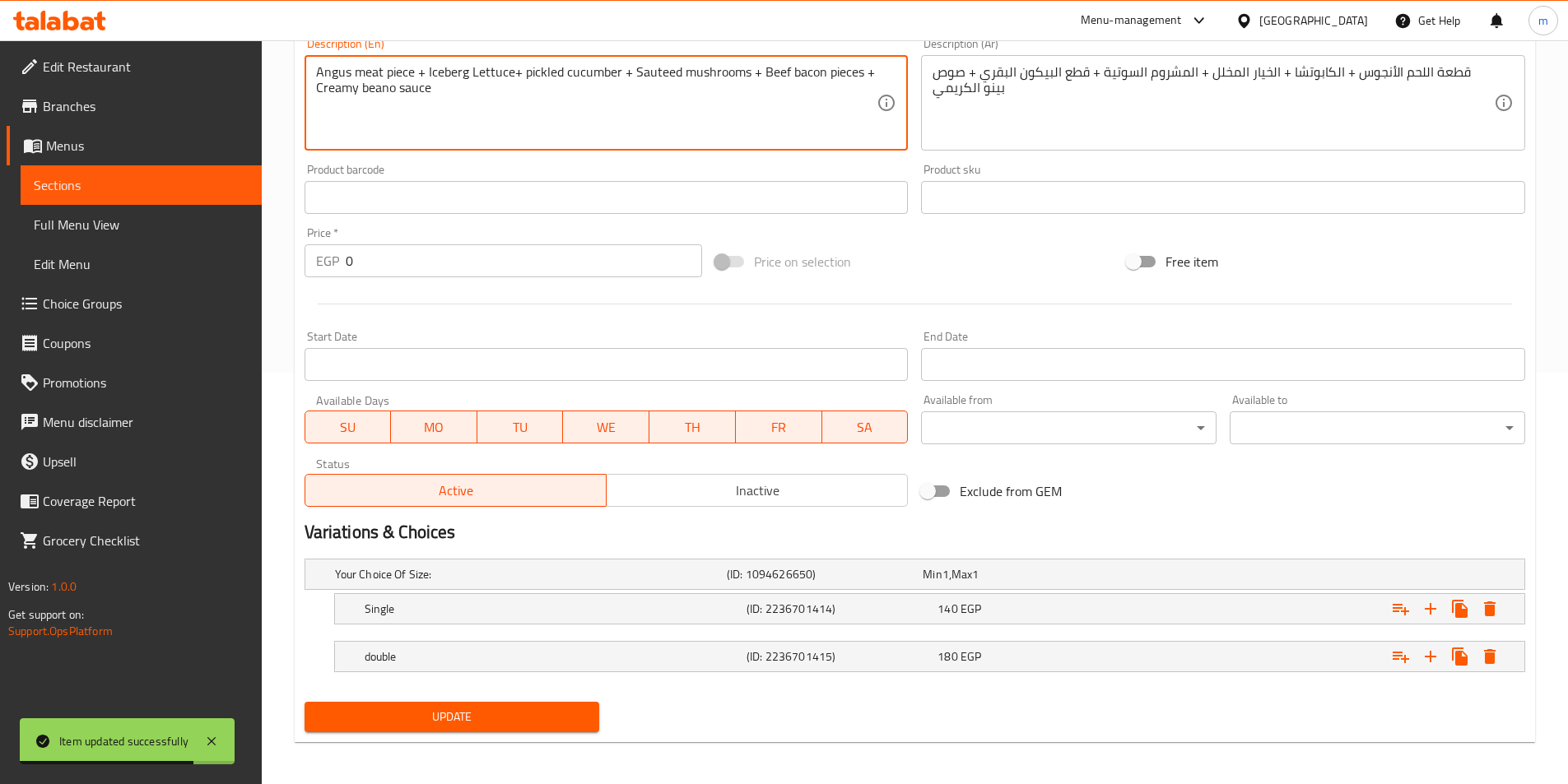
click at [376, 94] on textarea "Angus meat piece + Iceberg Lettuce+ pickled cucumber + Sauteed mushrooms + Beef…" at bounding box center [596, 103] width 561 height 78
paste textarea
type textarea "Angus meat piece + Iceberg Lettuce+ pickled cucumber + Sauteed mushrooms + Beef…"
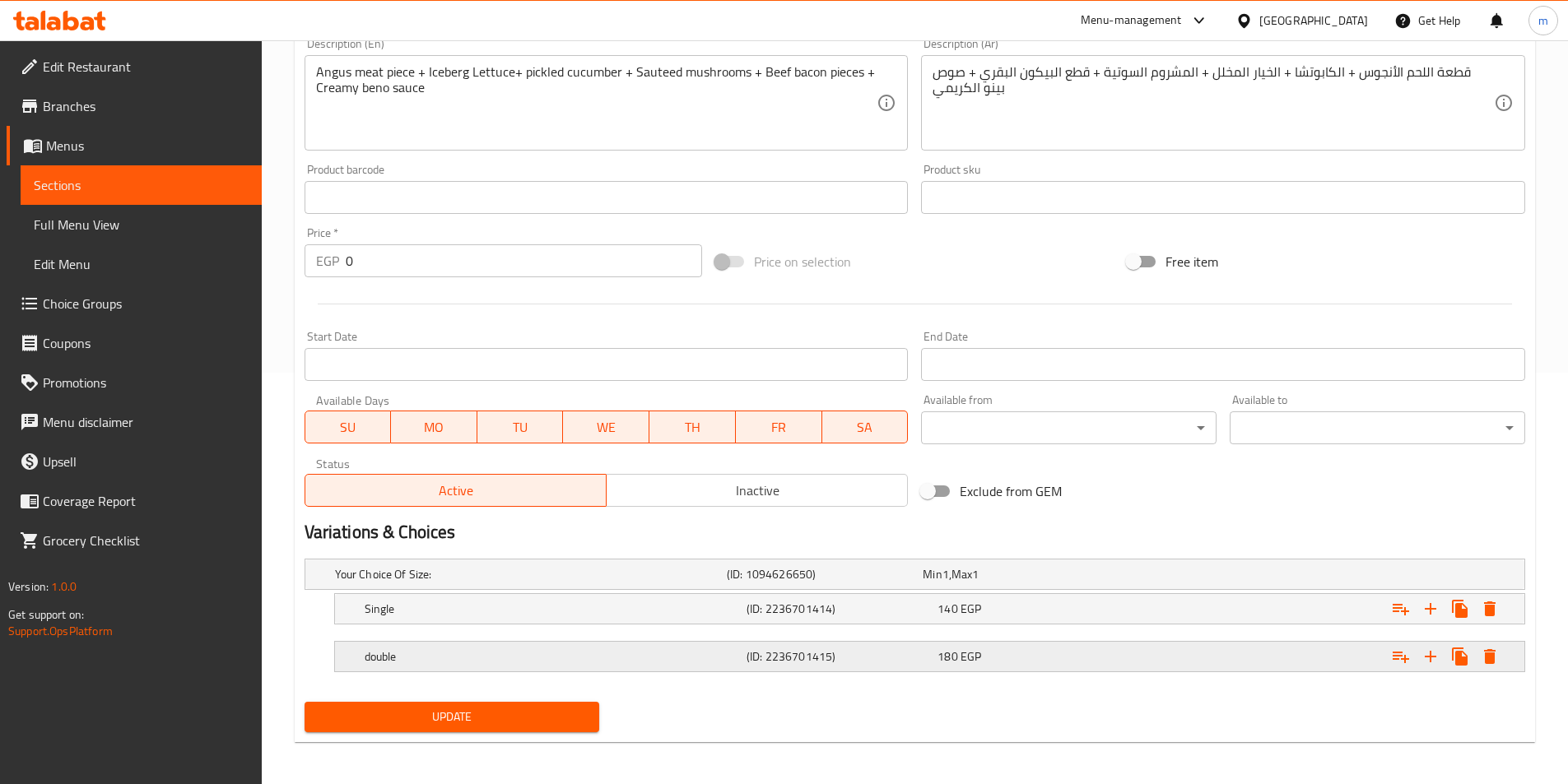
click at [486, 582] on h5 "double" at bounding box center [527, 574] width 385 height 16
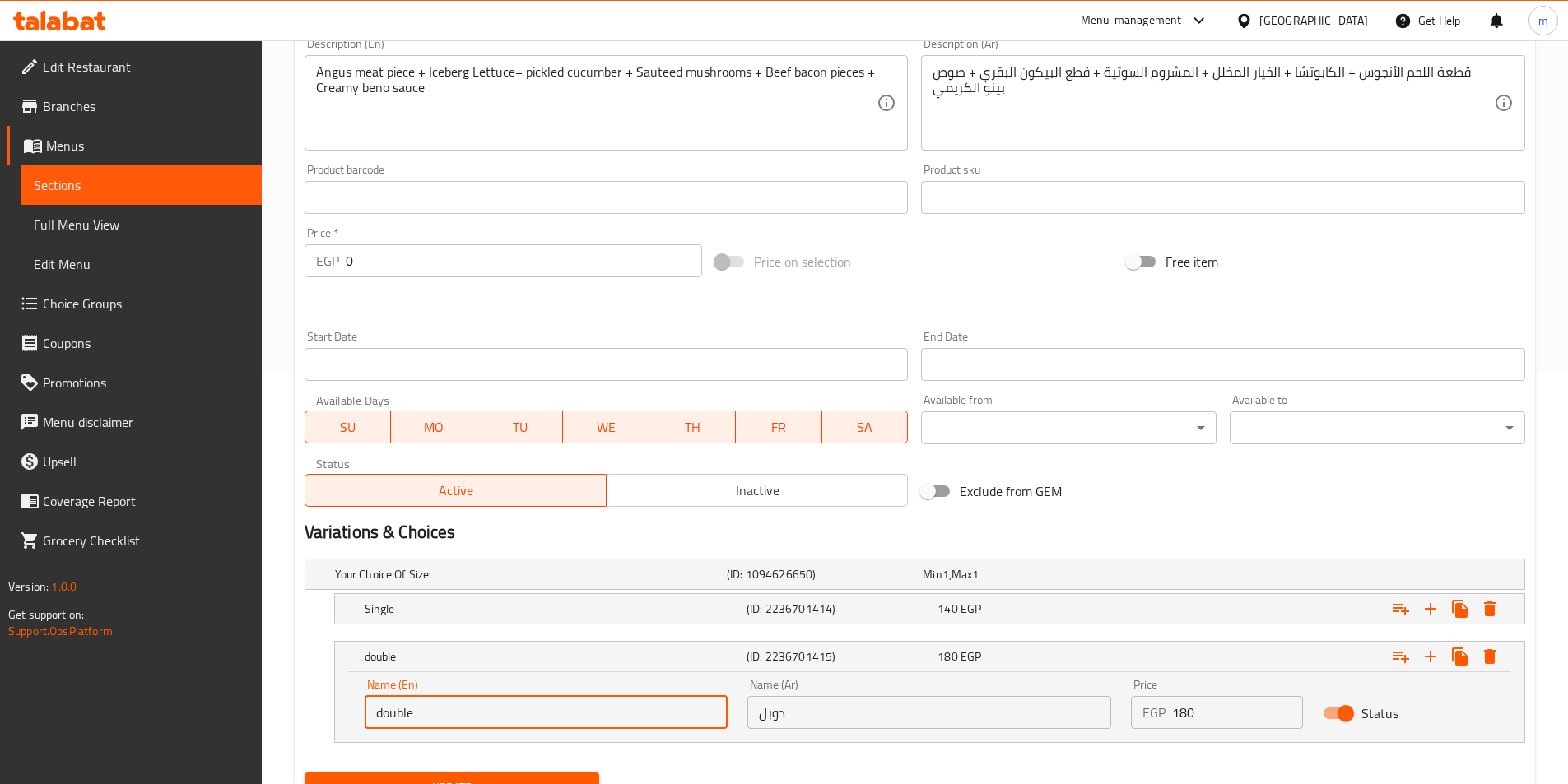
click at [420, 708] on input "double" at bounding box center [546, 712] width 364 height 33
type input "Double"
click at [491, 782] on span "Update" at bounding box center [453, 787] width 270 height 20
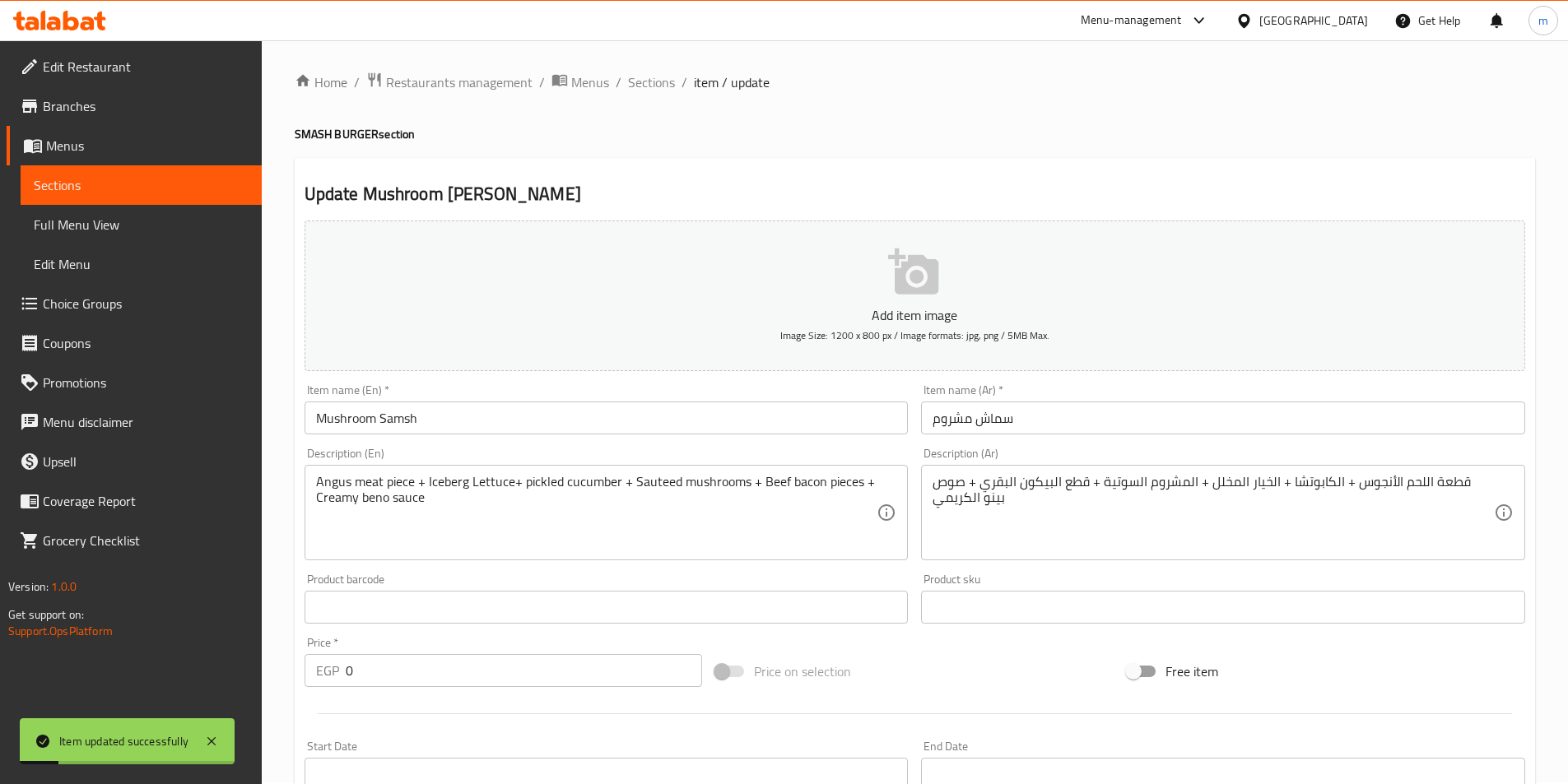
scroll to position [0, 0]
click at [657, 85] on span "Sections" at bounding box center [652, 83] width 47 height 19
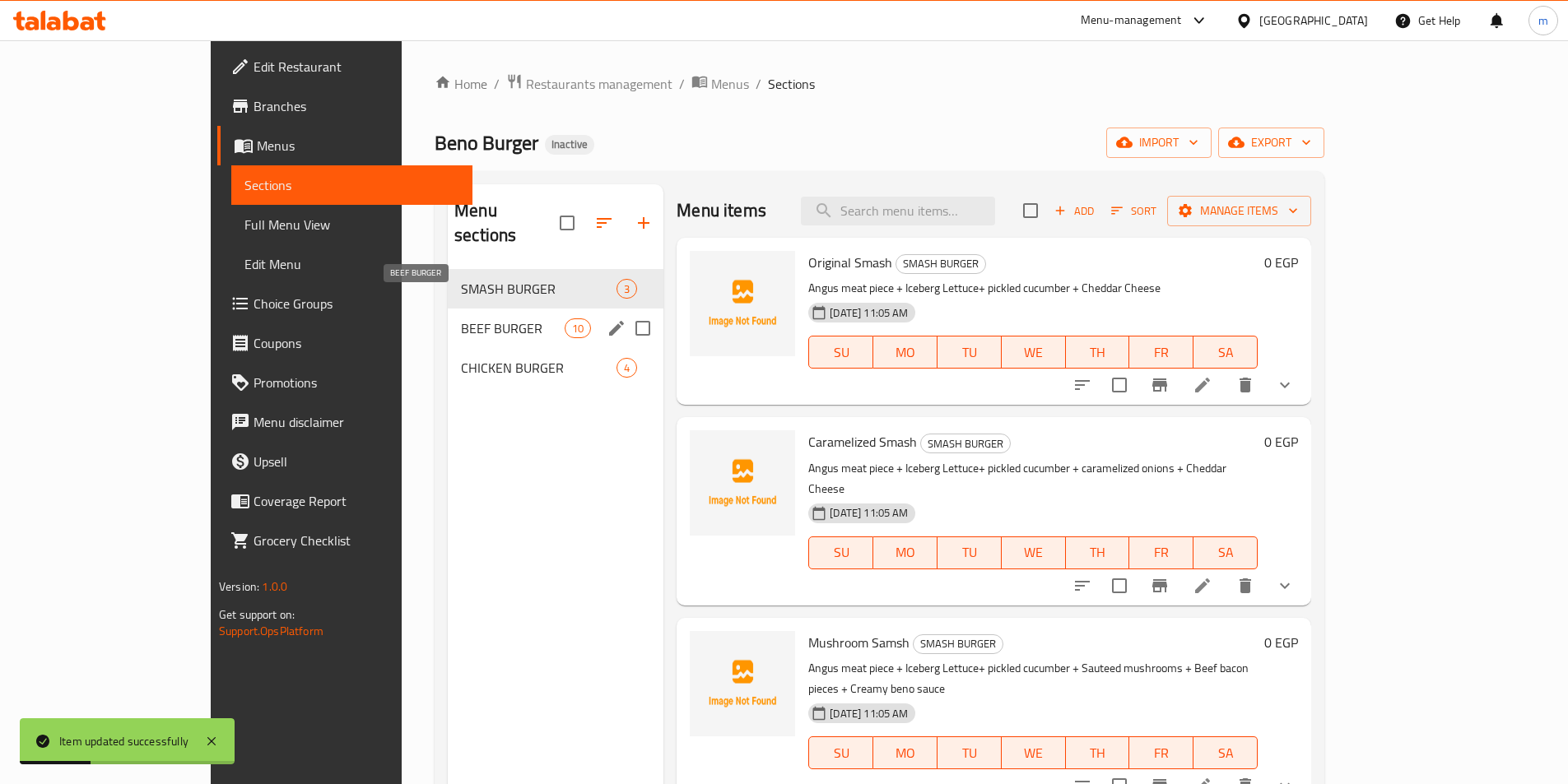
click at [461, 318] on span "BEEF BURGER" at bounding box center [512, 328] width 104 height 19
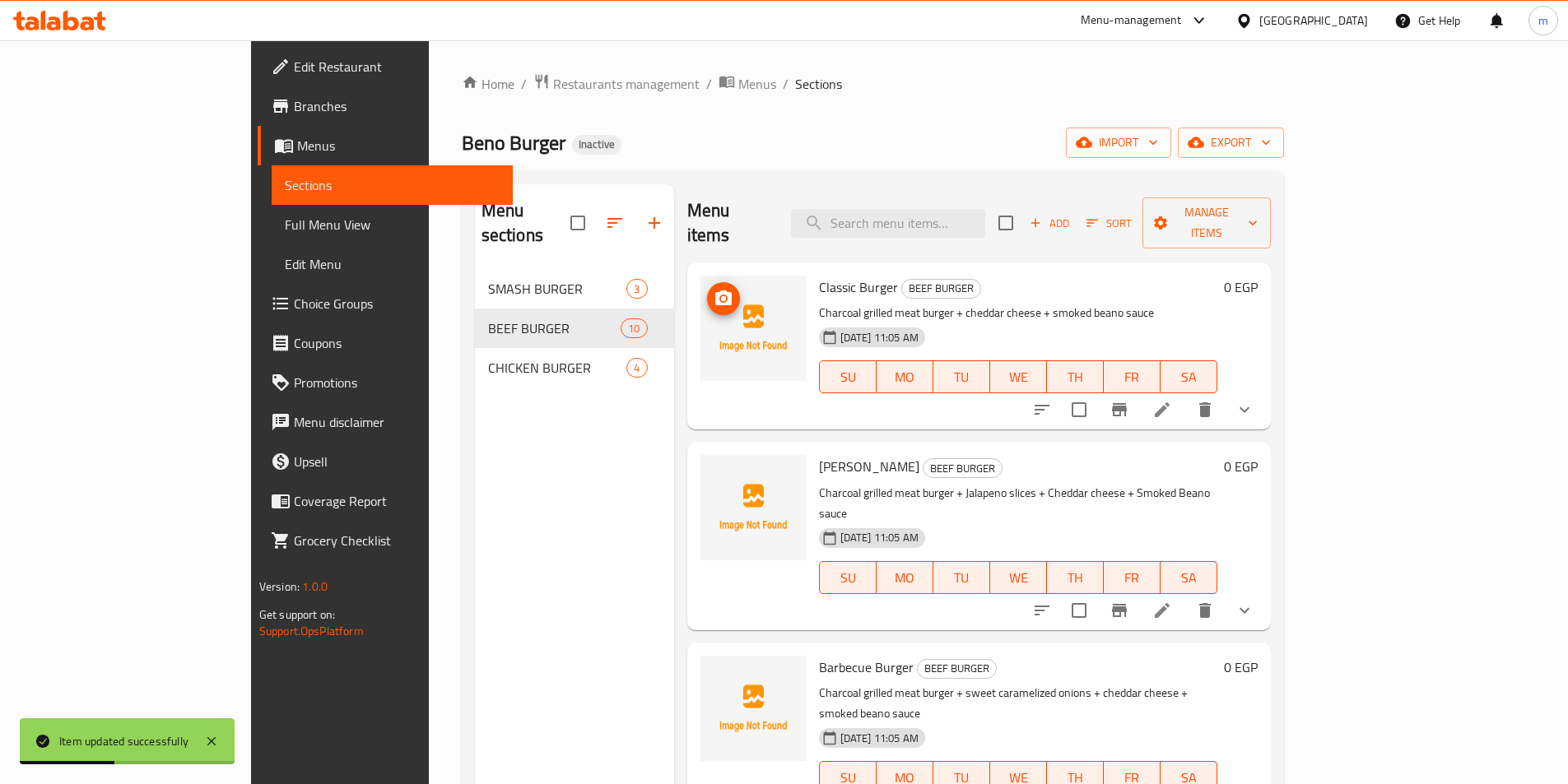
click at [1172, 400] on icon at bounding box center [1162, 410] width 19 height 19
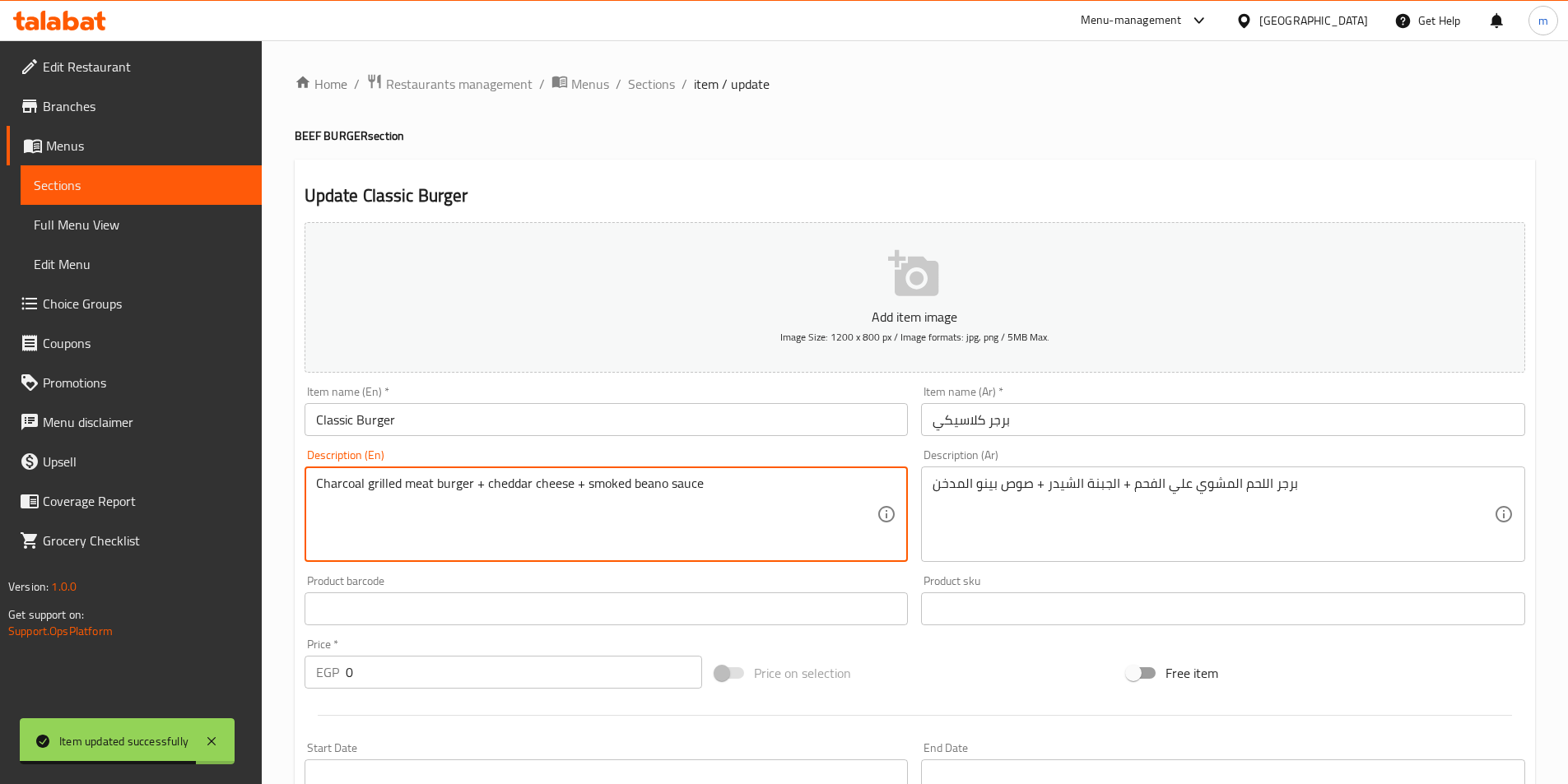
click at [645, 488] on textarea "Charcoal grilled meat burger + cheddar cheese + smoked beano sauce" at bounding box center [596, 515] width 561 height 78
paste textarea
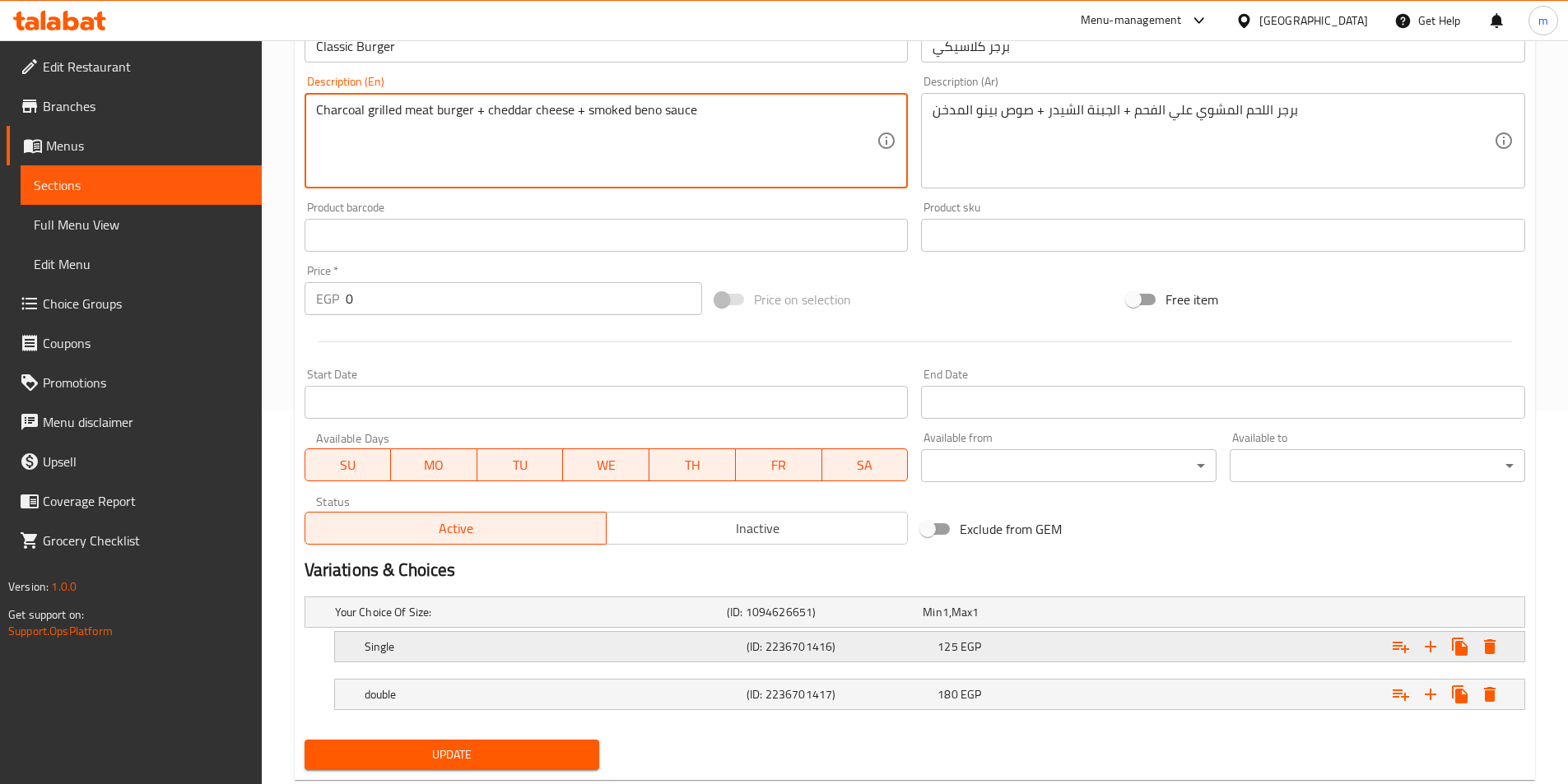
scroll to position [416, 0]
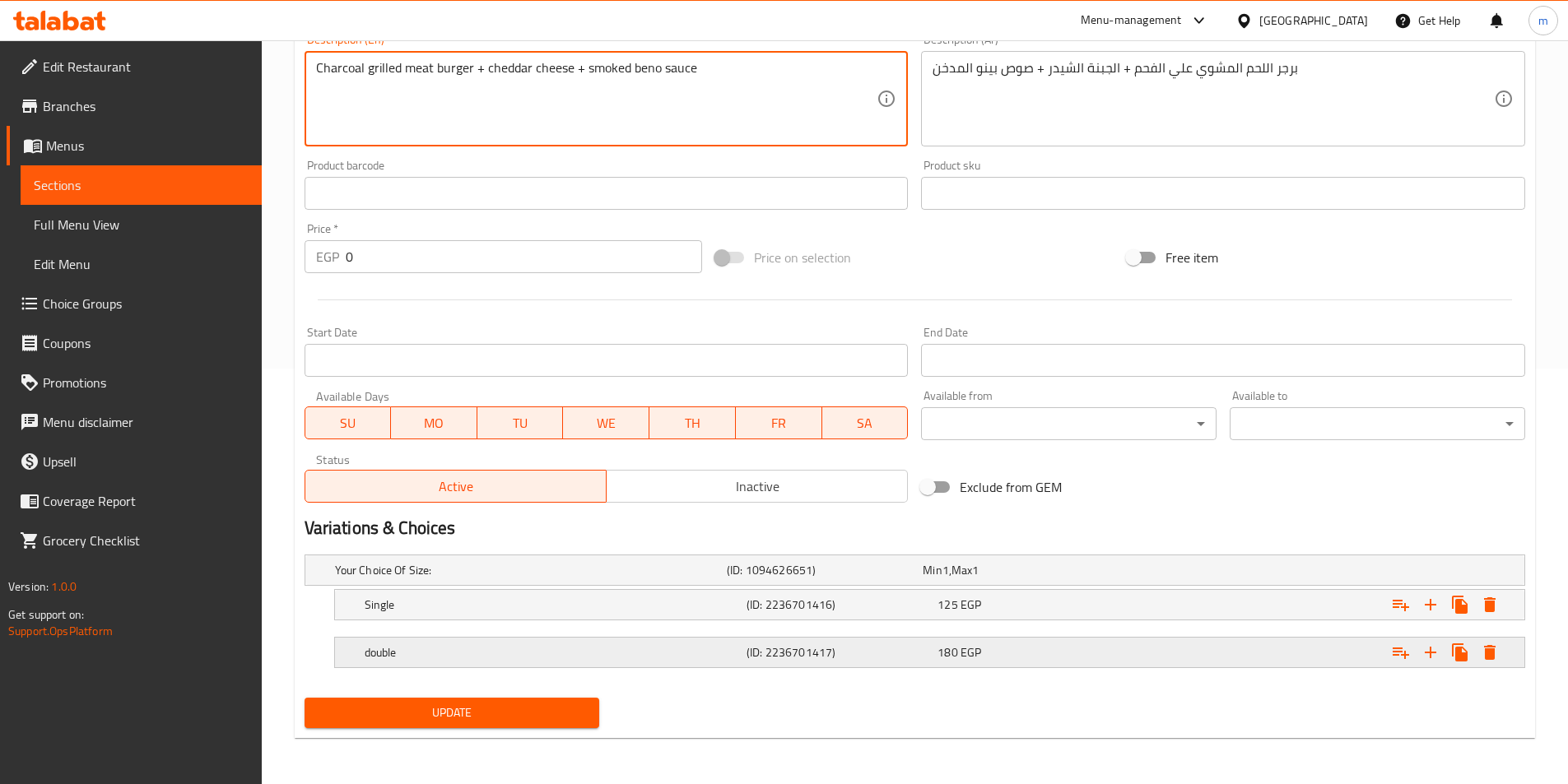
type textarea "Charcoal grilled meat burger + cheddar cheese + smoked beno sauce"
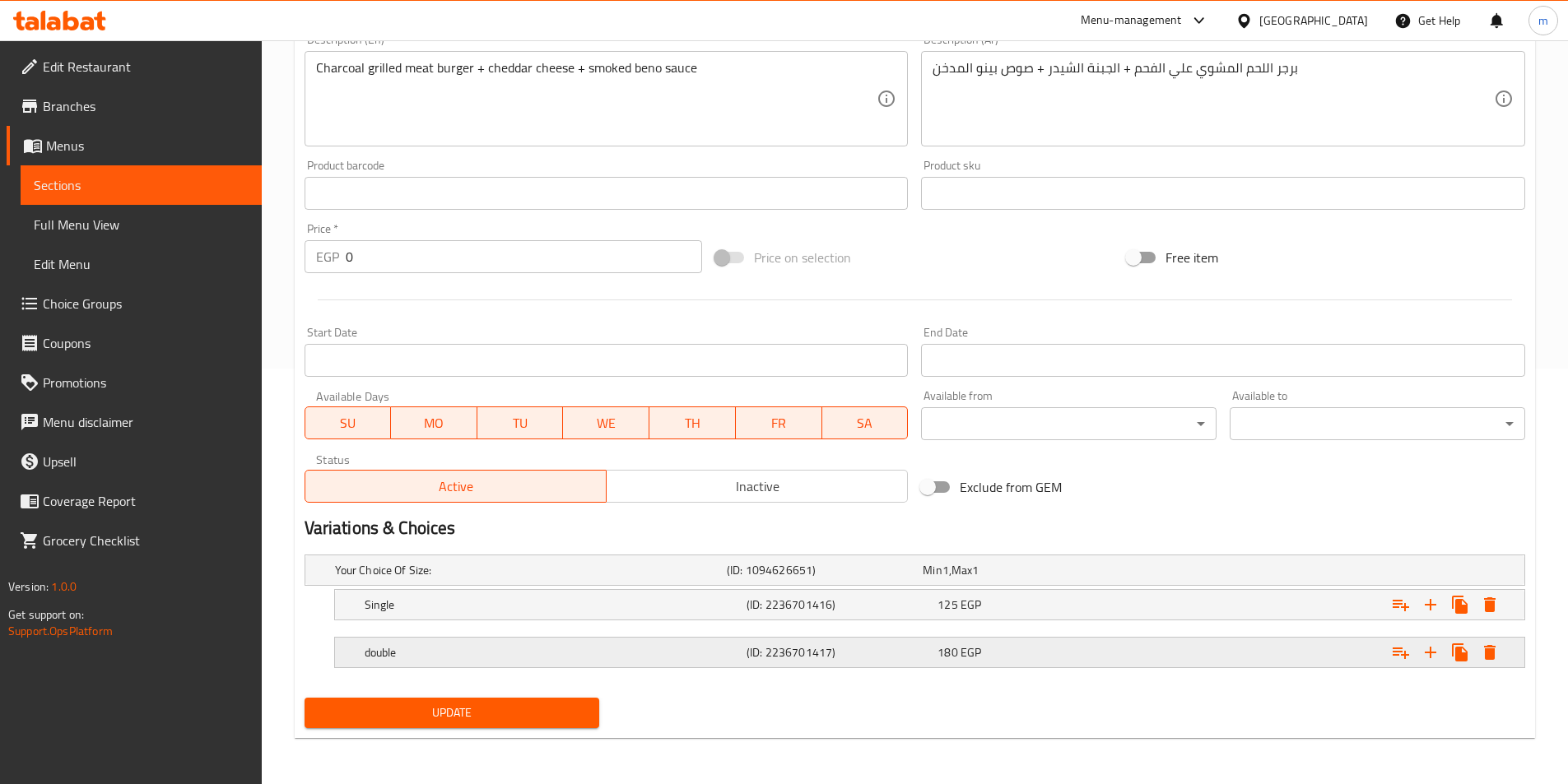
click at [612, 588] on div "double (ID: 2236701417) 180 EGP" at bounding box center [919, 570] width 1176 height 36
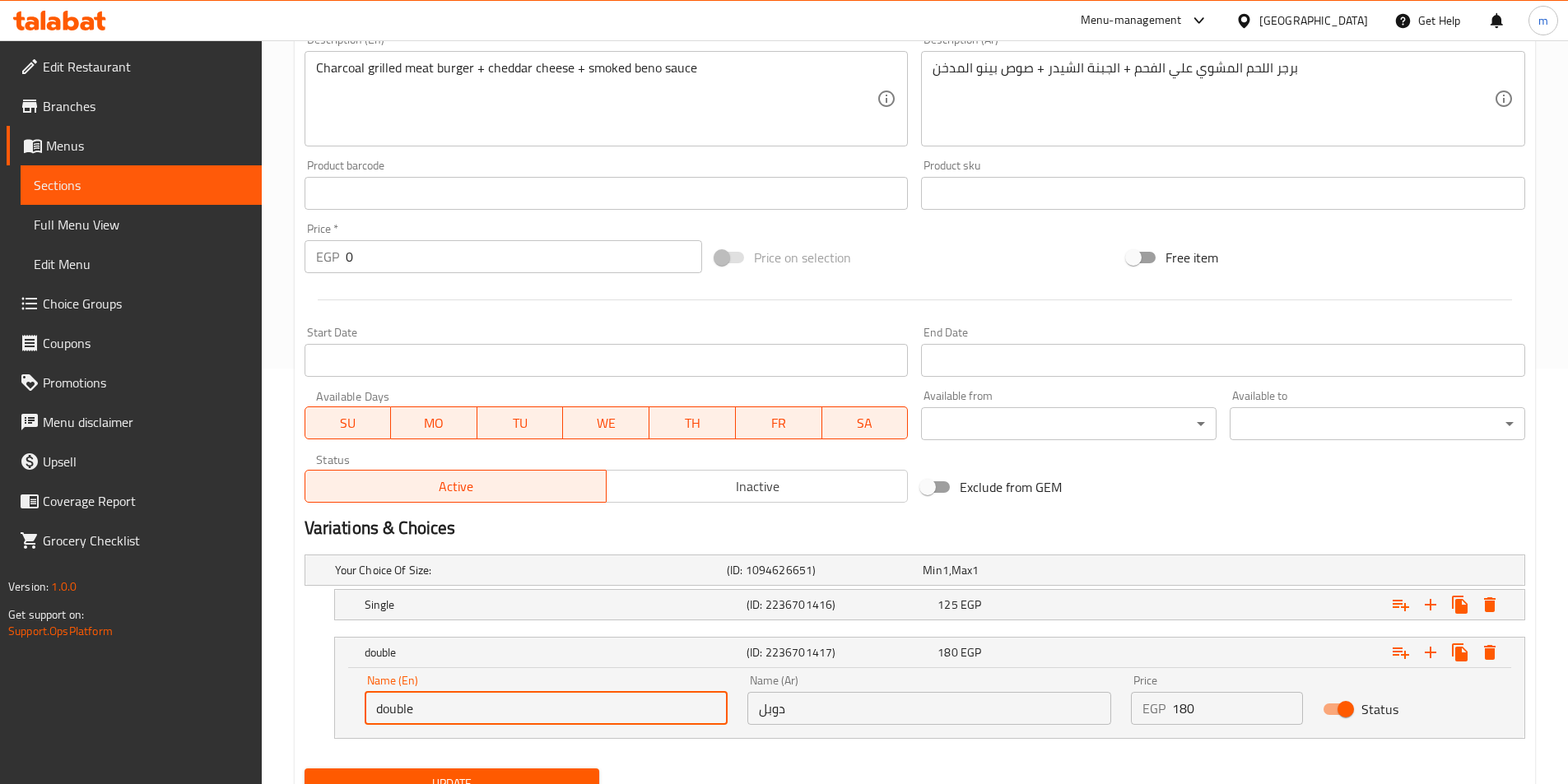
click at [547, 692] on input "double" at bounding box center [546, 708] width 364 height 33
type input "Double"
click at [533, 770] on button "Update" at bounding box center [452, 783] width 296 height 30
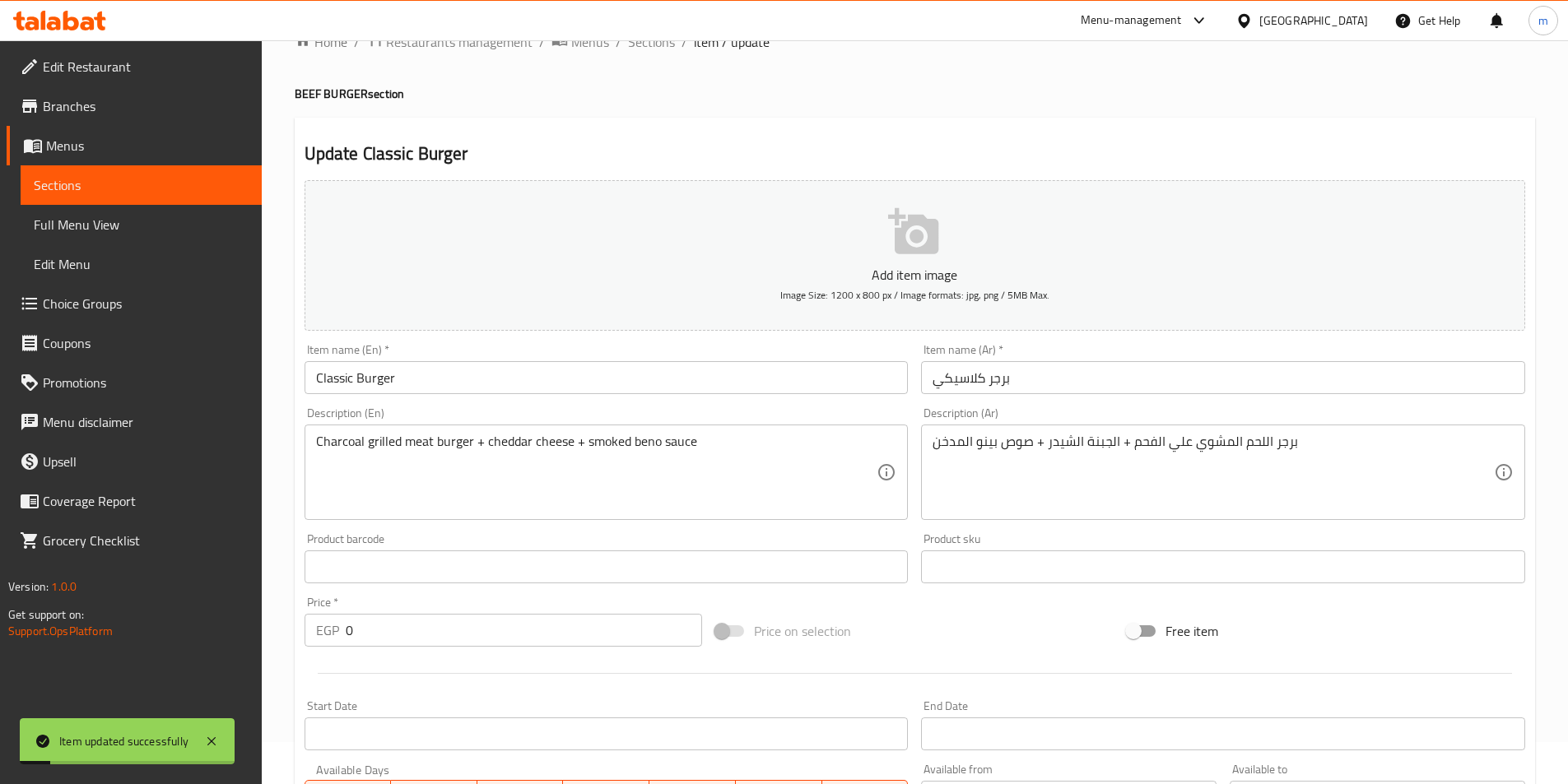
scroll to position [0, 0]
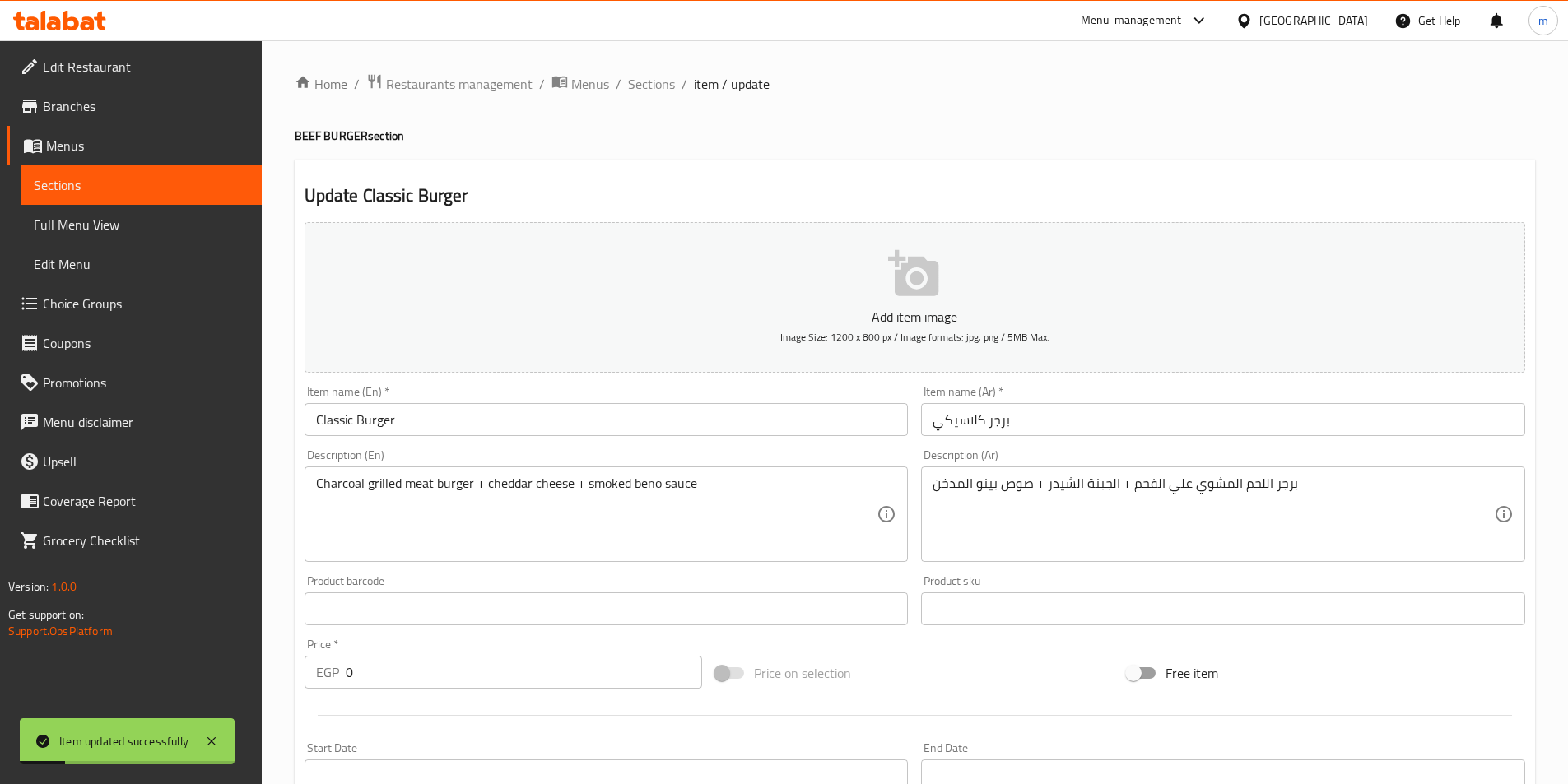
click at [661, 84] on span "Sections" at bounding box center [652, 83] width 47 height 19
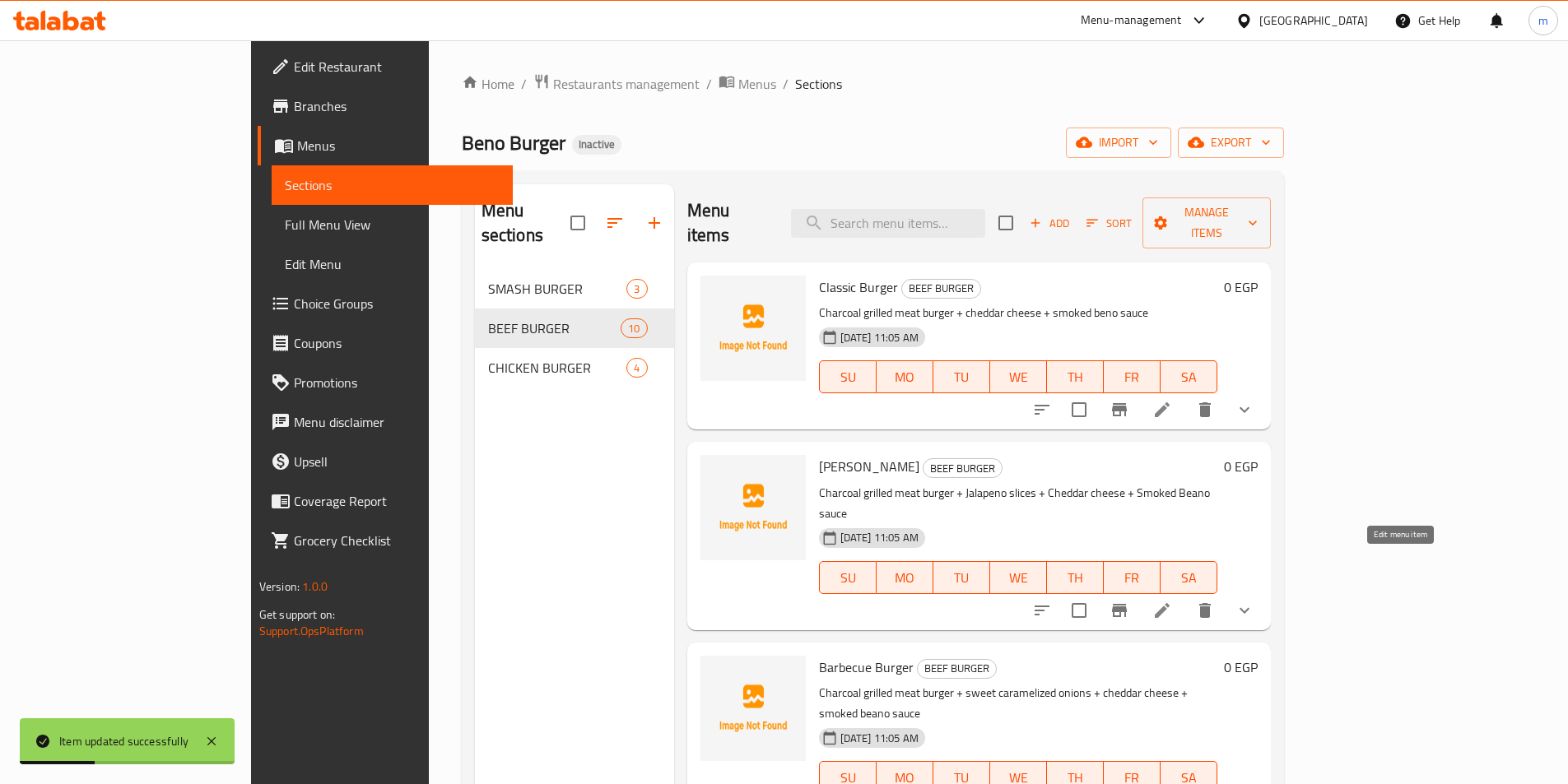
click at [1172, 601] on icon at bounding box center [1162, 611] width 19 height 19
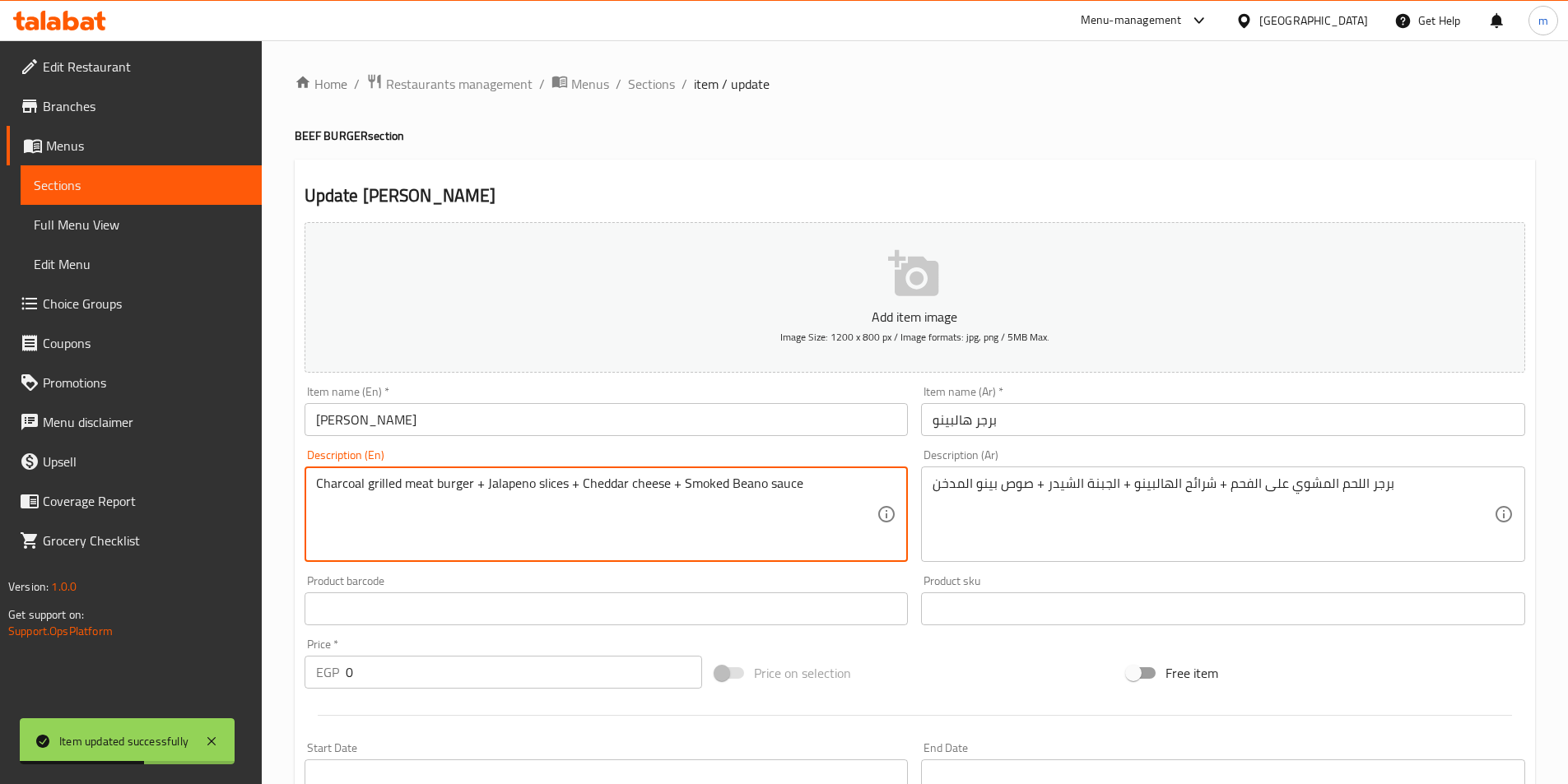
click at [753, 490] on textarea "Charcoal grilled meat burger + Jalapeno slices + Cheddar cheese + Smoked Beano …" at bounding box center [596, 515] width 561 height 78
paste textarea "be"
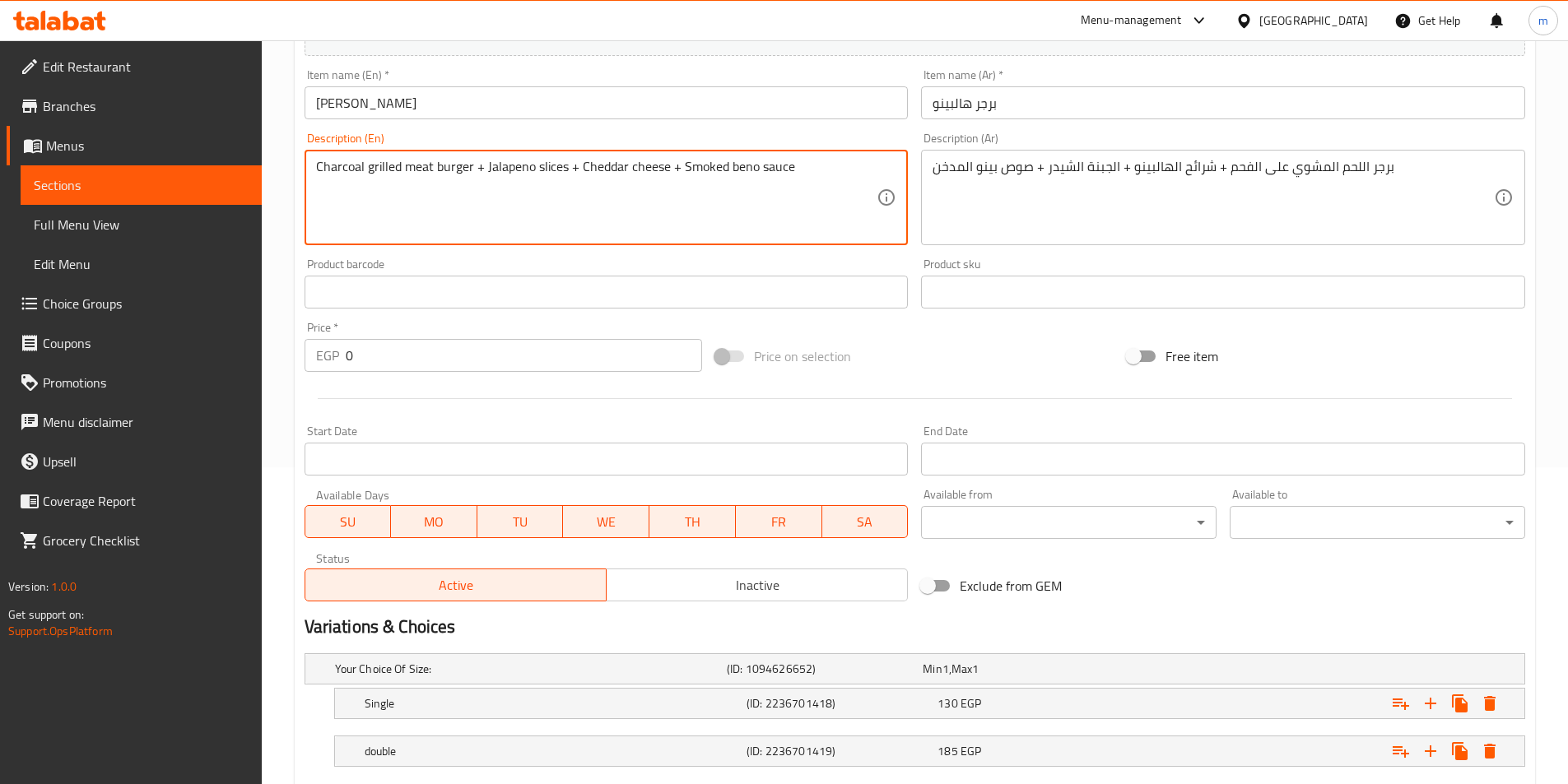
scroll to position [416, 0]
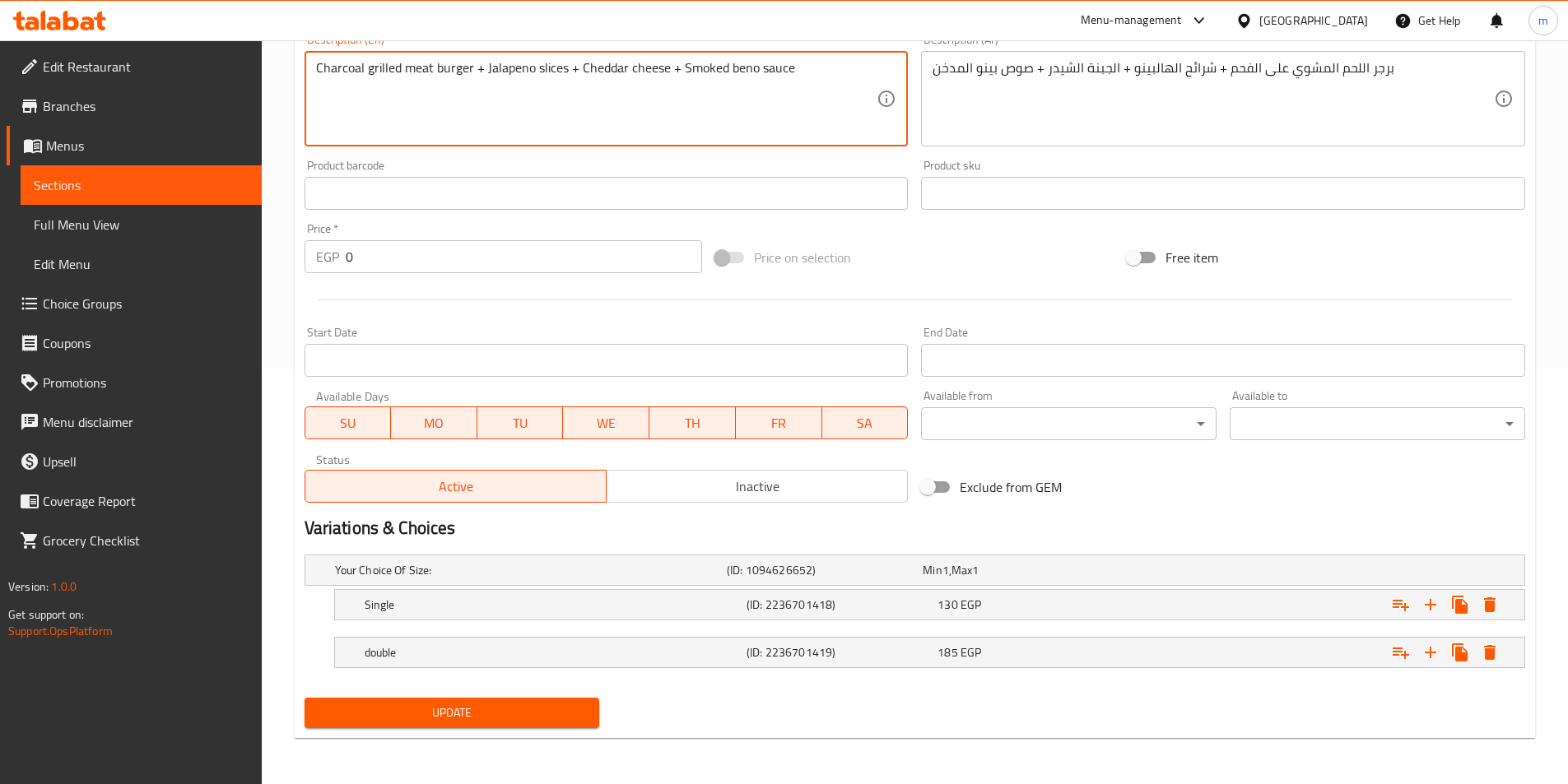
type textarea "Charcoal grilled meat burger + Jalapeno slices + Cheddar cheese + Smoked beno s…"
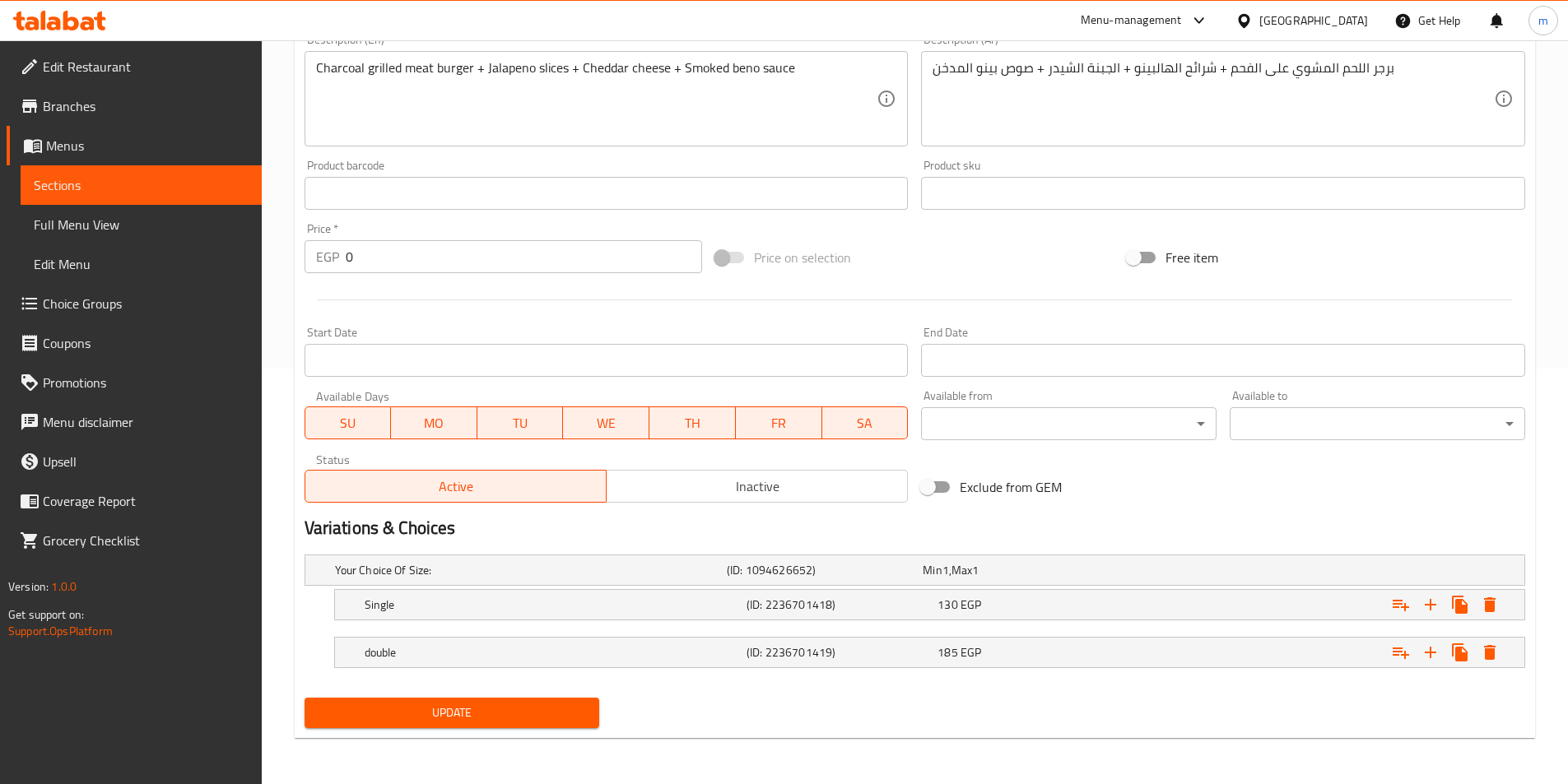
click at [501, 672] on nav at bounding box center [914, 678] width 1221 height 14
click at [506, 581] on div "double" at bounding box center [528, 570] width 392 height 23
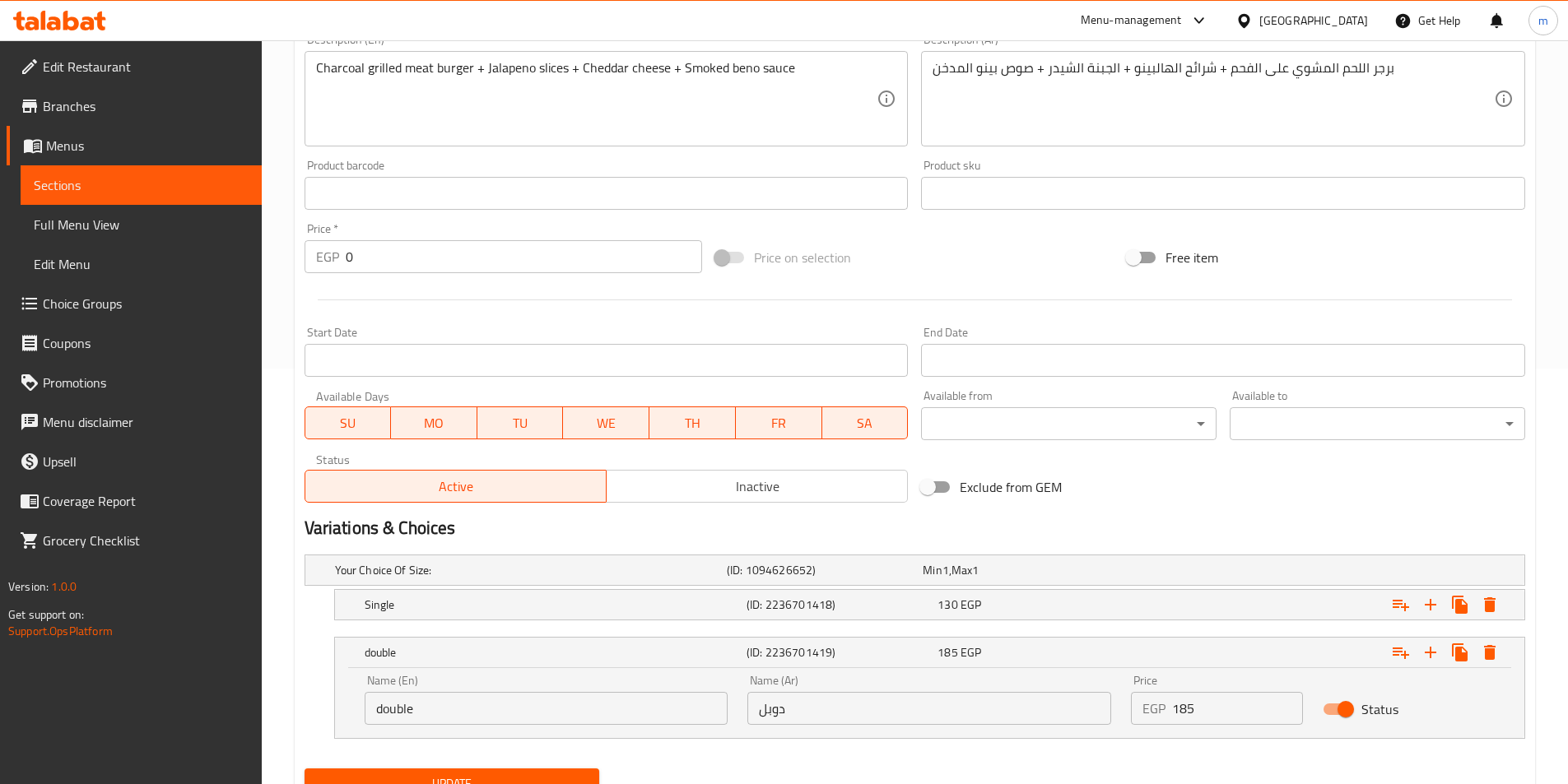
click at [500, 698] on input "double" at bounding box center [546, 708] width 364 height 33
type input "Double"
click at [515, 777] on span "Update" at bounding box center [453, 783] width 270 height 20
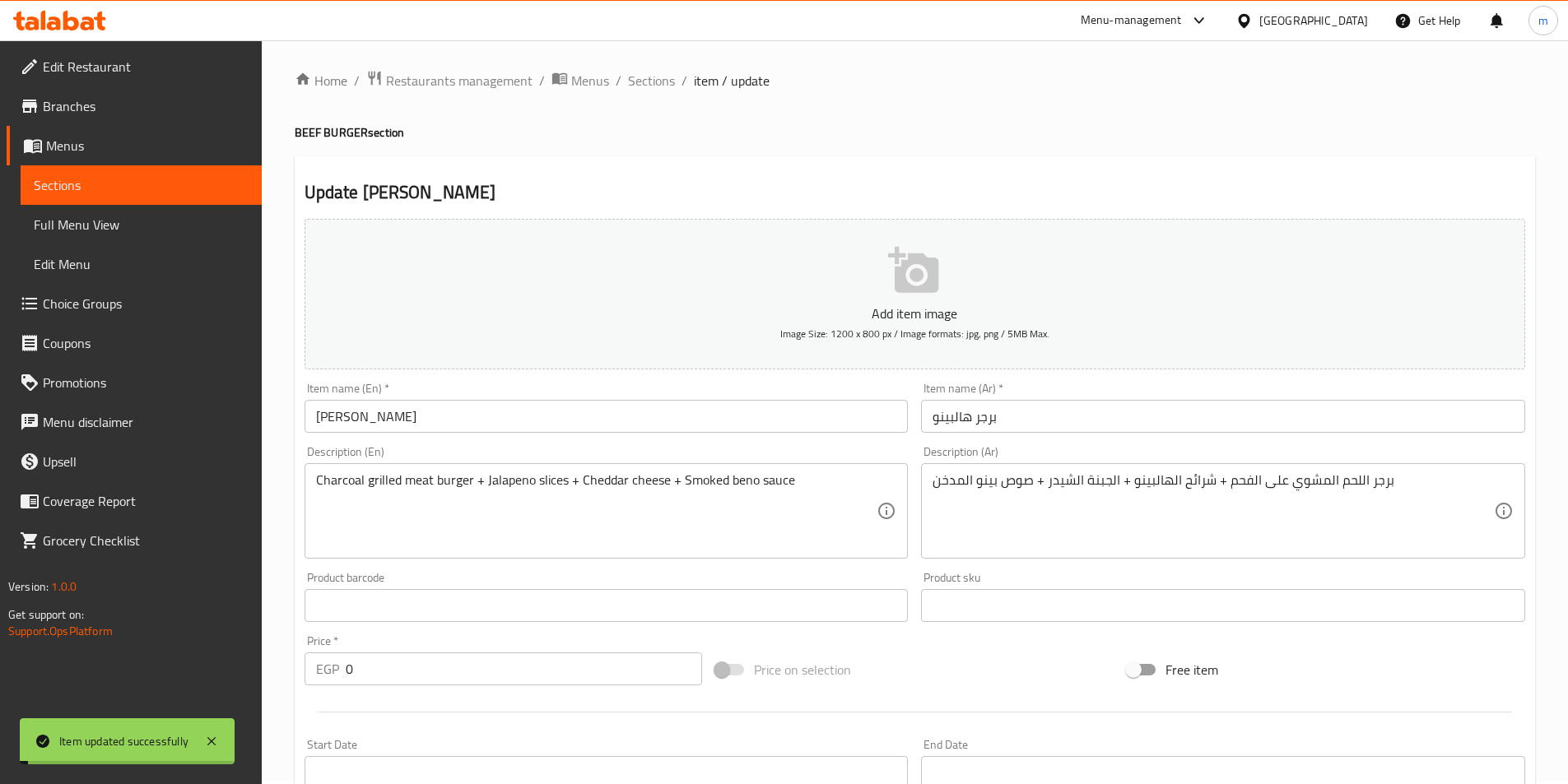
scroll to position [0, 0]
click at [661, 85] on span "Sections" at bounding box center [652, 83] width 47 height 19
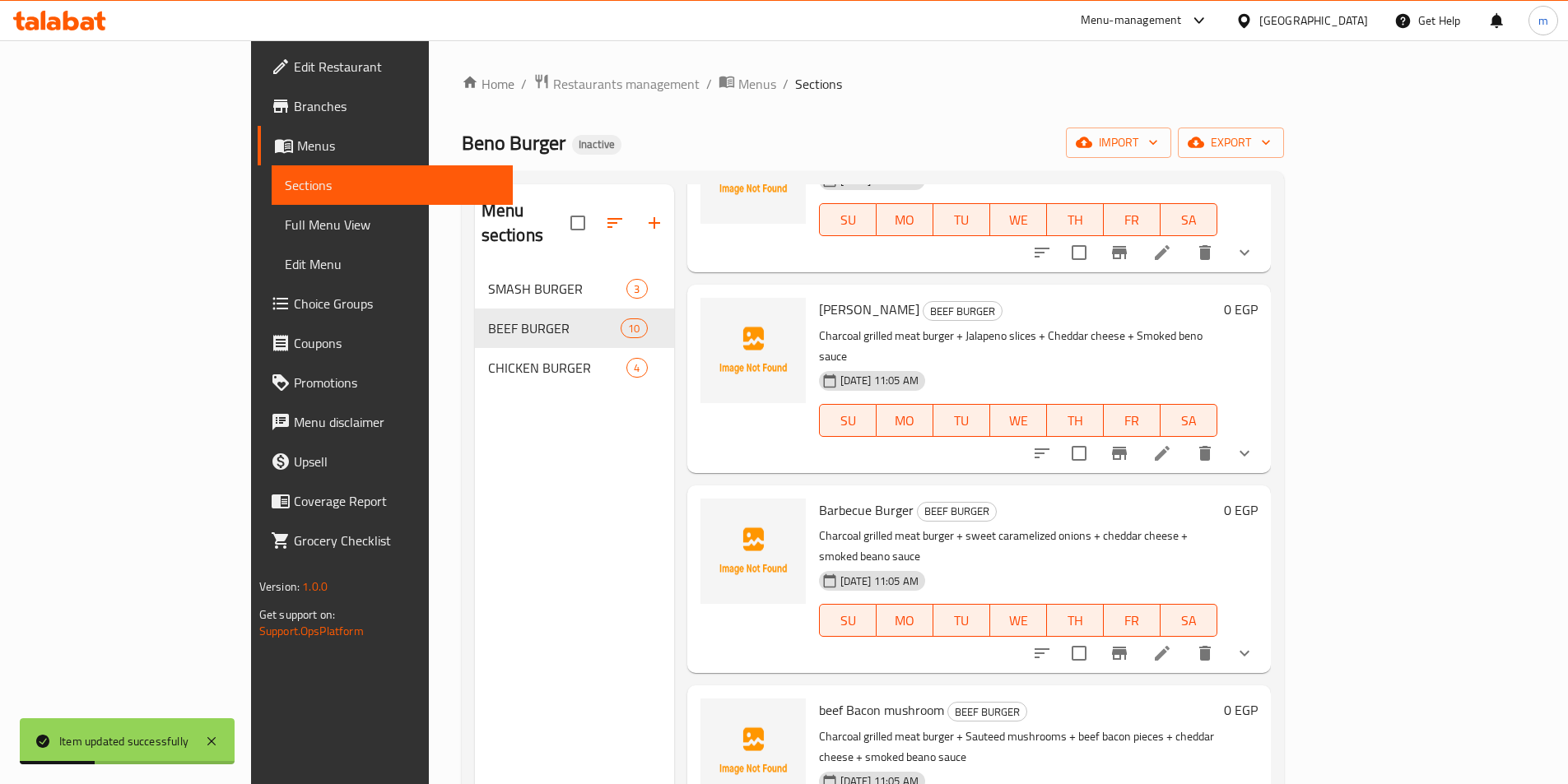
scroll to position [165, 0]
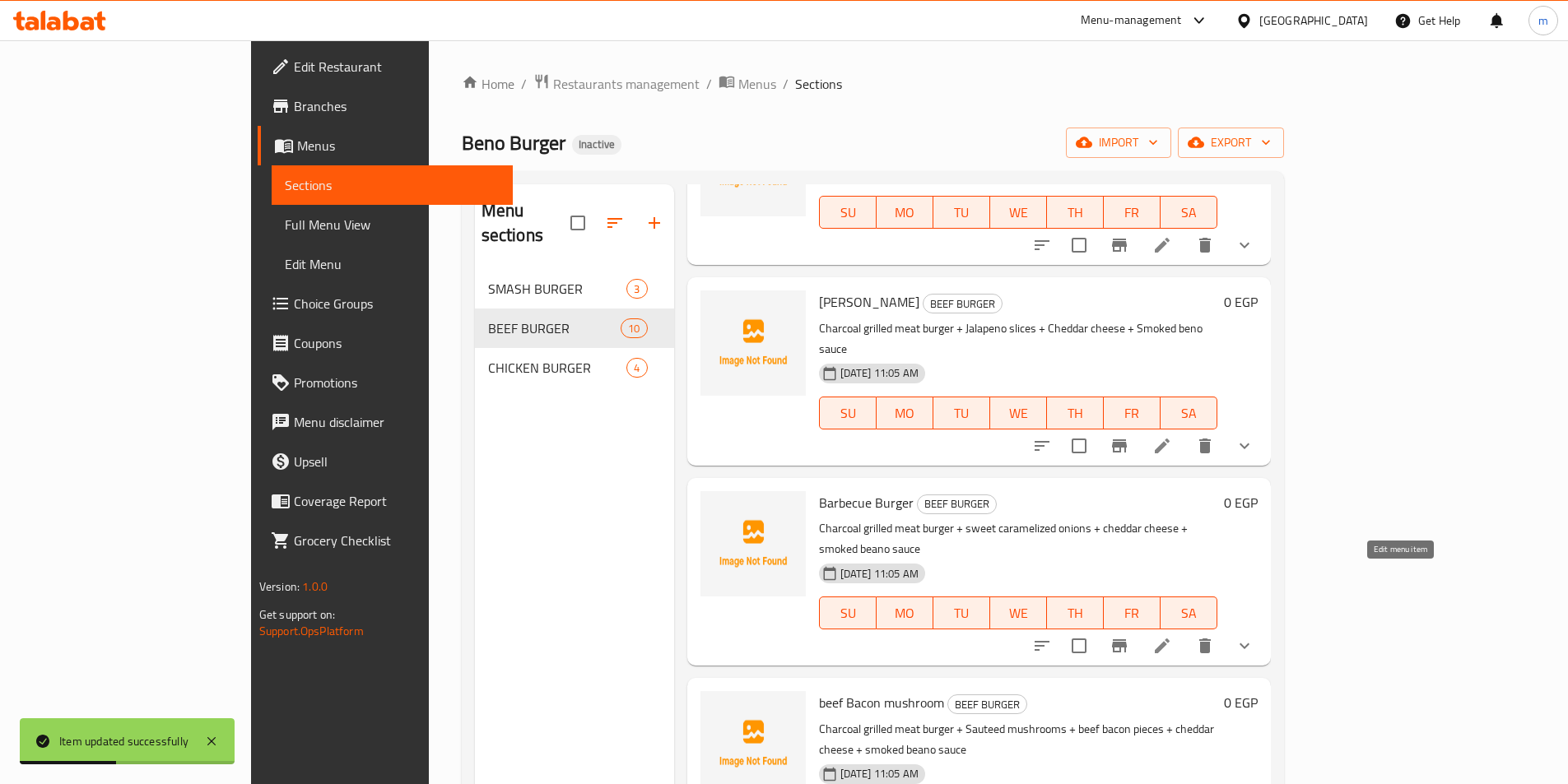
click at [1169, 639] on icon at bounding box center [1162, 645] width 15 height 15
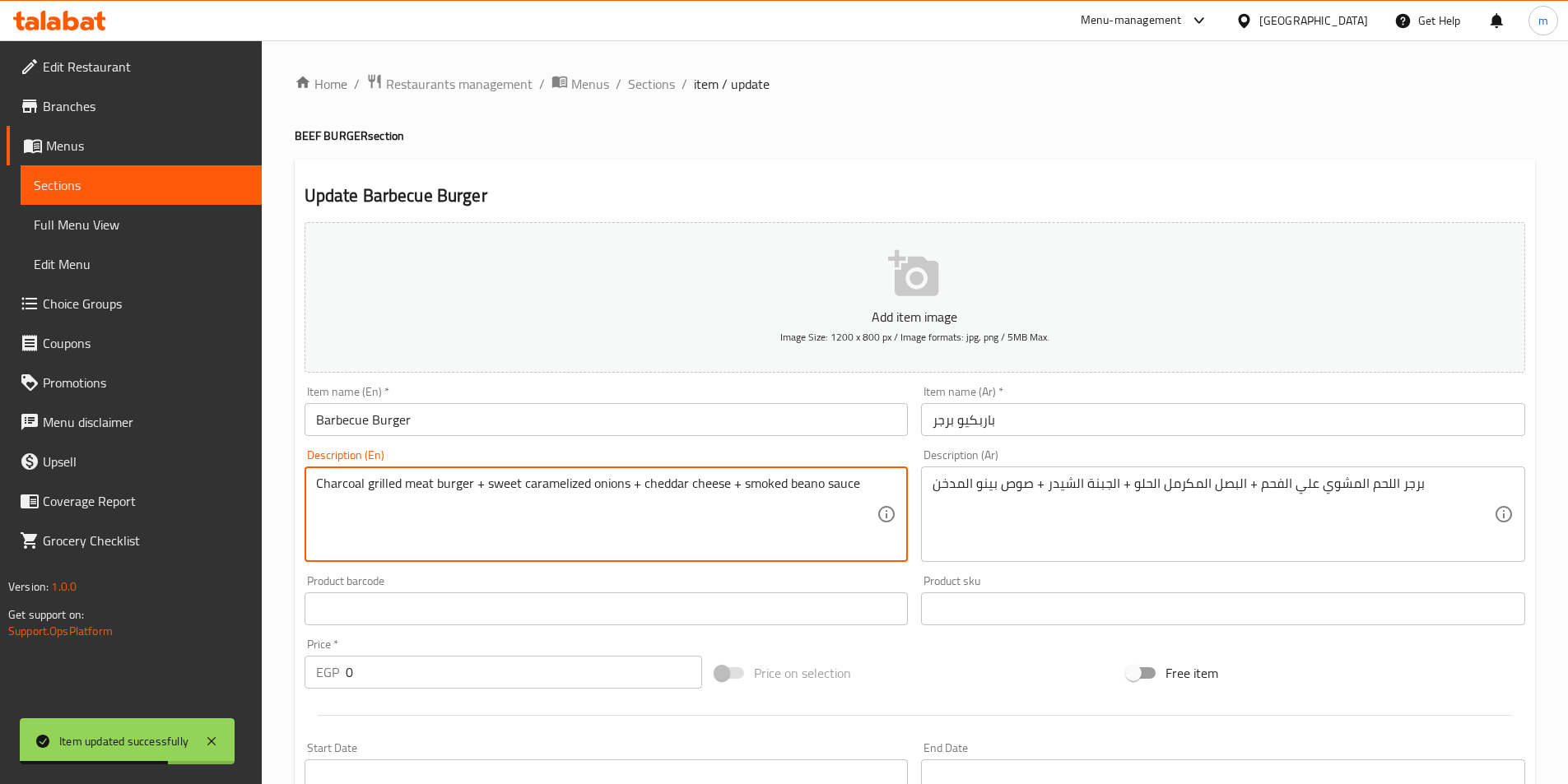
click at [807, 483] on textarea "Charcoal grilled meat burger + sweet caramelized onions + cheddar cheese + smok…" at bounding box center [596, 515] width 561 height 78
paste textarea
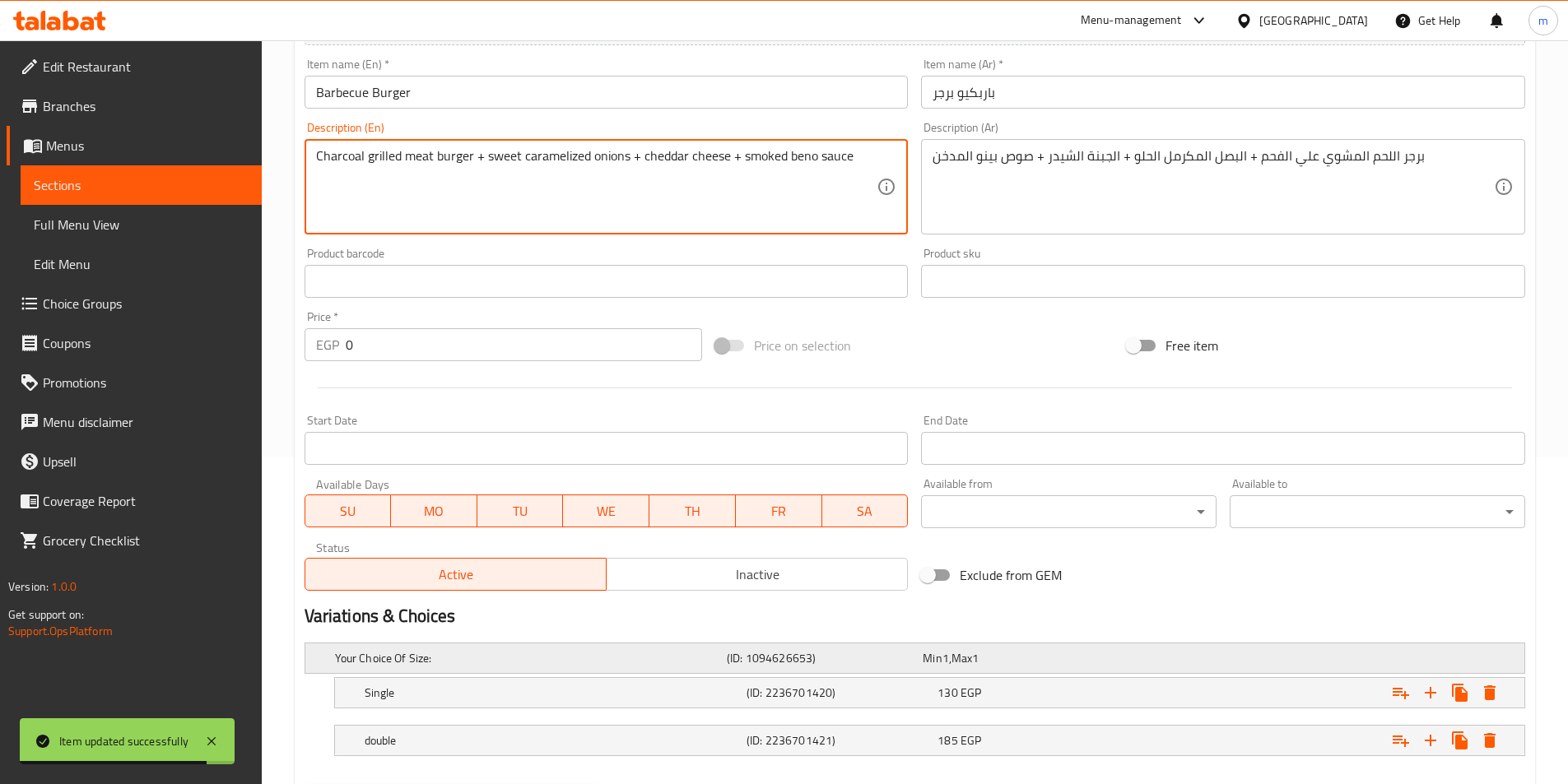
scroll to position [329, 0]
type textarea "Charcoal grilled meat burger + sweet caramelized onions + cheddar cheese + smok…"
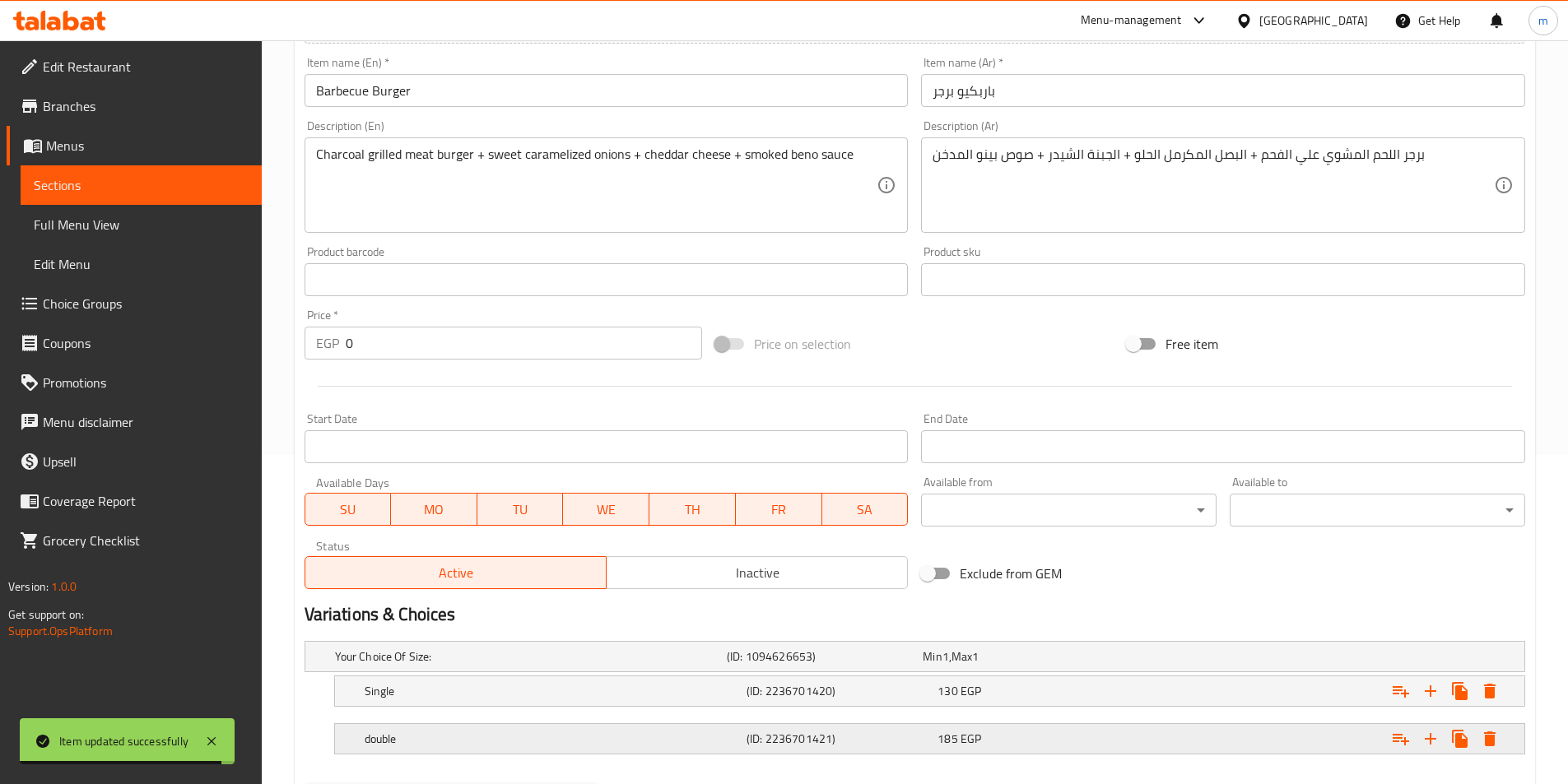
click at [536, 674] on div "double (ID: 2236701421) 185 EGP" at bounding box center [919, 656] width 1176 height 36
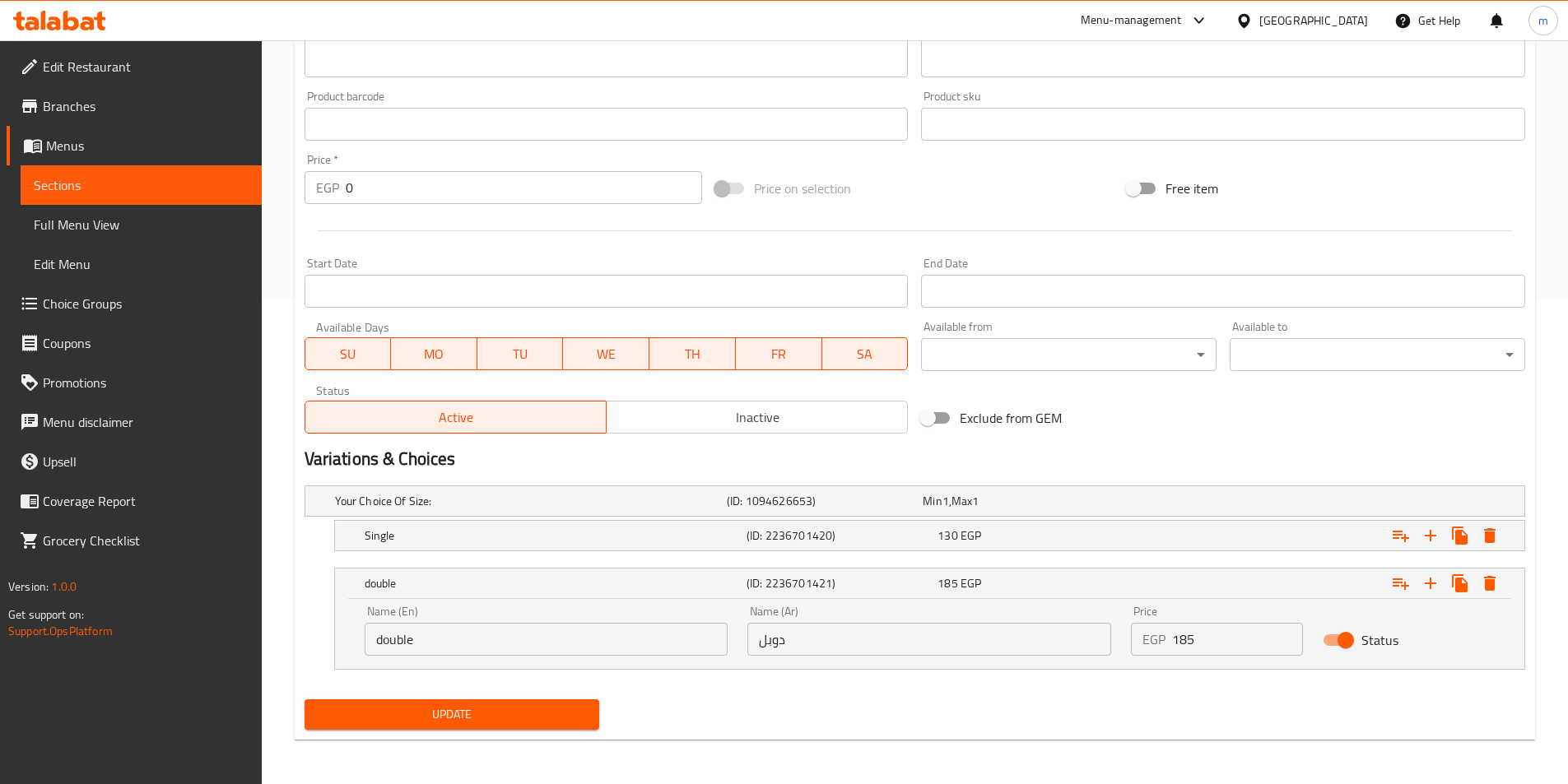
scroll to position [486, 0]
click at [445, 647] on input "double" at bounding box center [546, 638] width 364 height 33
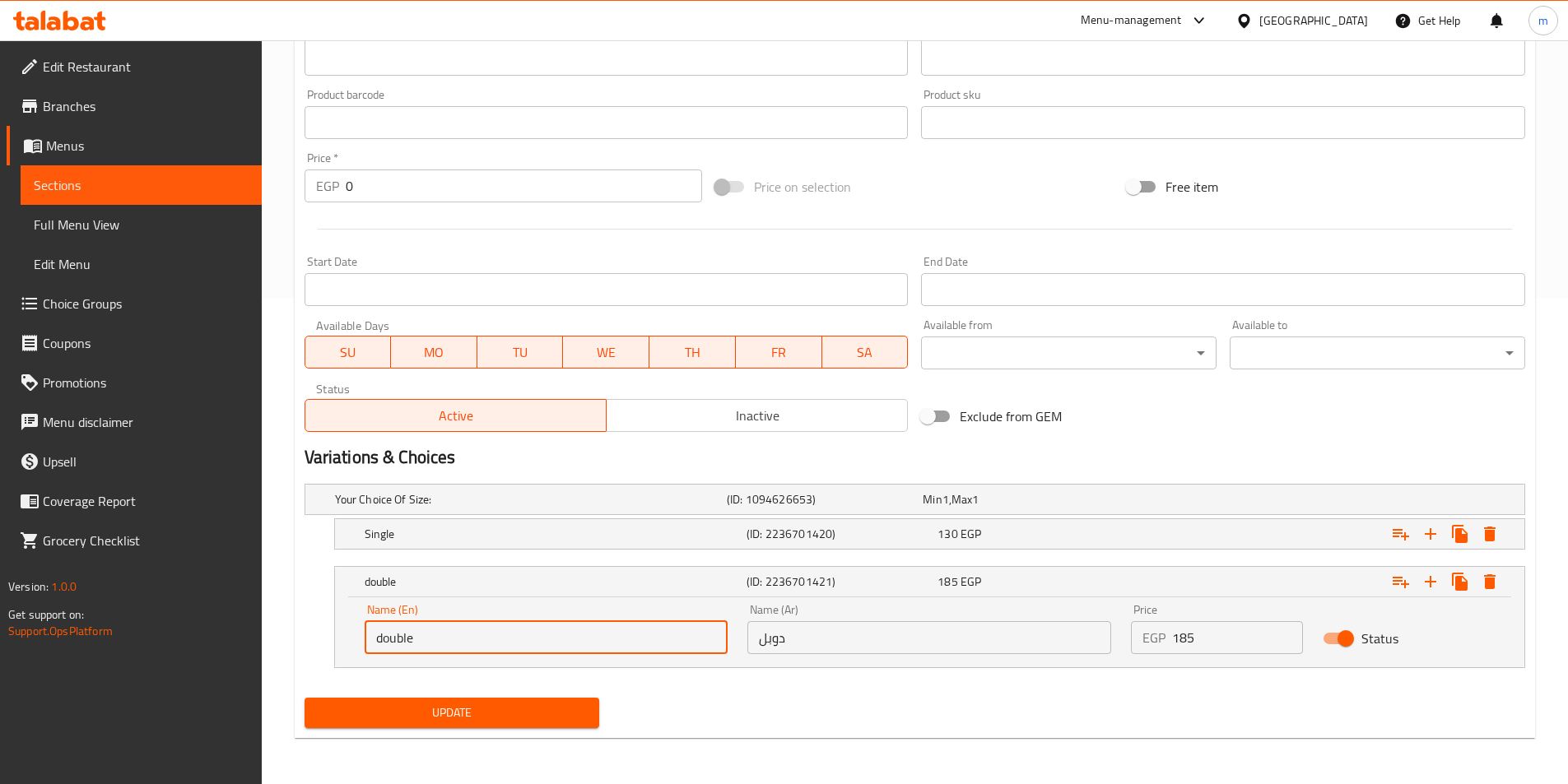
type input "Double"
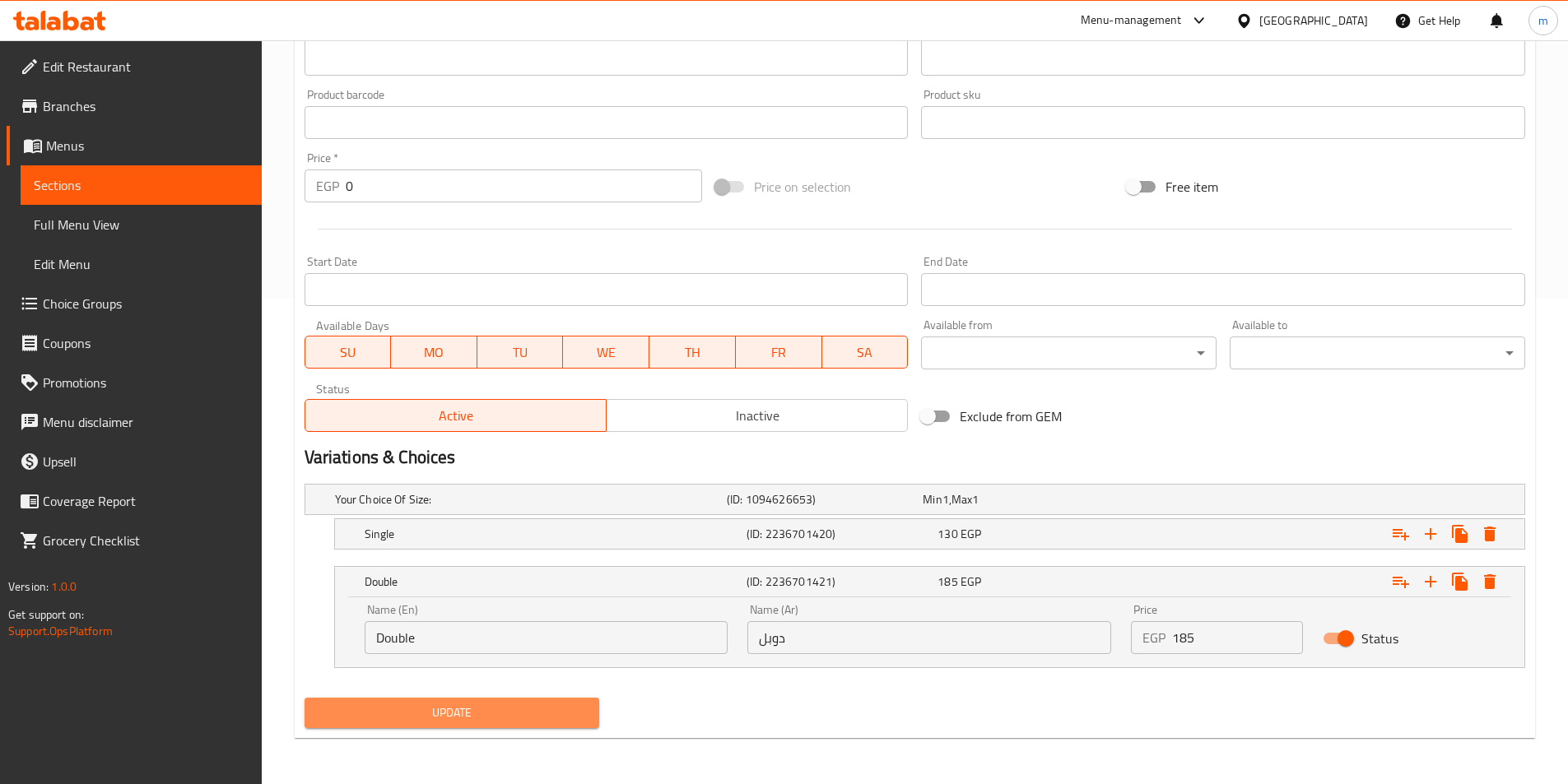
click at [530, 710] on span "Update" at bounding box center [453, 712] width 270 height 20
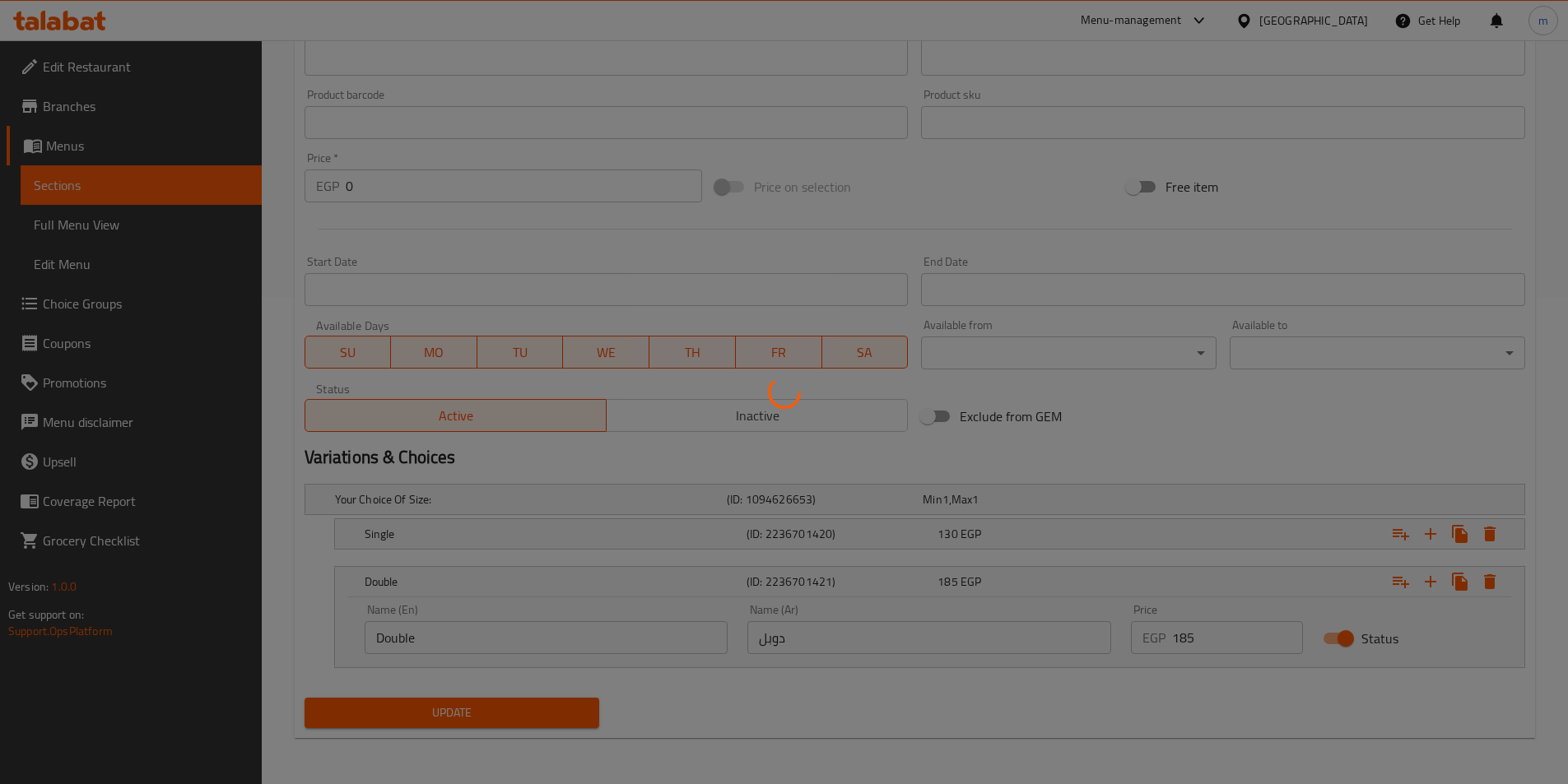
scroll to position [0, 0]
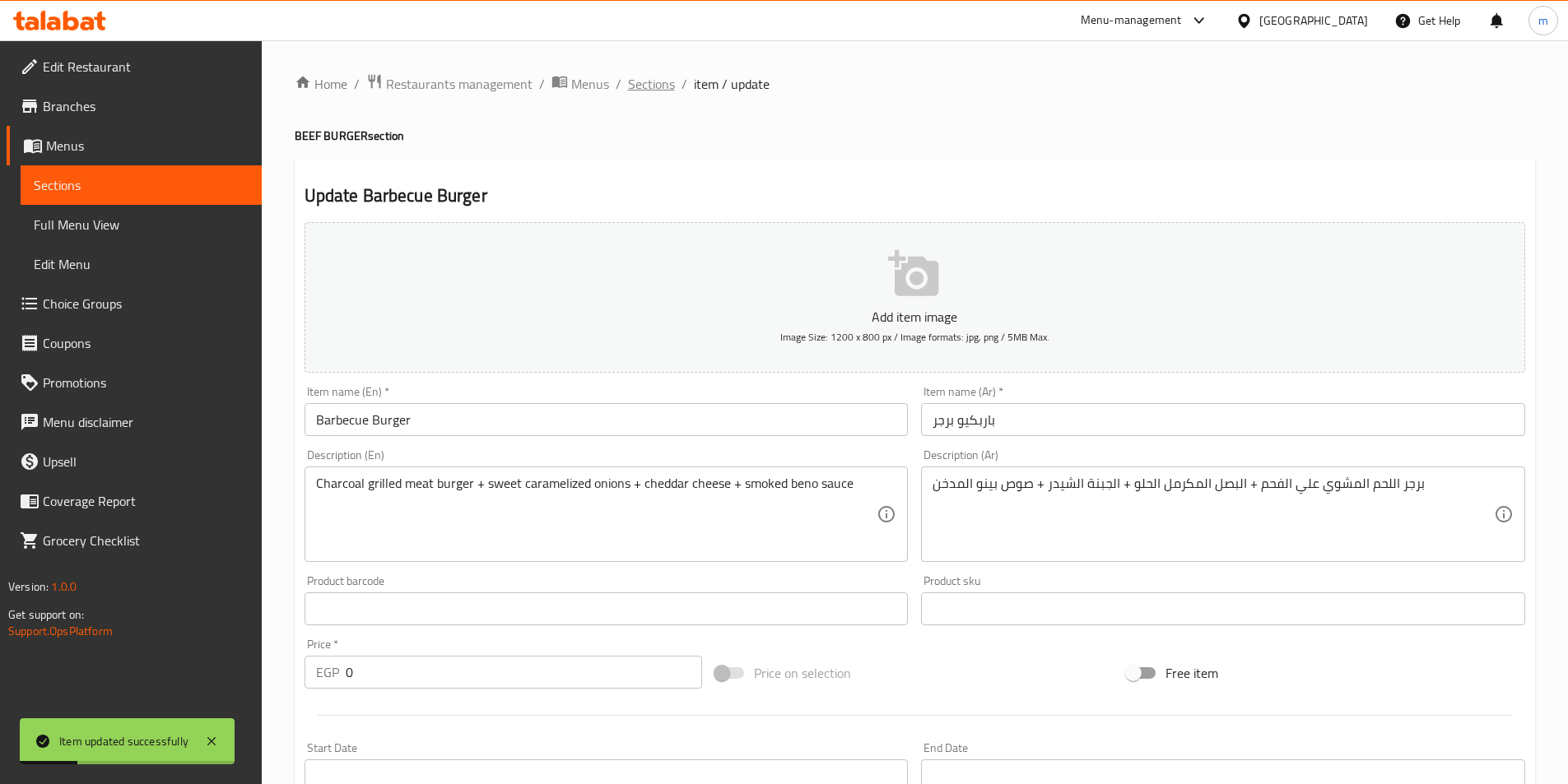
click at [656, 85] on span "Sections" at bounding box center [652, 83] width 47 height 19
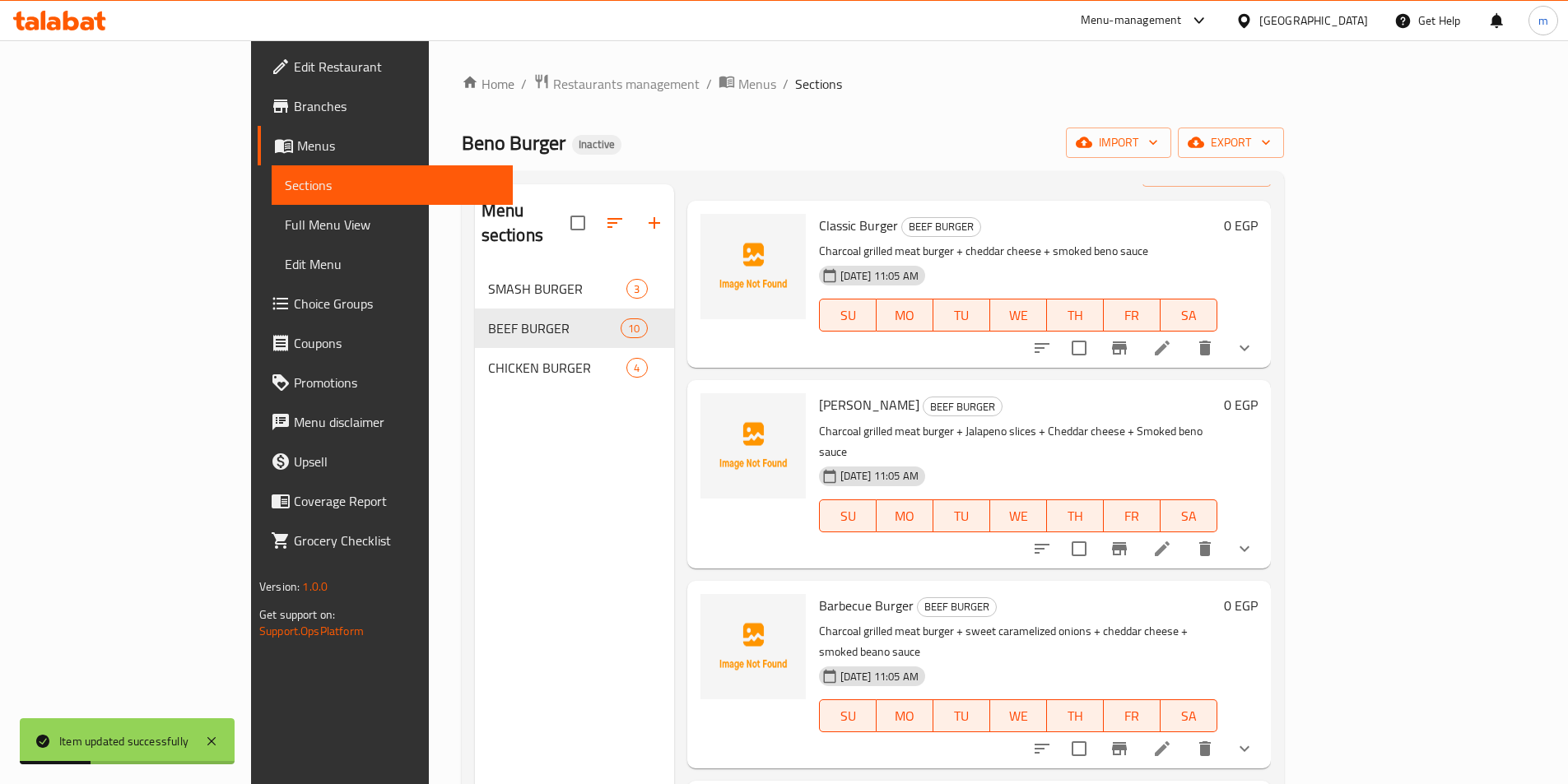
scroll to position [247, 0]
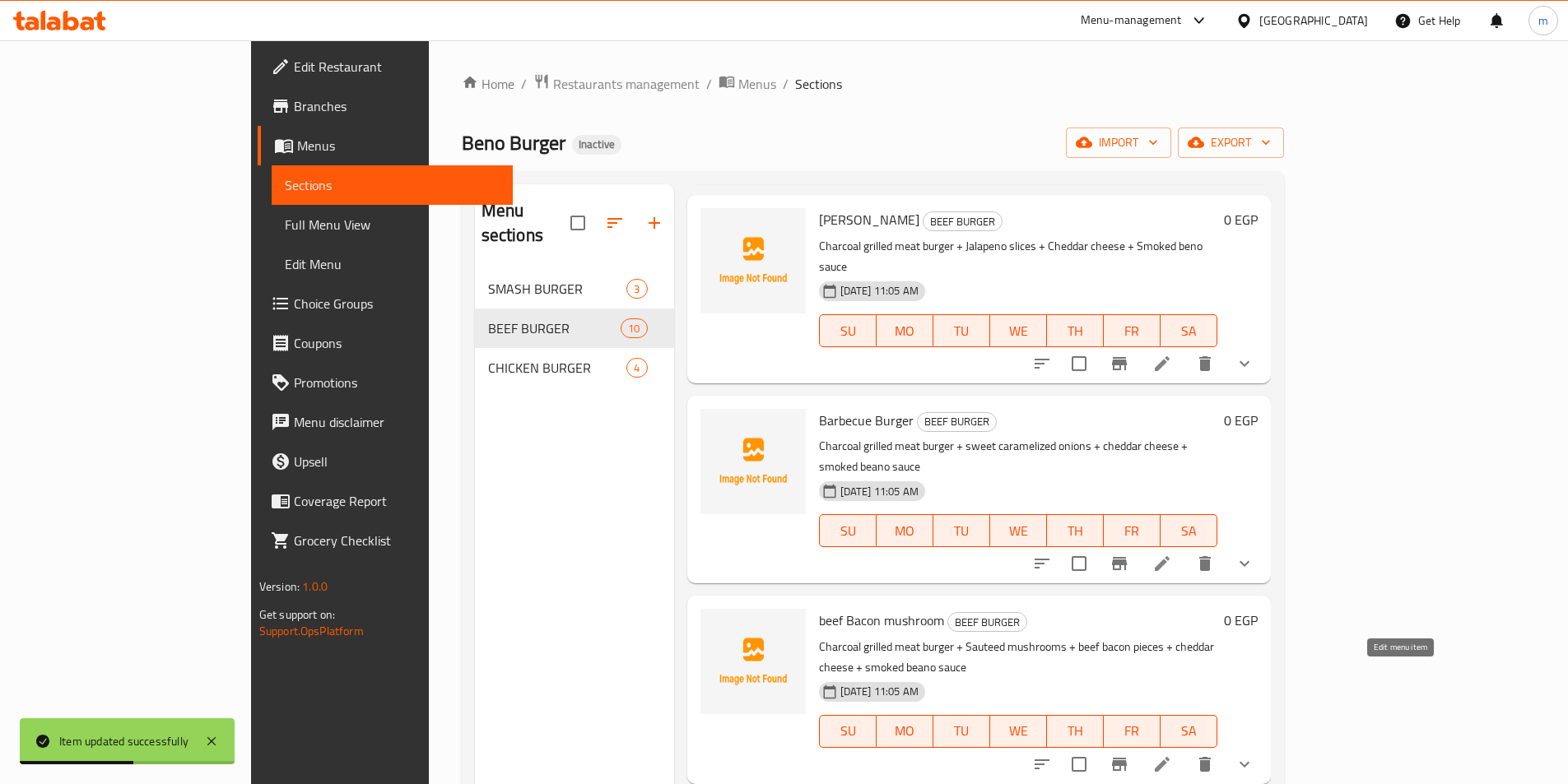
click at [1172, 754] on icon at bounding box center [1162, 764] width 19 height 19
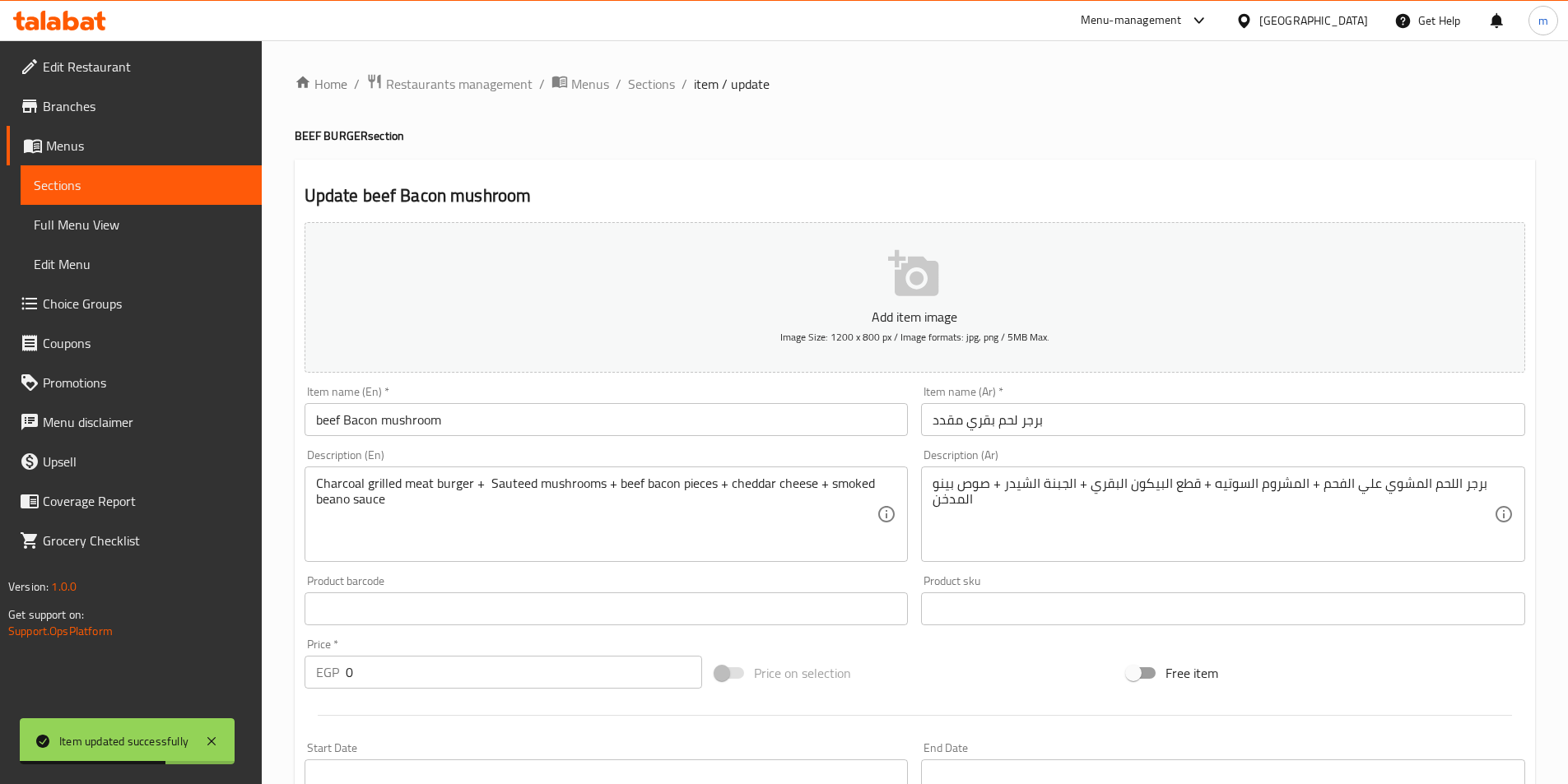
click at [381, 427] on input "beef Bacon mushroom" at bounding box center [606, 420] width 604 height 33
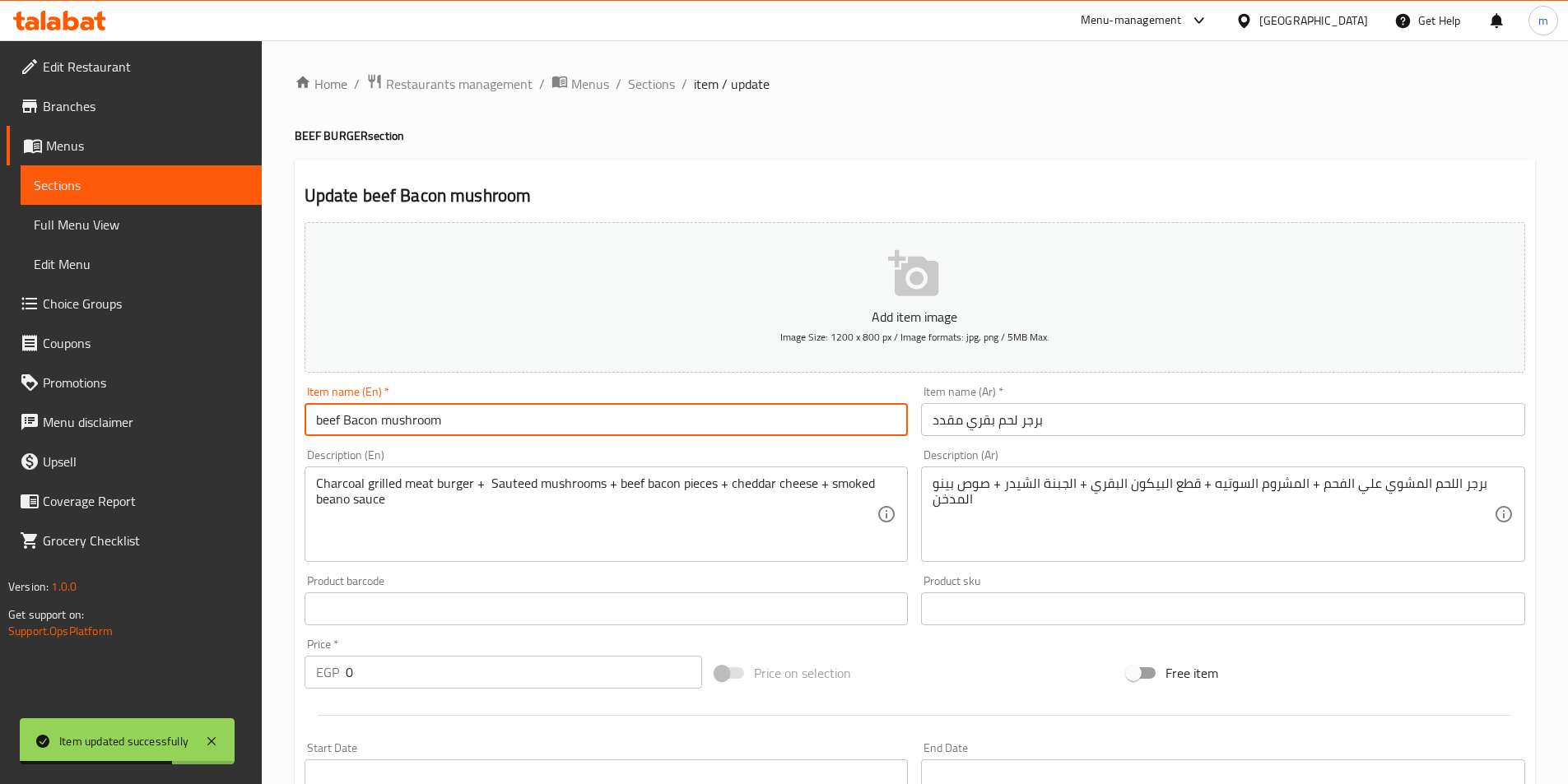
click at [381, 427] on input "beef Bacon mushroom" at bounding box center [606, 420] width 604 height 33
drag, startPoint x: 381, startPoint y: 427, endPoint x: 333, endPoint y: 427, distance: 48.0
click at [330, 434] on input "beef Bacon mushroom" at bounding box center [606, 420] width 604 height 33
type input "Beef Bacon Mushroom"
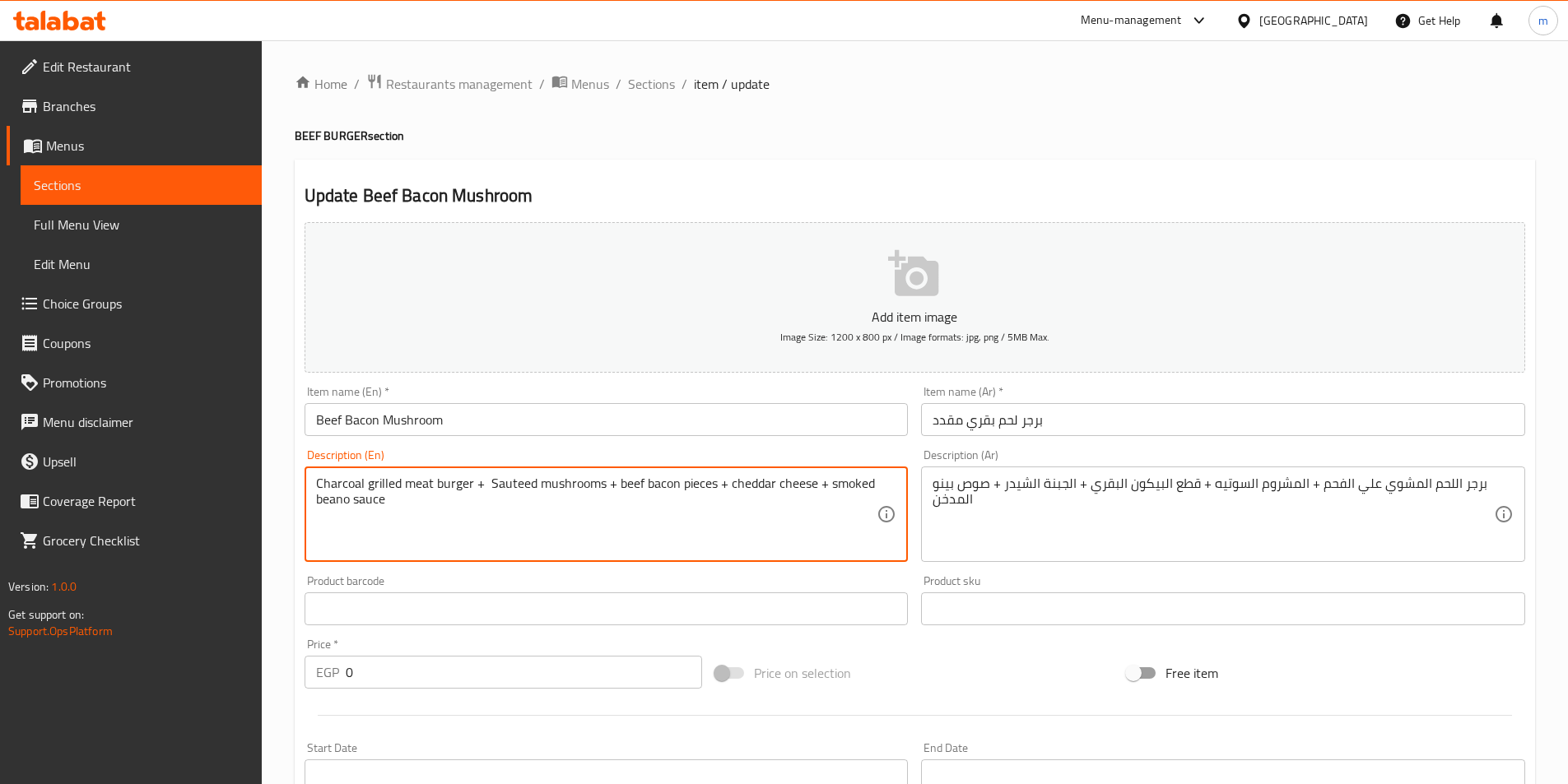
click at [319, 503] on textarea "Charcoal grilled meat burger + Sauteed mushrooms + beef bacon pieces + cheddar …" at bounding box center [596, 515] width 561 height 78
paste textarea
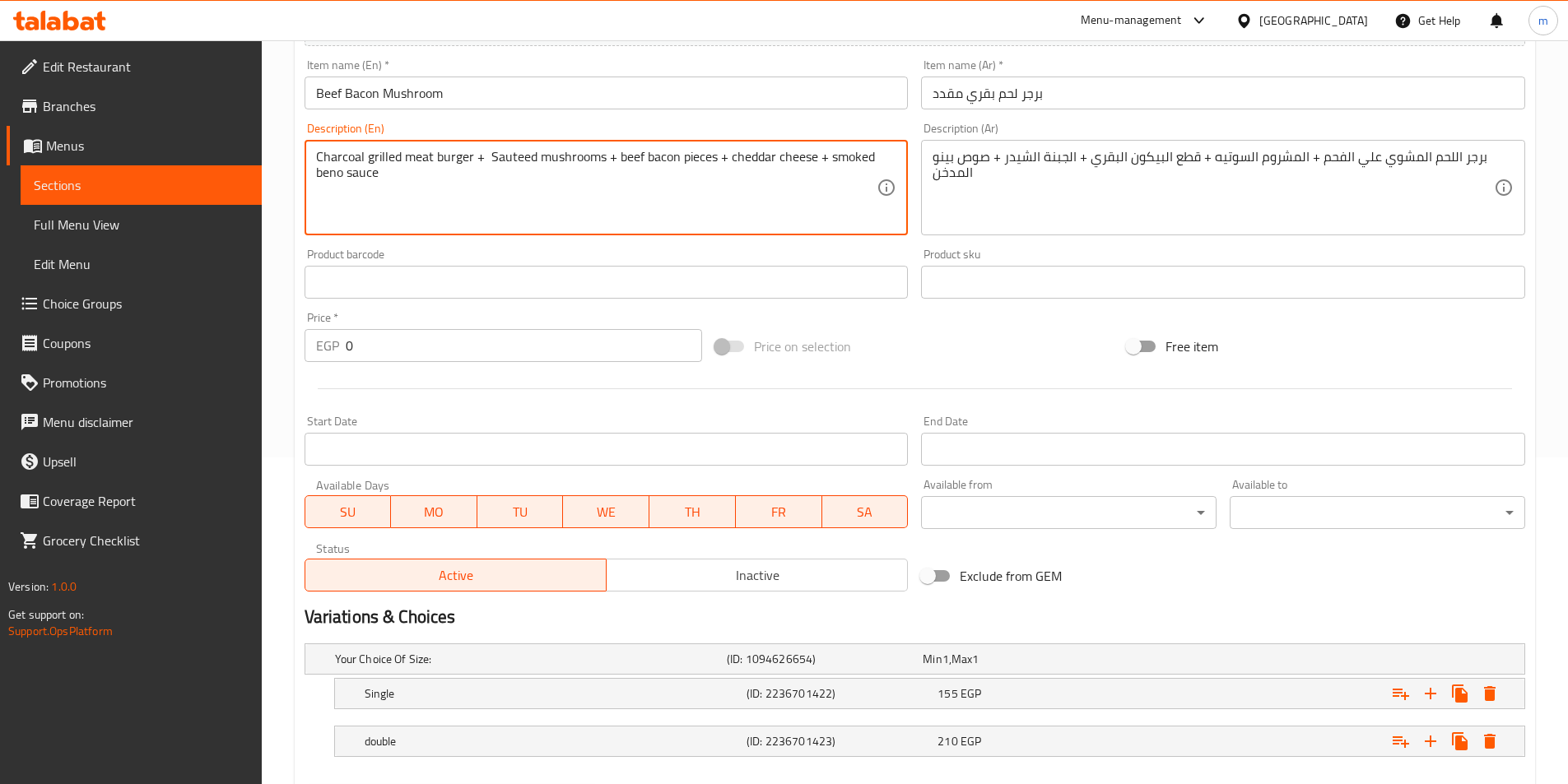
scroll to position [411, 0]
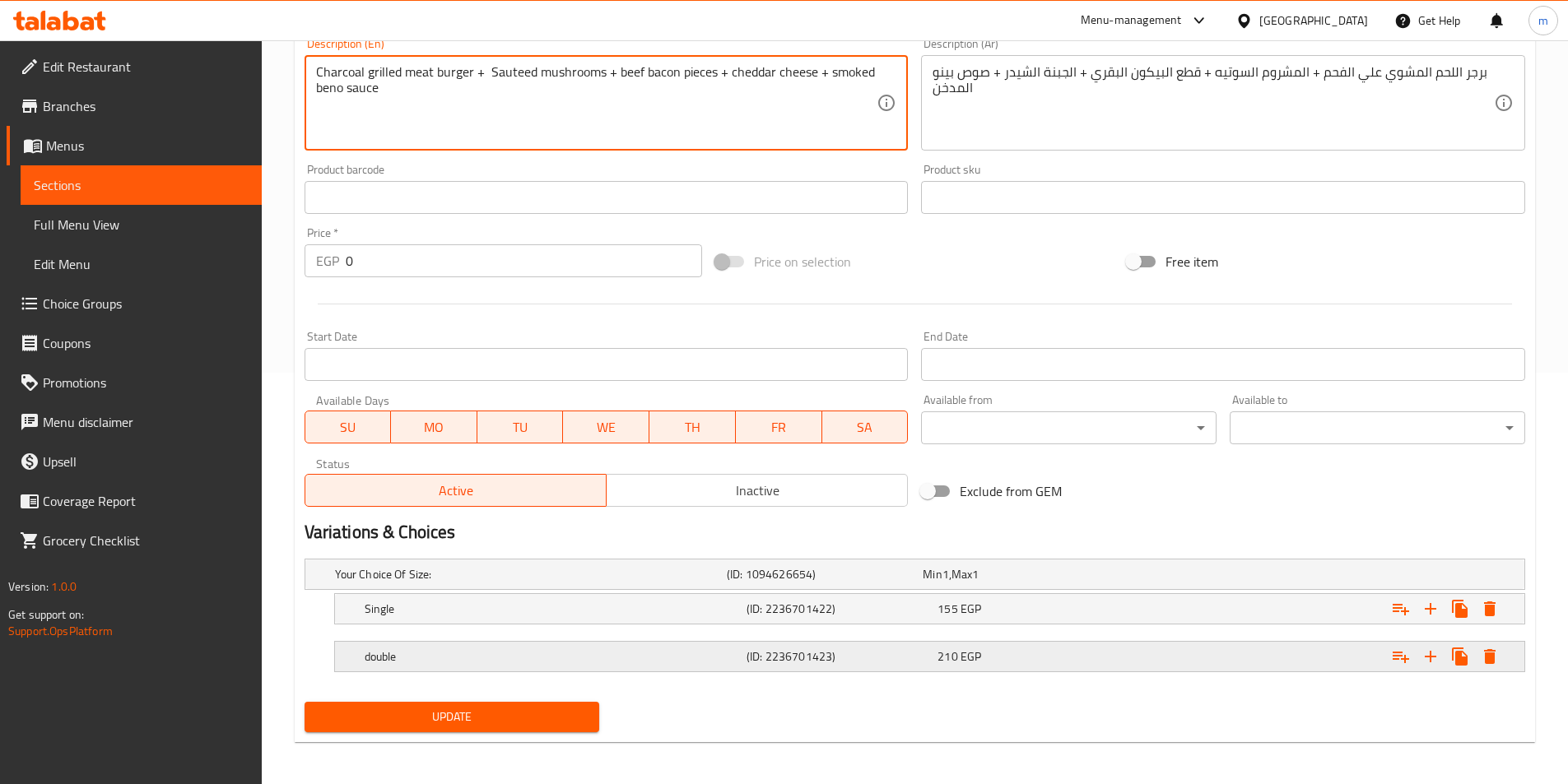
type textarea "Charcoal grilled meat burger + Sauteed mushrooms + beef bacon pieces + cheddar …"
click at [598, 585] on div "double" at bounding box center [528, 575] width 392 height 23
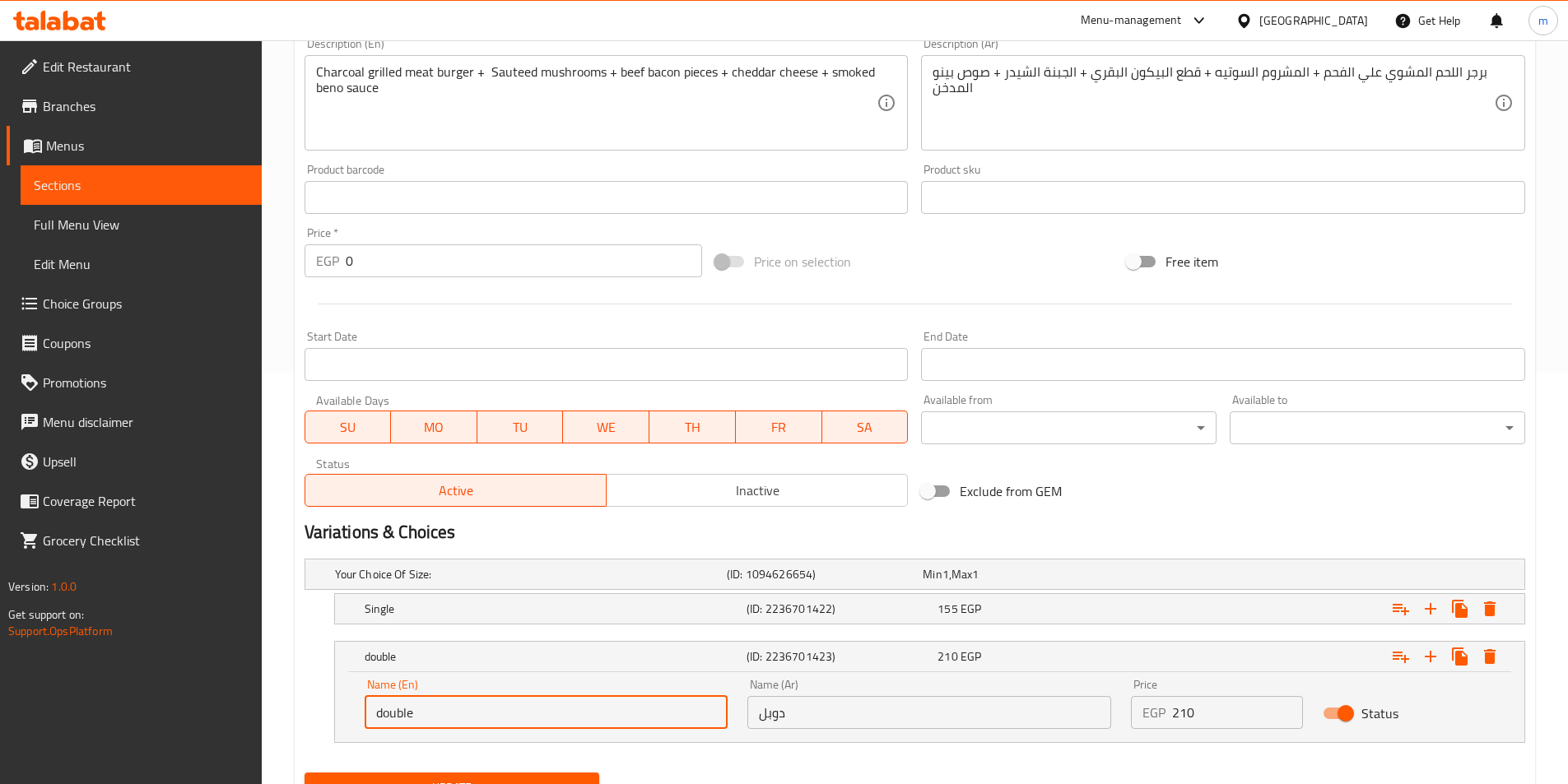
click at [490, 715] on input "double" at bounding box center [546, 712] width 364 height 33
type input "Double"
click at [530, 777] on span "Update" at bounding box center [453, 787] width 270 height 20
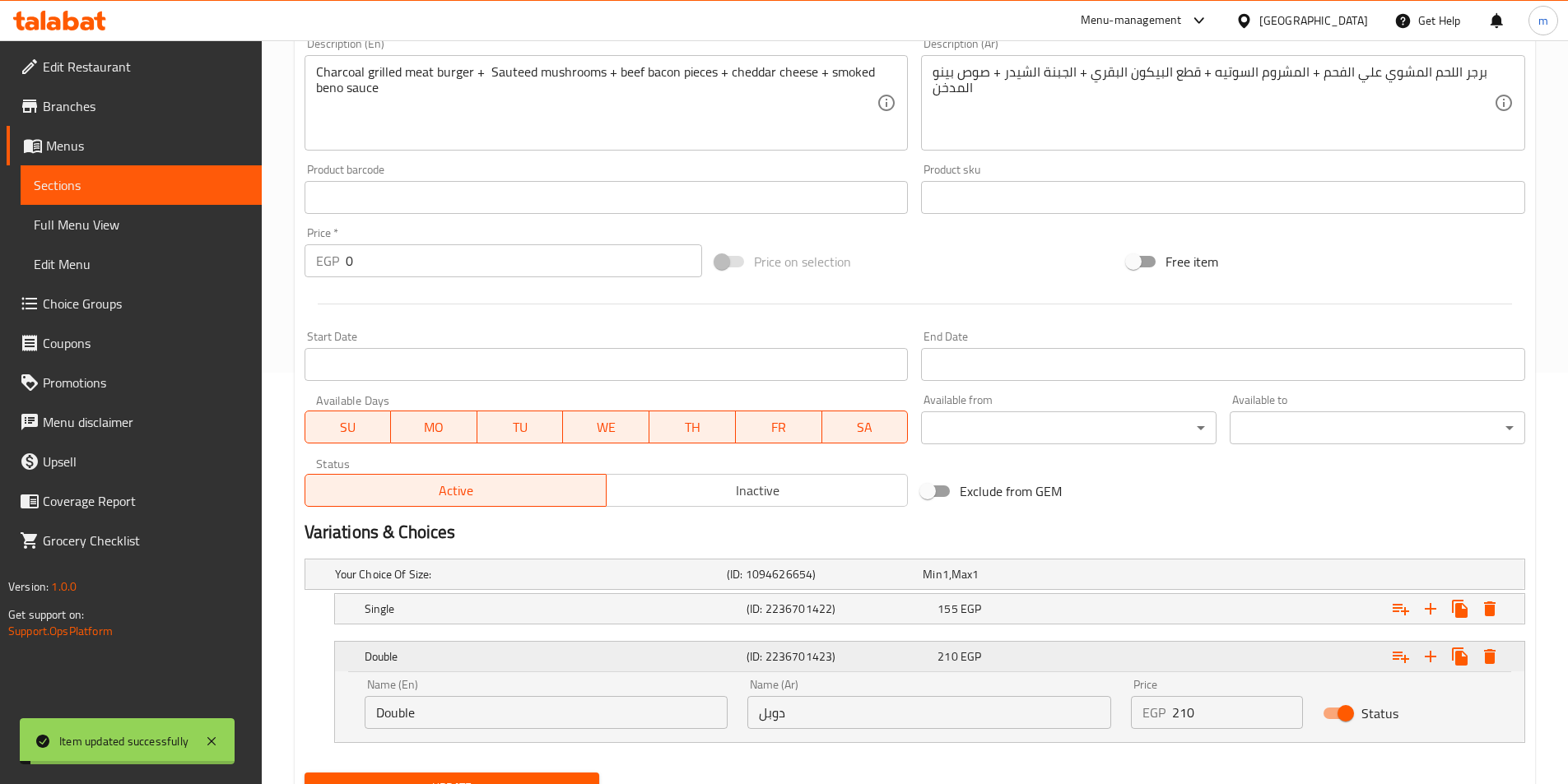
scroll to position [0, 0]
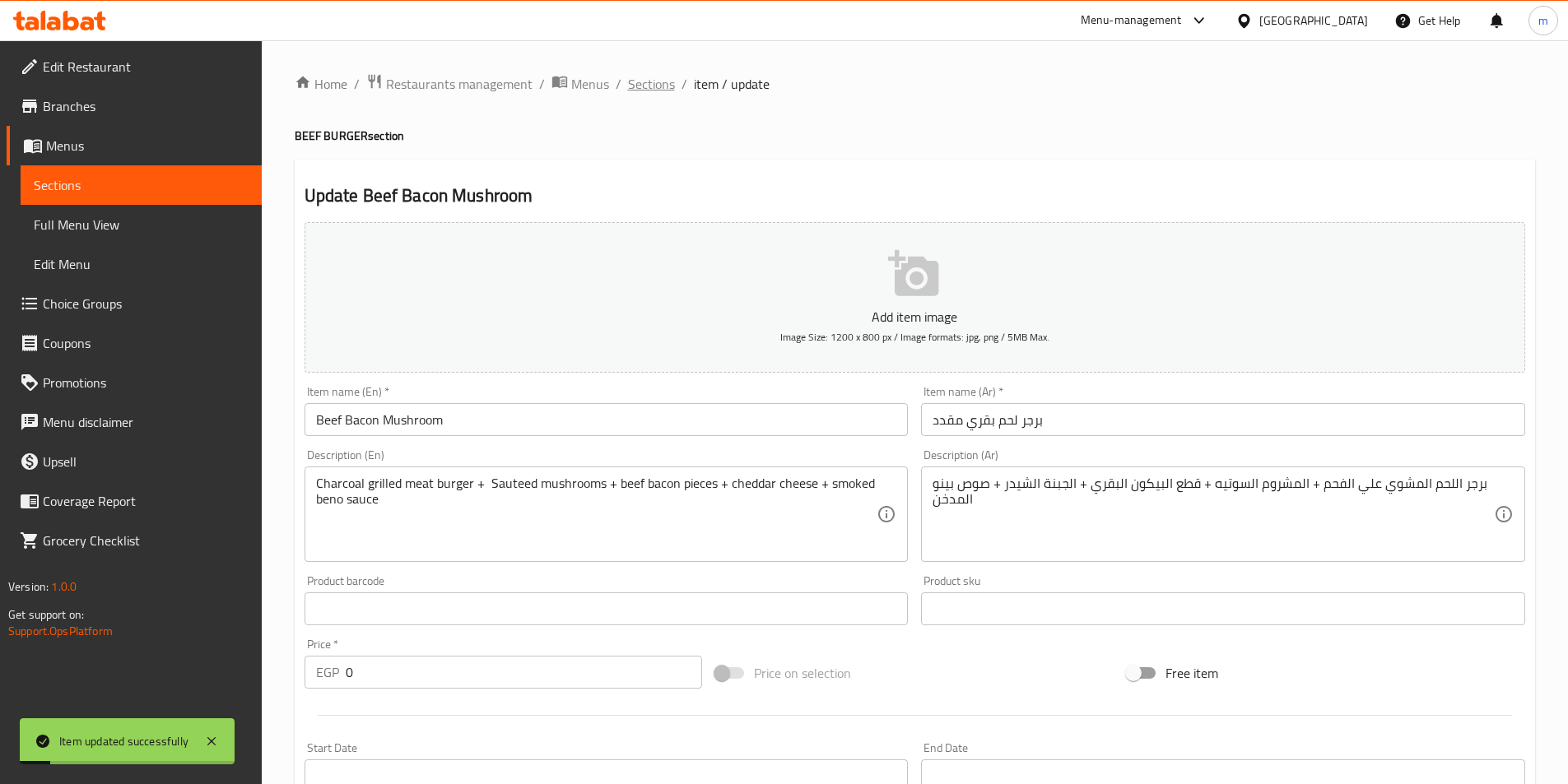
click at [658, 74] on span "Sections" at bounding box center [652, 83] width 47 height 19
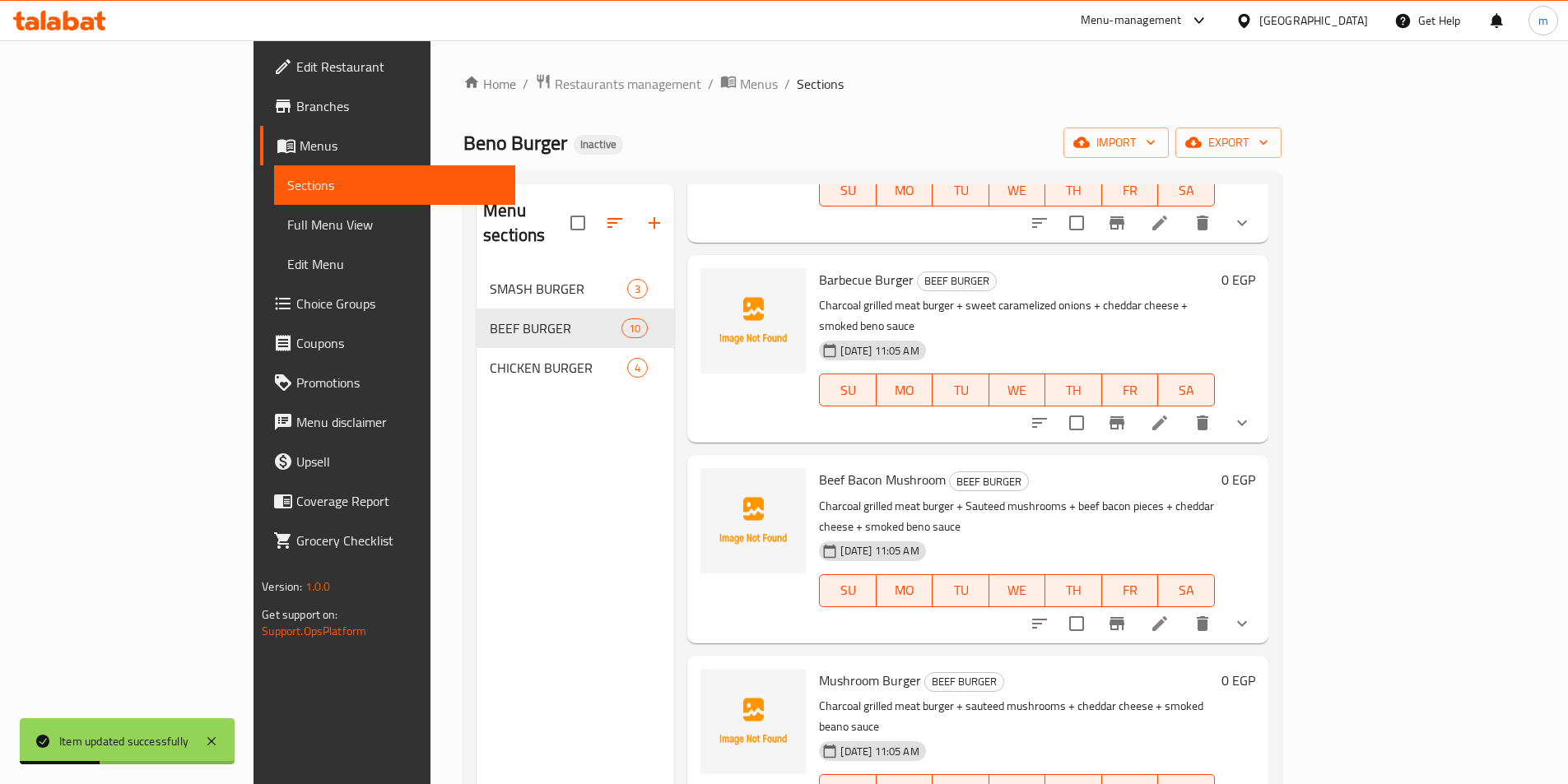
scroll to position [411, 0]
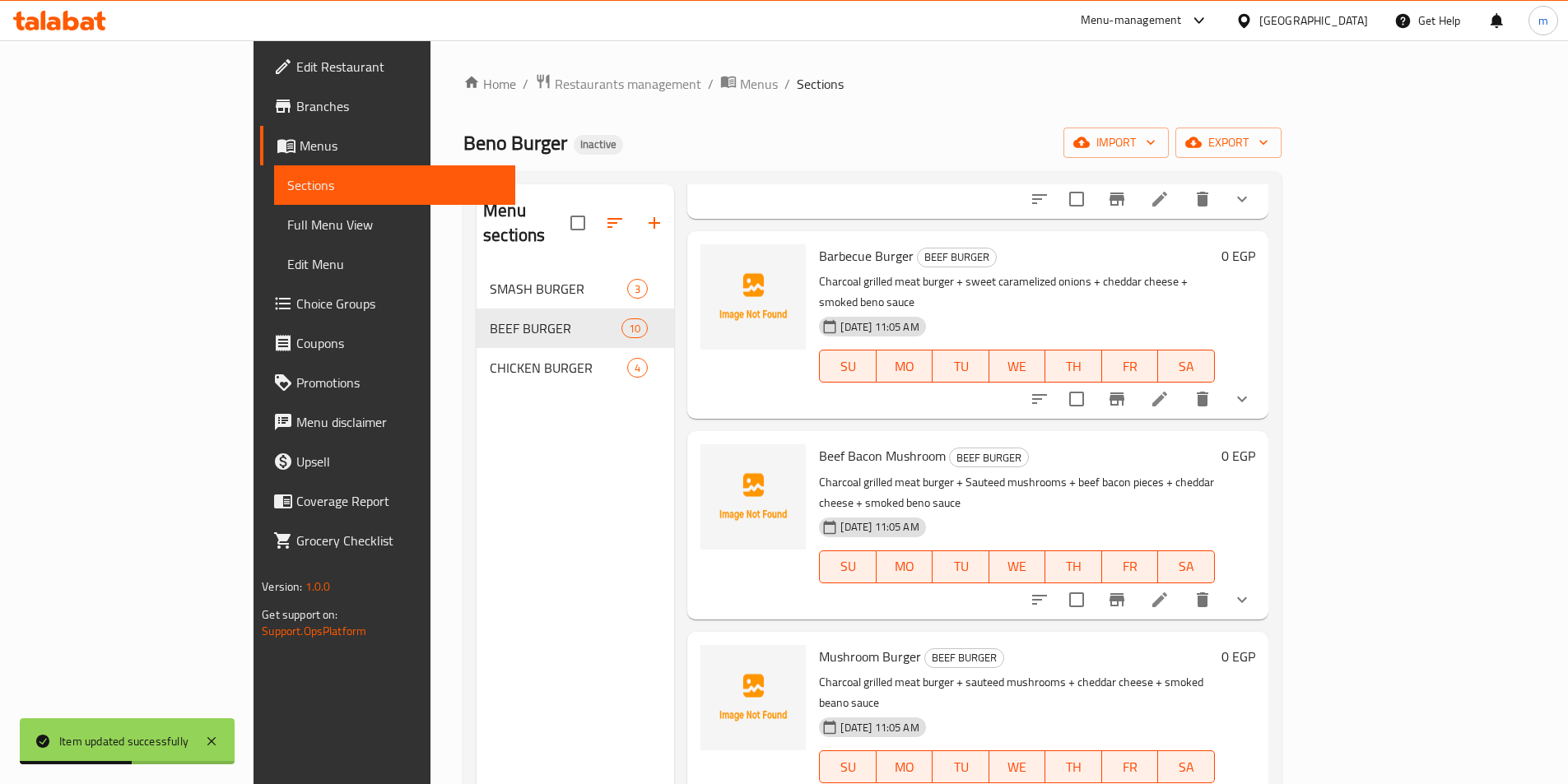
click at [1183, 783] on li at bounding box center [1160, 800] width 47 height 30
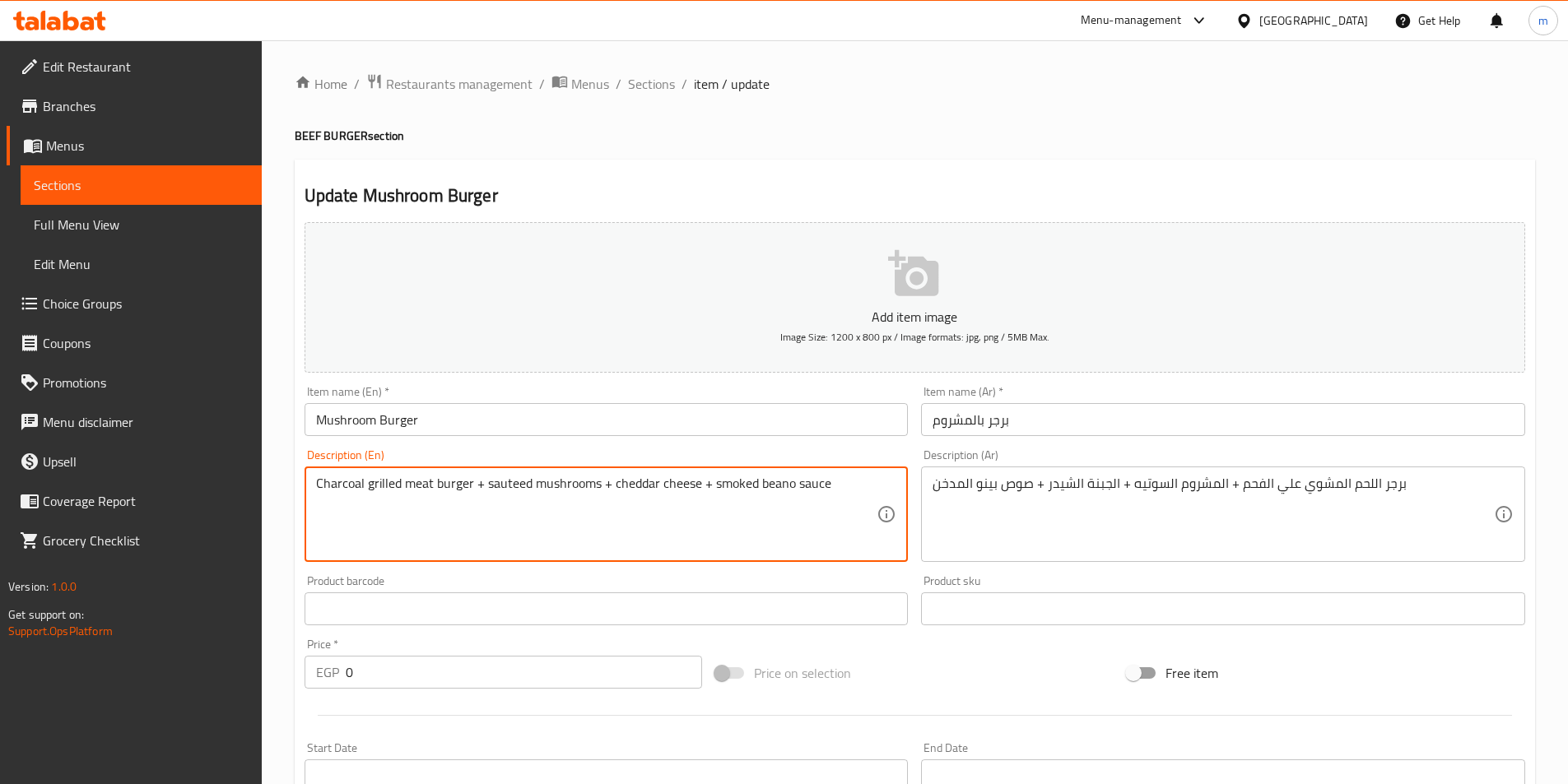
click at [773, 488] on textarea "Charcoal grilled meat burger + sauteed mushrooms + cheddar cheese + smoked bean…" at bounding box center [596, 515] width 561 height 78
paste textarea
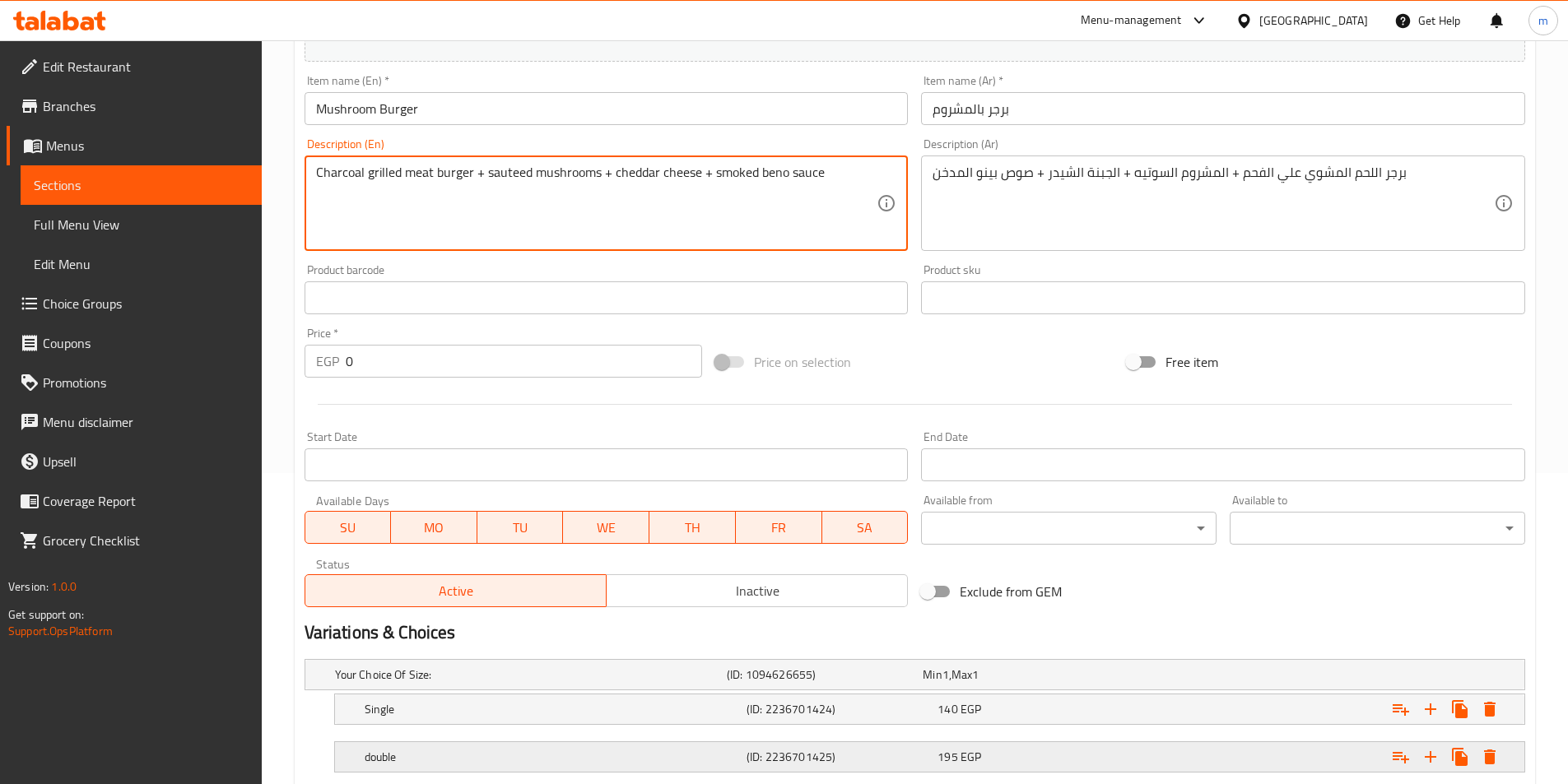
scroll to position [411, 0]
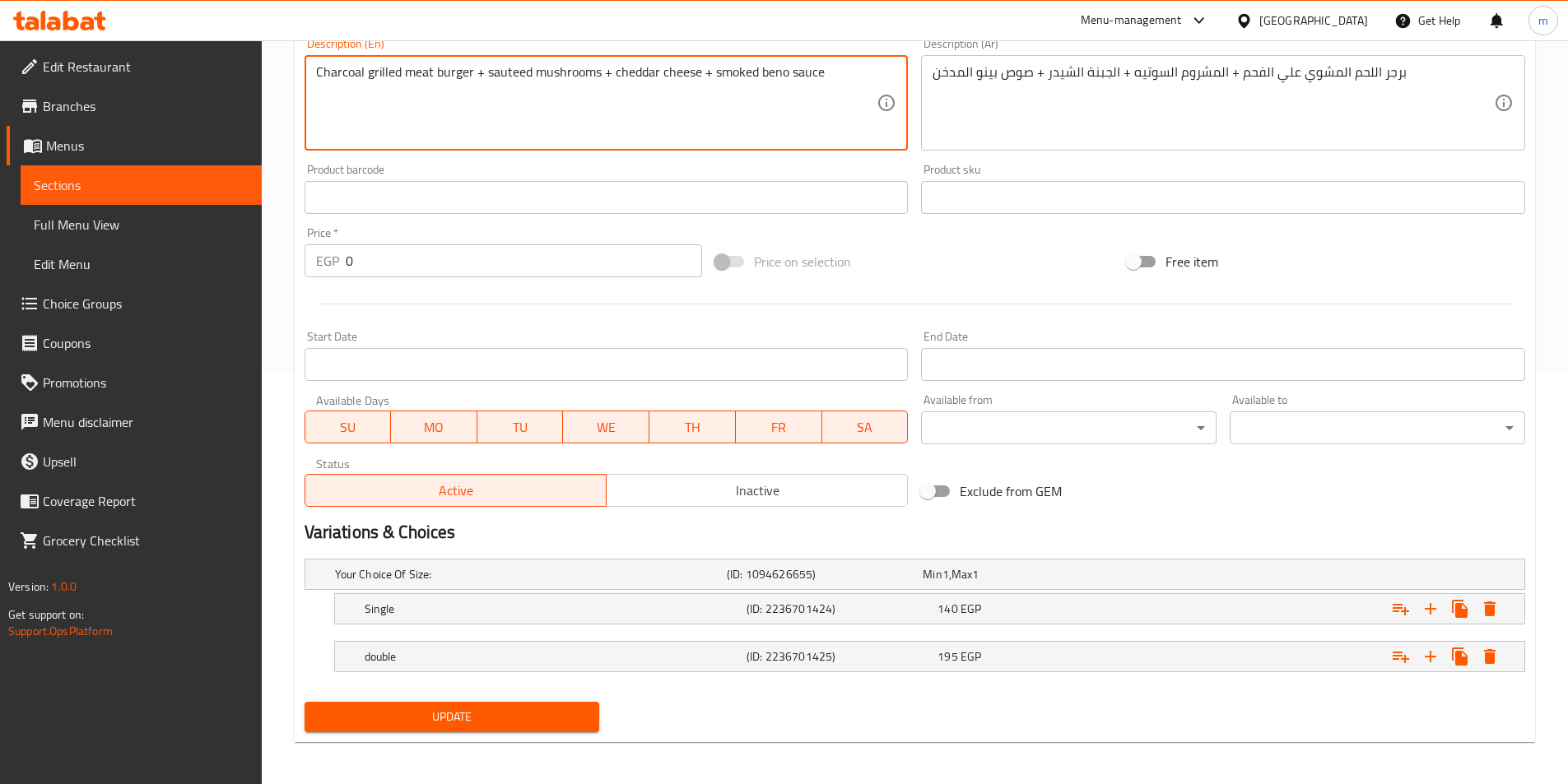
type textarea "Charcoal grilled meat burger + sauteed mushrooms + cheddar cheese + smoked beno…"
click at [492, 678] on nav at bounding box center [914, 682] width 1221 height 14
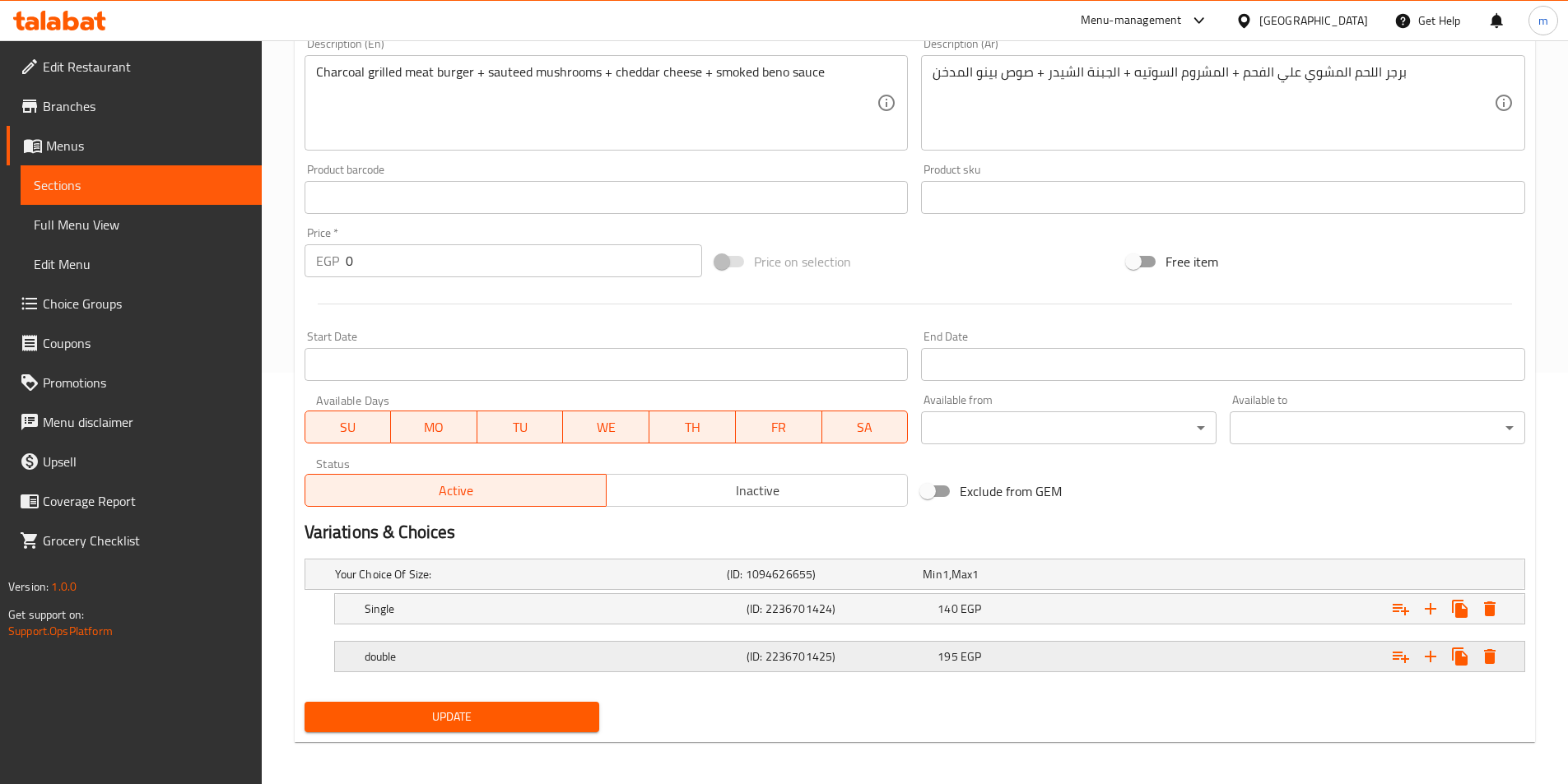
click at [496, 582] on h5 "double" at bounding box center [527, 574] width 385 height 16
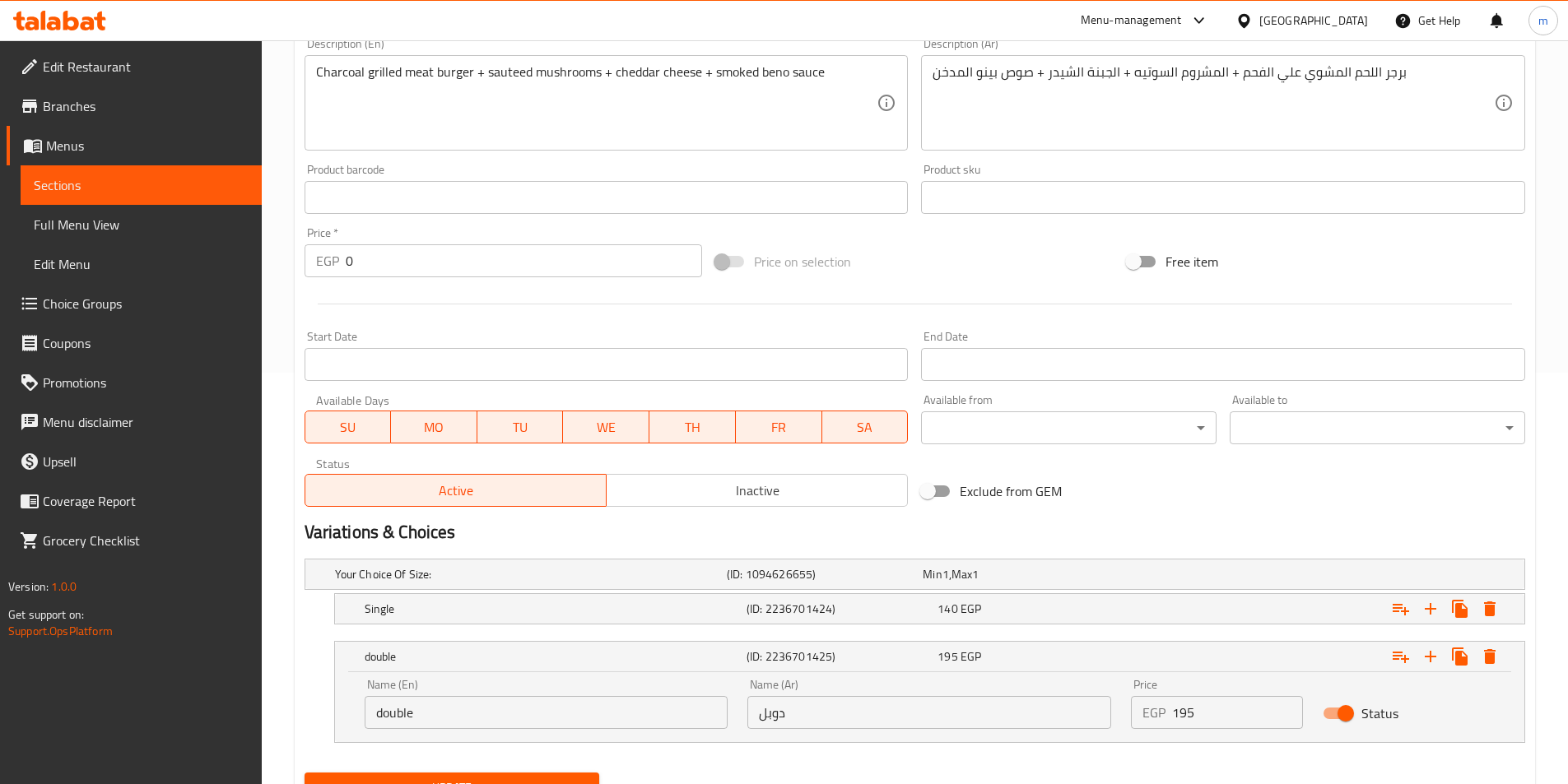
click at [463, 712] on input "double" at bounding box center [546, 712] width 364 height 33
type input "Double"
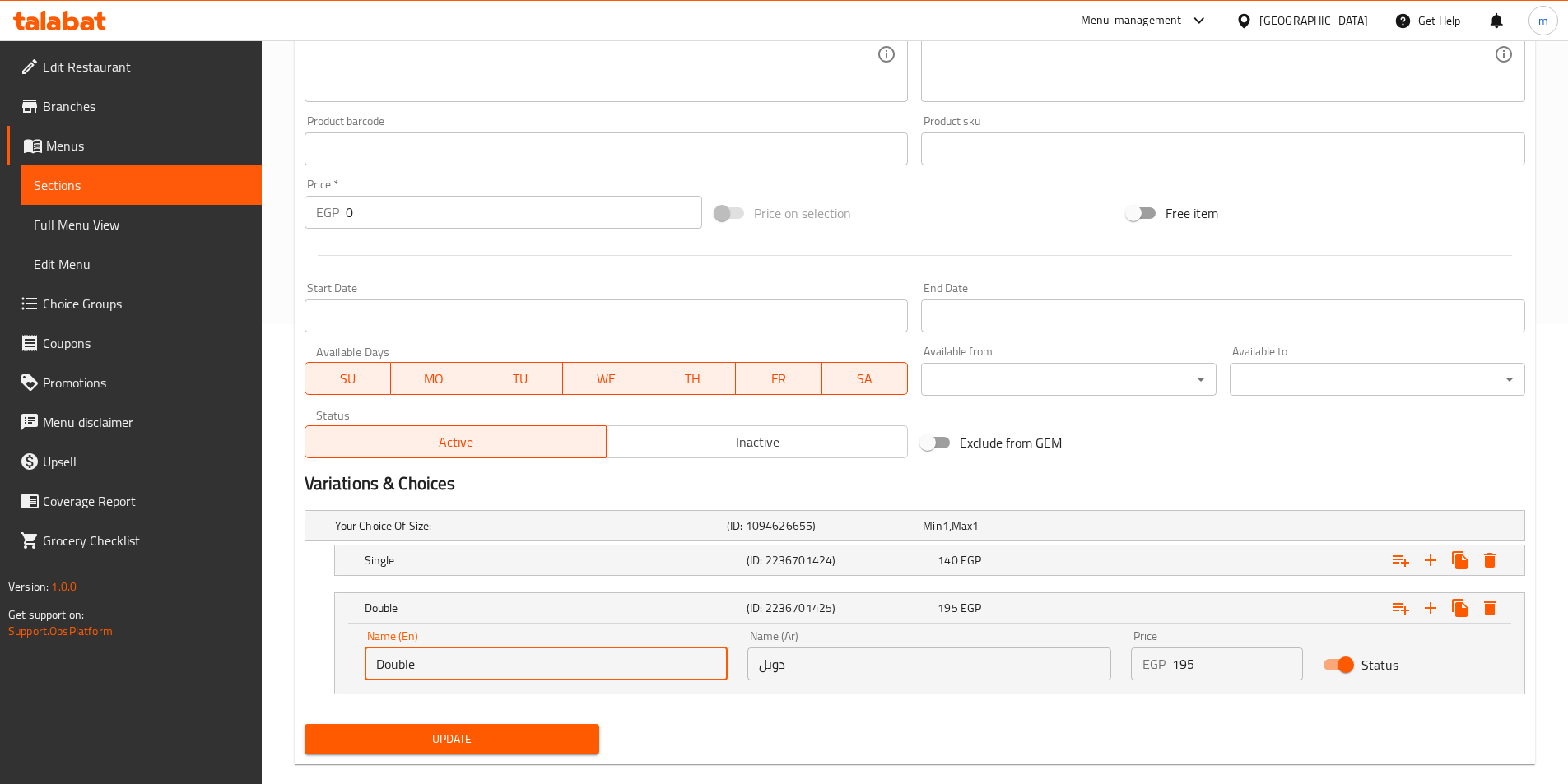
scroll to position [486, 0]
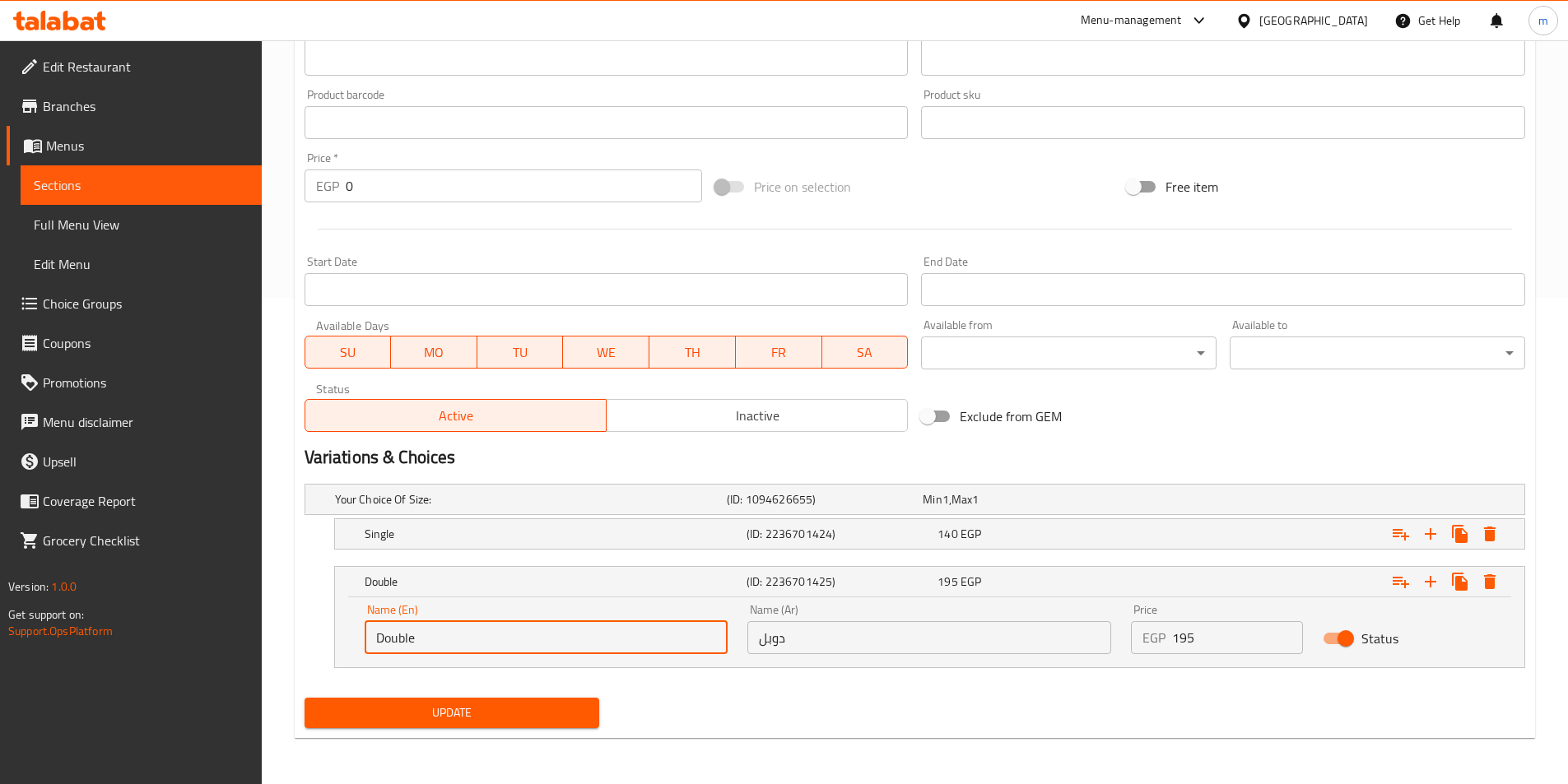
click at [501, 699] on button "Update" at bounding box center [452, 712] width 296 height 30
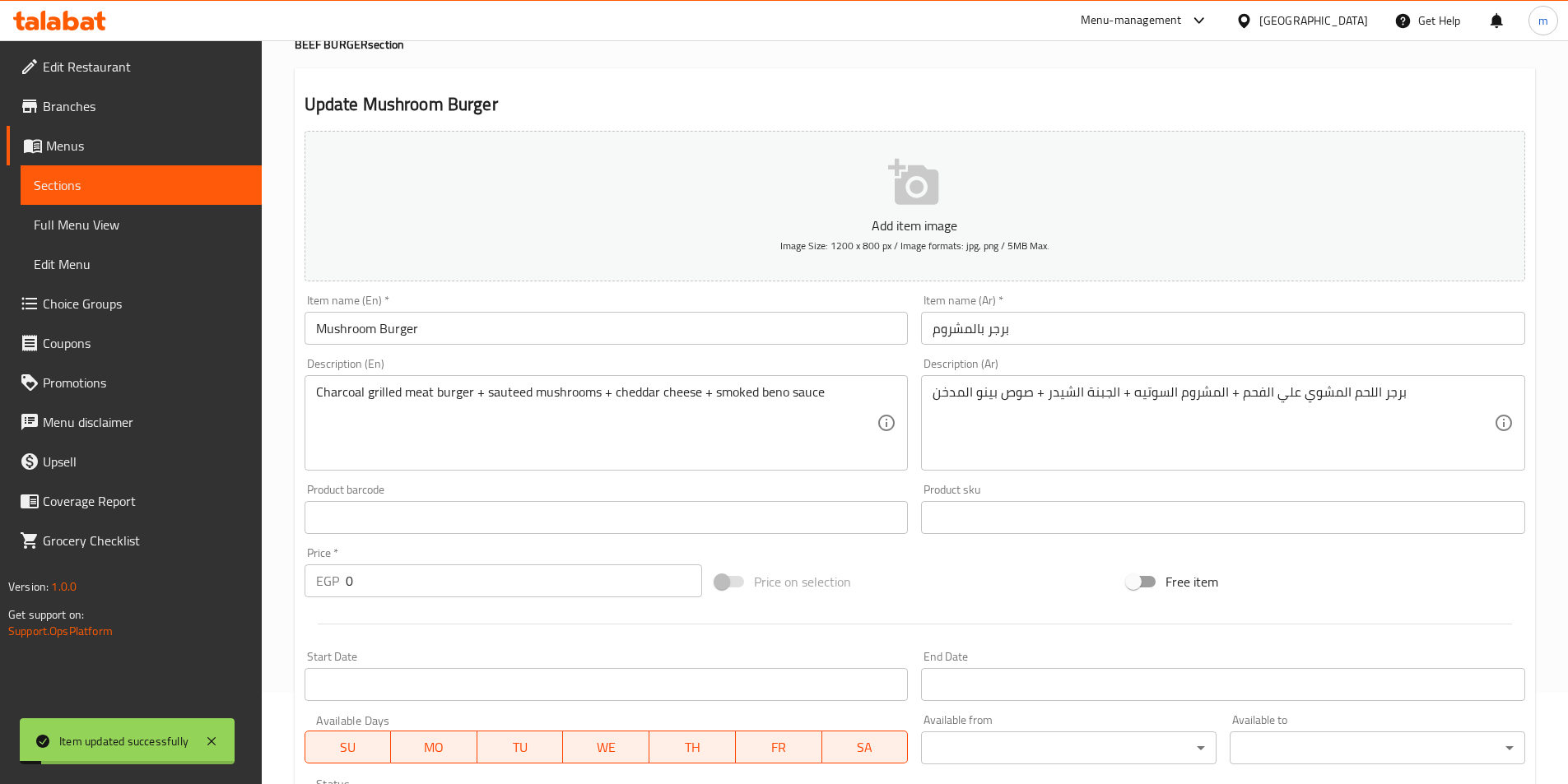
scroll to position [0, 0]
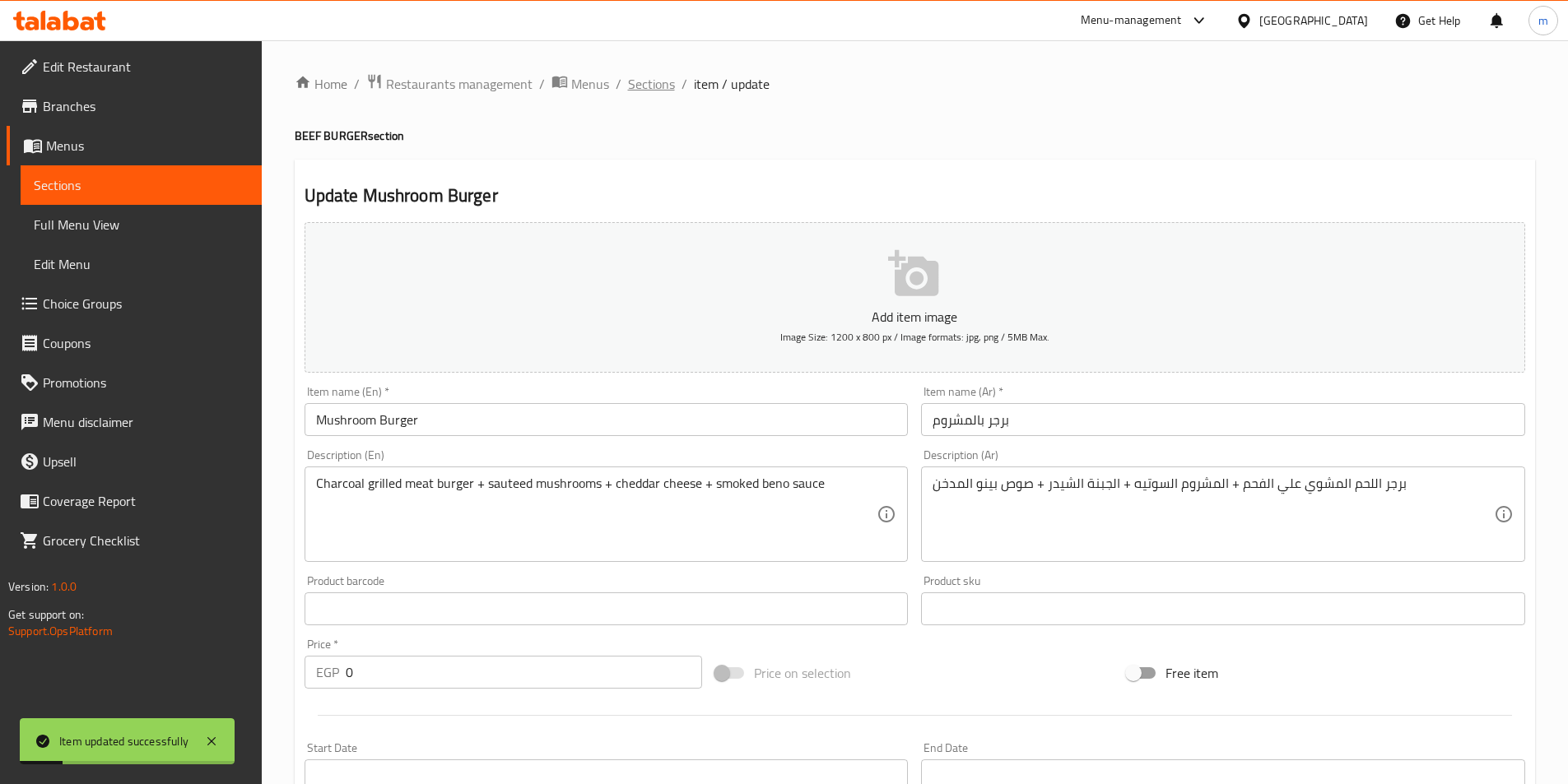
click at [662, 74] on span "Sections" at bounding box center [652, 83] width 47 height 19
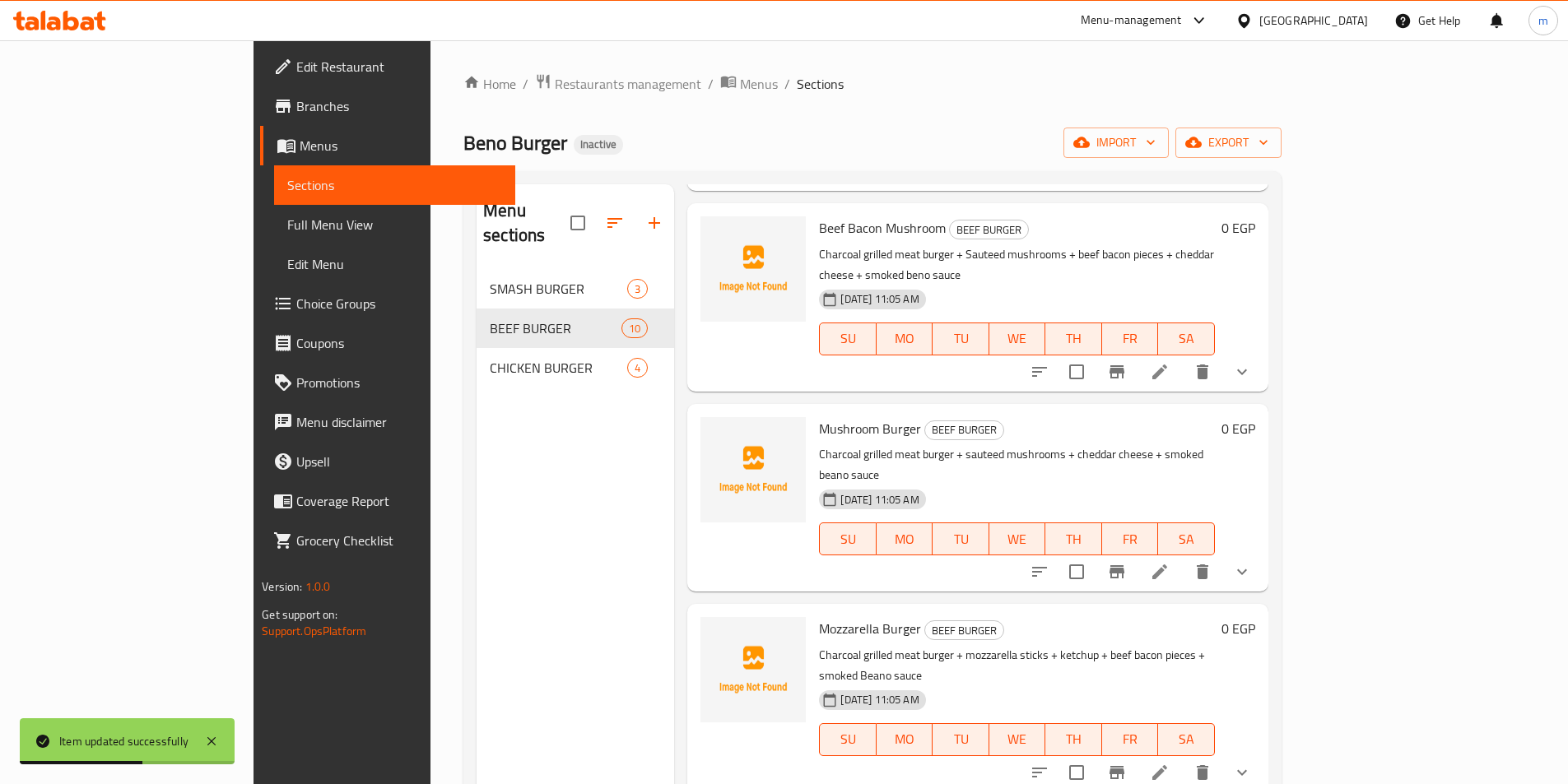
scroll to position [658, 0]
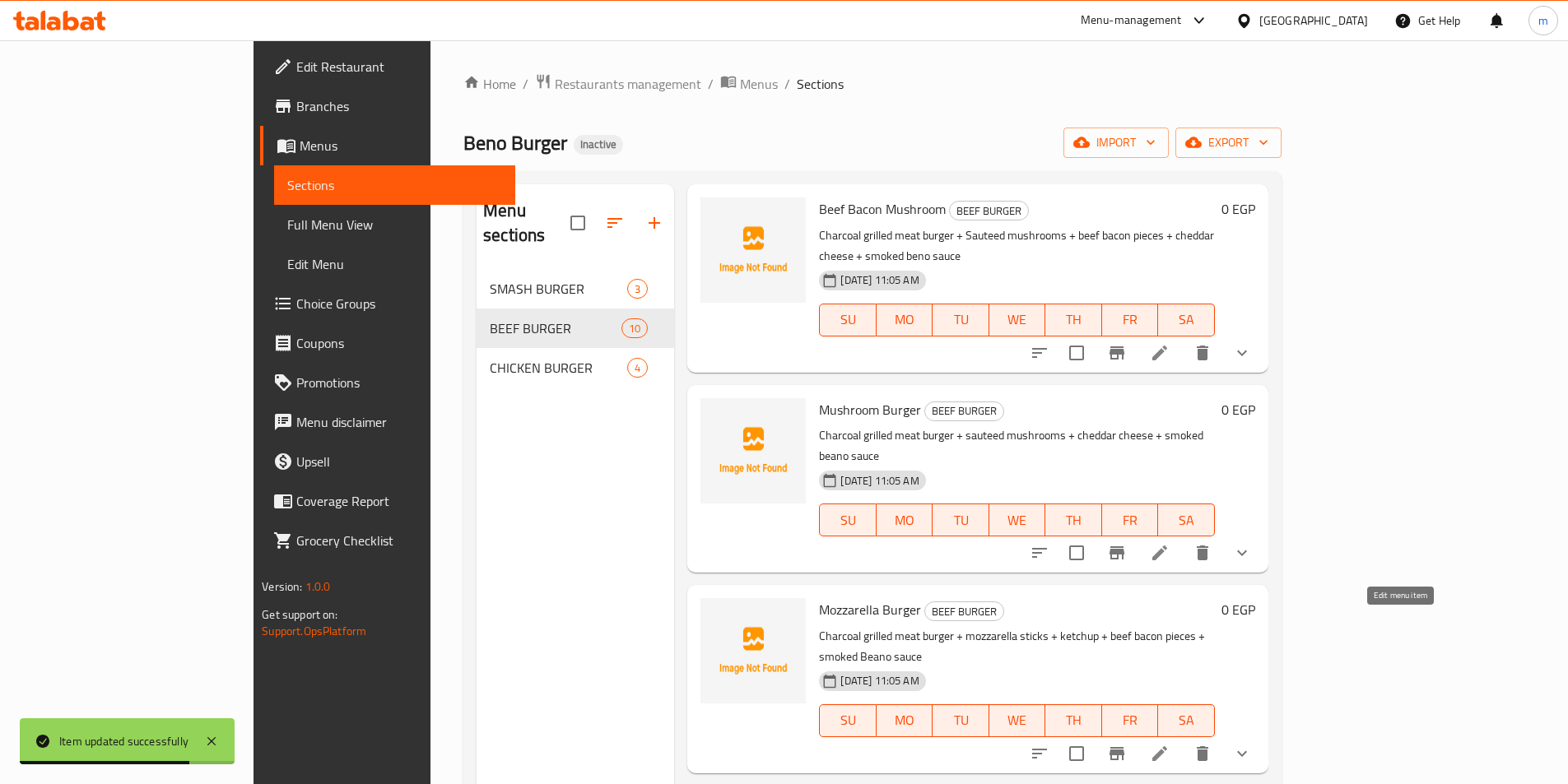
click at [1168, 746] on icon at bounding box center [1159, 753] width 15 height 15
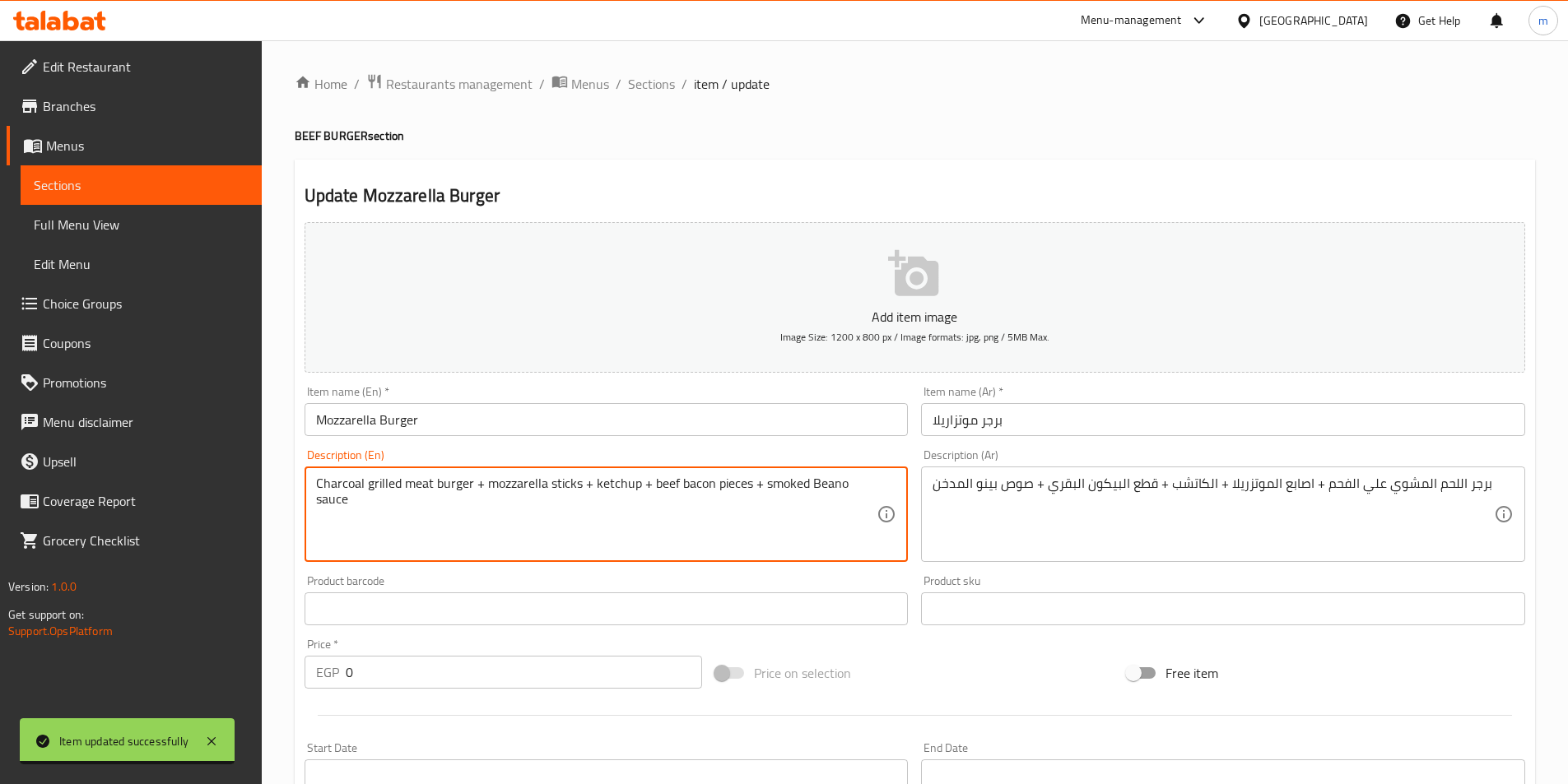
click at [828, 486] on textarea "Charcoal grilled meat burger + mozzarella sticks + ketchup + beef bacon pieces …" at bounding box center [596, 515] width 561 height 78
paste textarea "be"
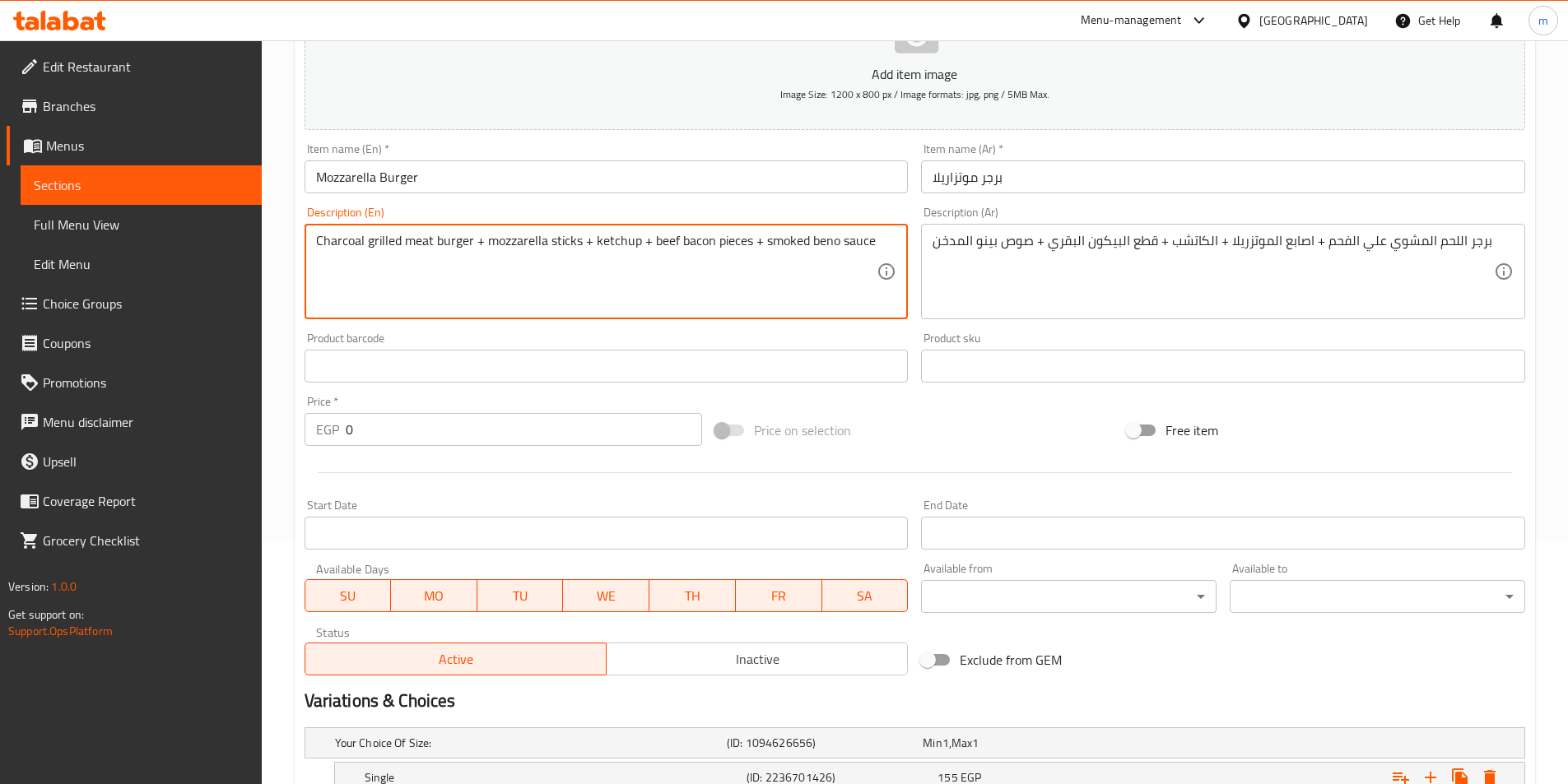
scroll to position [416, 0]
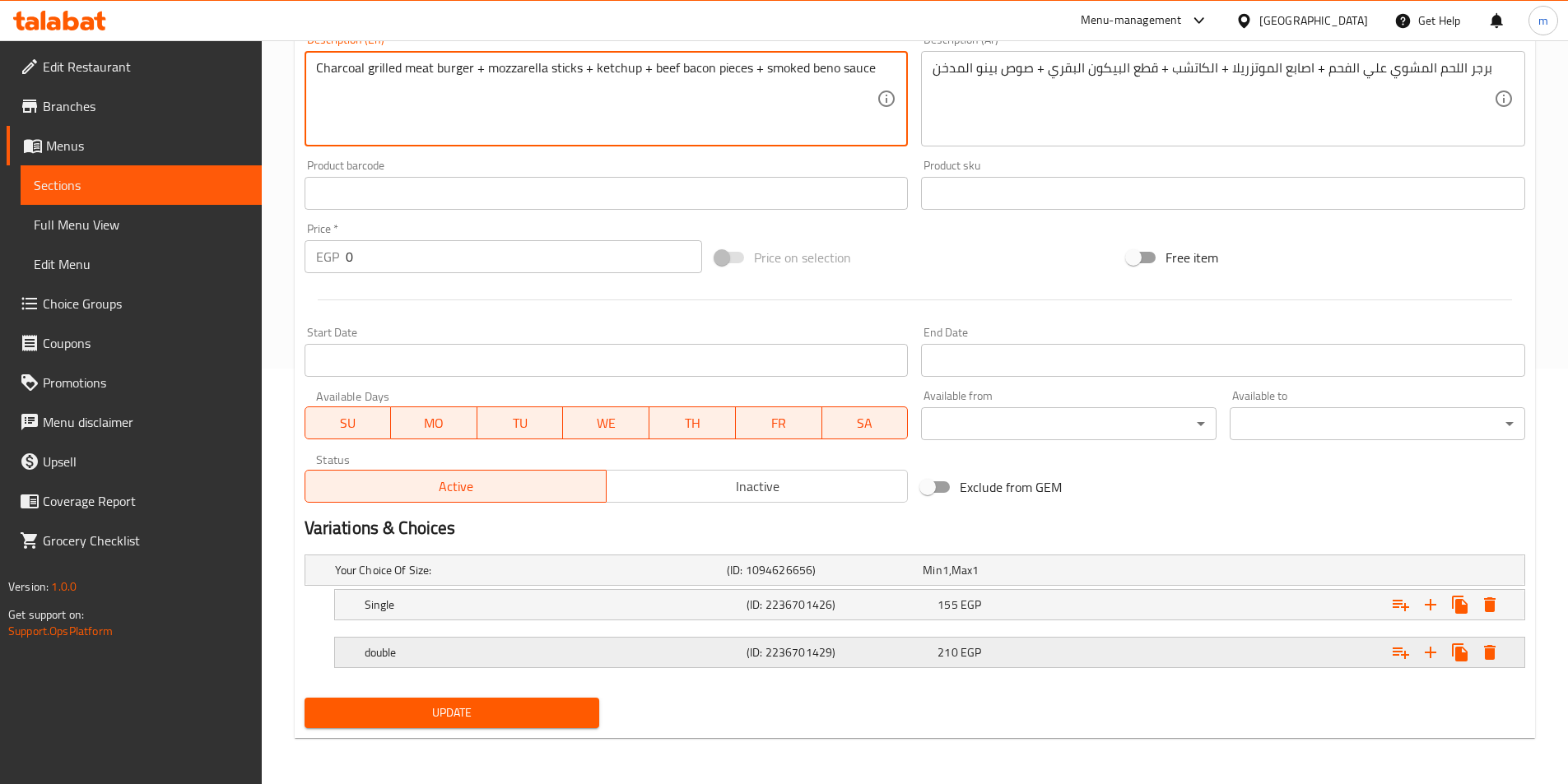
type textarea "Charcoal grilled meat burger + mozzarella sticks + ketchup + beef bacon pieces …"
click at [454, 579] on h5 "double" at bounding box center [527, 570] width 385 height 16
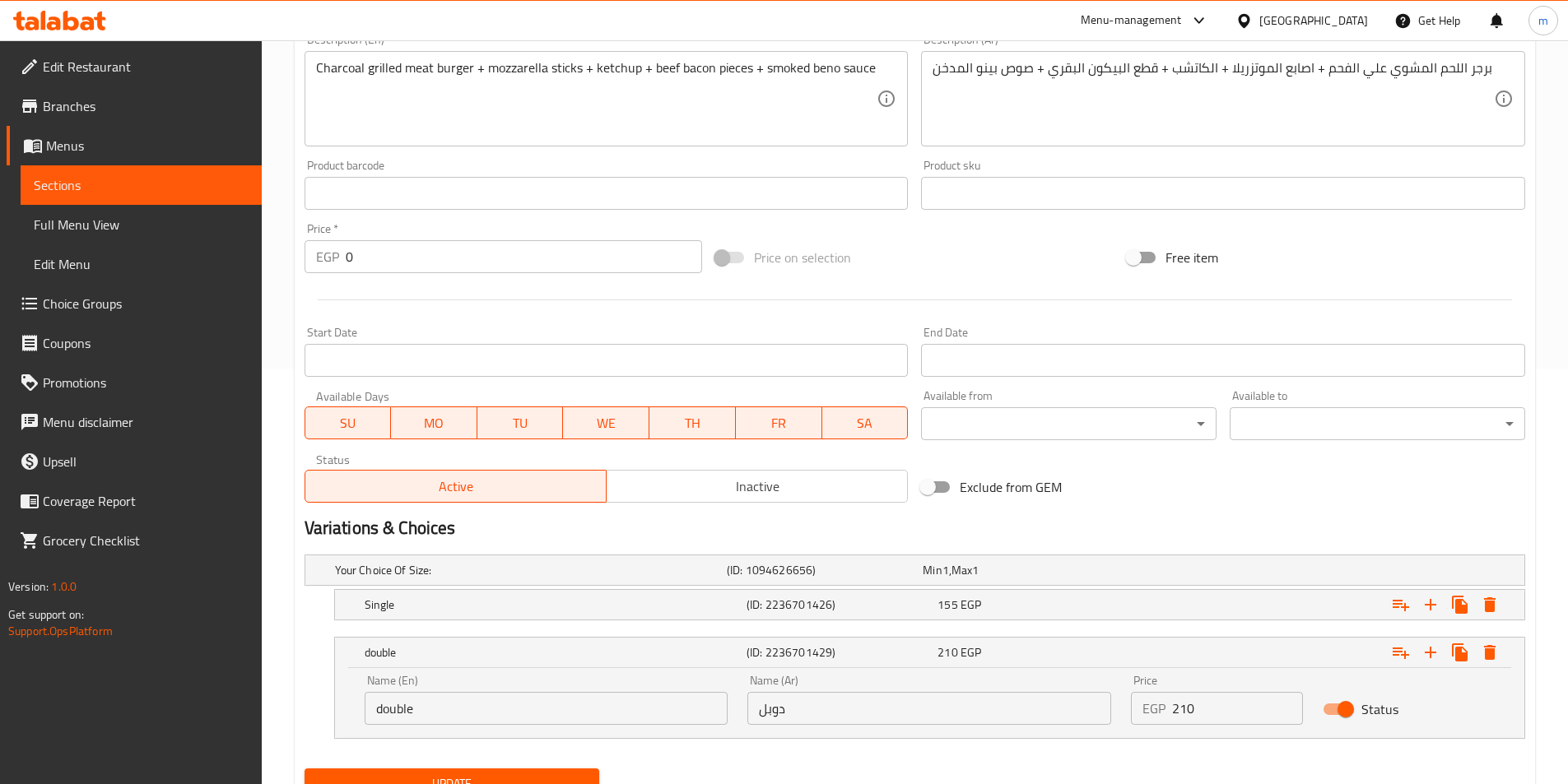
drag, startPoint x: 485, startPoint y: 730, endPoint x: 475, endPoint y: 702, distance: 29.7
click at [483, 729] on div "Name (En) double Name (En)" at bounding box center [547, 700] width 384 height 70
click at [475, 702] on input "double" at bounding box center [546, 708] width 364 height 33
type input "Double"
click at [509, 777] on span "Update" at bounding box center [453, 783] width 270 height 20
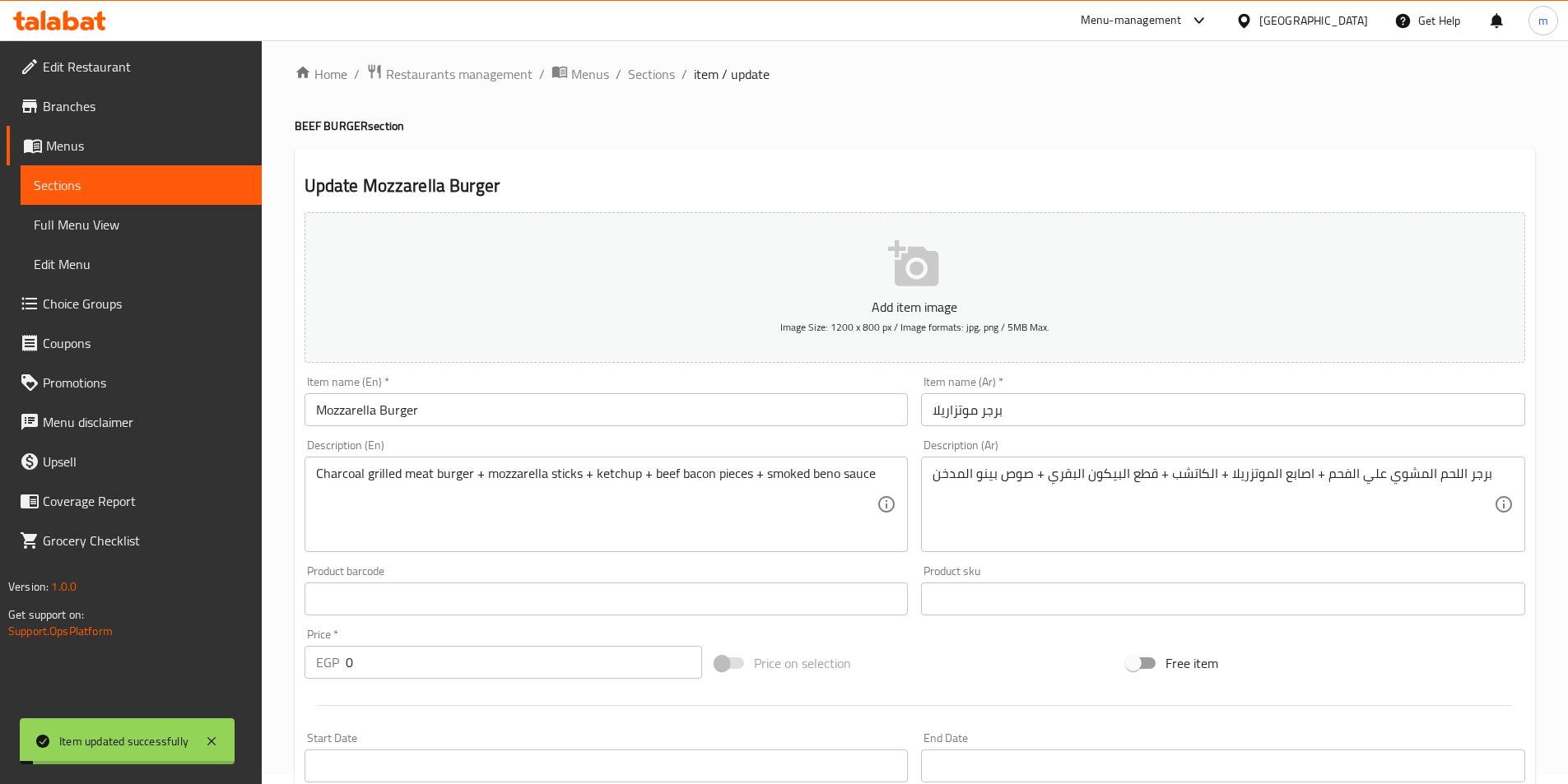
scroll to position [0, 0]
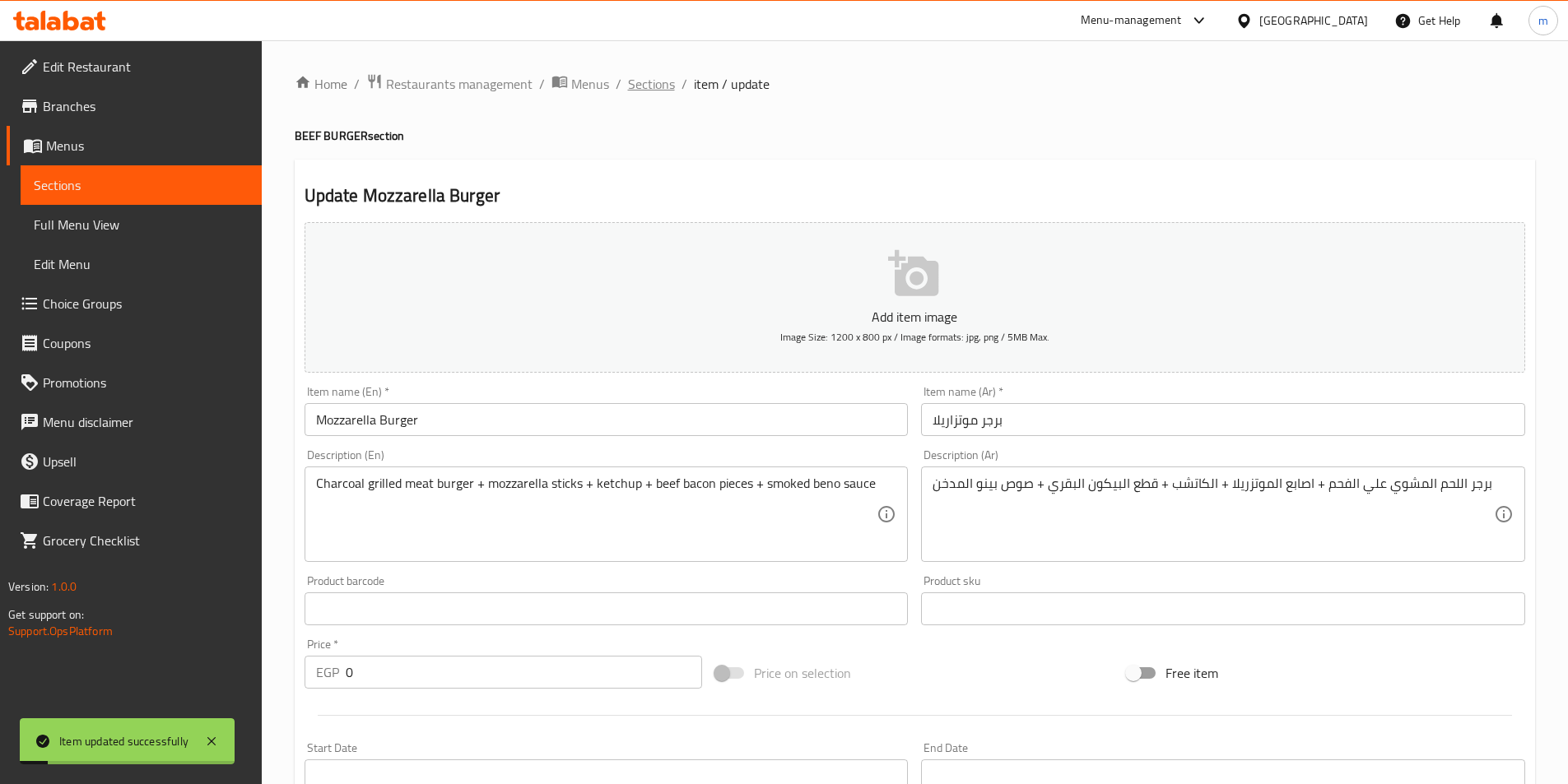
click at [643, 87] on span "Sections" at bounding box center [652, 83] width 47 height 19
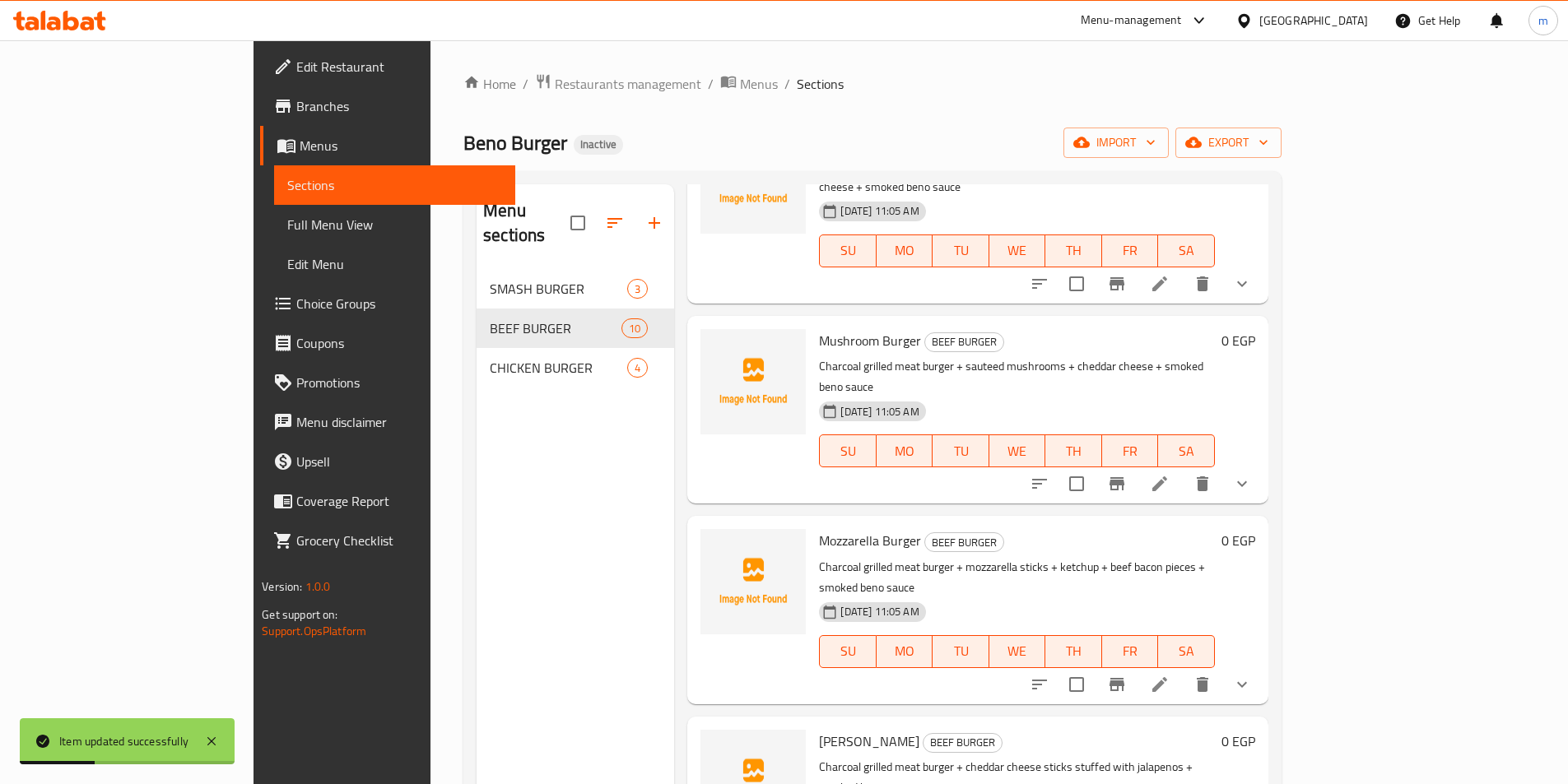
scroll to position [823, 0]
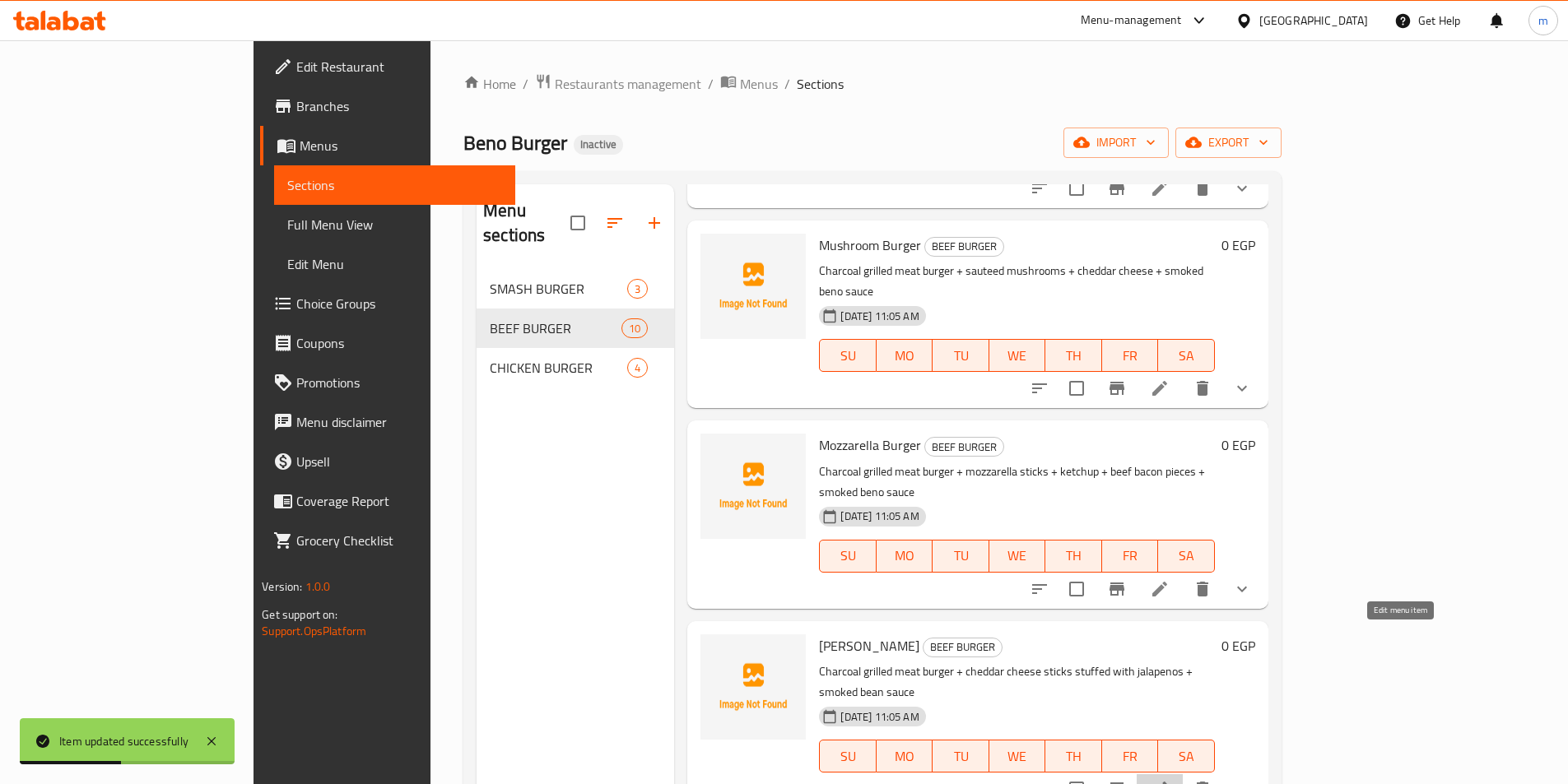
click at [1169, 779] on icon at bounding box center [1160, 789] width 19 height 19
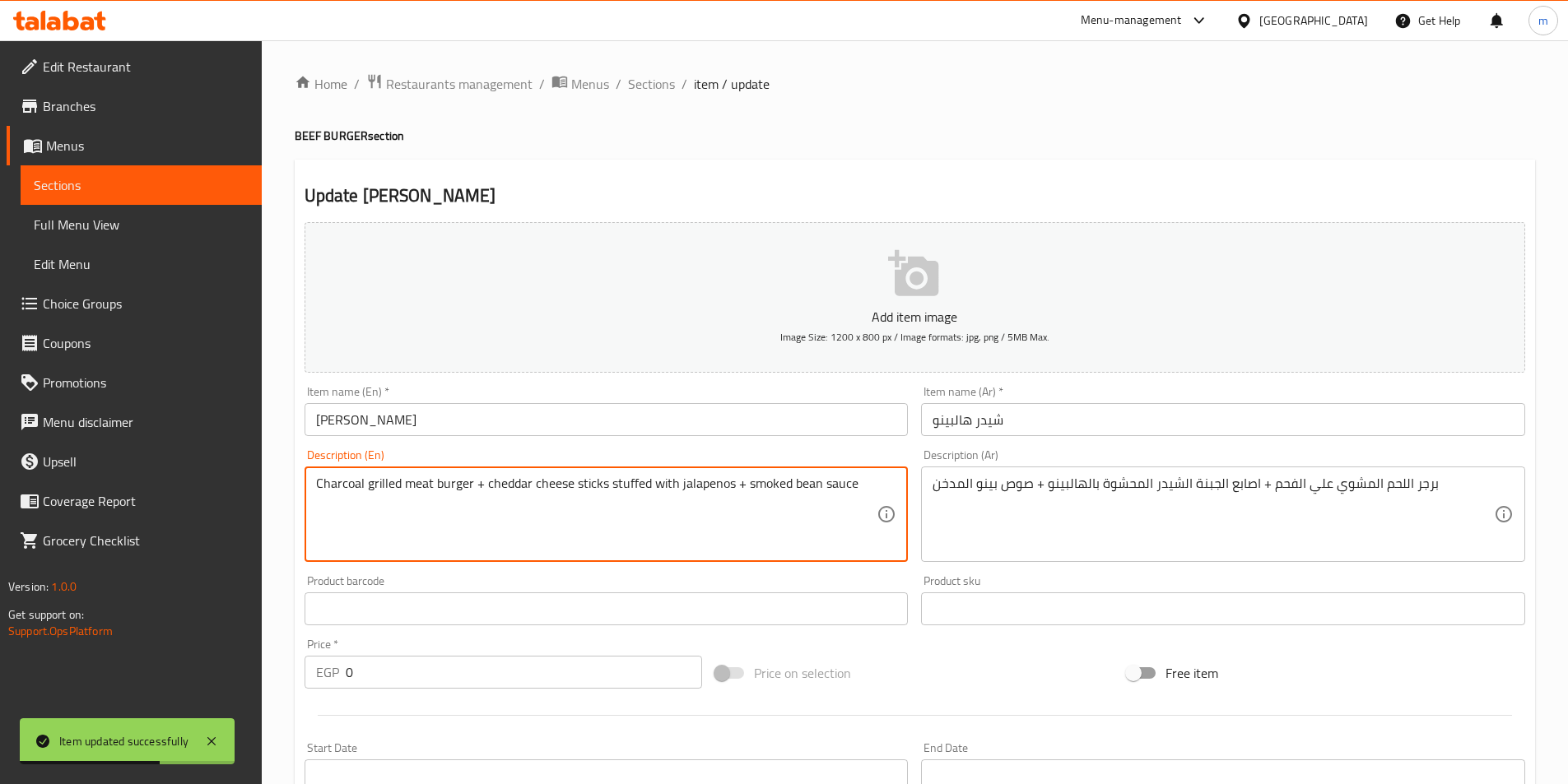
click at [812, 489] on textarea "Charcoal grilled meat burger + cheddar cheese sticks stuffed with jalapenos + s…" at bounding box center [596, 515] width 561 height 78
paste textarea "no"
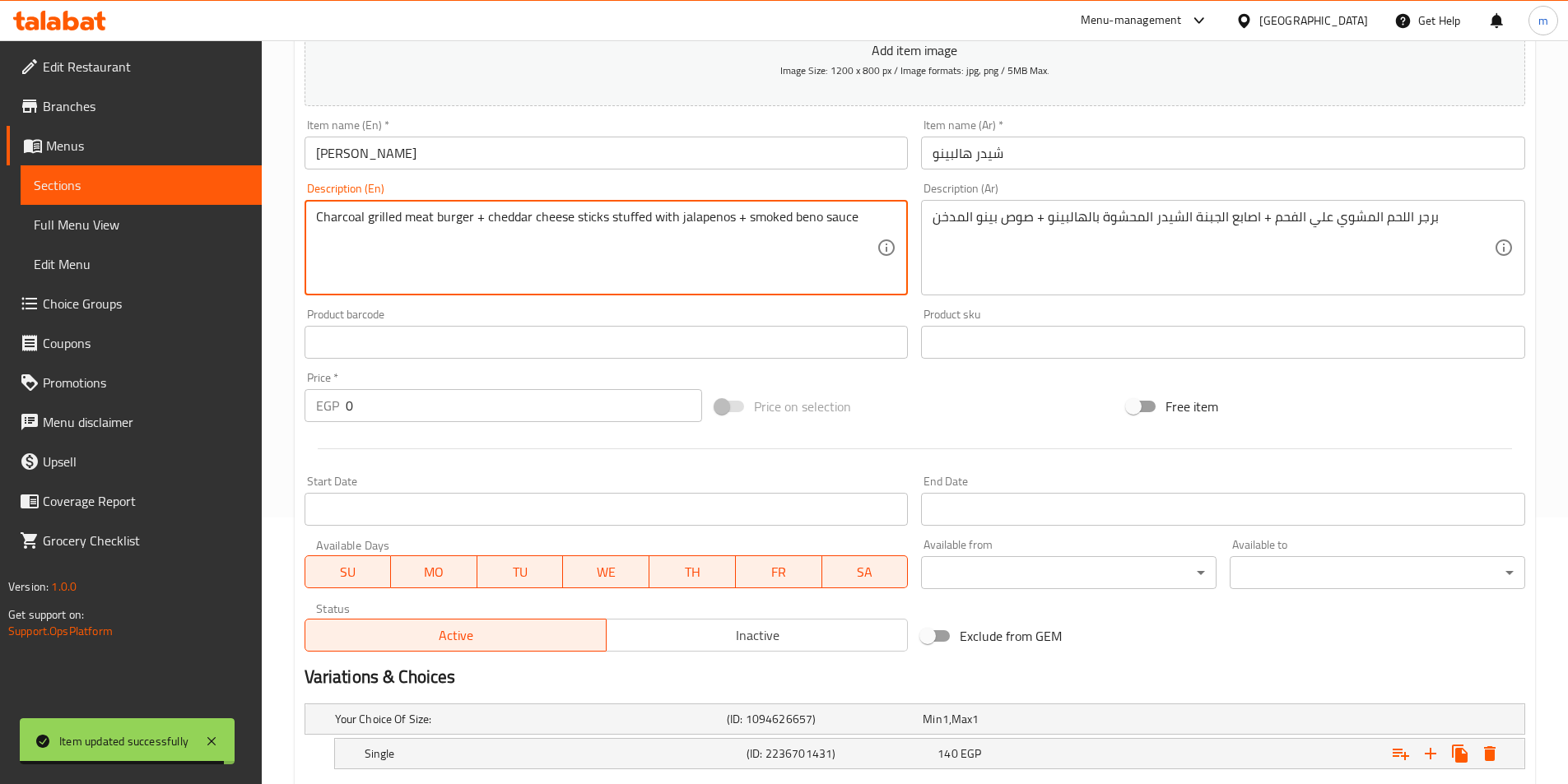
scroll to position [329, 0]
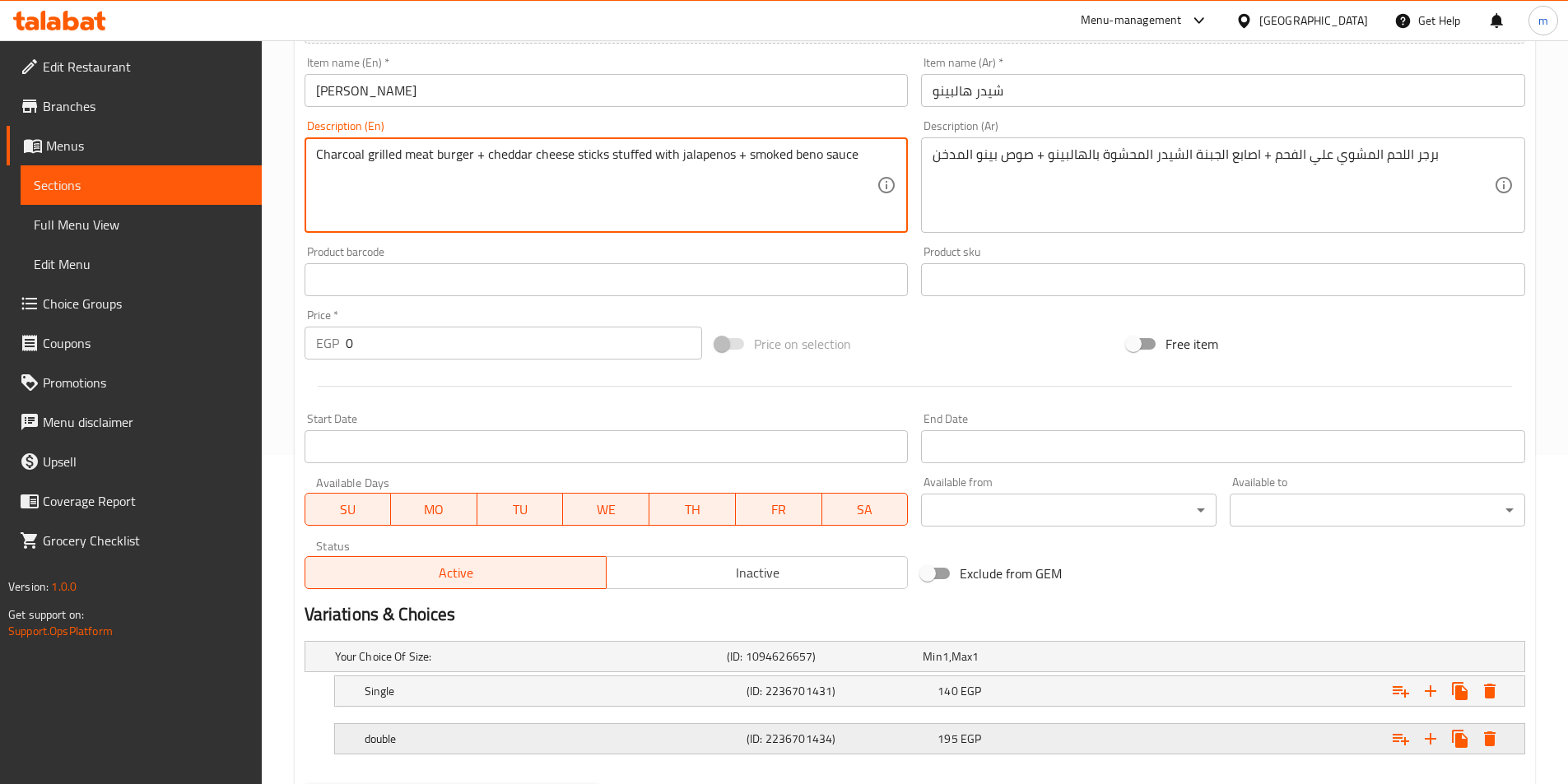
type textarea "Charcoal grilled meat burger + cheddar cheese sticks stuffed with jalapenos + s…"
click at [597, 665] on h5 "double" at bounding box center [527, 656] width 385 height 16
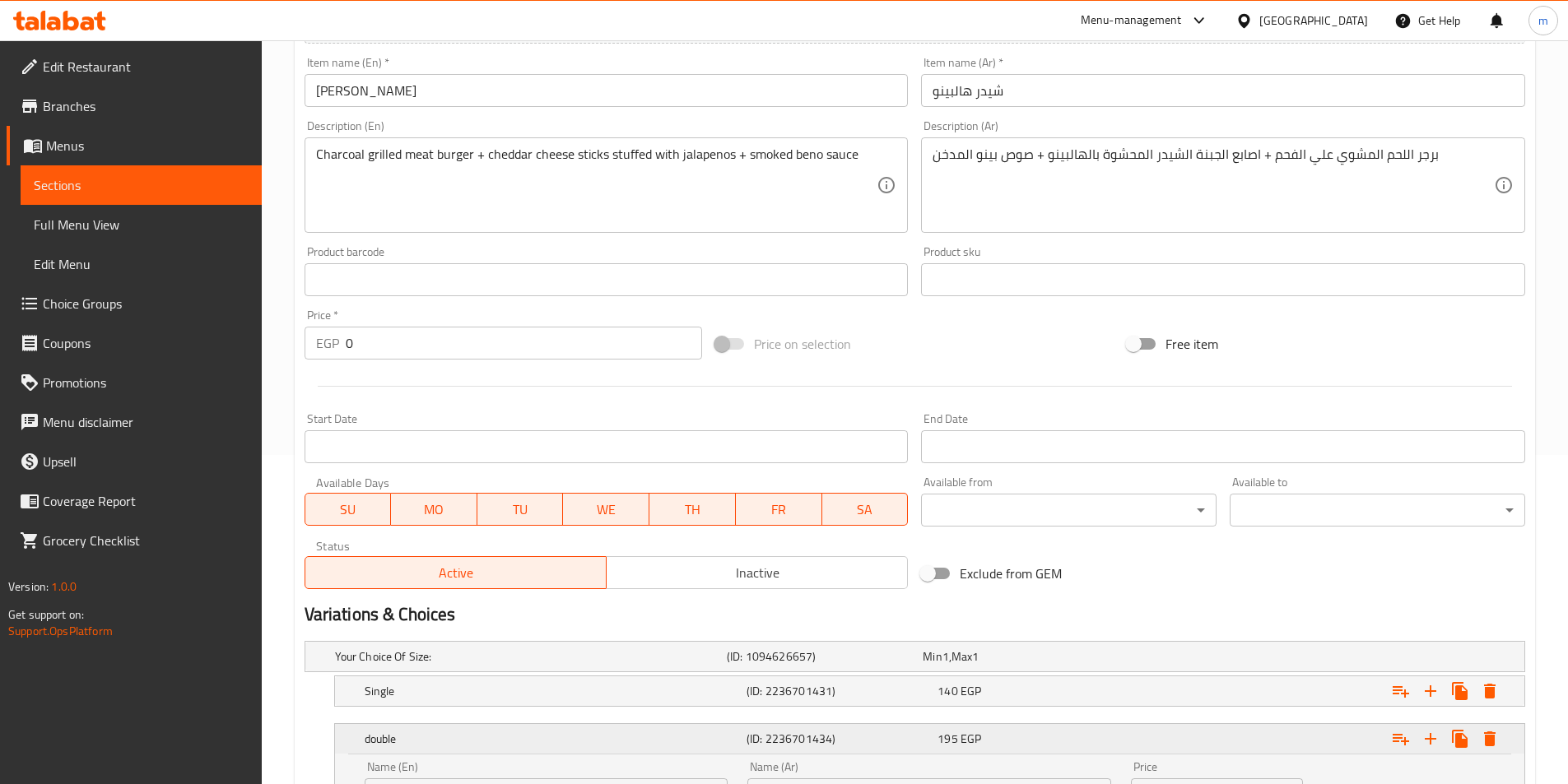
click at [591, 753] on div "double (ID: 2236701434) 195 EGP" at bounding box center [935, 738] width 1146 height 36
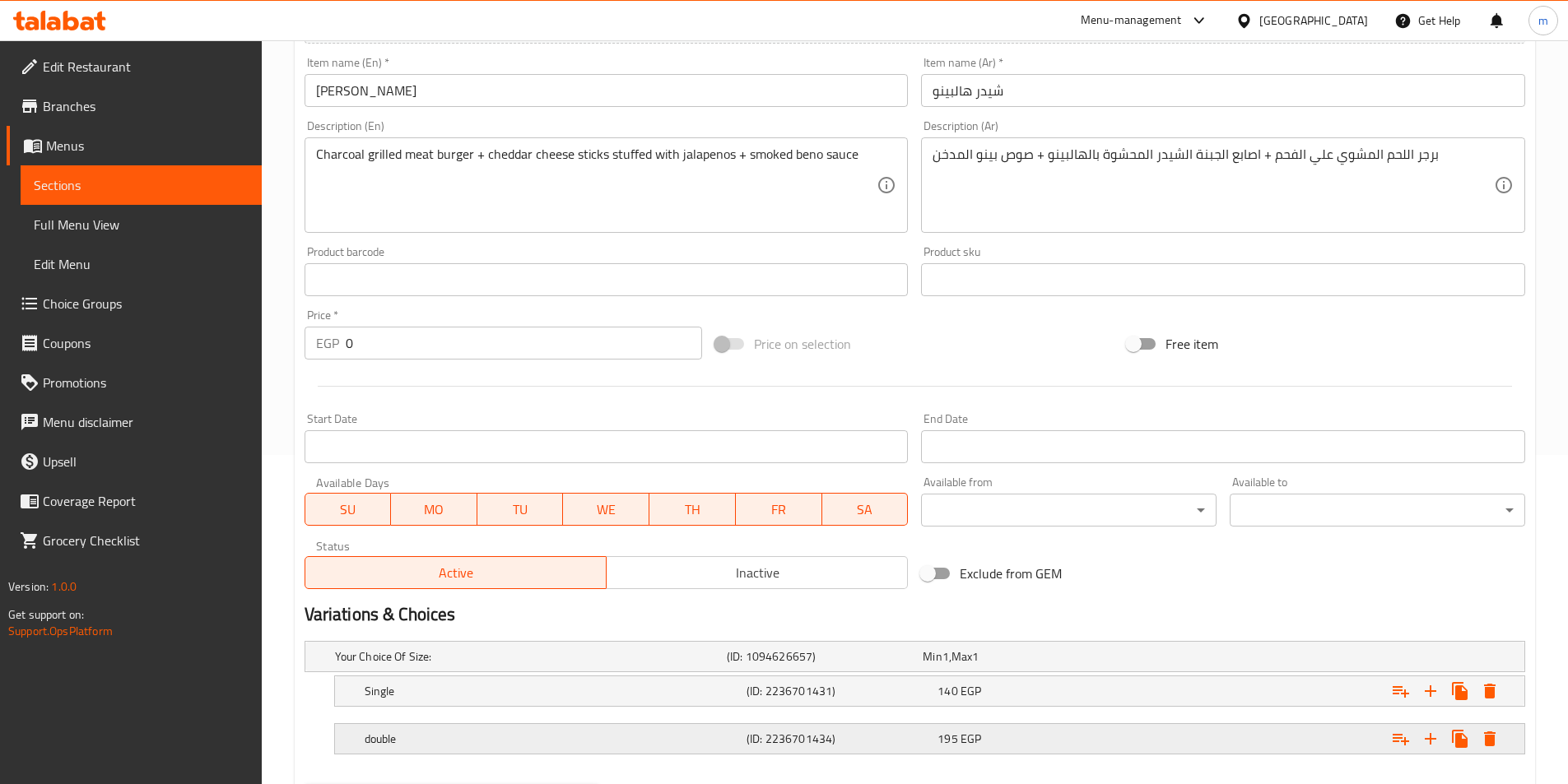
click at [590, 665] on h5 "double" at bounding box center [527, 656] width 385 height 16
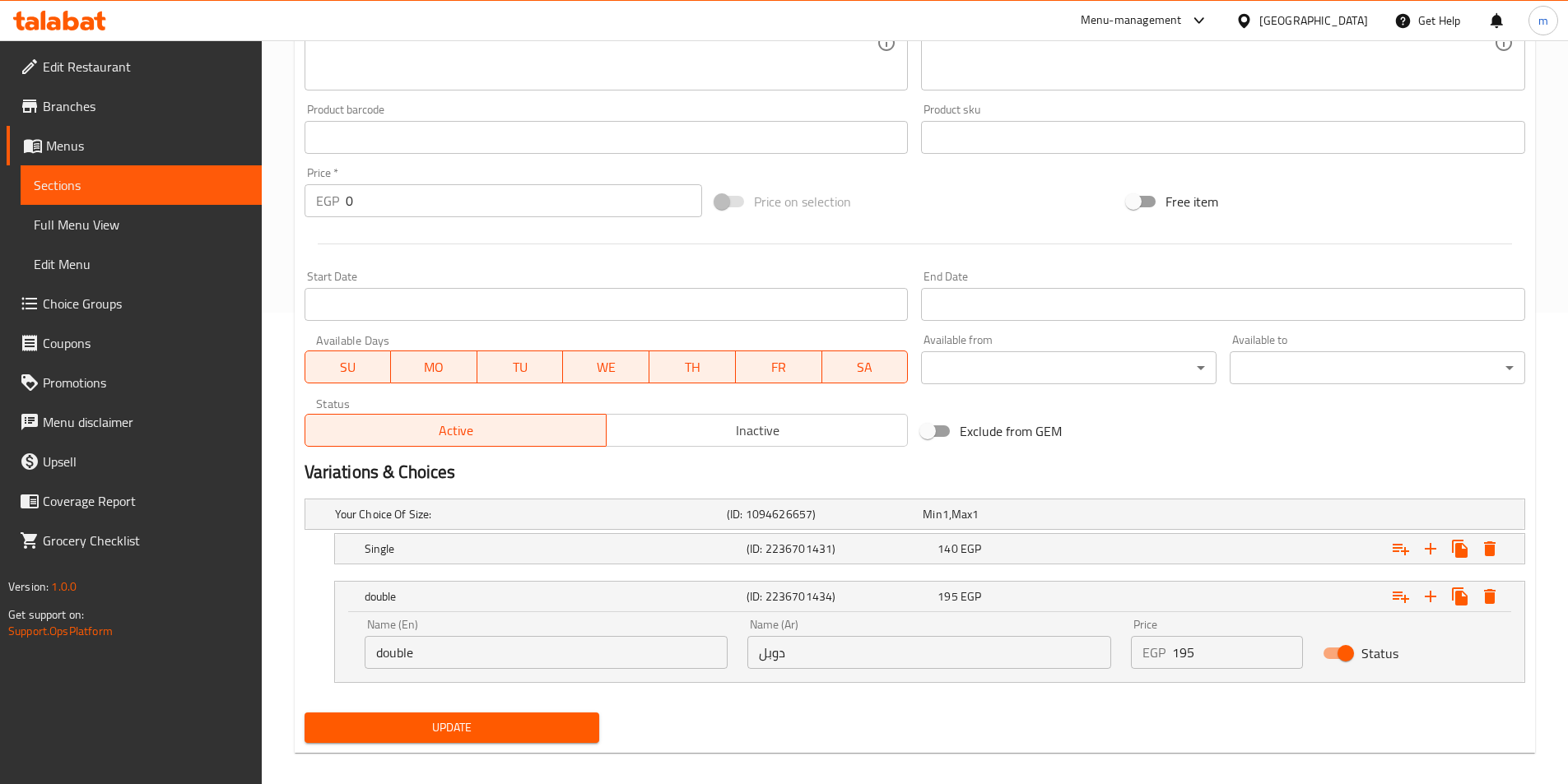
scroll to position [486, 0]
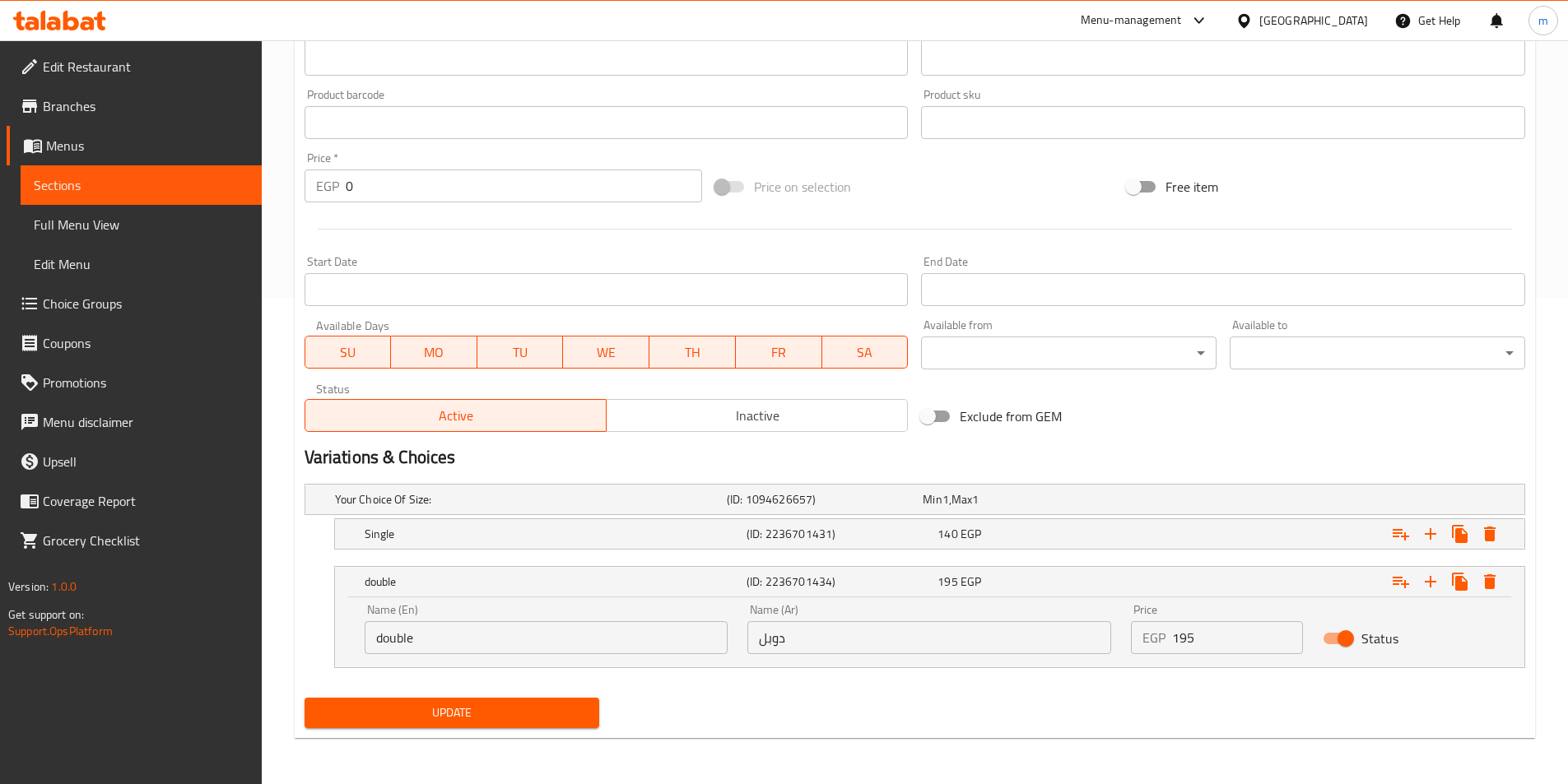
drag, startPoint x: 475, startPoint y: 654, endPoint x: 473, endPoint y: 643, distance: 11.2
click at [473, 654] on div "Name (En) double Name (En)" at bounding box center [547, 629] width 384 height 70
click at [474, 640] on input "double" at bounding box center [546, 638] width 364 height 33
type input "Double"
click at [527, 709] on span "Update" at bounding box center [453, 712] width 270 height 20
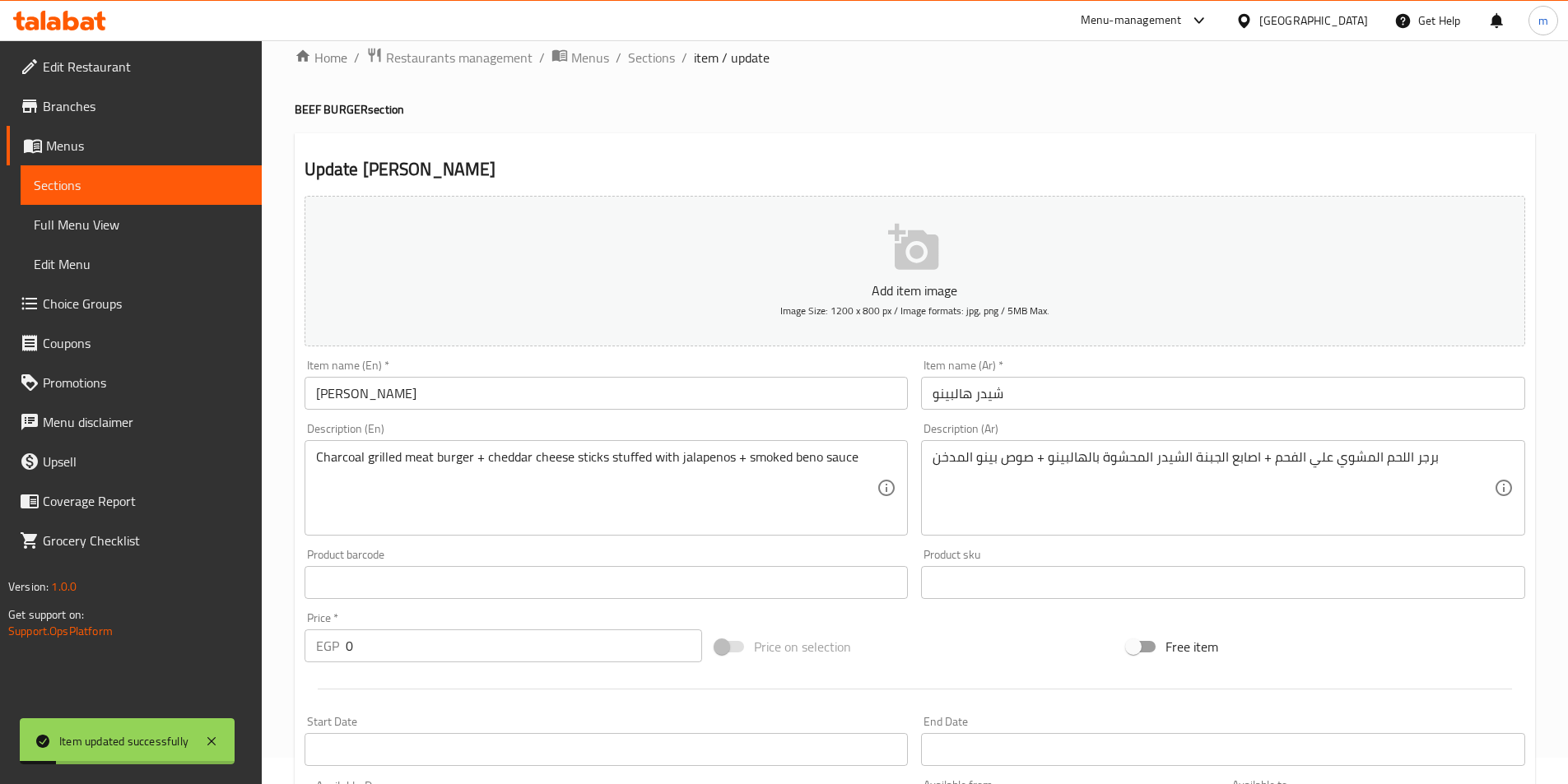
scroll to position [0, 0]
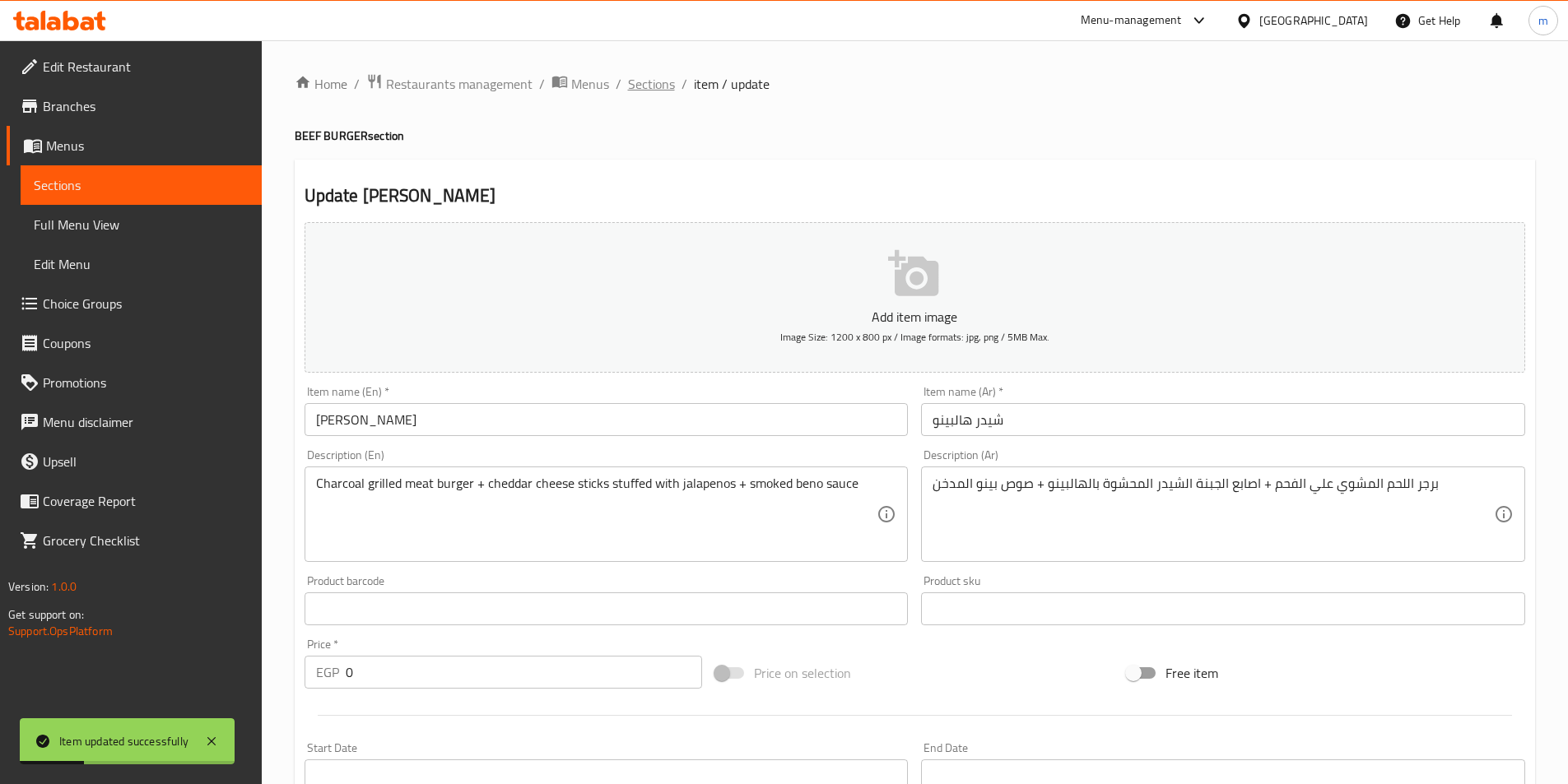
click at [665, 85] on span "Sections" at bounding box center [652, 83] width 47 height 19
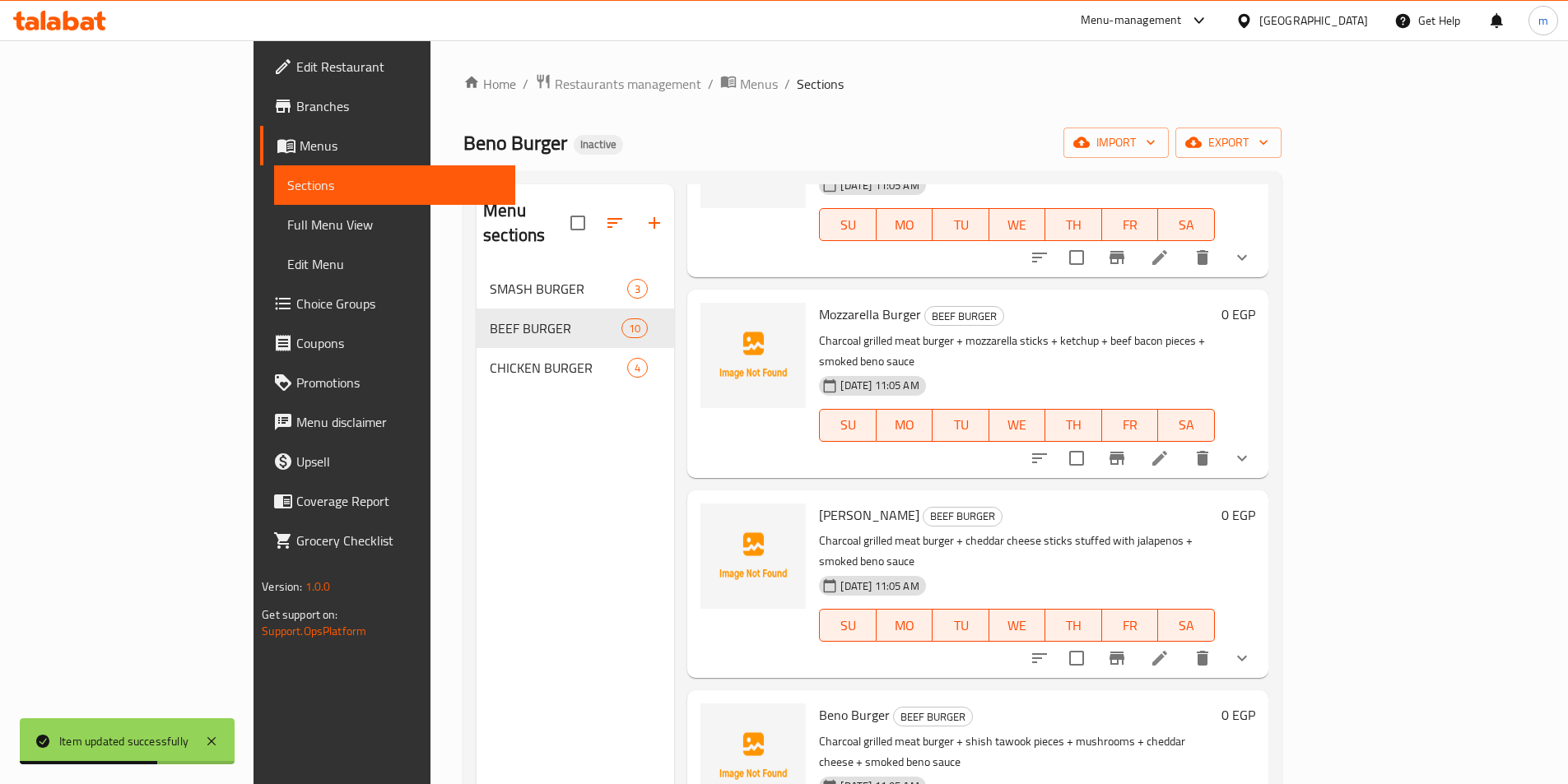
scroll to position [972, 0]
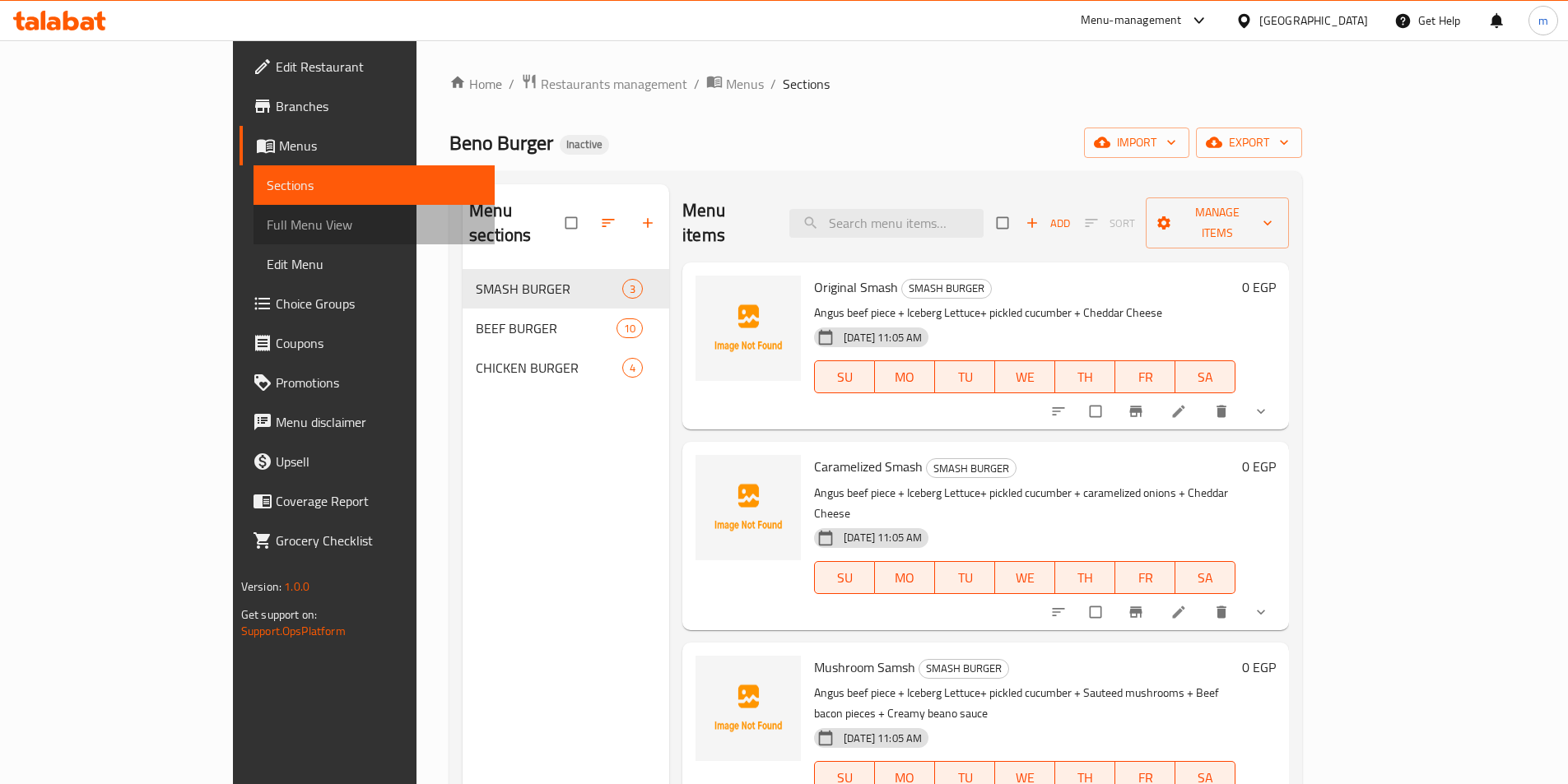
click at [267, 235] on span "Full Menu View" at bounding box center [374, 225] width 215 height 19
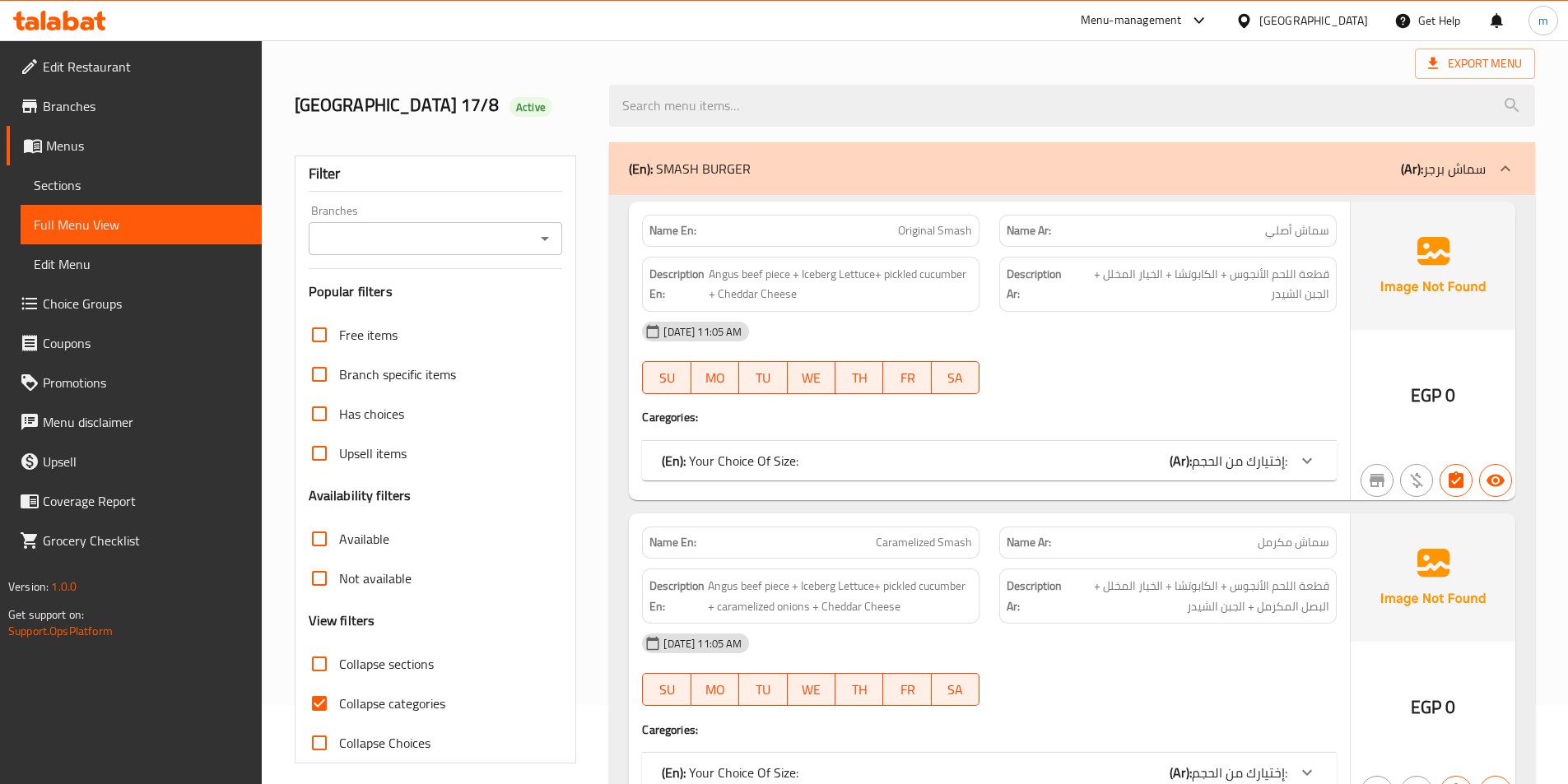
scroll to position [247, 0]
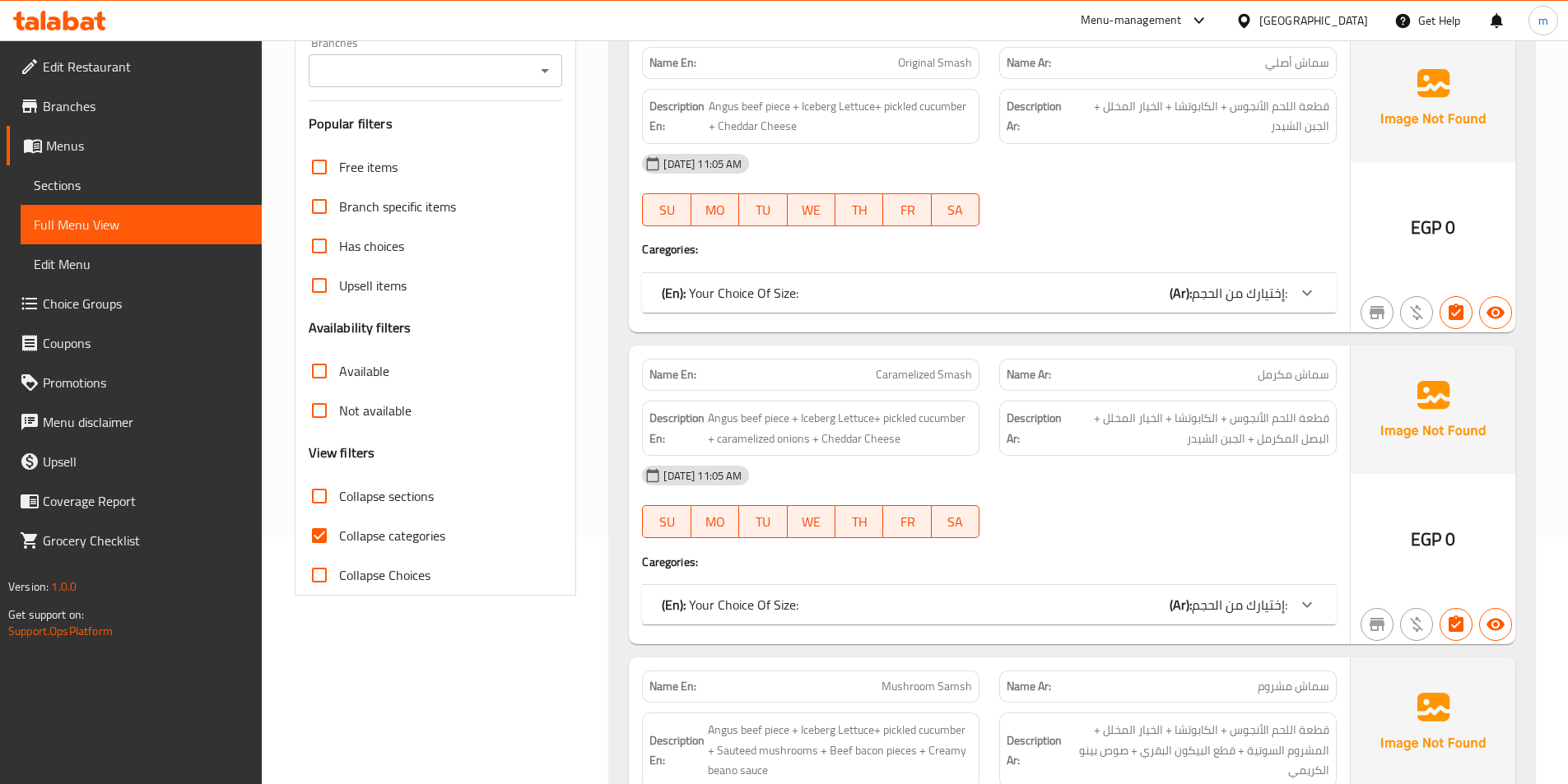
click at [376, 539] on span "Collapse categories" at bounding box center [392, 535] width 106 height 19
click at [339, 539] on input "Collapse categories" at bounding box center [319, 535] width 40 height 40
checkbox input "false"
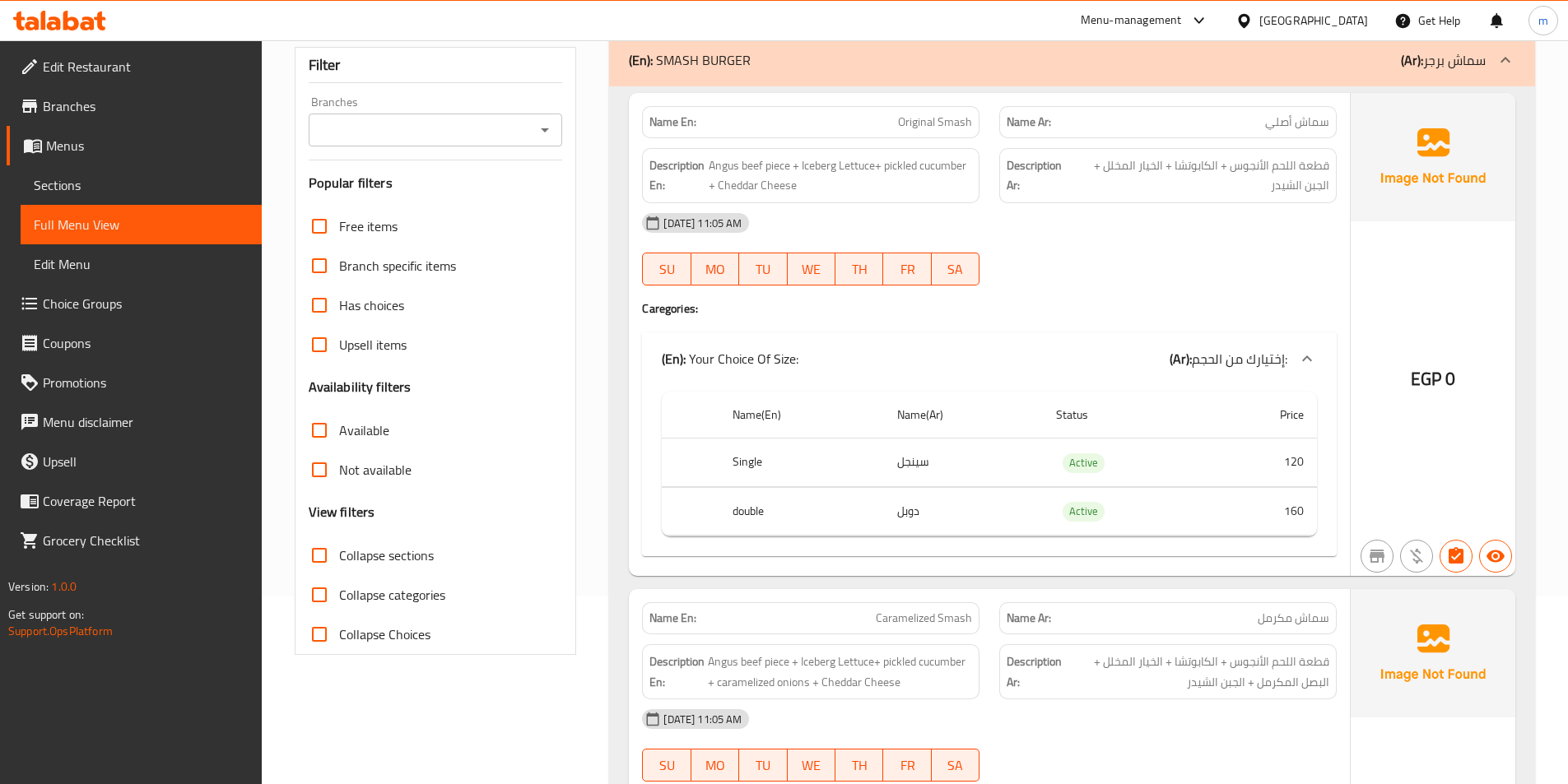
scroll to position [0, 0]
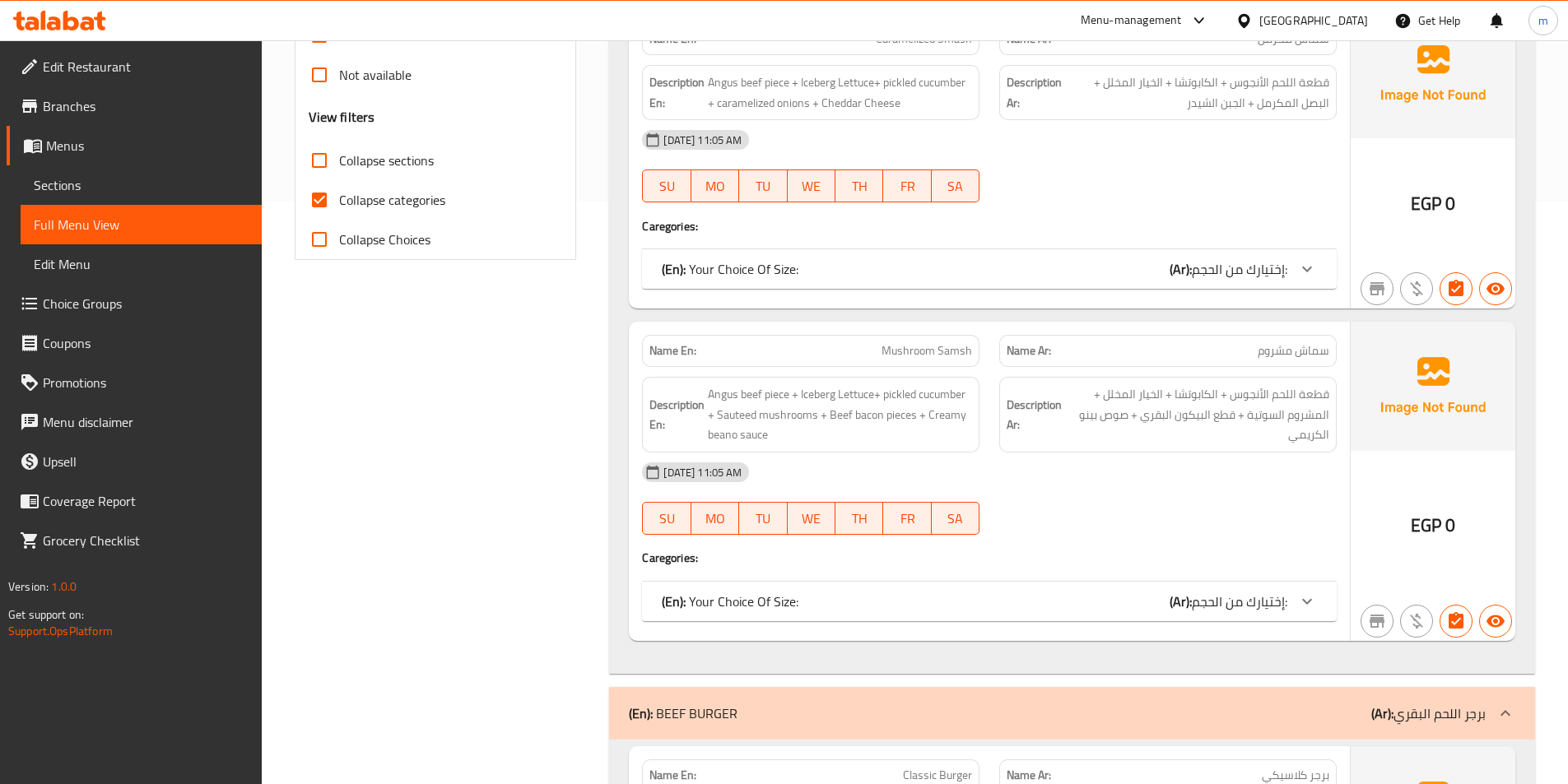
scroll to position [823, 0]
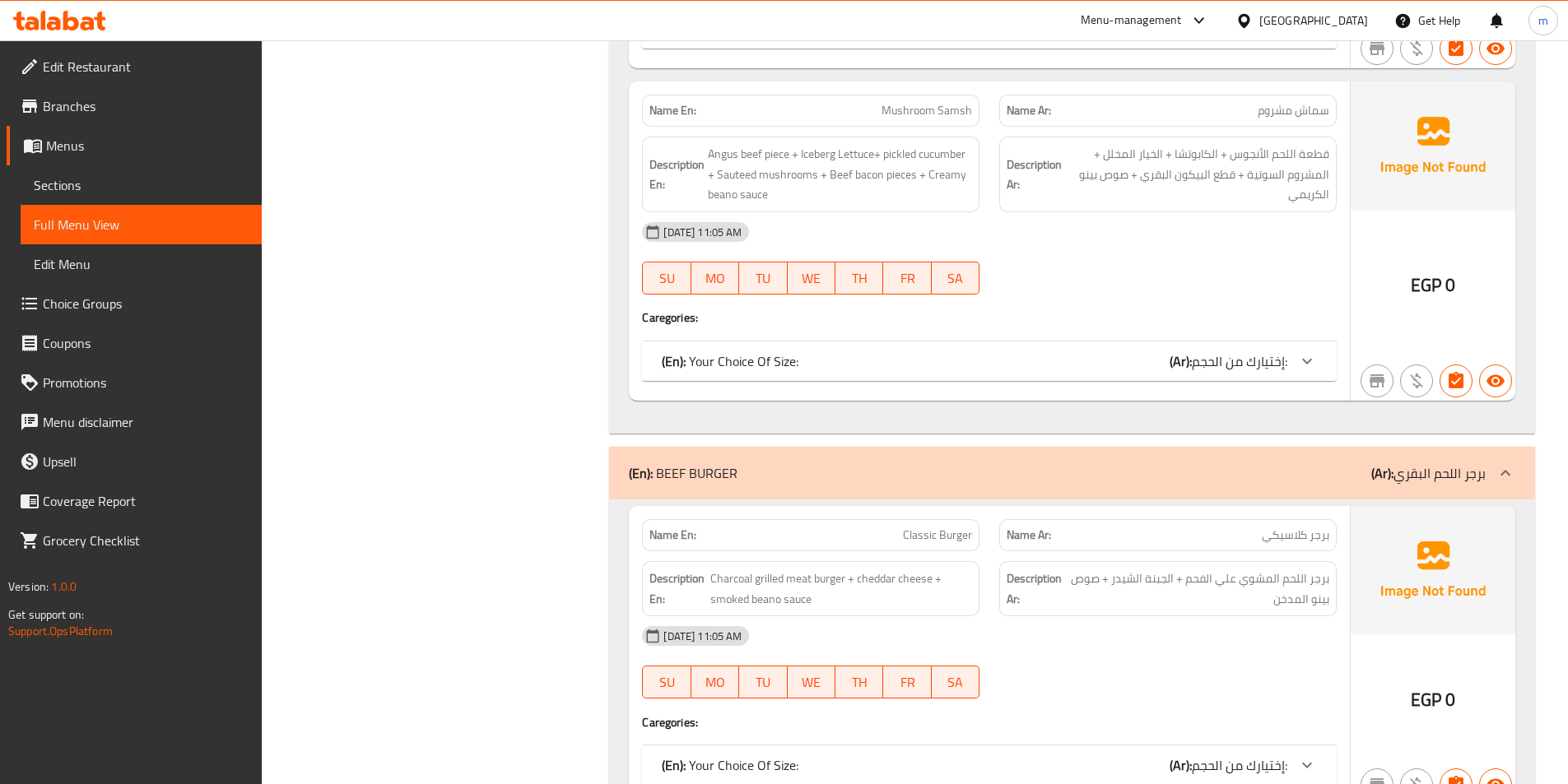
click at [1053, 281] on div "17-08-2025 11:05 AM SU MO TU WE TH FR SA" at bounding box center [989, 258] width 715 height 92
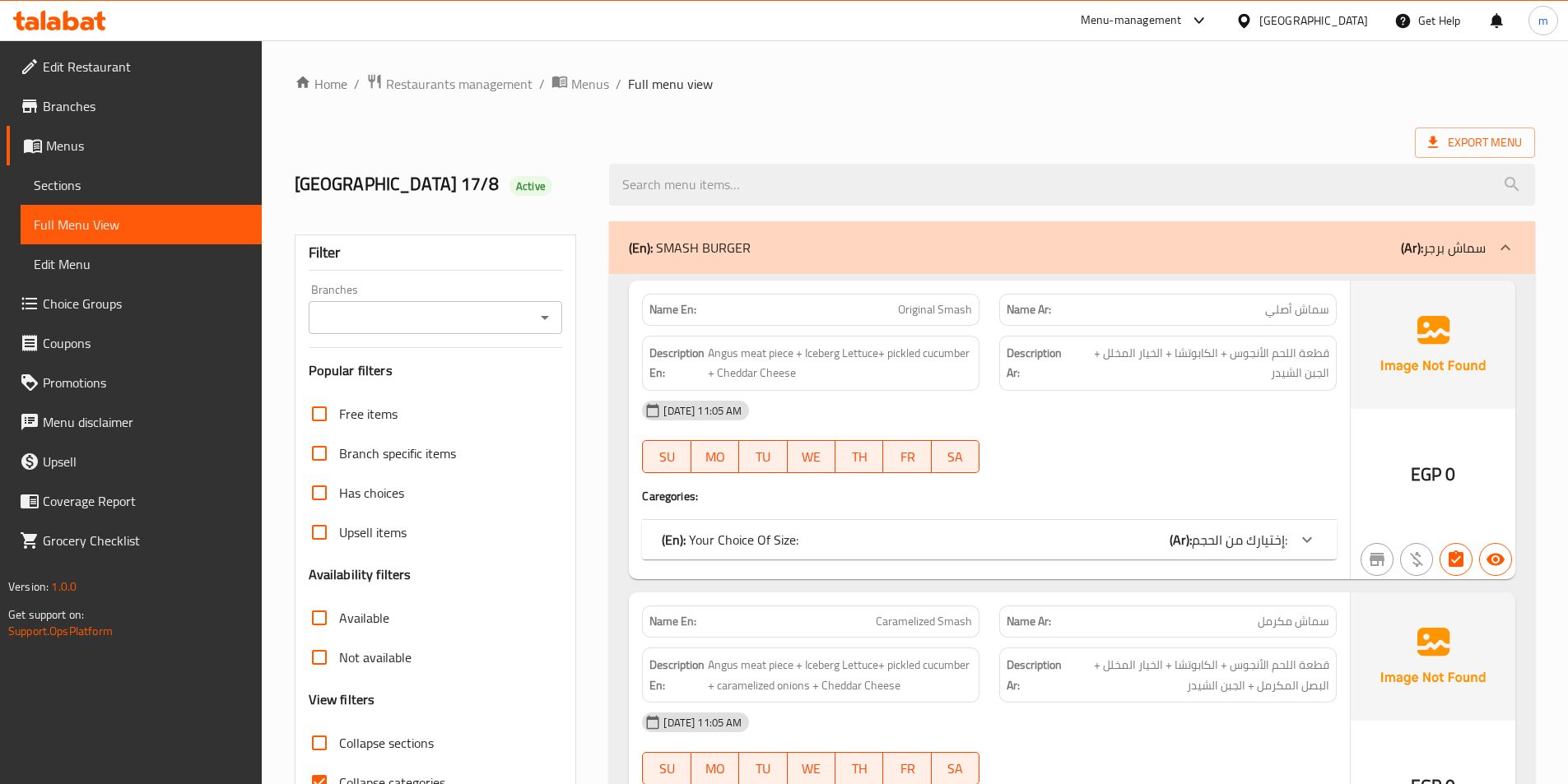
scroll to position [82, 0]
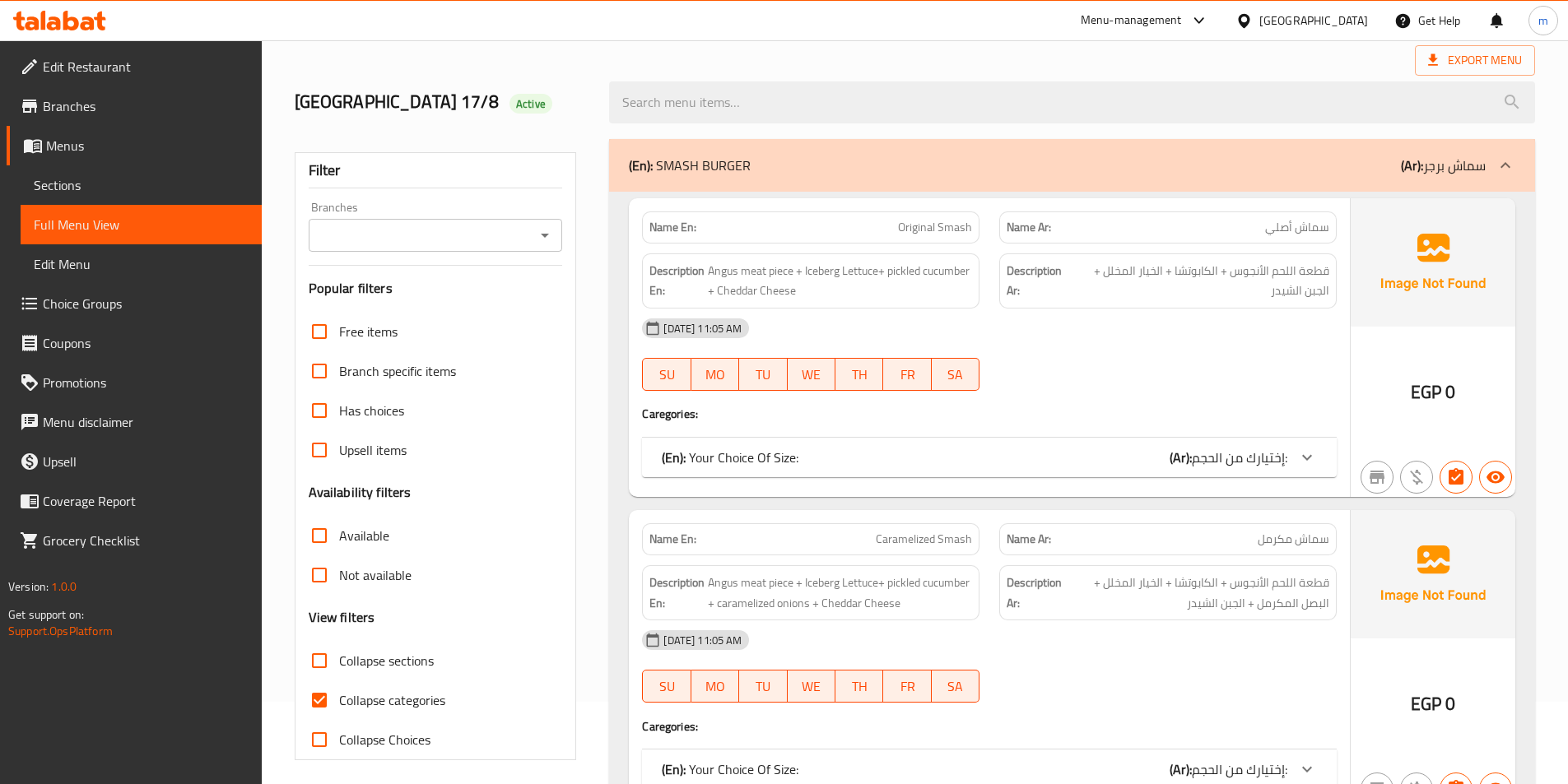
click at [389, 703] on span "Collapse categories" at bounding box center [392, 700] width 106 height 19
click at [339, 703] on input "Collapse categories" at bounding box center [319, 700] width 40 height 40
checkbox input "false"
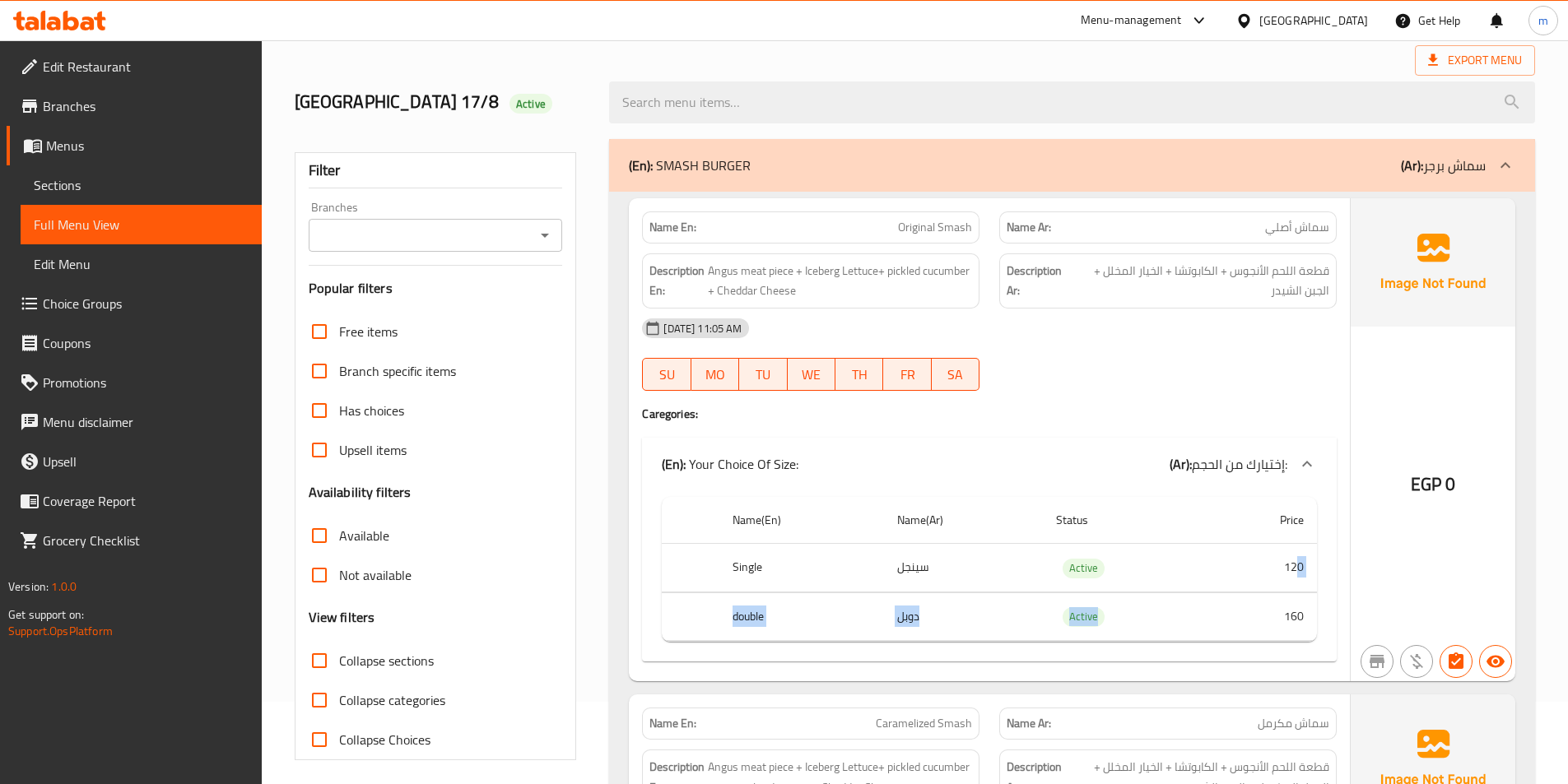
drag, startPoint x: 1299, startPoint y: 557, endPoint x: 1278, endPoint y: 636, distance: 81.7
click at [1278, 636] on tbody "Single سينجل Active 120 double دوبل Active 160" at bounding box center [989, 592] width 656 height 98
click at [1180, 280] on span "قطعة اللحم الأنجوس + الكابوتشا + الخيار المخلل + الجبن الشيدر" at bounding box center [1200, 281] width 258 height 41
click at [1106, 277] on span "قطعة اللحم الأنجوس + الكابوتشا + الخيار المخلل + الجبن الشيدر" at bounding box center [1200, 281] width 258 height 41
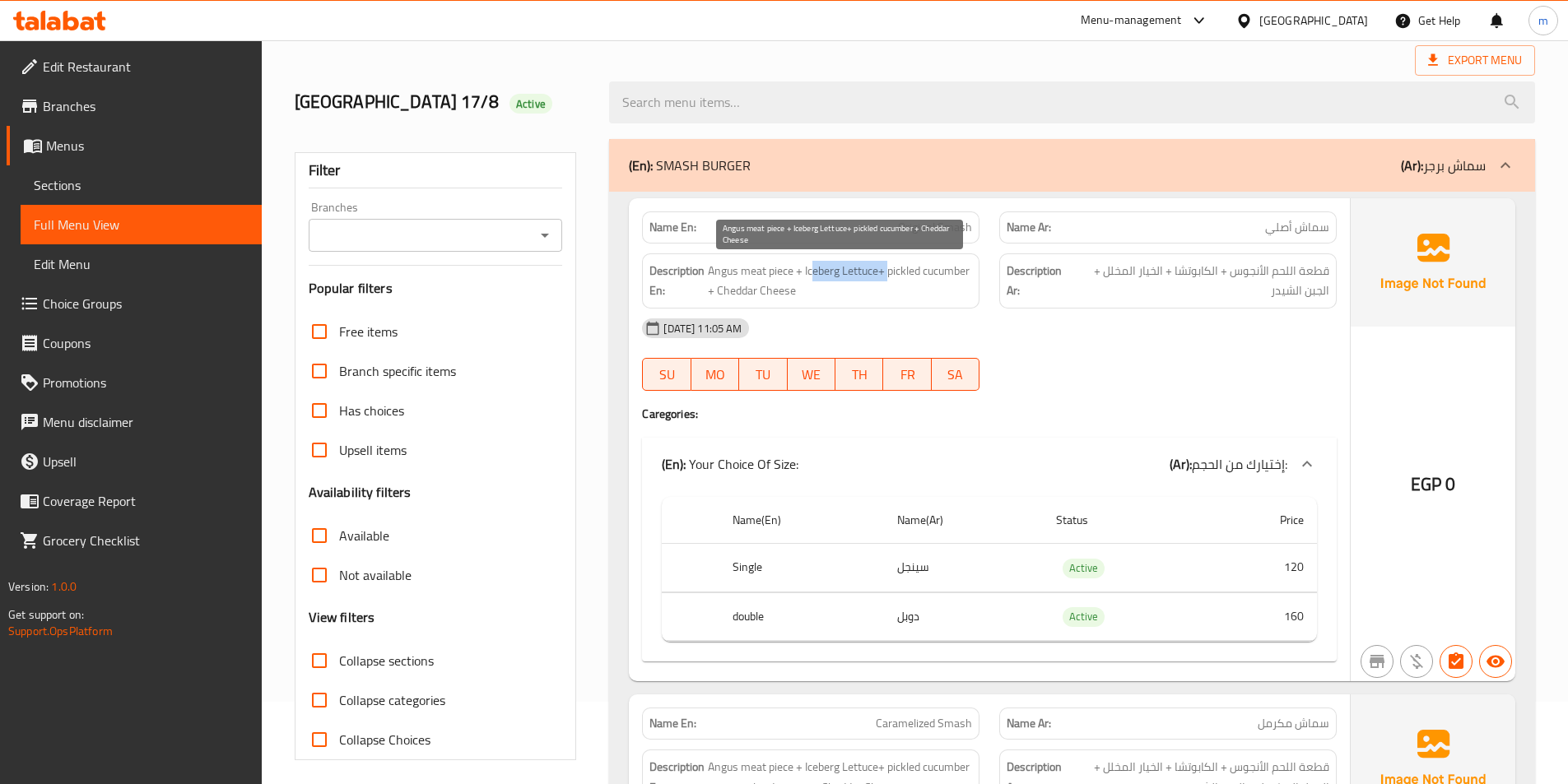
drag, startPoint x: 813, startPoint y: 278, endPoint x: 889, endPoint y: 270, distance: 76.4
click at [889, 270] on span "Angus meat piece + Iceberg Lettuce+ pickled cucumber + Cheddar Cheese" at bounding box center [840, 281] width 264 height 41
click at [901, 266] on span "Angus meat piece + Iceberg Lettuce+ pickled cucumber + Cheddar Cheese" at bounding box center [840, 281] width 264 height 41
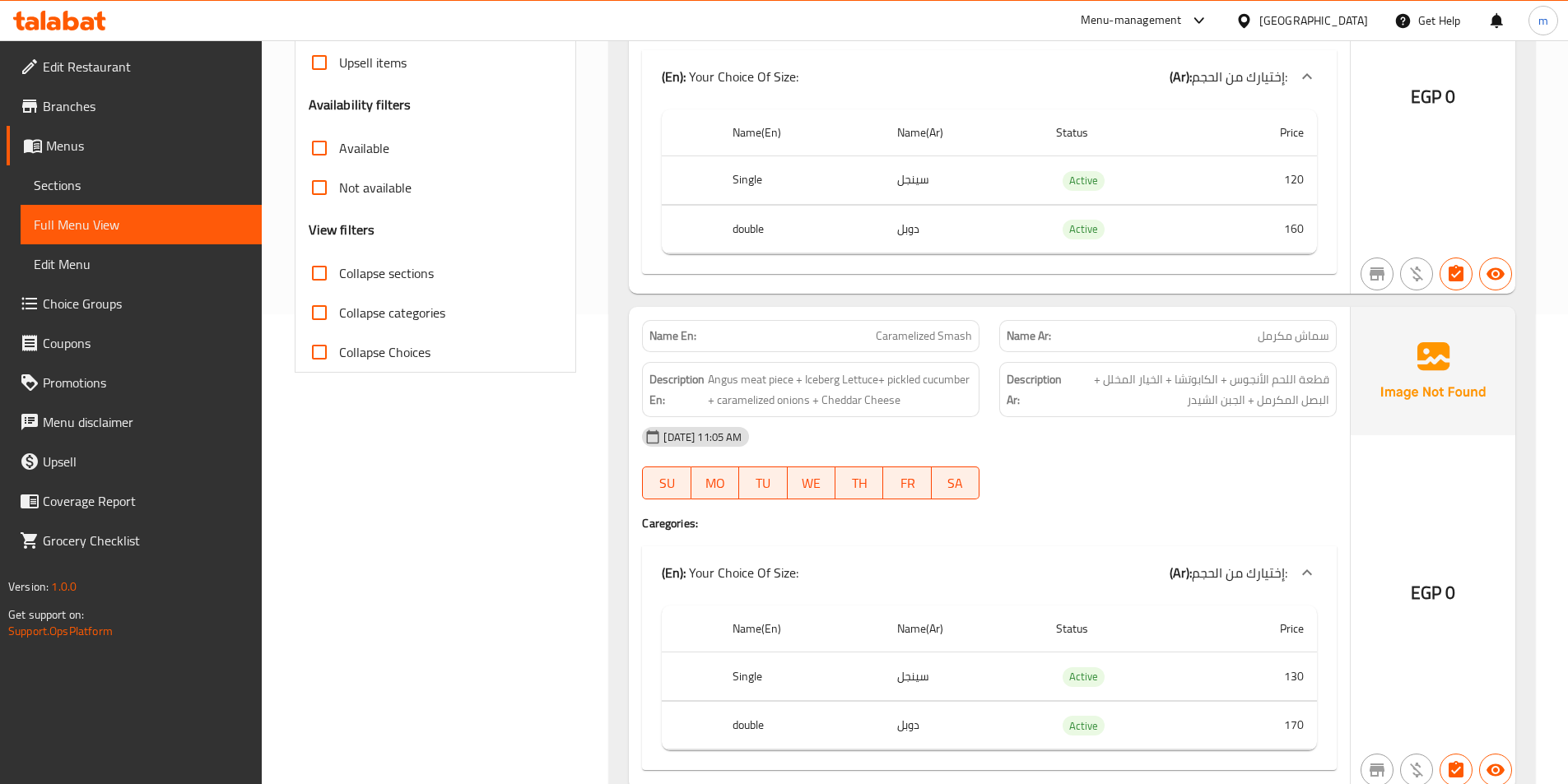
scroll to position [493, 0]
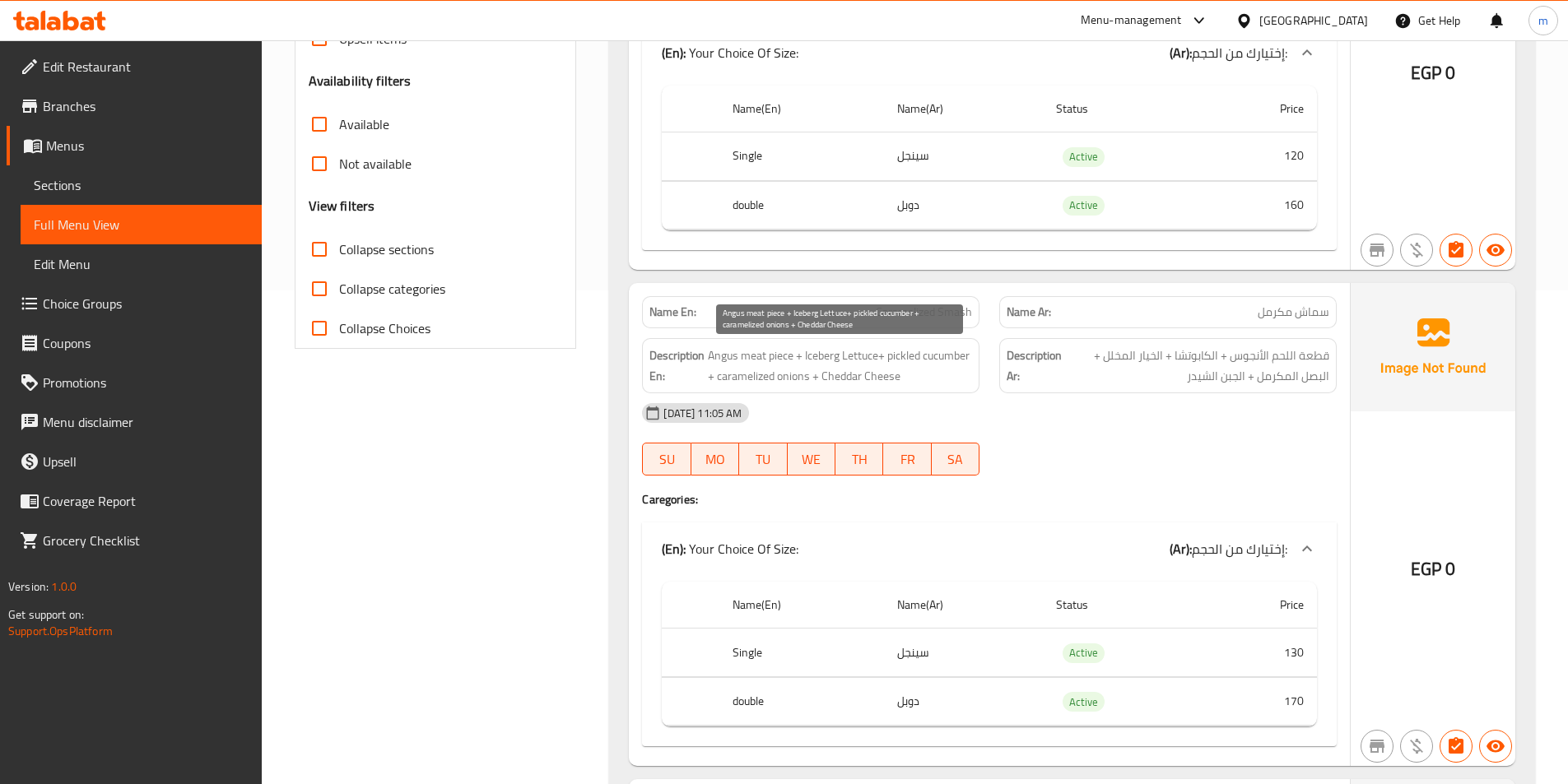
click at [922, 385] on span "Angus meat piece + Iceberg Lettuce+ pickled cucumber + caramelized onions + Che…" at bounding box center [840, 366] width 264 height 41
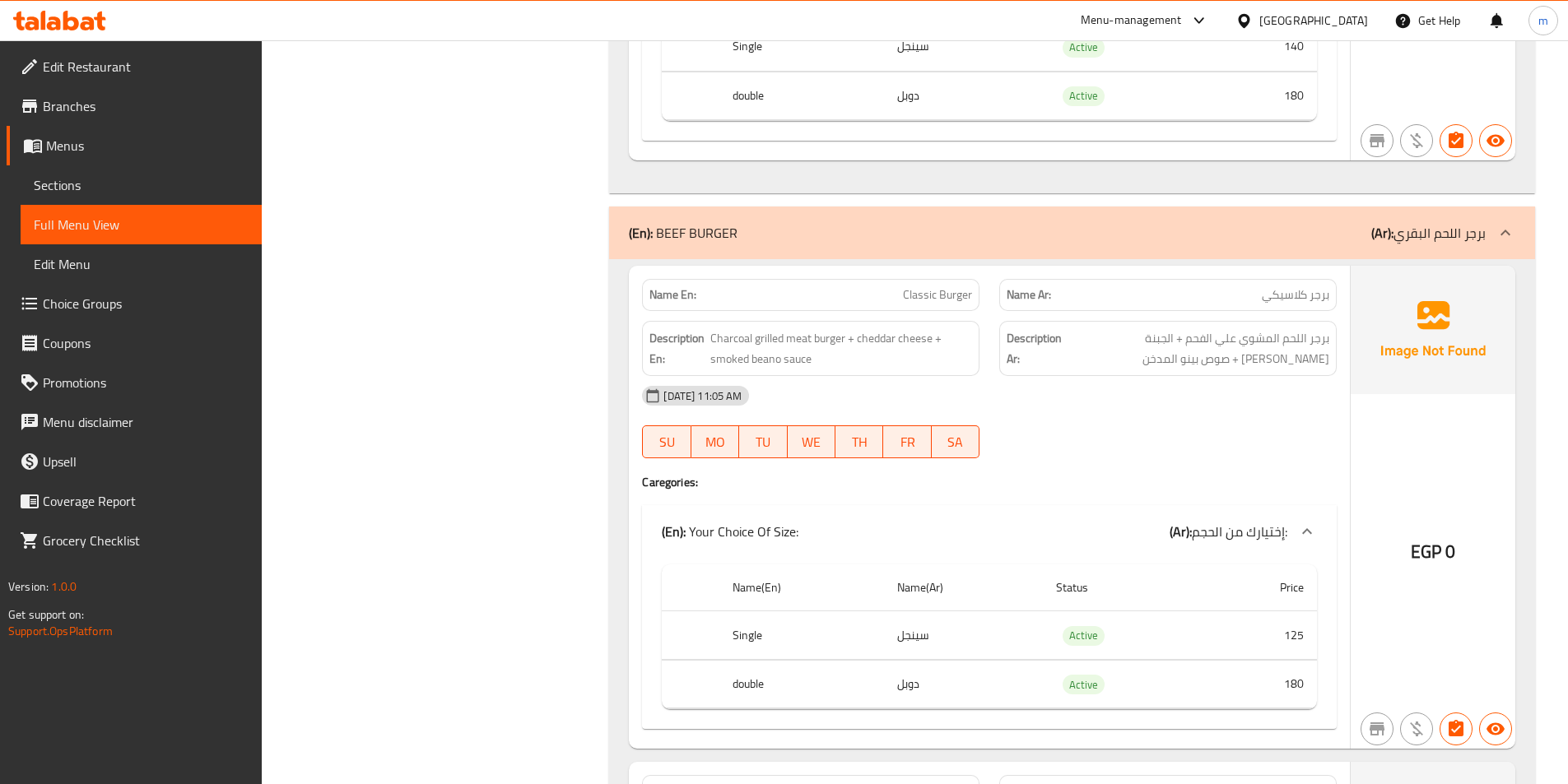
scroll to position [1646, 0]
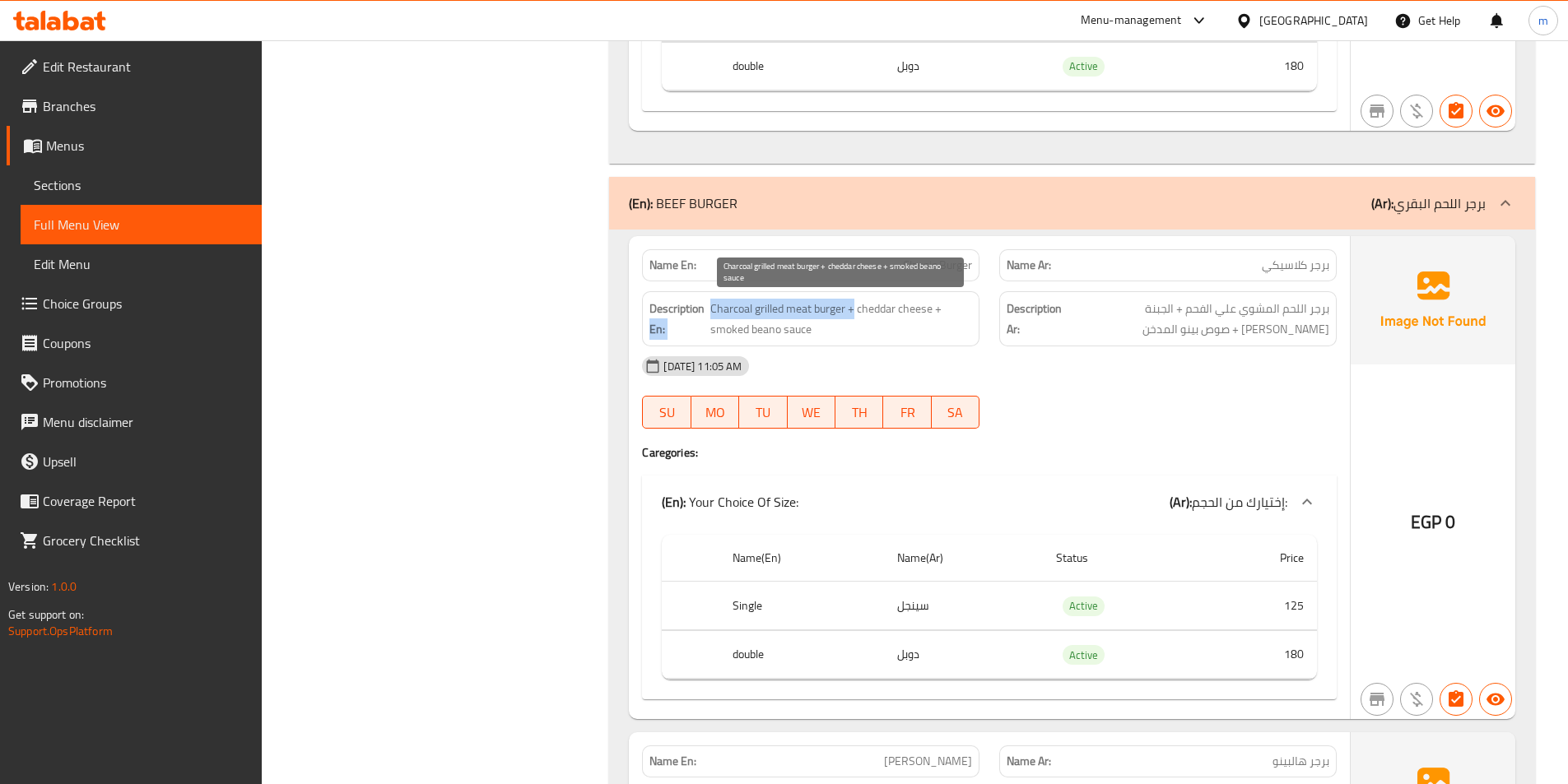
drag, startPoint x: 704, startPoint y: 311, endPoint x: 852, endPoint y: 314, distance: 148.0
click at [749, 329] on span "Charcoal grilled meat burger + cheddar cheese + smoked beano sauce" at bounding box center [842, 319] width 262 height 41
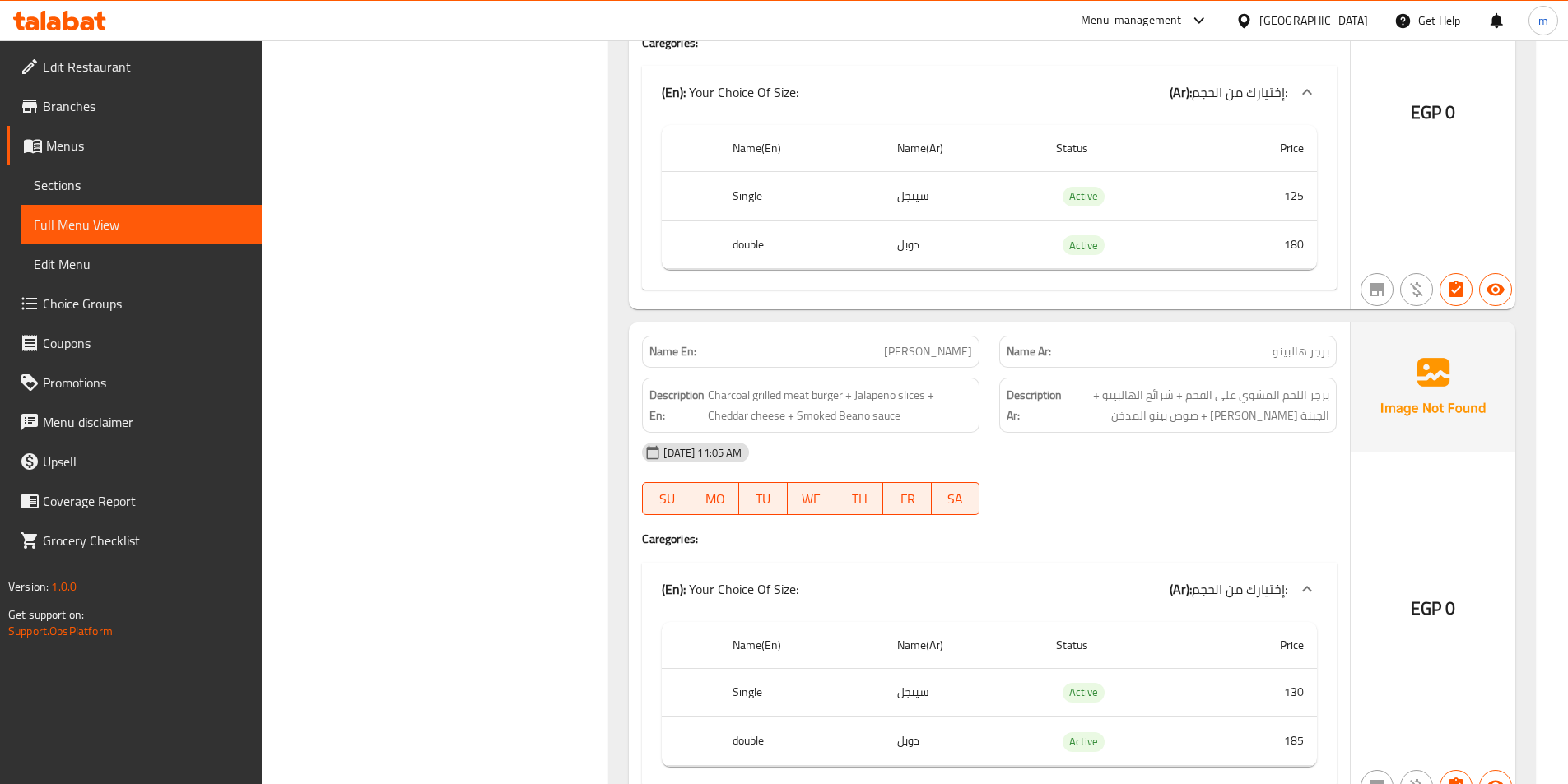
scroll to position [2056, 0]
click at [1231, 408] on span "برجر اللحم المشوي على الفحم + شرائح الهالبينو + الجبنة الشيدر + صوص بينو المدخن" at bounding box center [1197, 404] width 264 height 41
click at [837, 409] on span "Charcoal grilled meat burger + Jalapeno slices + Cheddar cheese + Smoked Beano …" at bounding box center [840, 404] width 264 height 41
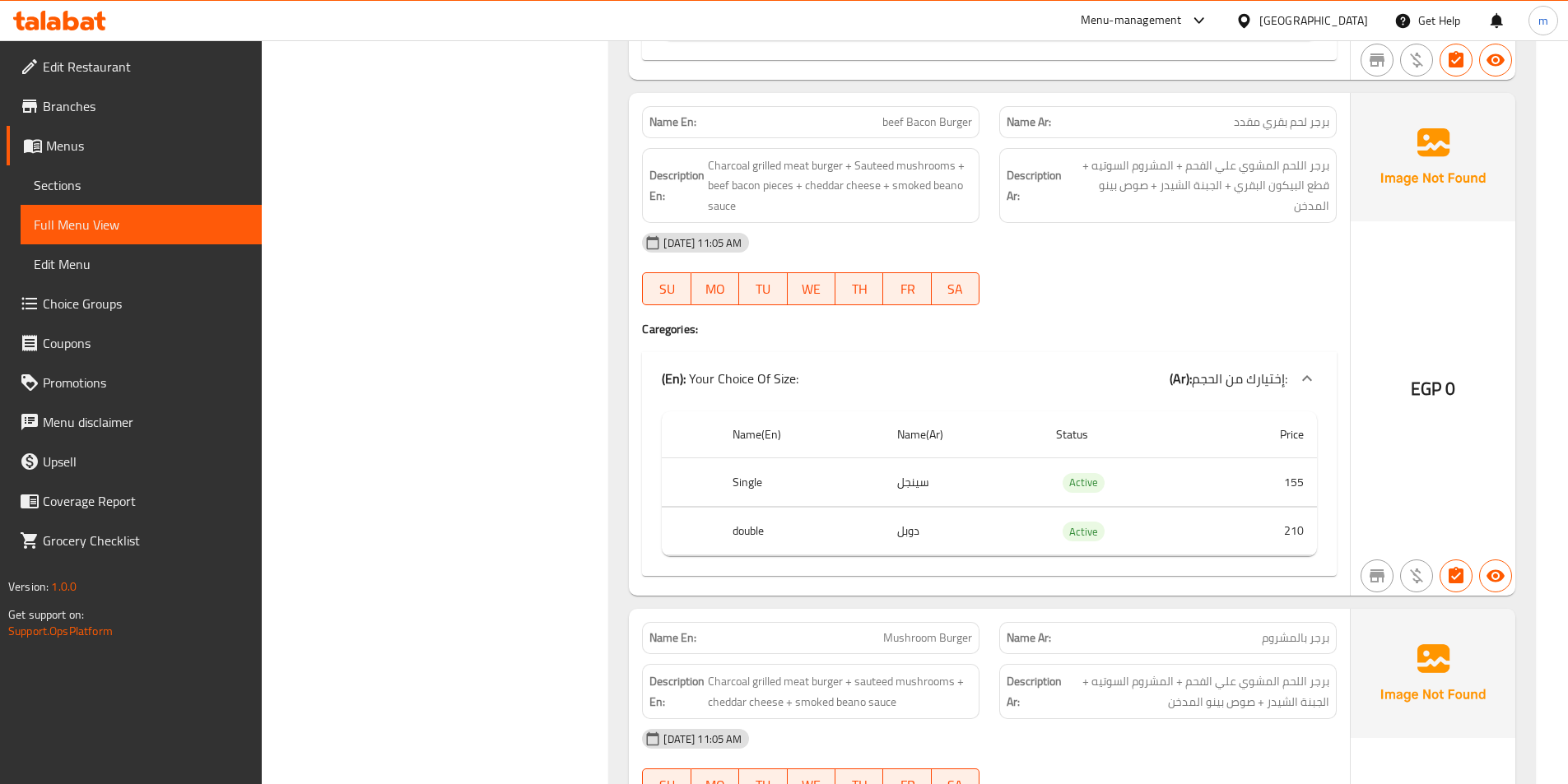
scroll to position [3290, 0]
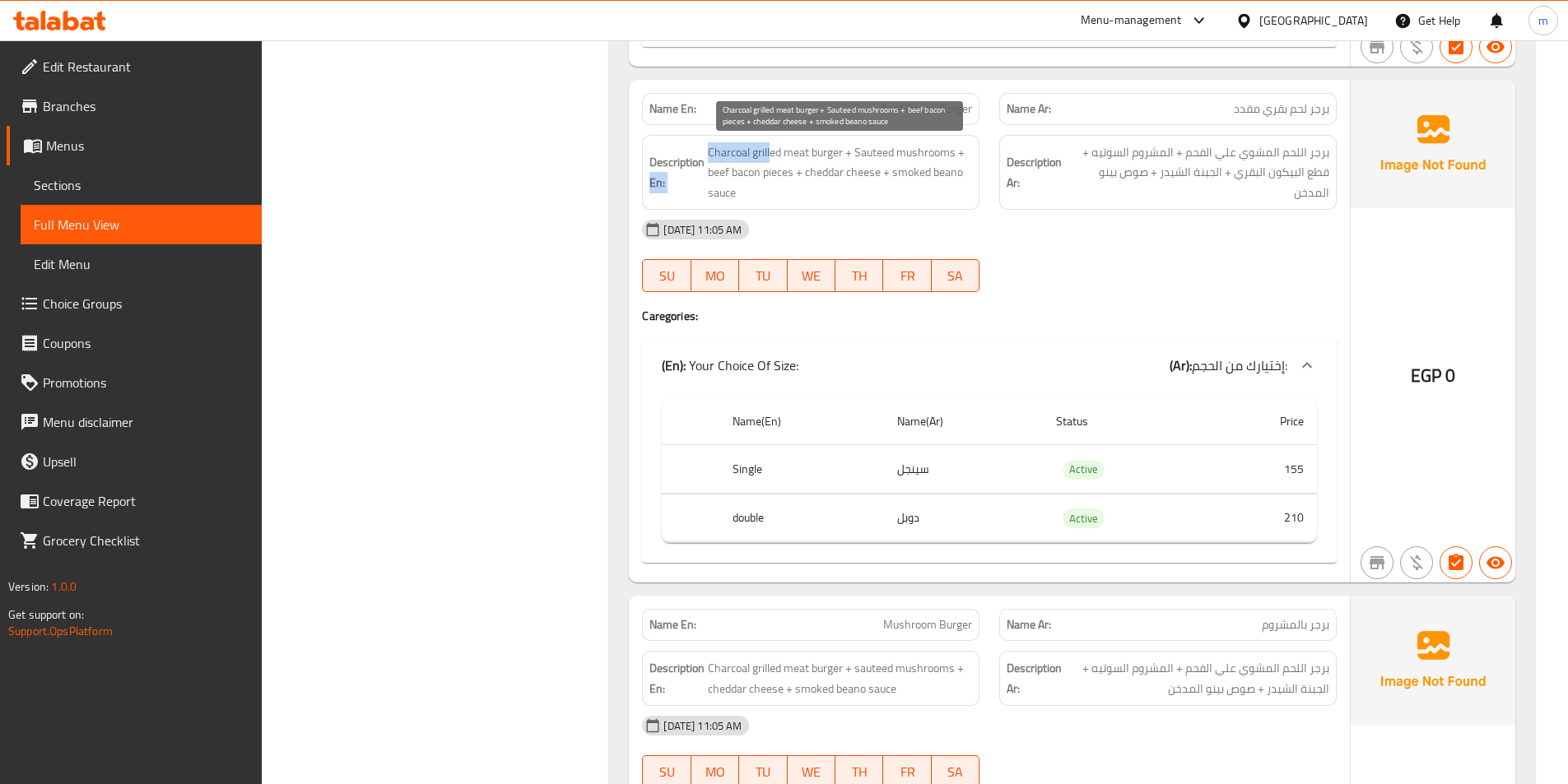
drag, startPoint x: 703, startPoint y: 156, endPoint x: 771, endPoint y: 150, distance: 68.3
click at [771, 150] on h6 "Description En: Charcoal grilled meat burger + Sauteed mushrooms + beef bacon p…" at bounding box center [811, 172] width 323 height 61
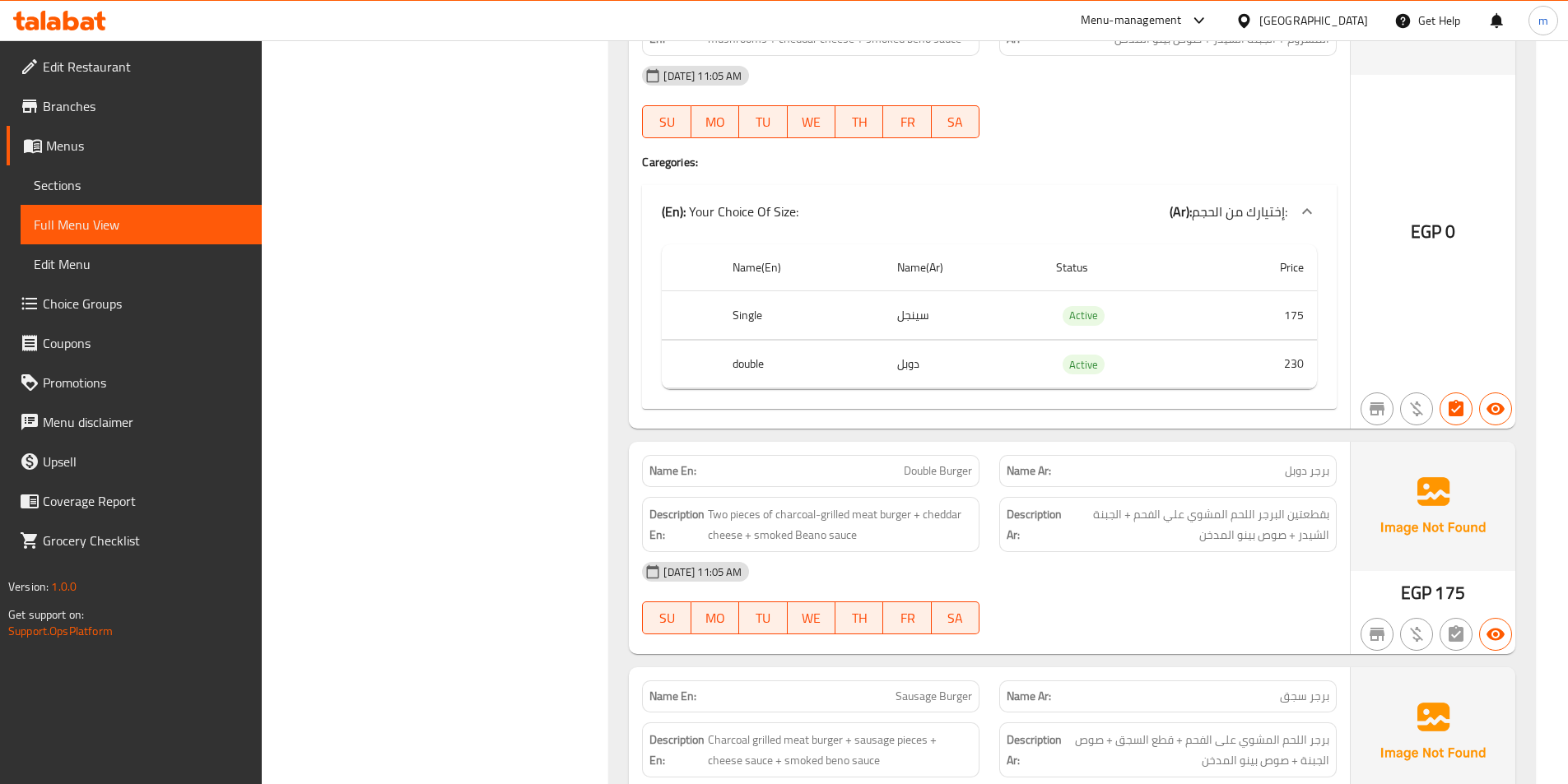
scroll to position [5511, 0]
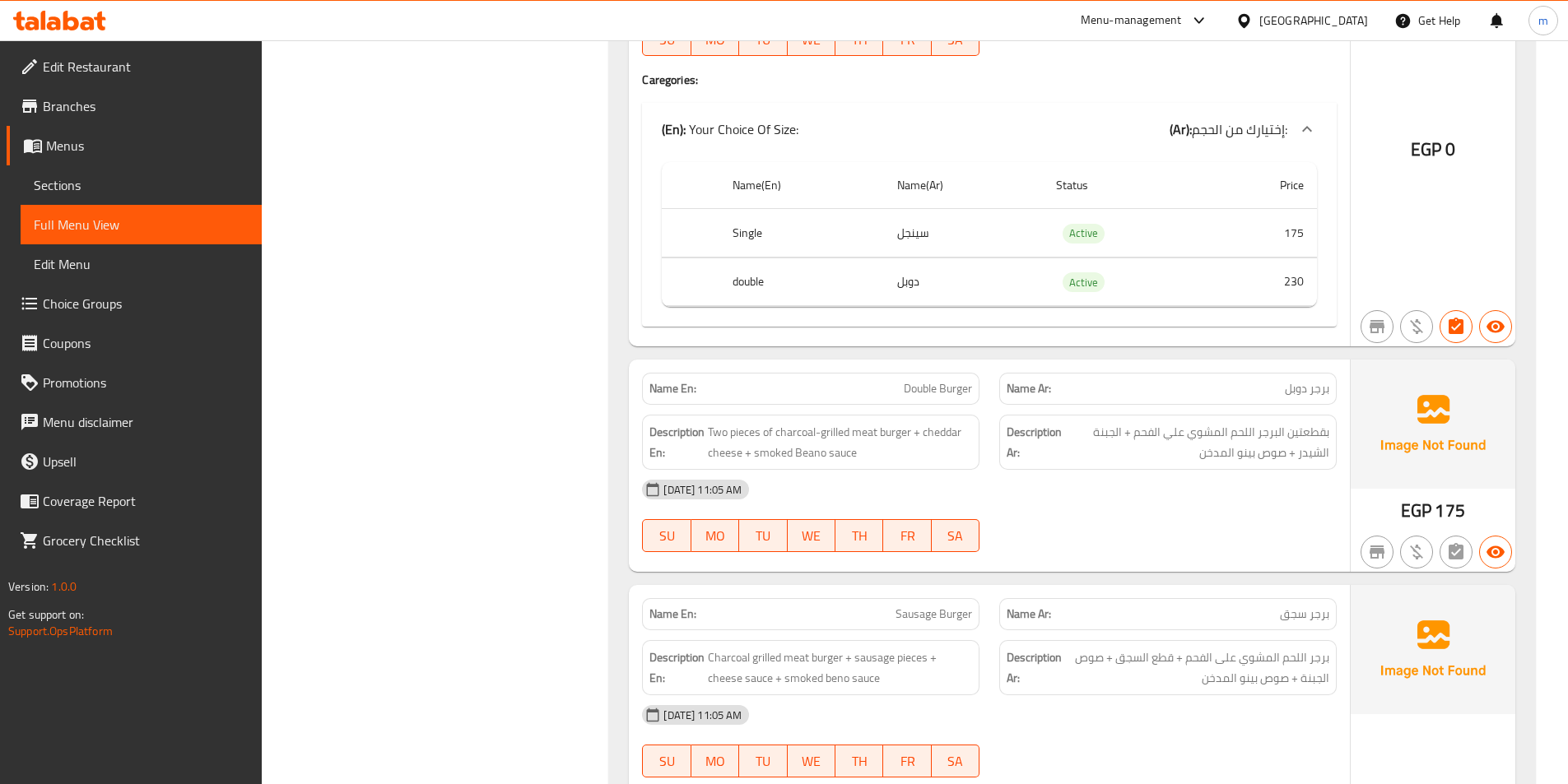
click at [925, 392] on span "Double Burger" at bounding box center [938, 389] width 68 height 17
click at [926, 392] on span "Double Burger" at bounding box center [938, 389] width 68 height 17
copy span "Double Burger"
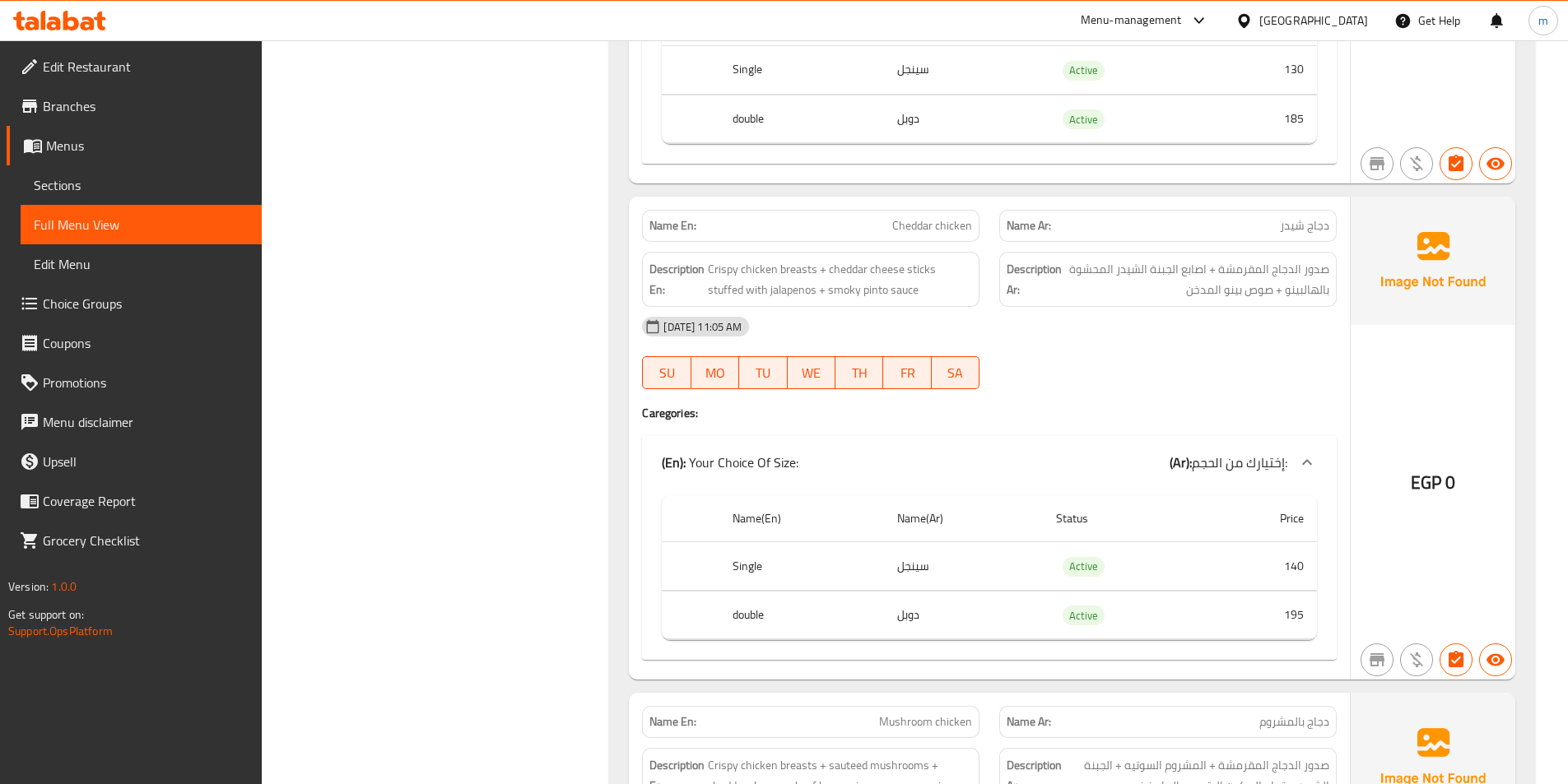
scroll to position [7485, 0]
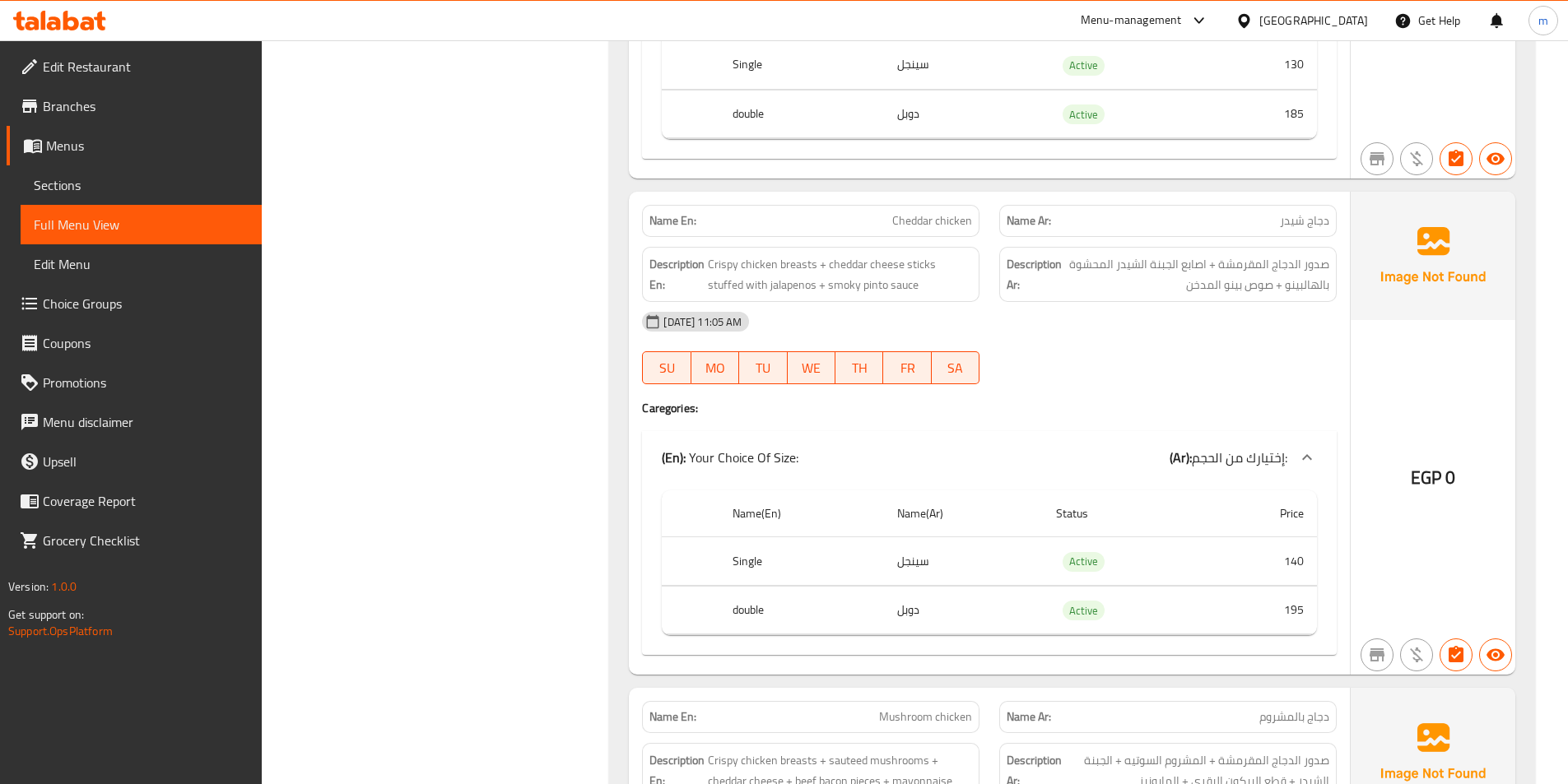
copy span "Cheddar chicken"
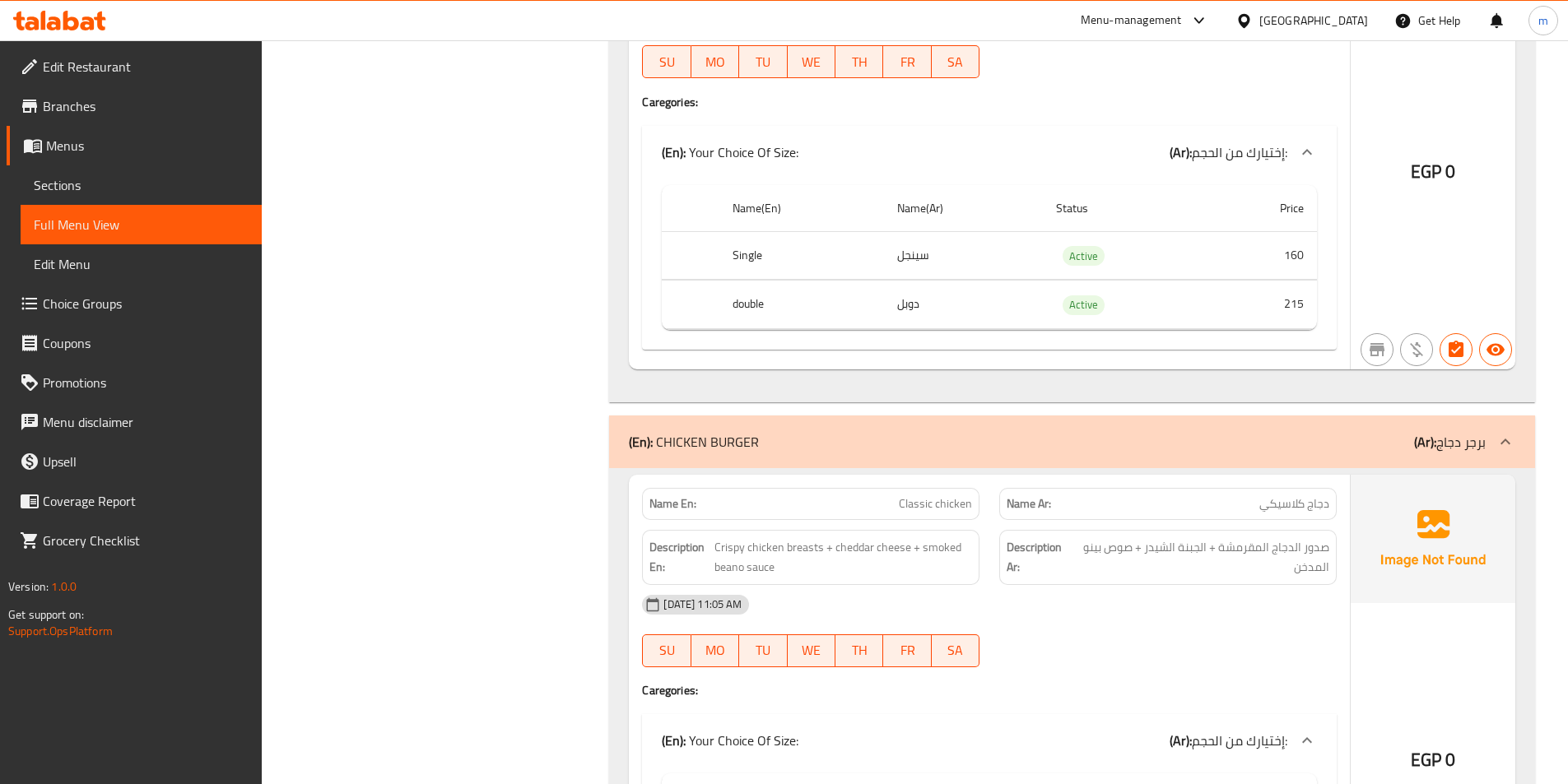
scroll to position [6416, 0]
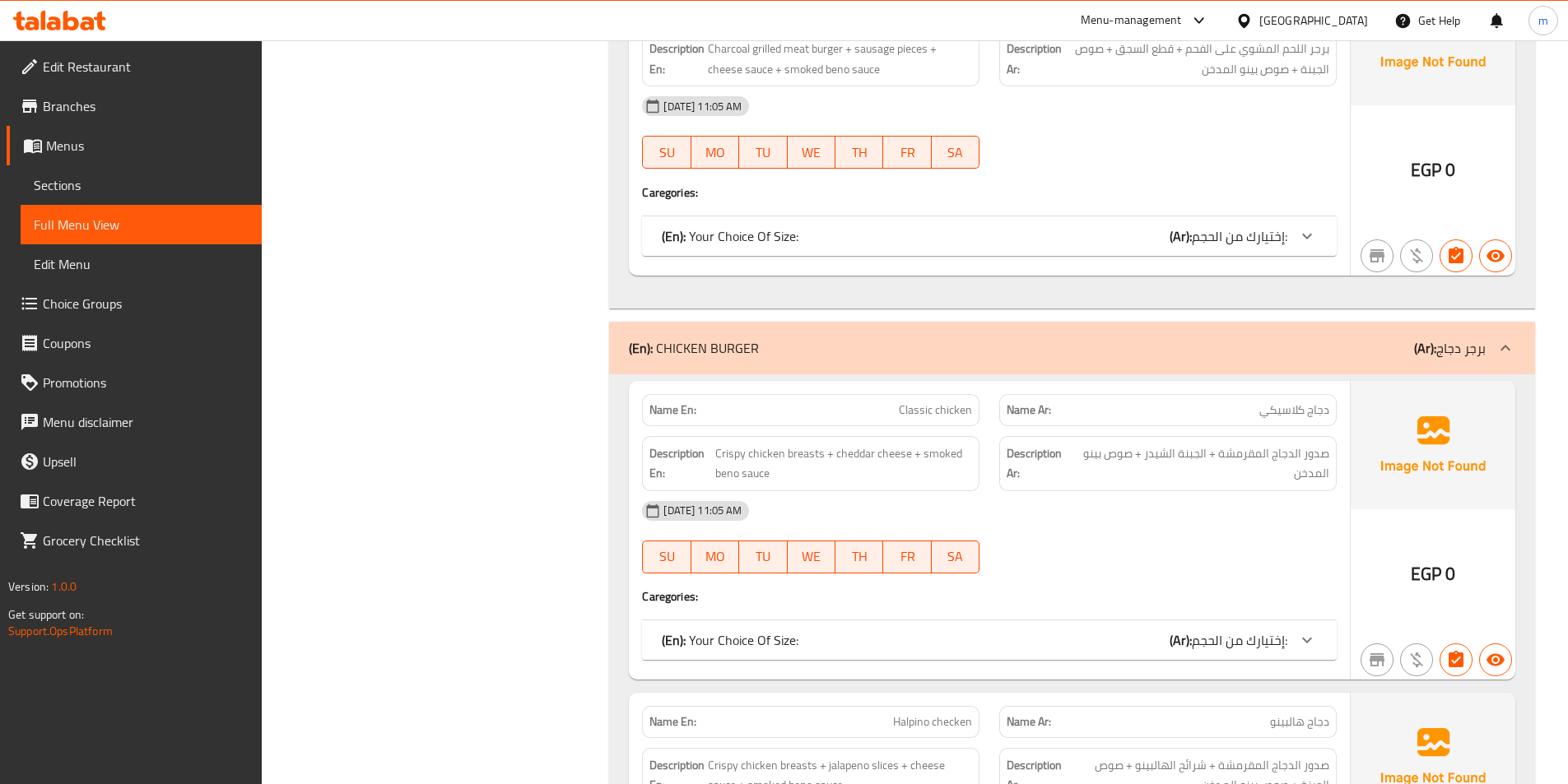
scroll to position [4278, 0]
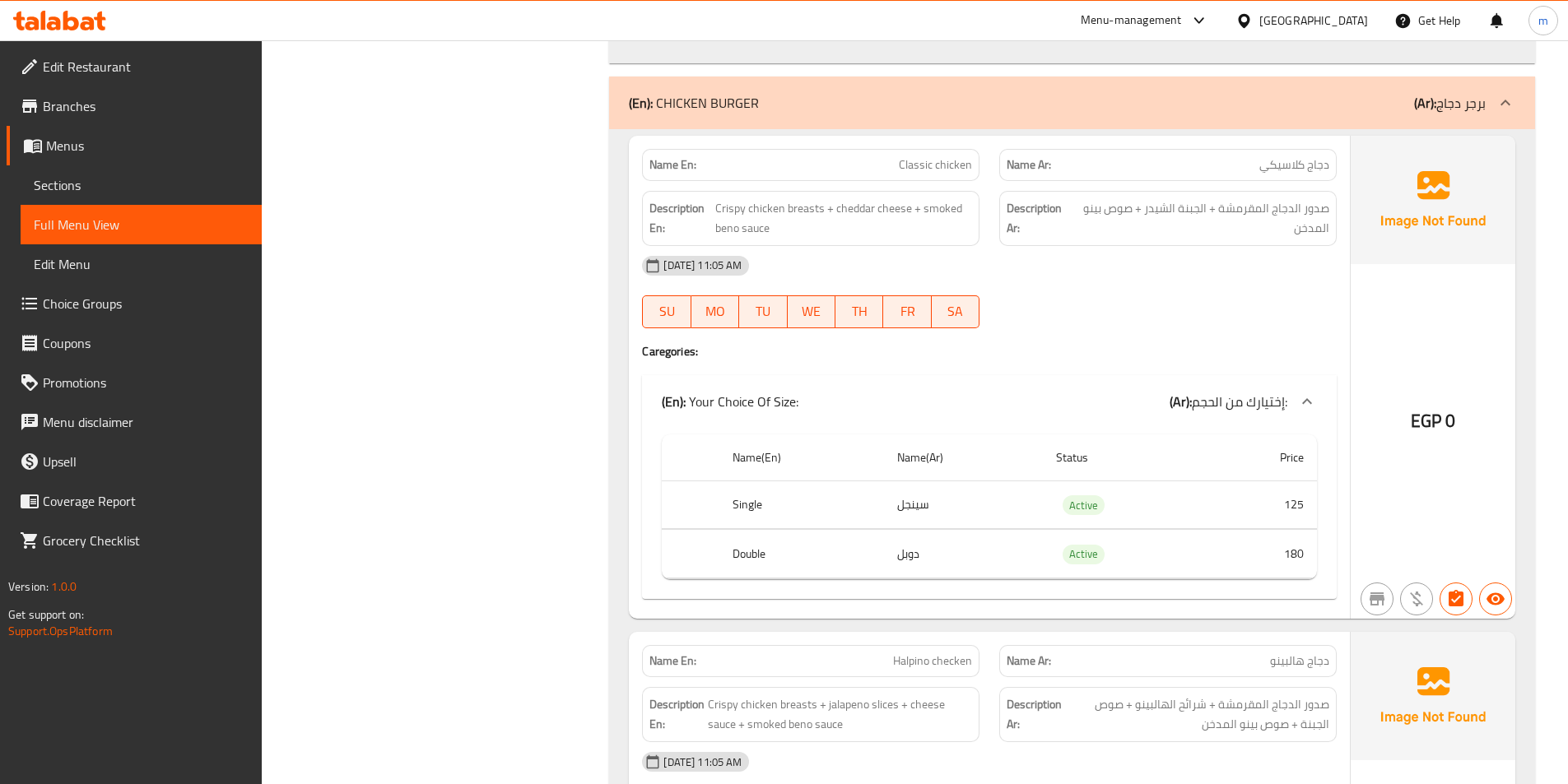
scroll to position [4606, 0]
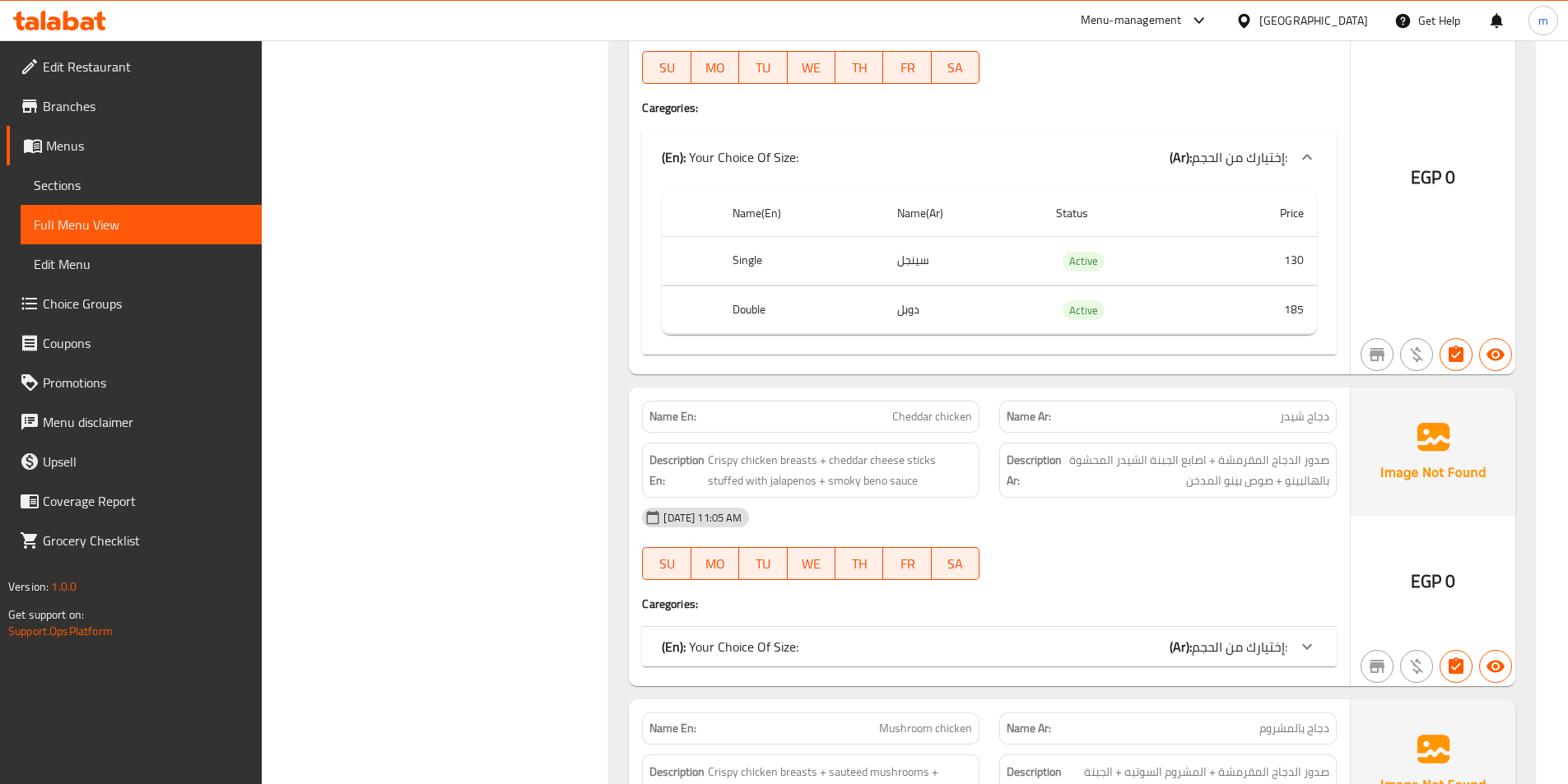
scroll to position [5100, 0]
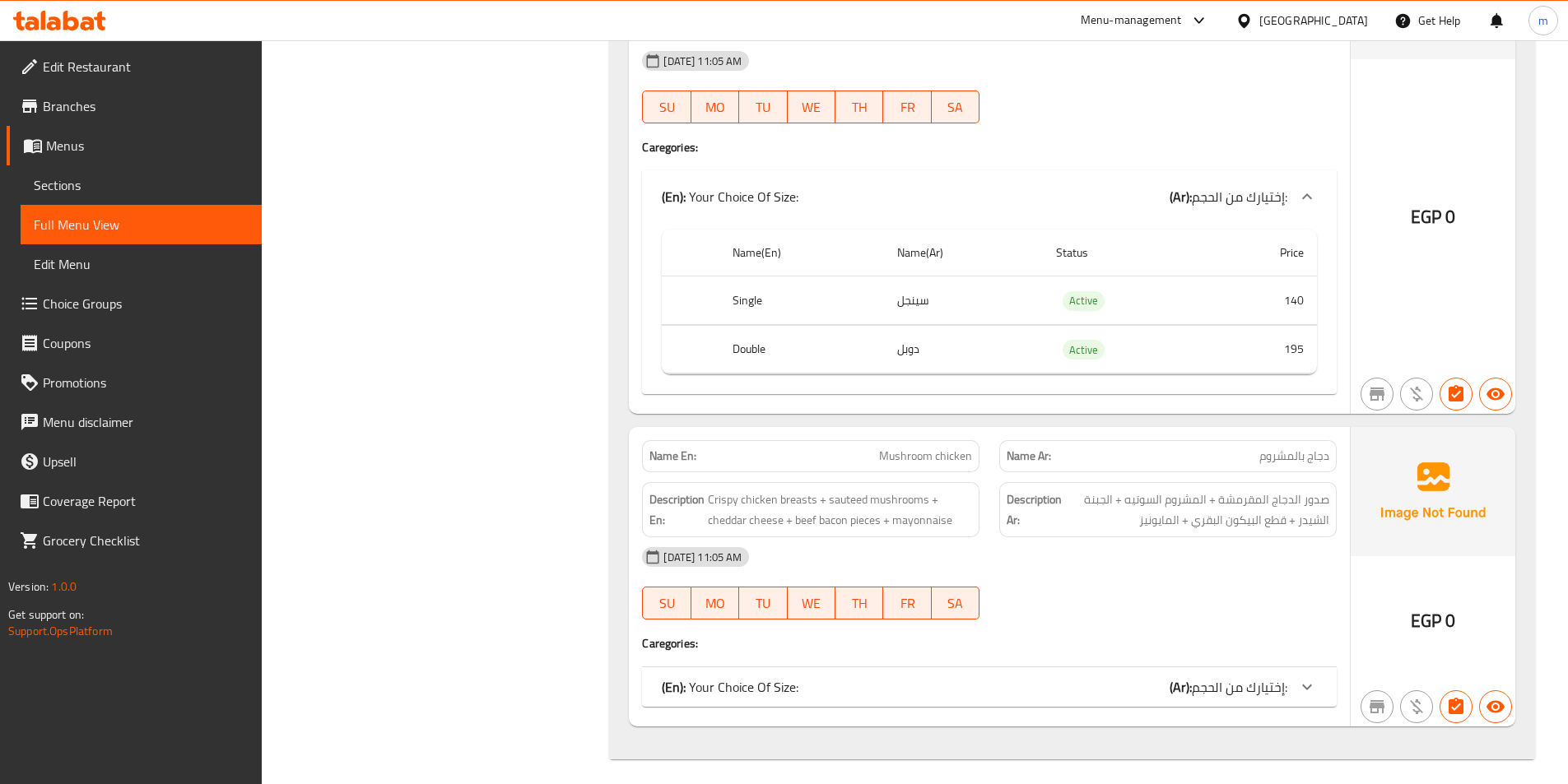
scroll to position [5543, 0]
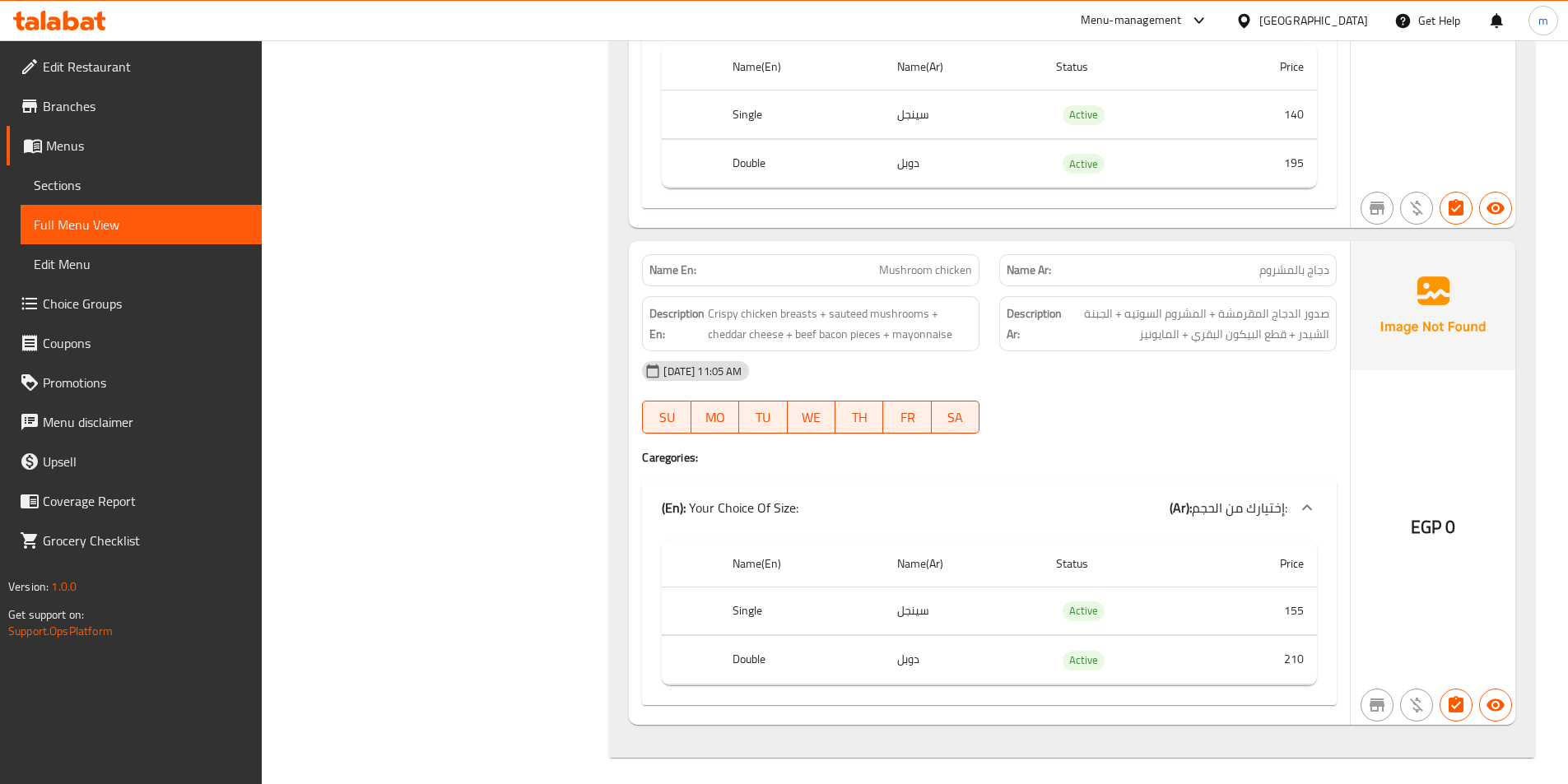
scroll to position [5727, 0]
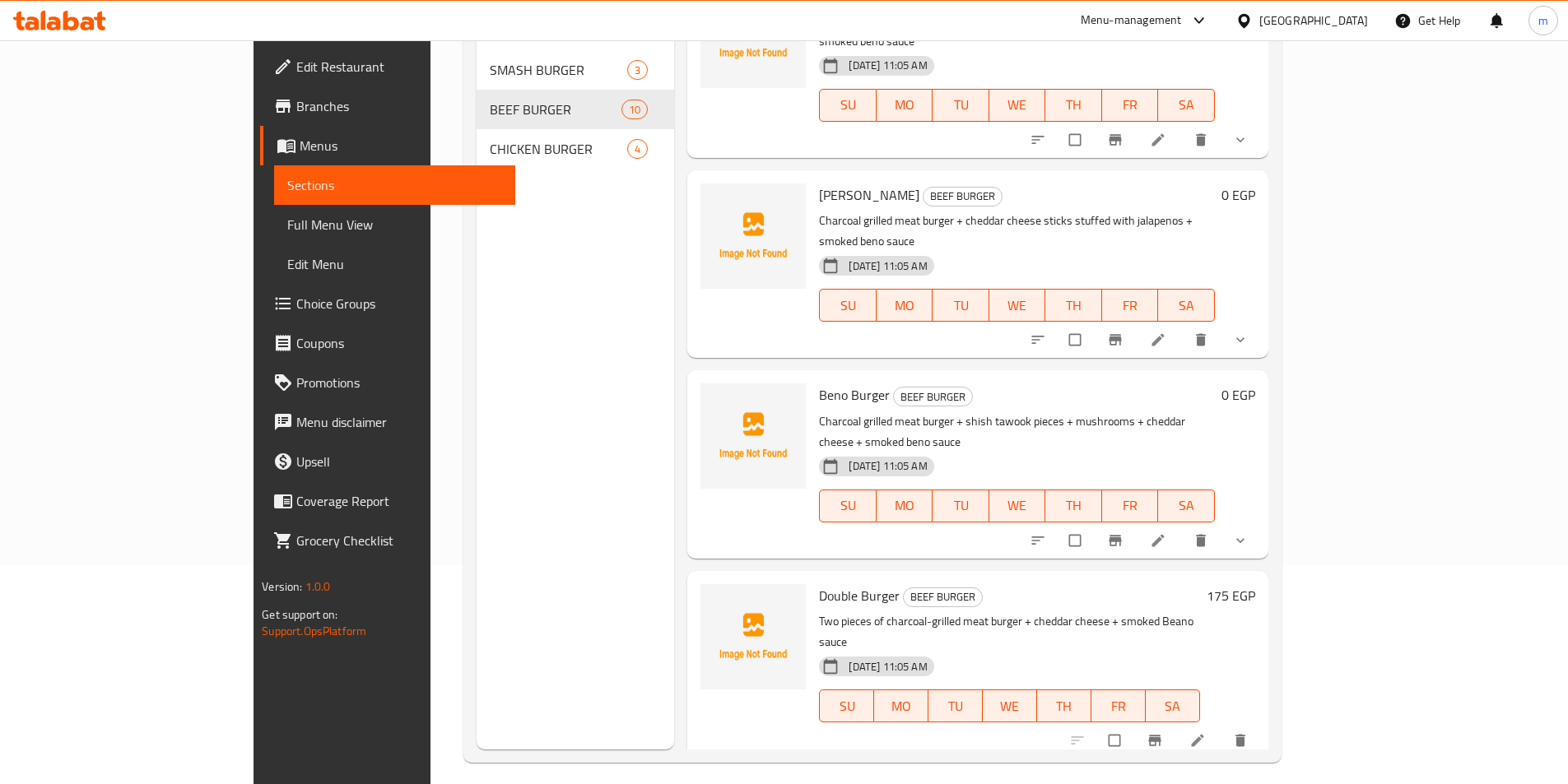
scroll to position [231, 0]
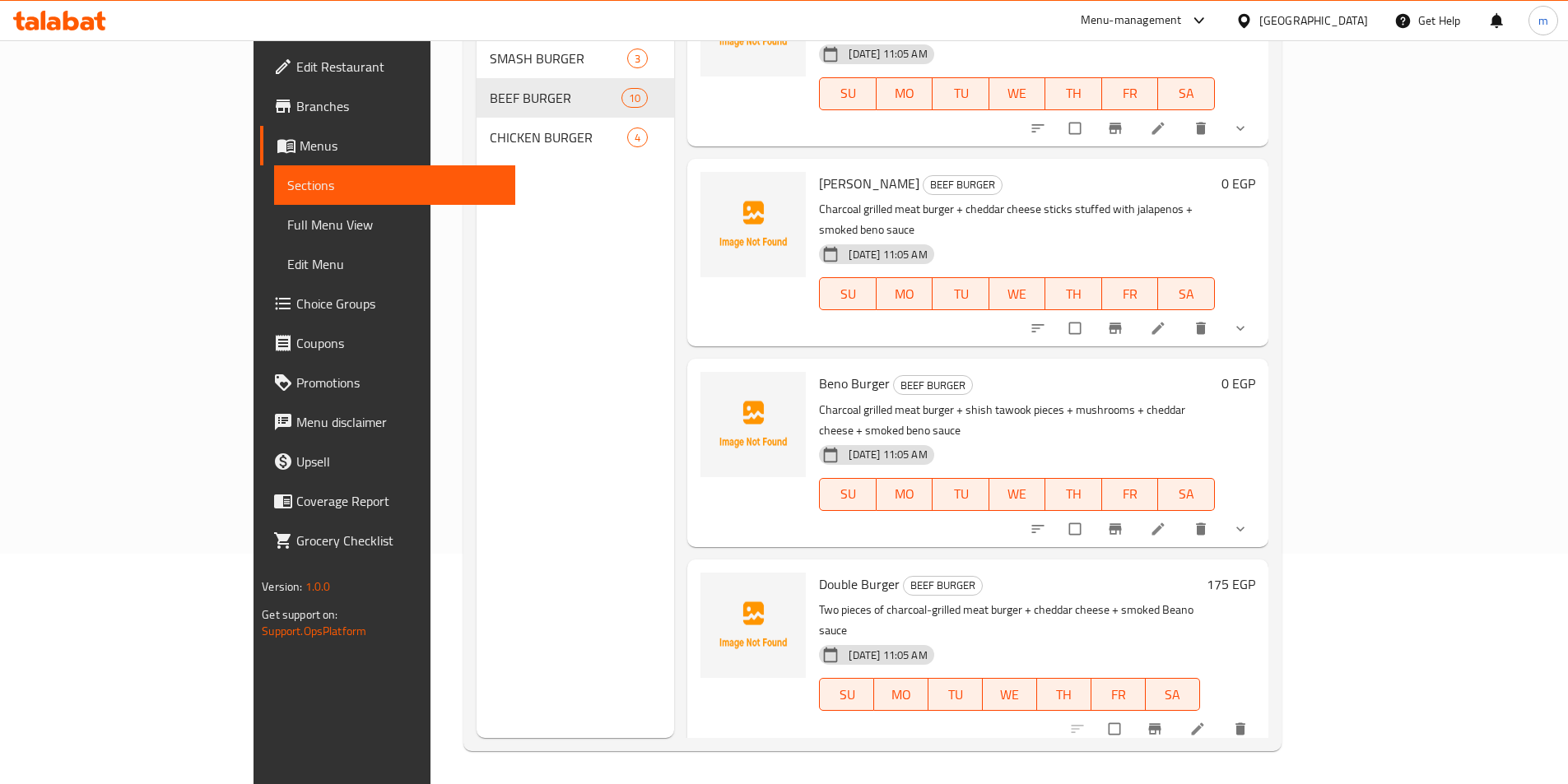
click at [1223, 715] on li at bounding box center [1200, 728] width 47 height 26
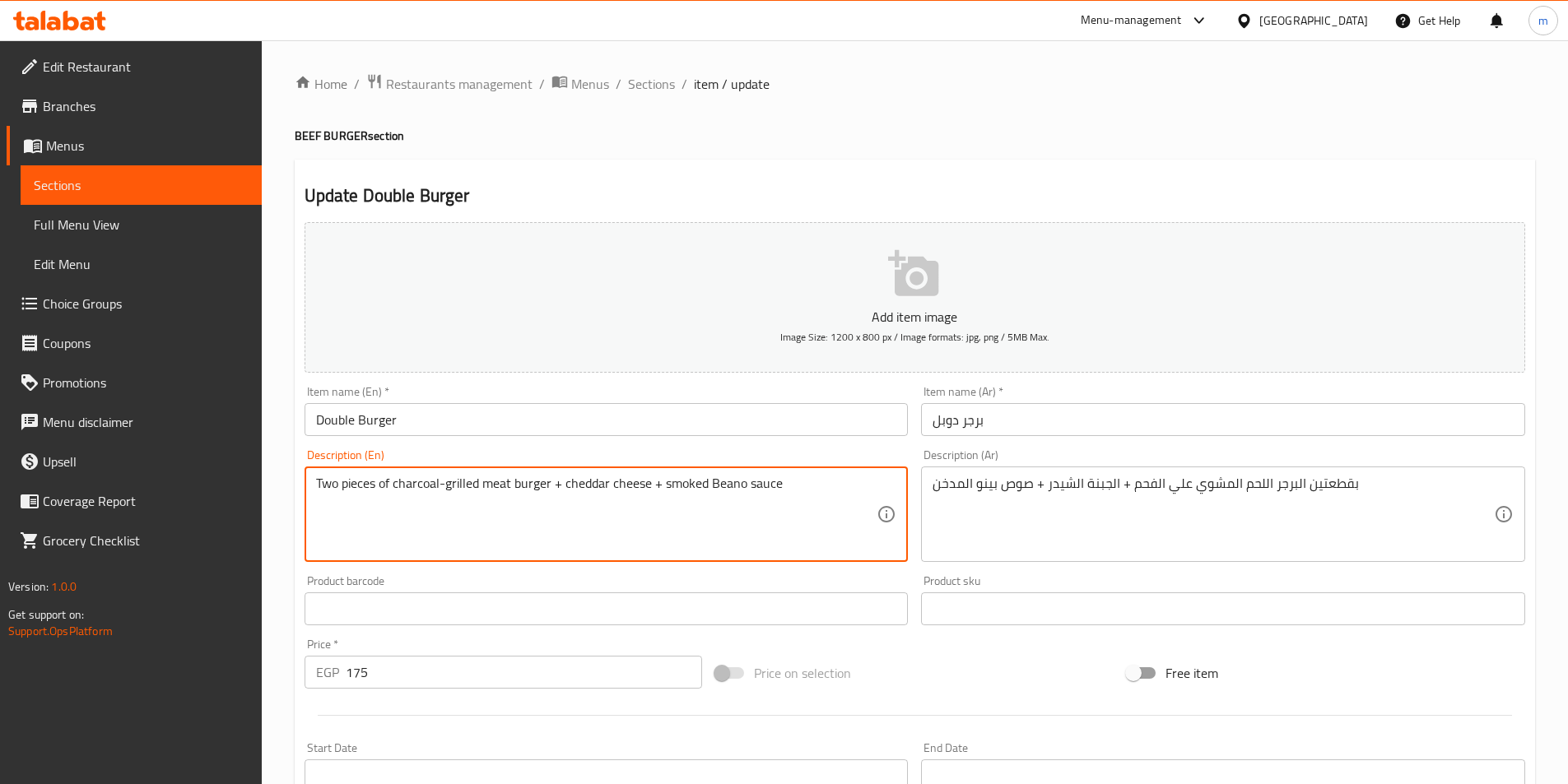
click at [730, 486] on textarea "Two pieces of charcoal-grilled meat burger + cheddar cheese + smoked Beano sauce" at bounding box center [596, 515] width 561 height 78
paste textarea "be"
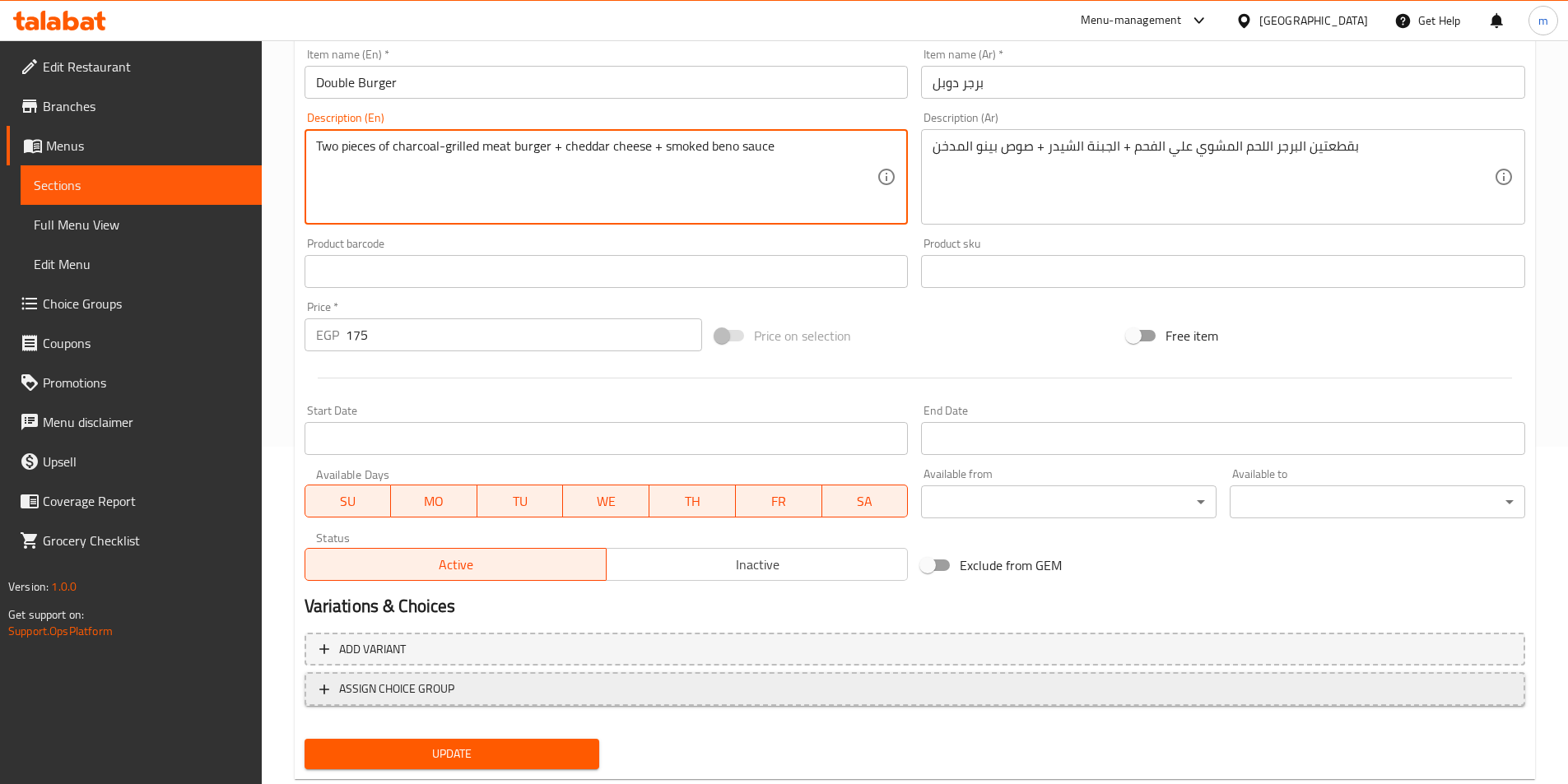
scroll to position [378, 0]
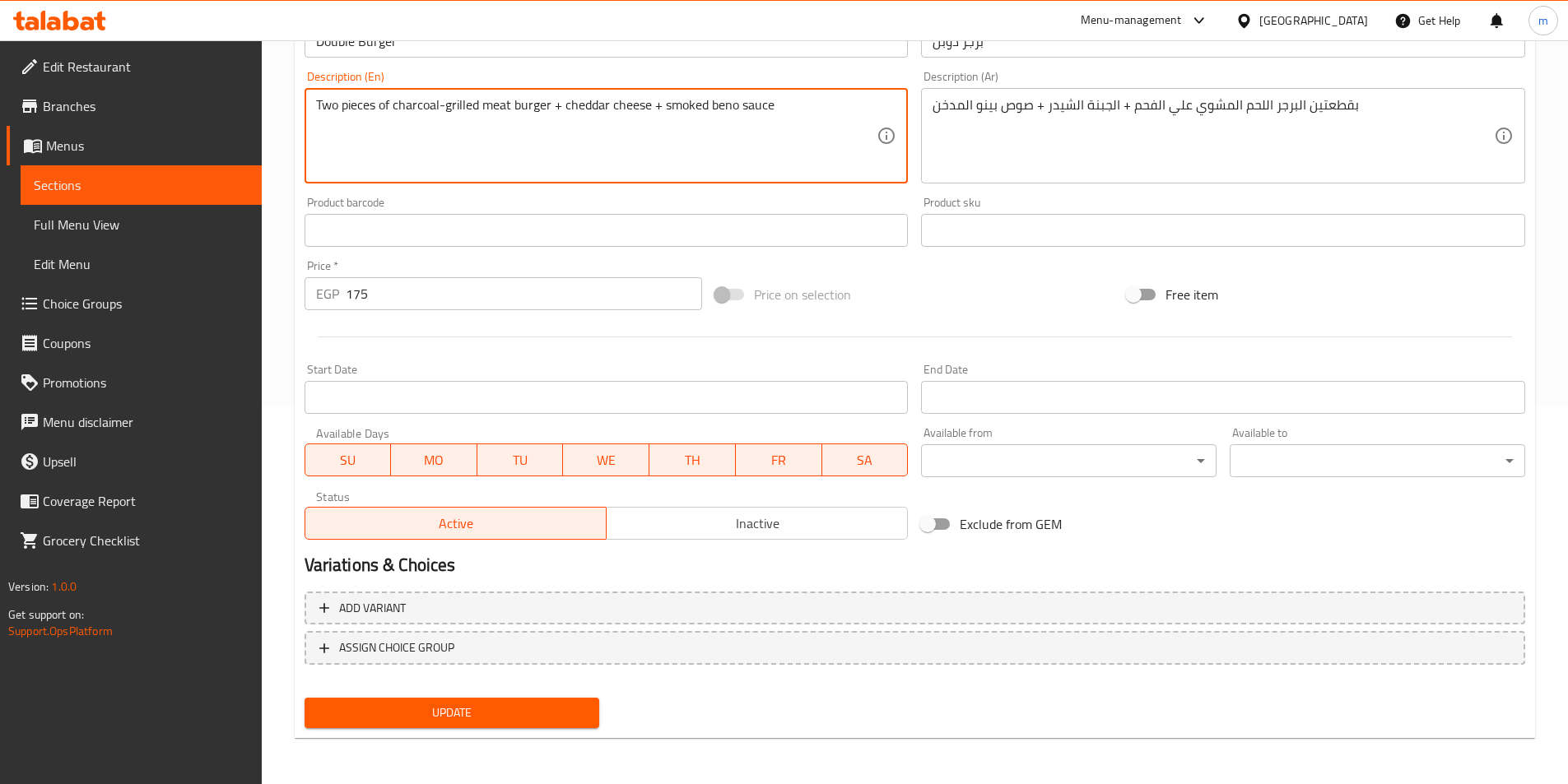
type textarea "Two pieces of charcoal-grilled meat burger + cheddar cheese + smoked beno sauce"
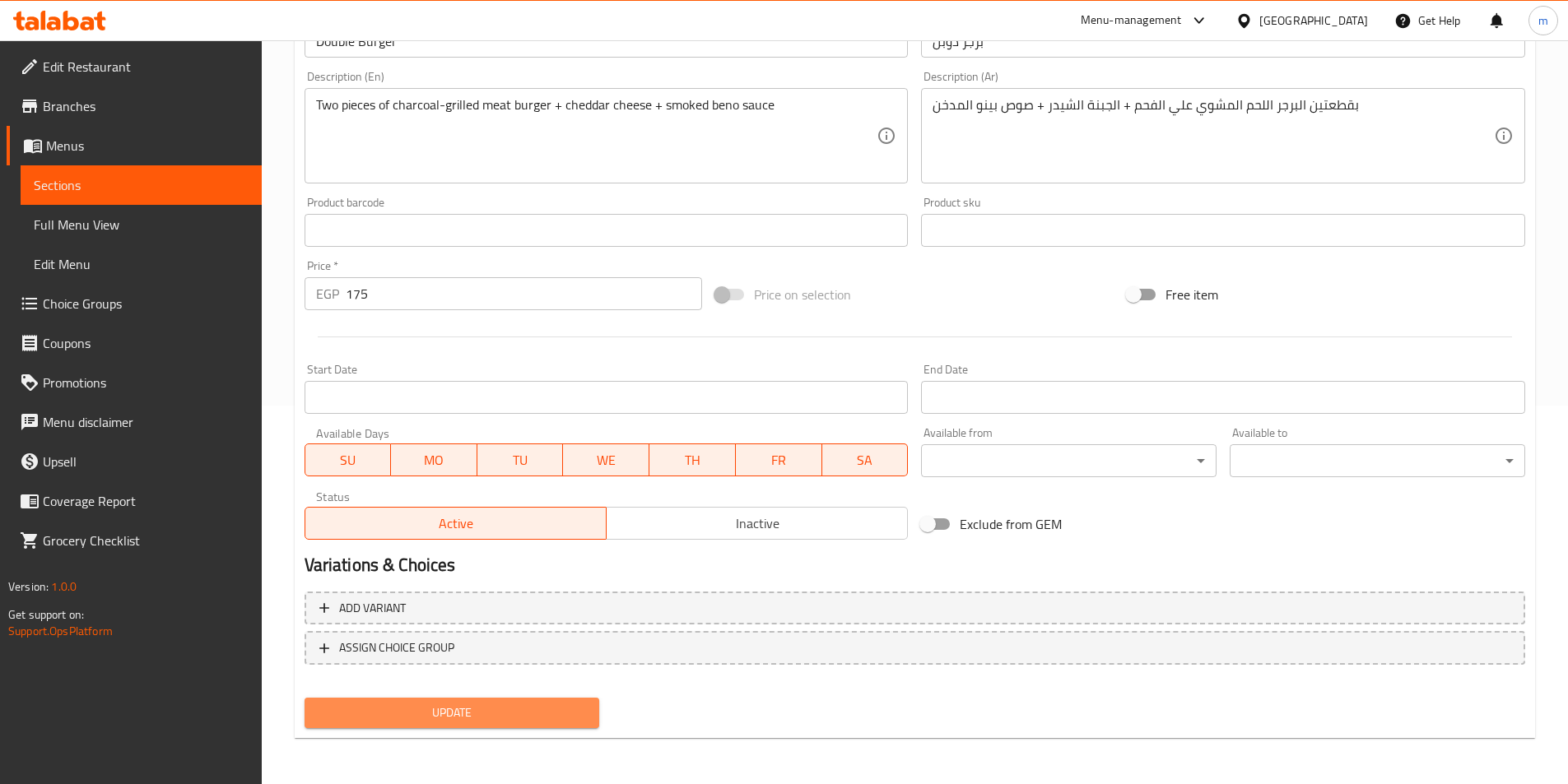
click at [498, 715] on span "Update" at bounding box center [453, 712] width 270 height 20
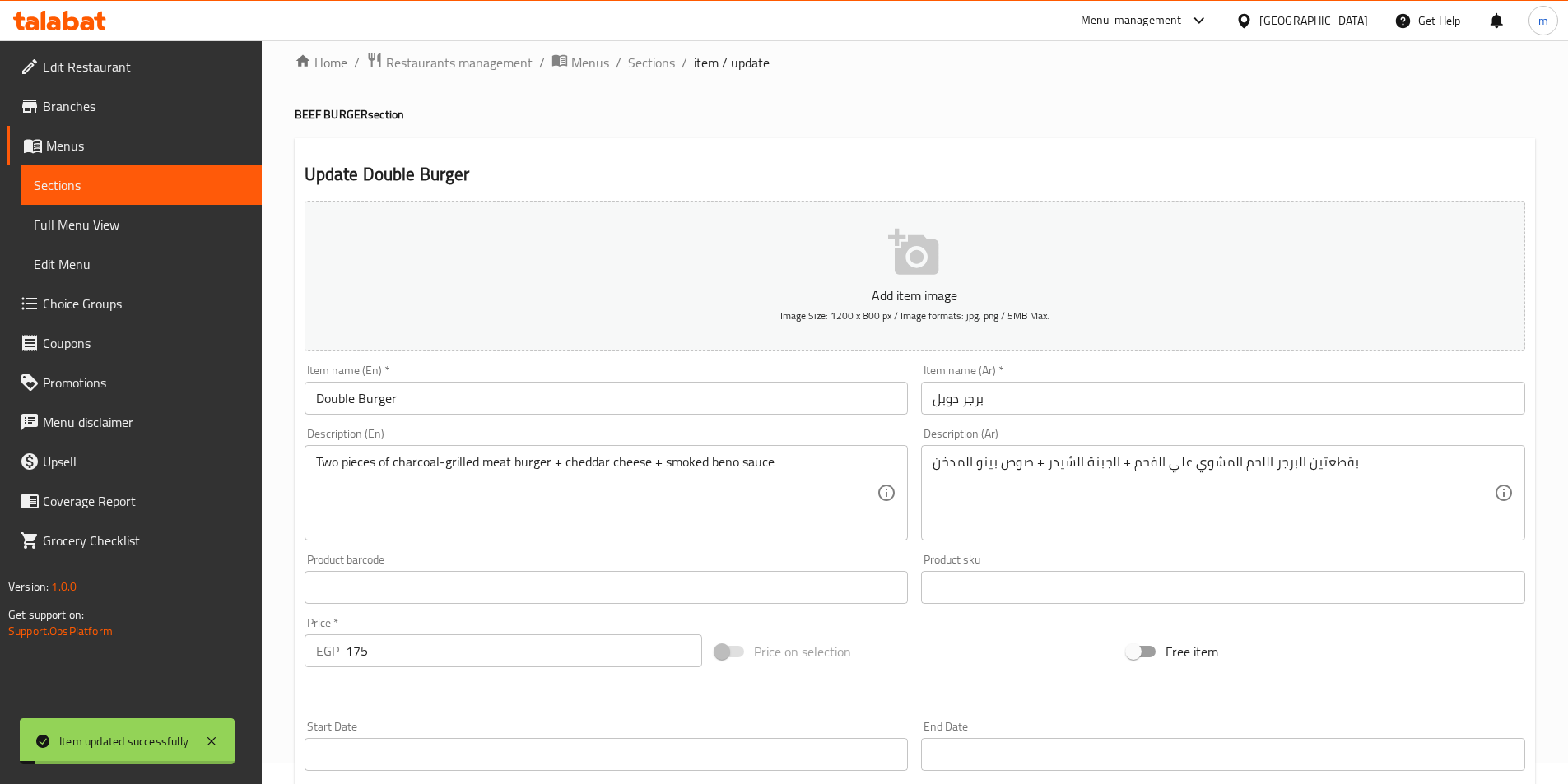
scroll to position [0, 0]
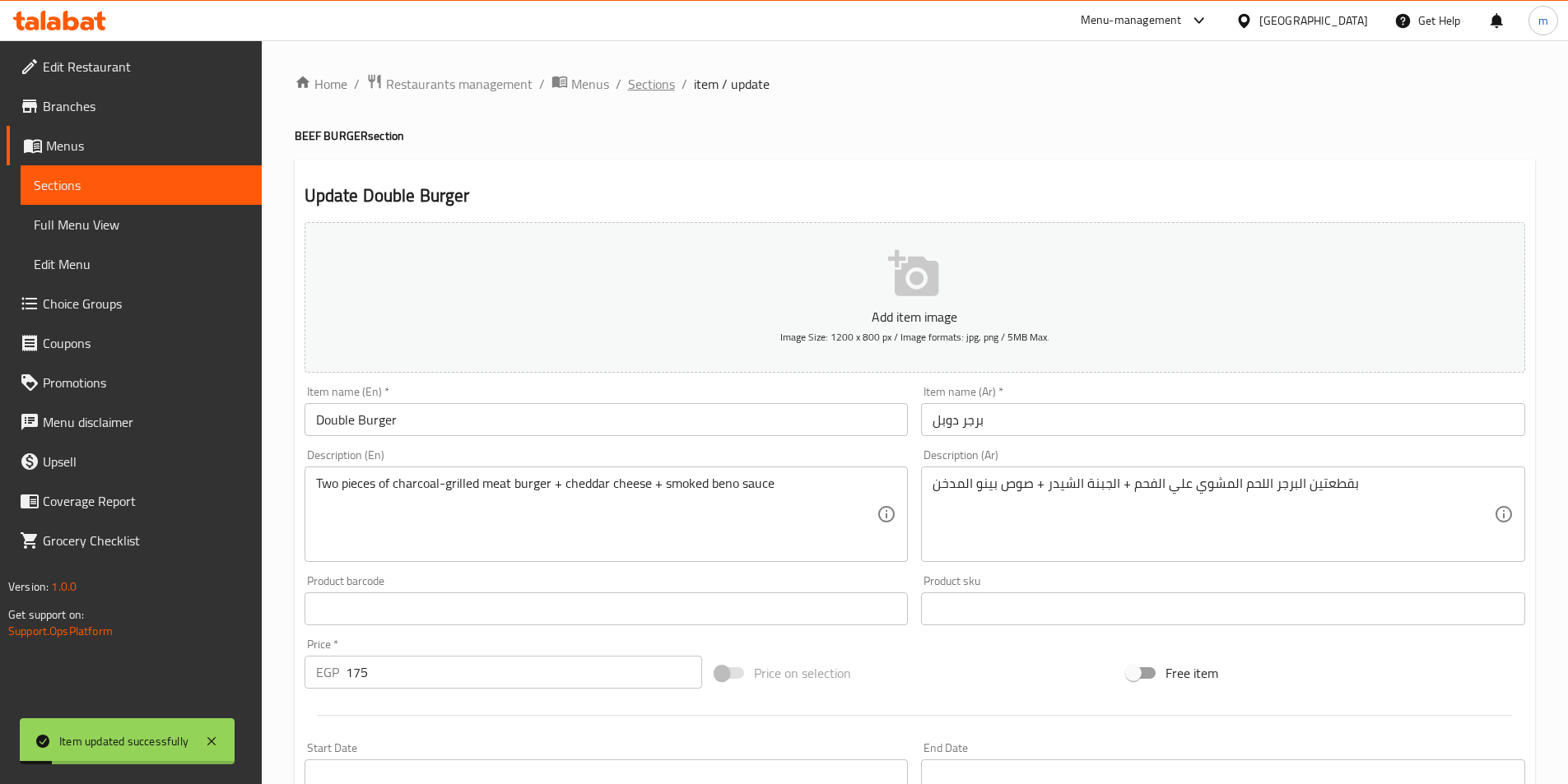
click at [651, 93] on span "Sections" at bounding box center [652, 83] width 47 height 19
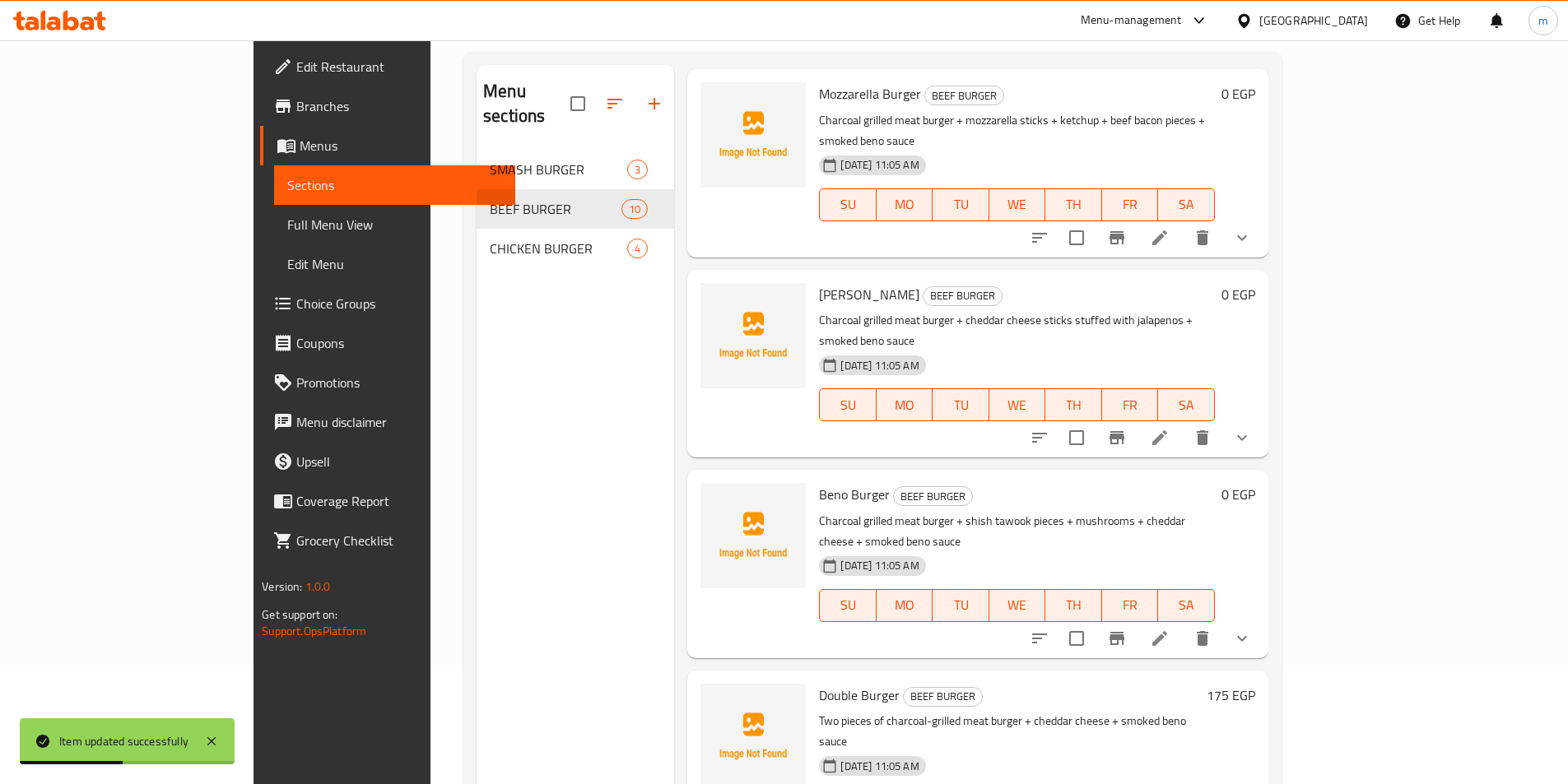
scroll to position [231, 0]
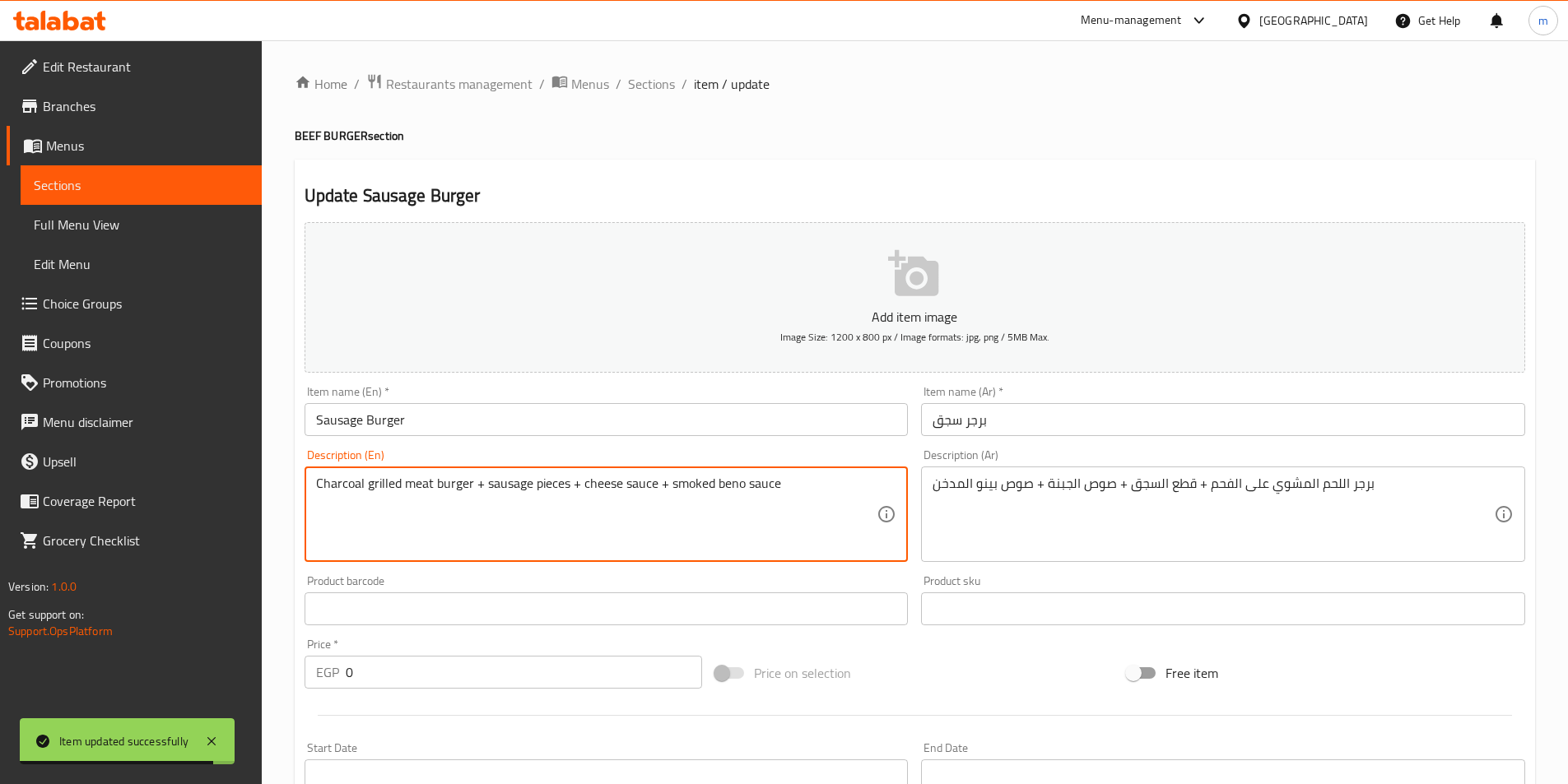
click at [727, 486] on textarea "Charcoal grilled meat burger + sausage pieces + cheese sauce + smoked beno sauce" at bounding box center [596, 515] width 561 height 78
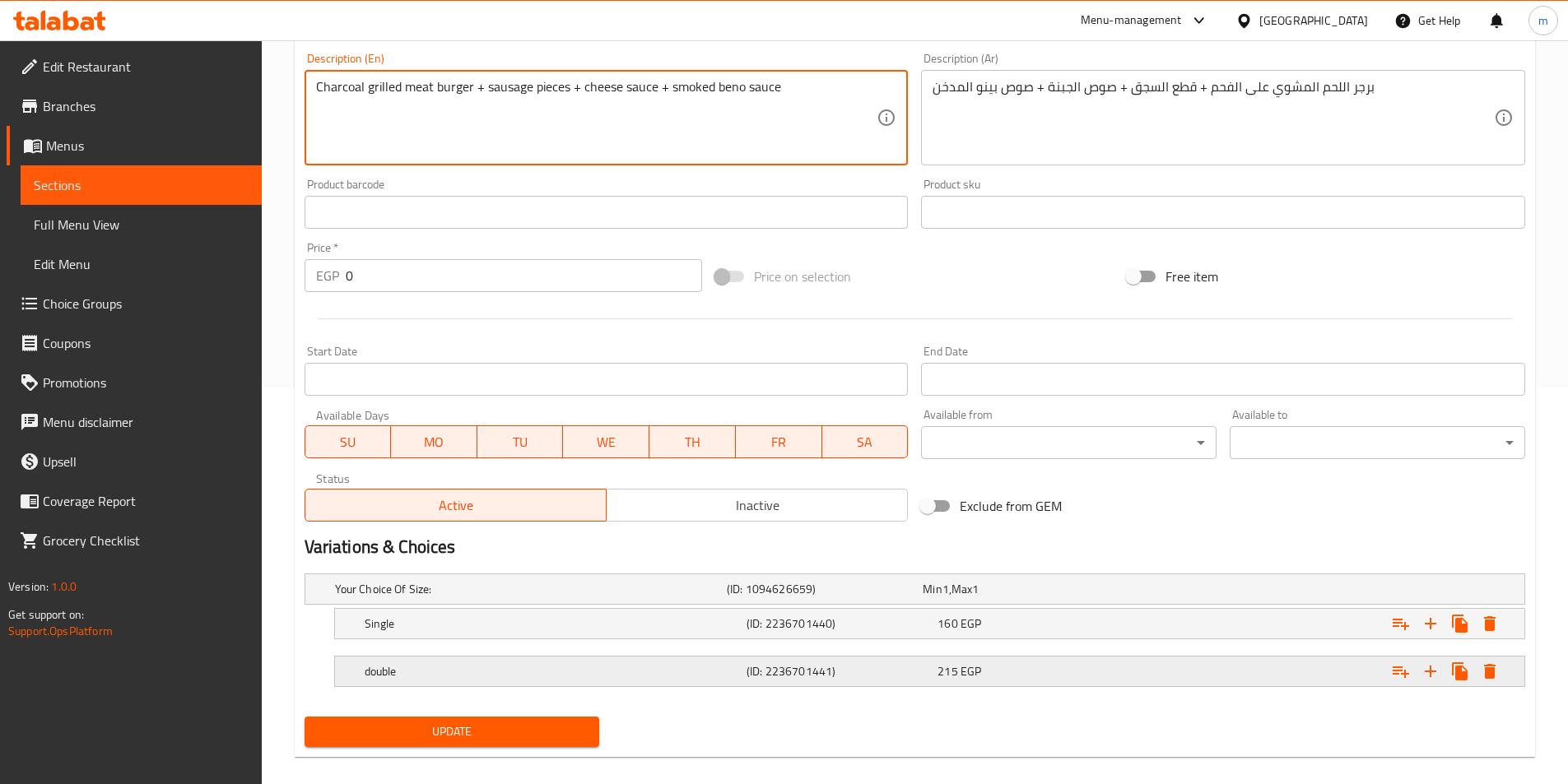
scroll to position [411, 0]
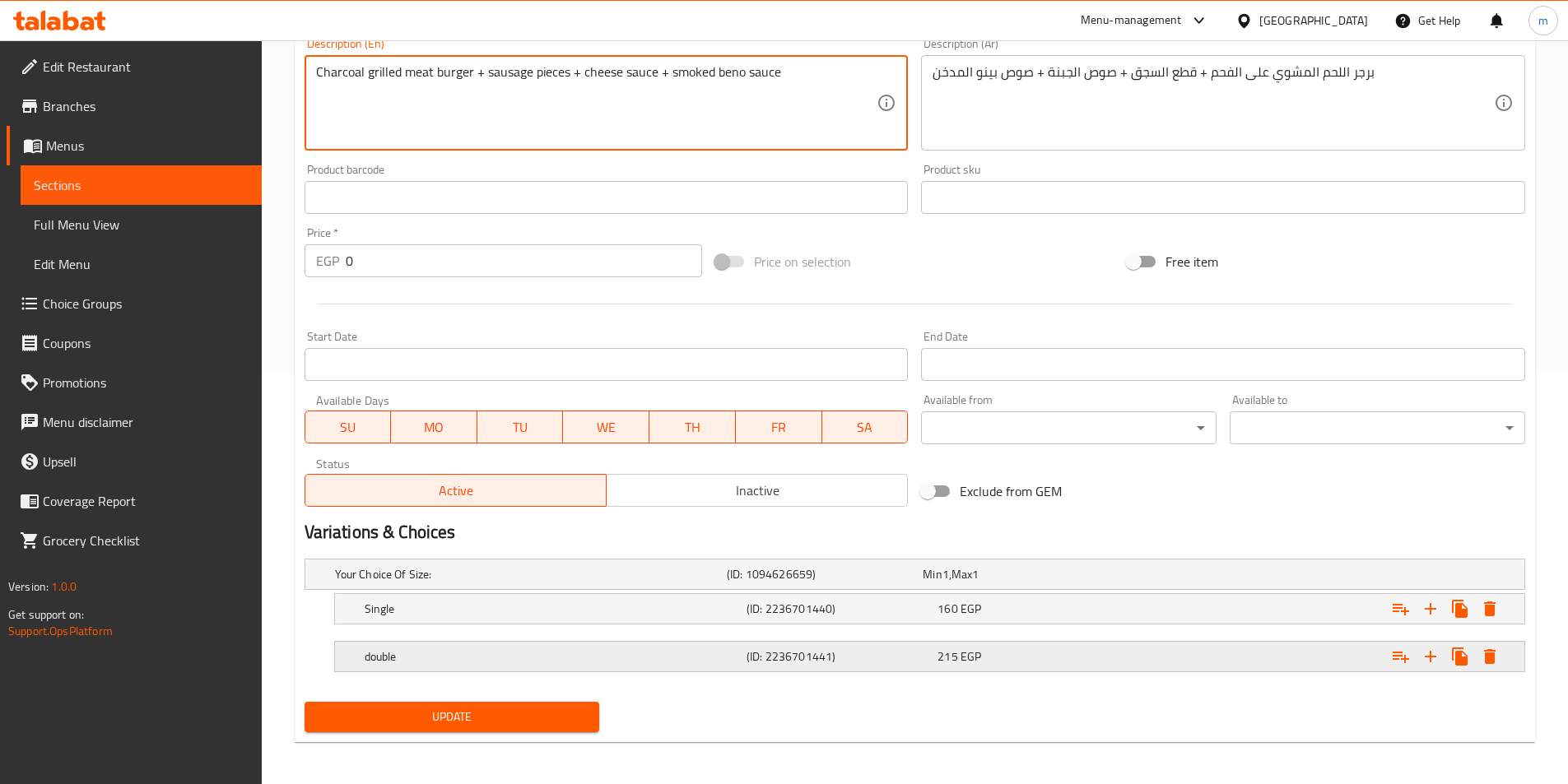
click at [450, 582] on h5 "double" at bounding box center [527, 574] width 385 height 16
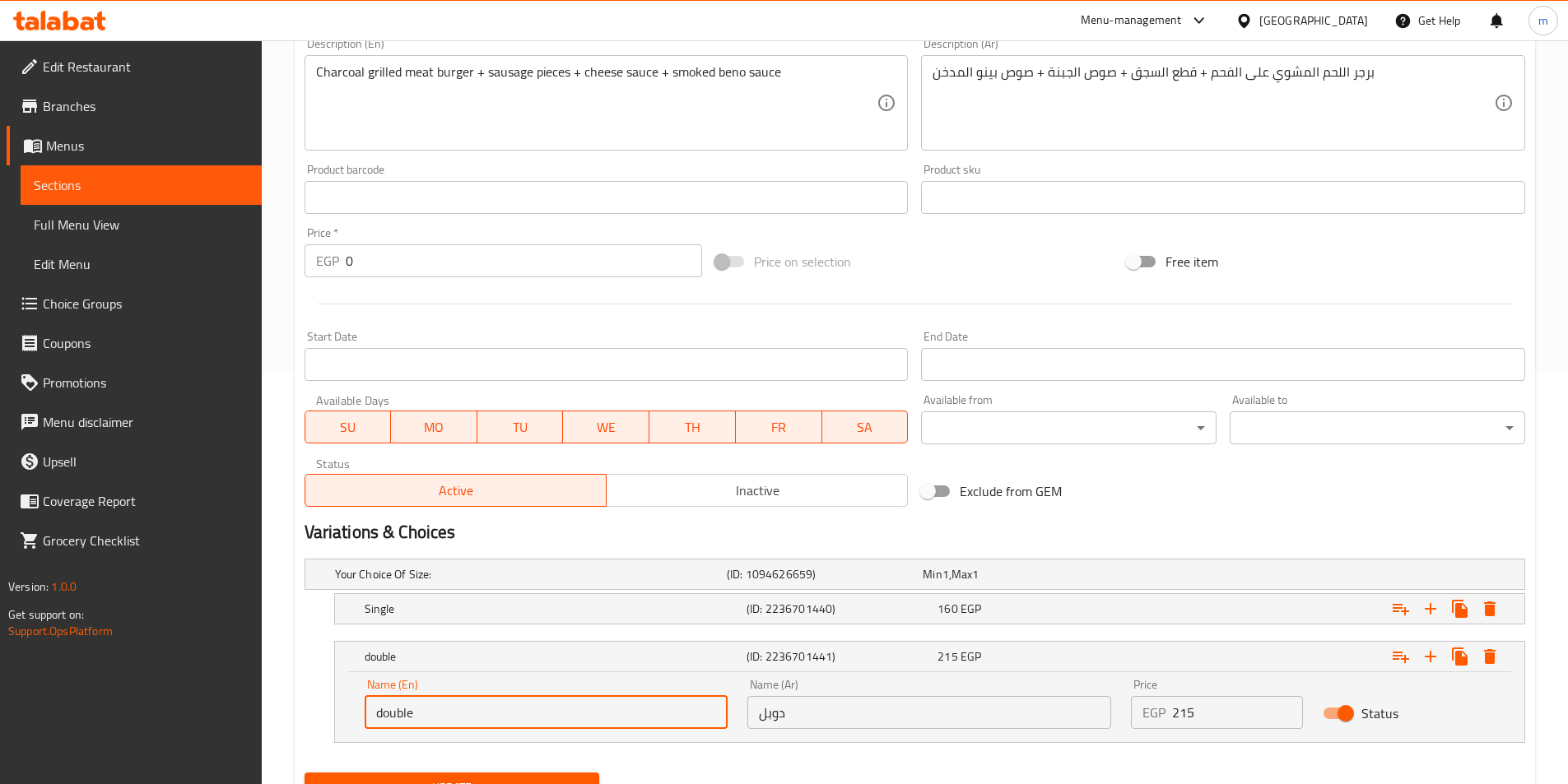
click at [495, 708] on input "double" at bounding box center [546, 712] width 364 height 33
click at [494, 708] on input "double" at bounding box center [546, 712] width 364 height 33
type input "Double"
click at [513, 780] on span "Update" at bounding box center [453, 787] width 270 height 20
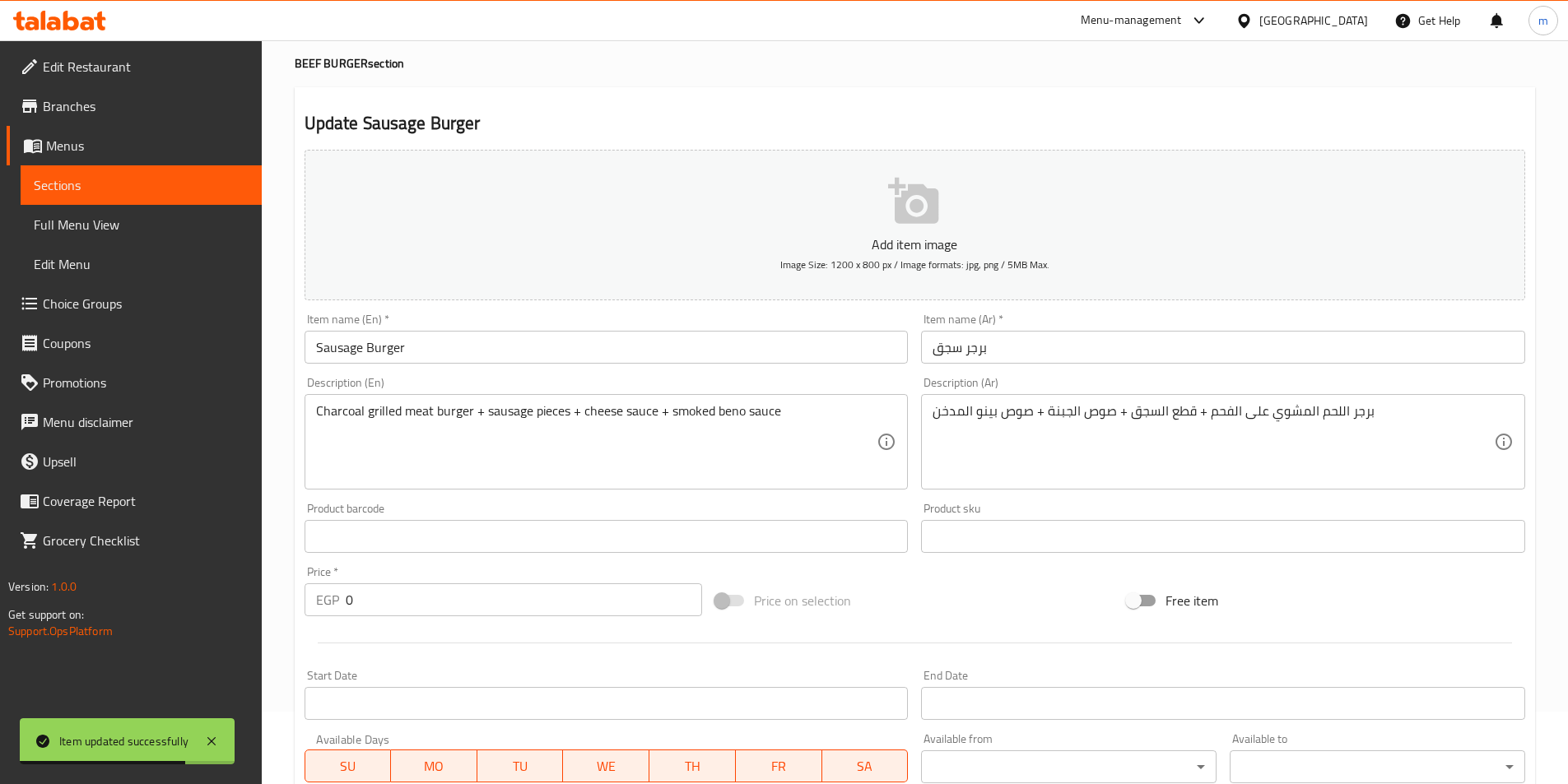
scroll to position [0, 0]
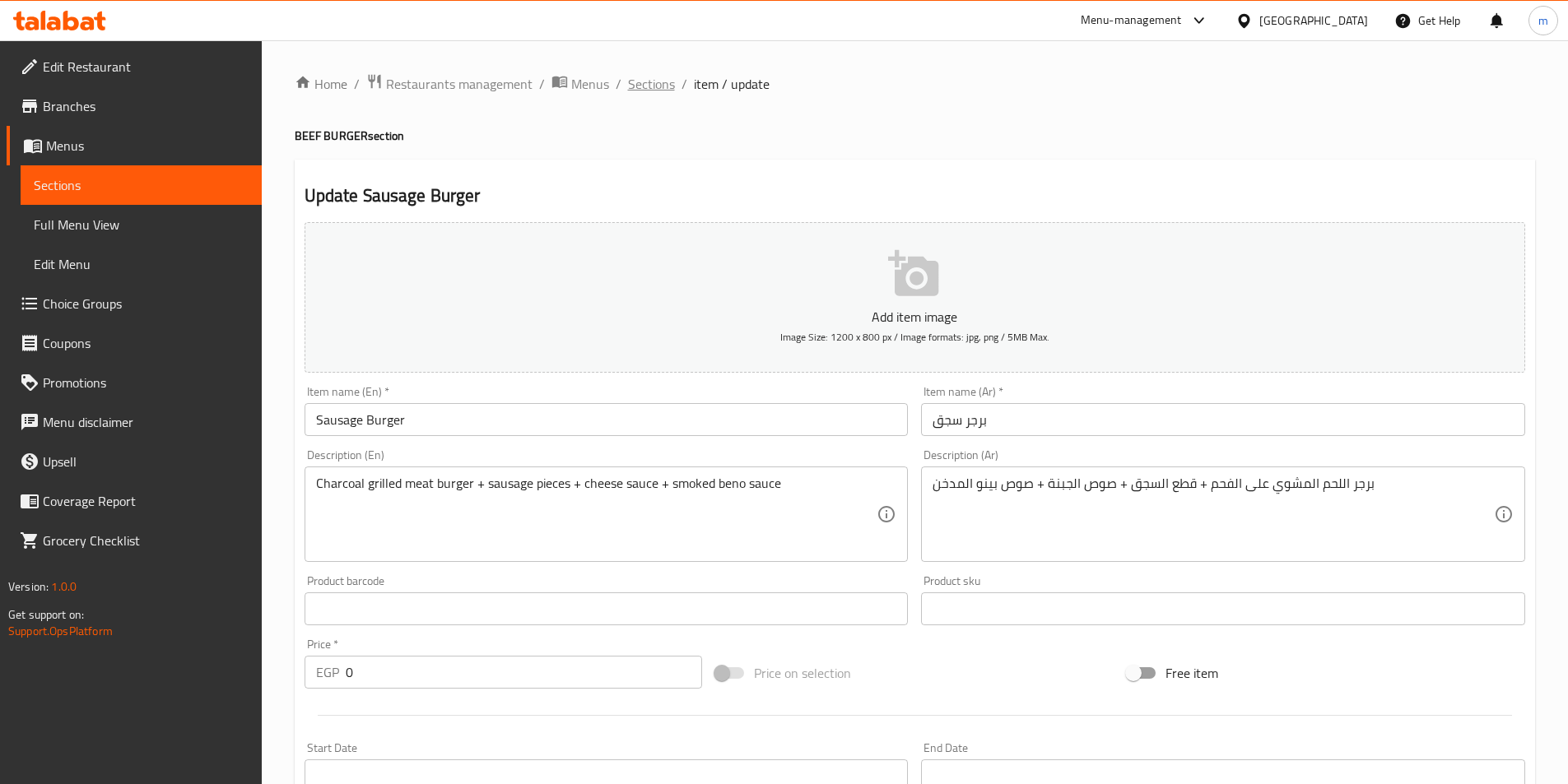
click at [651, 86] on span "Sections" at bounding box center [652, 83] width 47 height 19
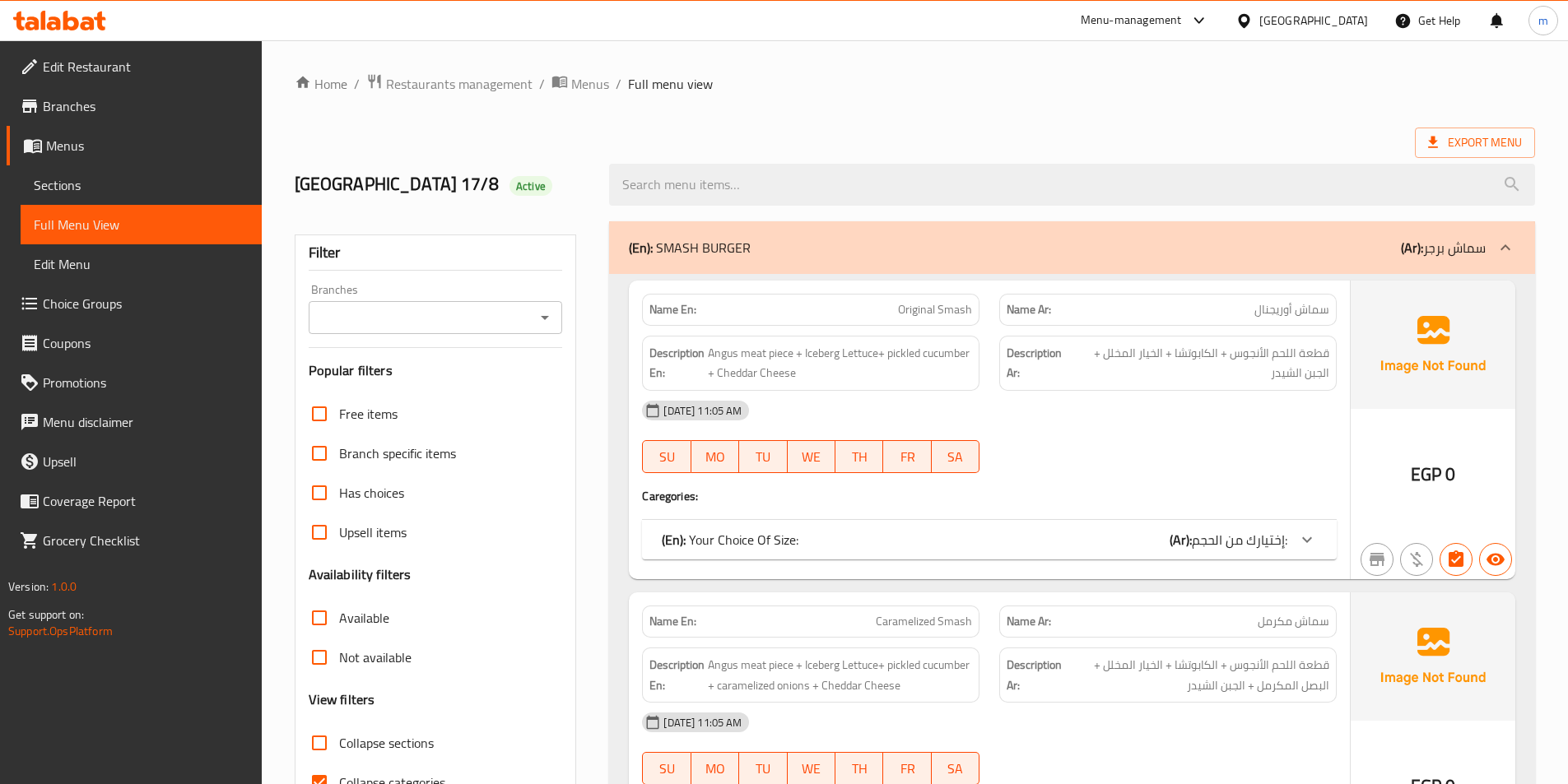
click at [74, 193] on span "Sections" at bounding box center [142, 185] width 215 height 19
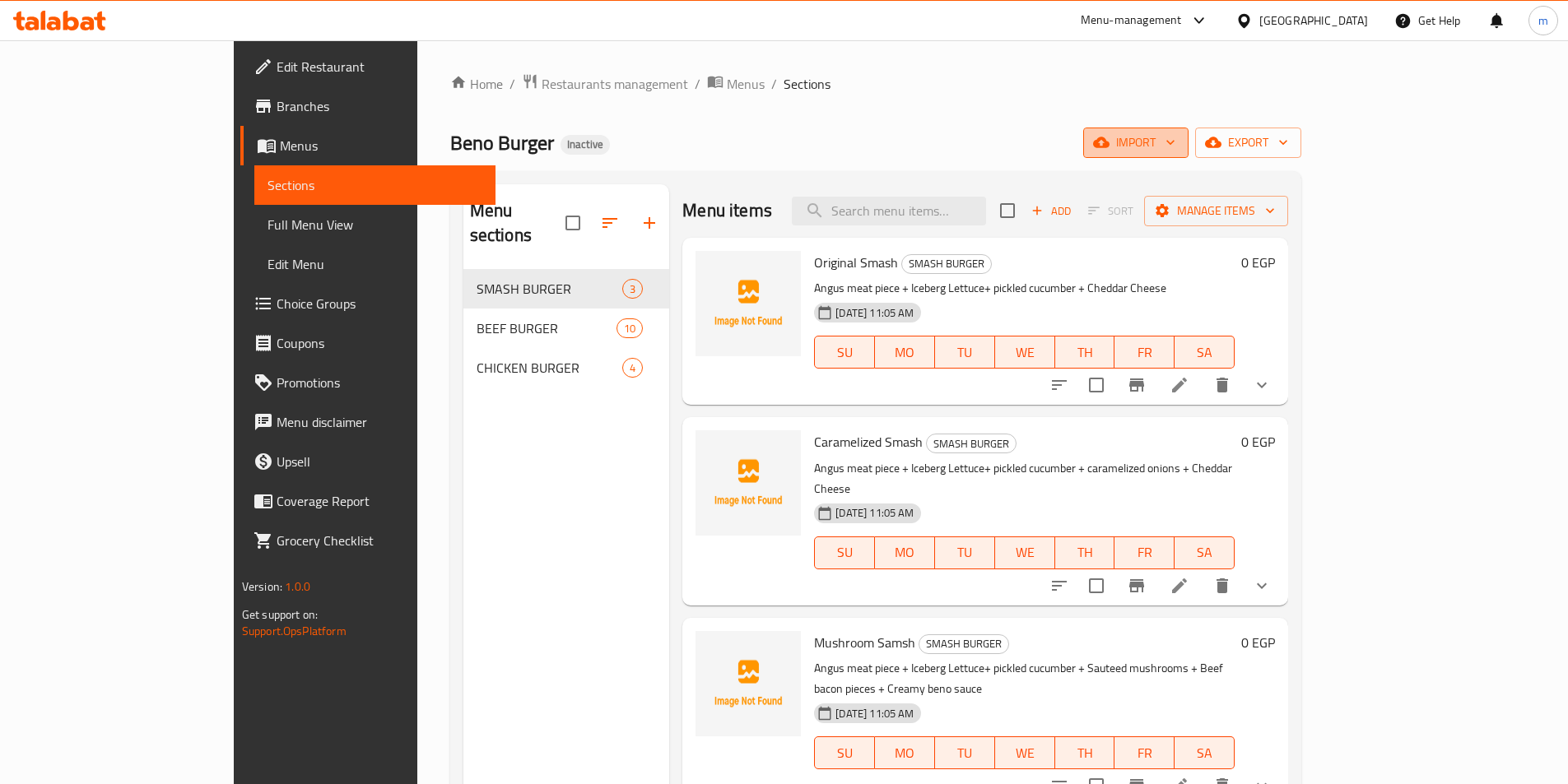
click at [1175, 140] on span "import" at bounding box center [1136, 142] width 79 height 20
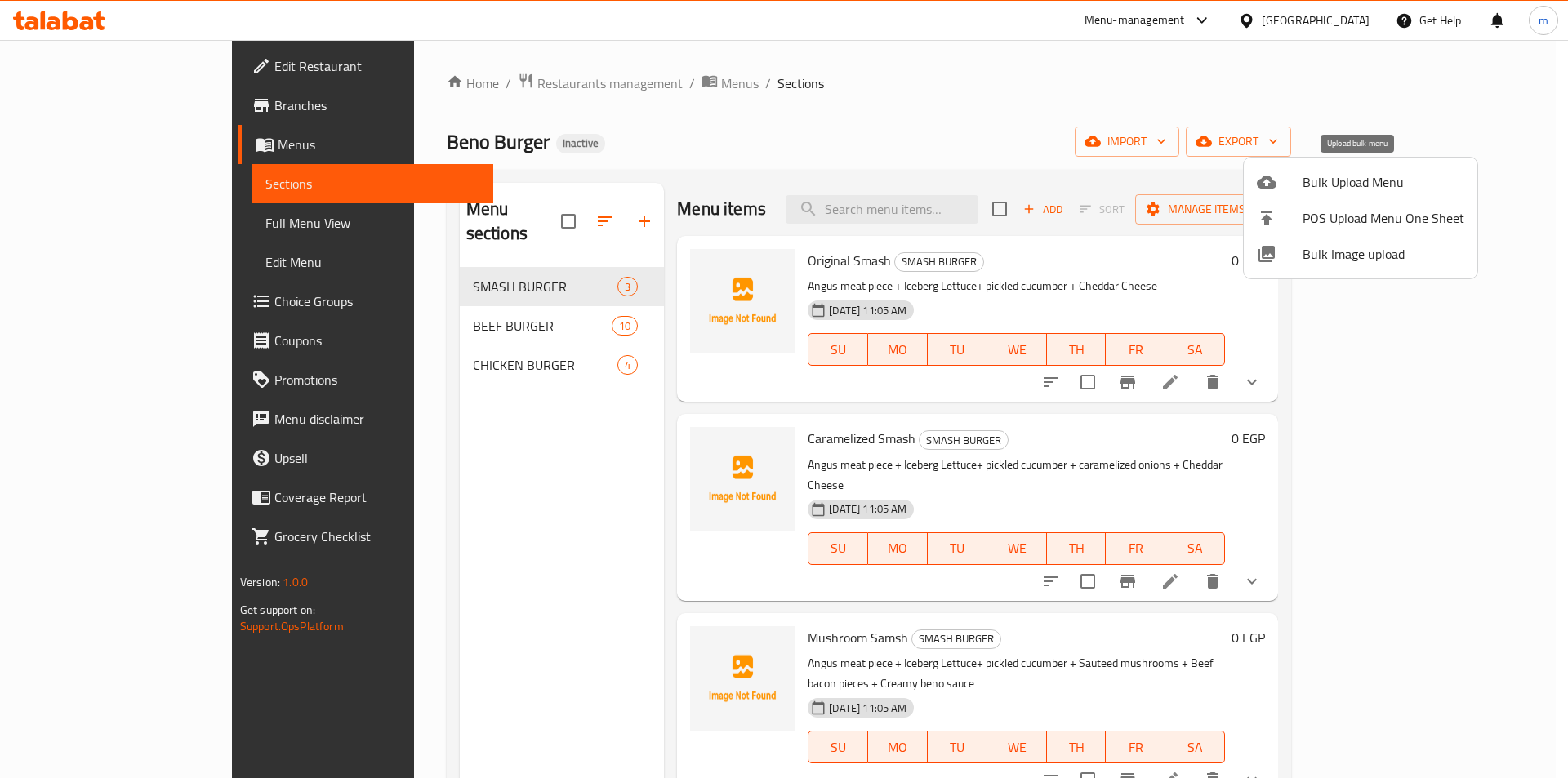
click at [1302, 186] on div at bounding box center [1279, 182] width 46 height 19
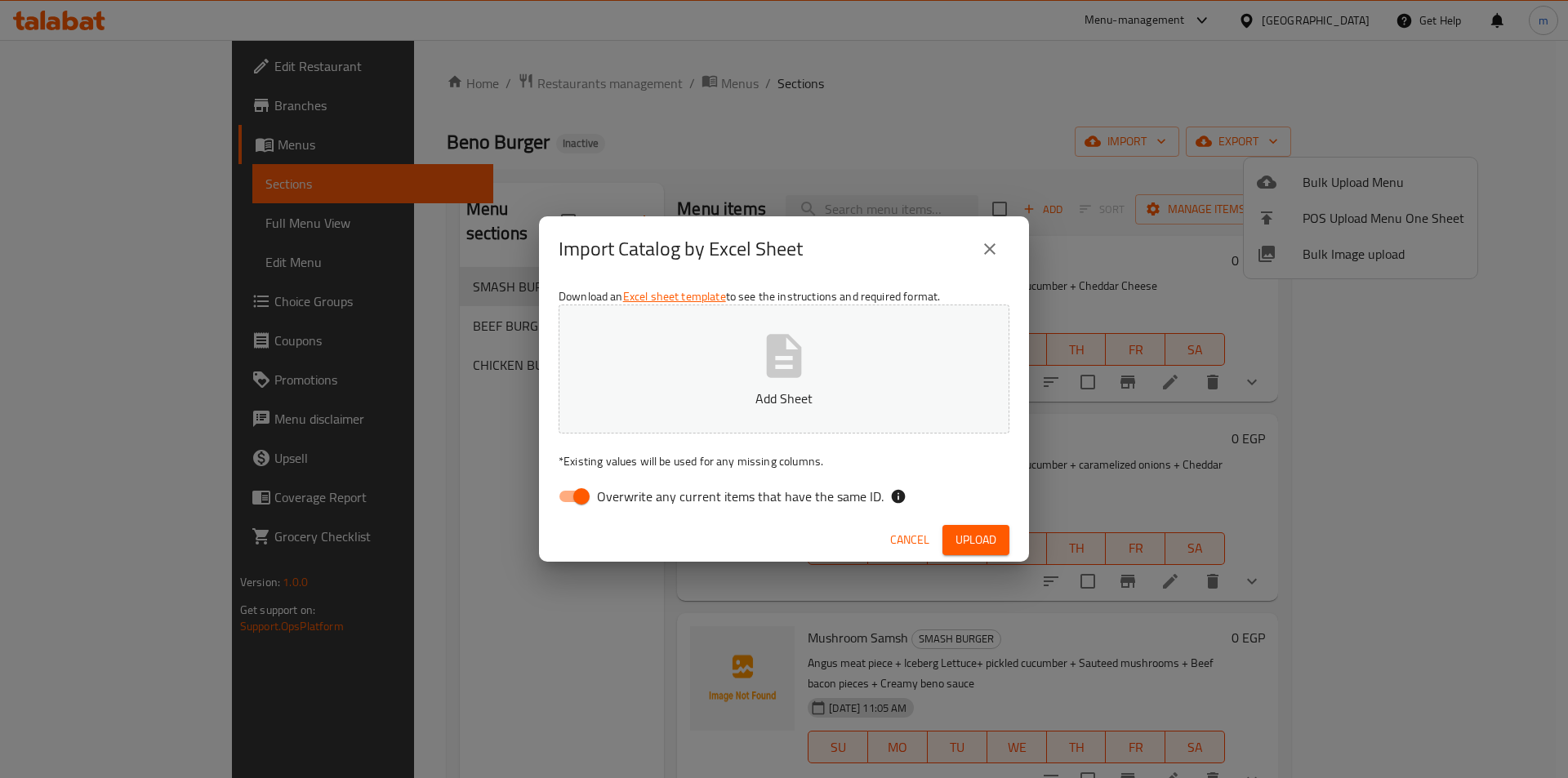
drag, startPoint x: 576, startPoint y: 507, endPoint x: 746, endPoint y: 435, distance: 184.6
click at [575, 506] on input "Overwrite any current items that have the same ID." at bounding box center [581, 496] width 93 height 31
checkbox input "false"
click at [986, 542] on span "Upload" at bounding box center [975, 540] width 40 height 20
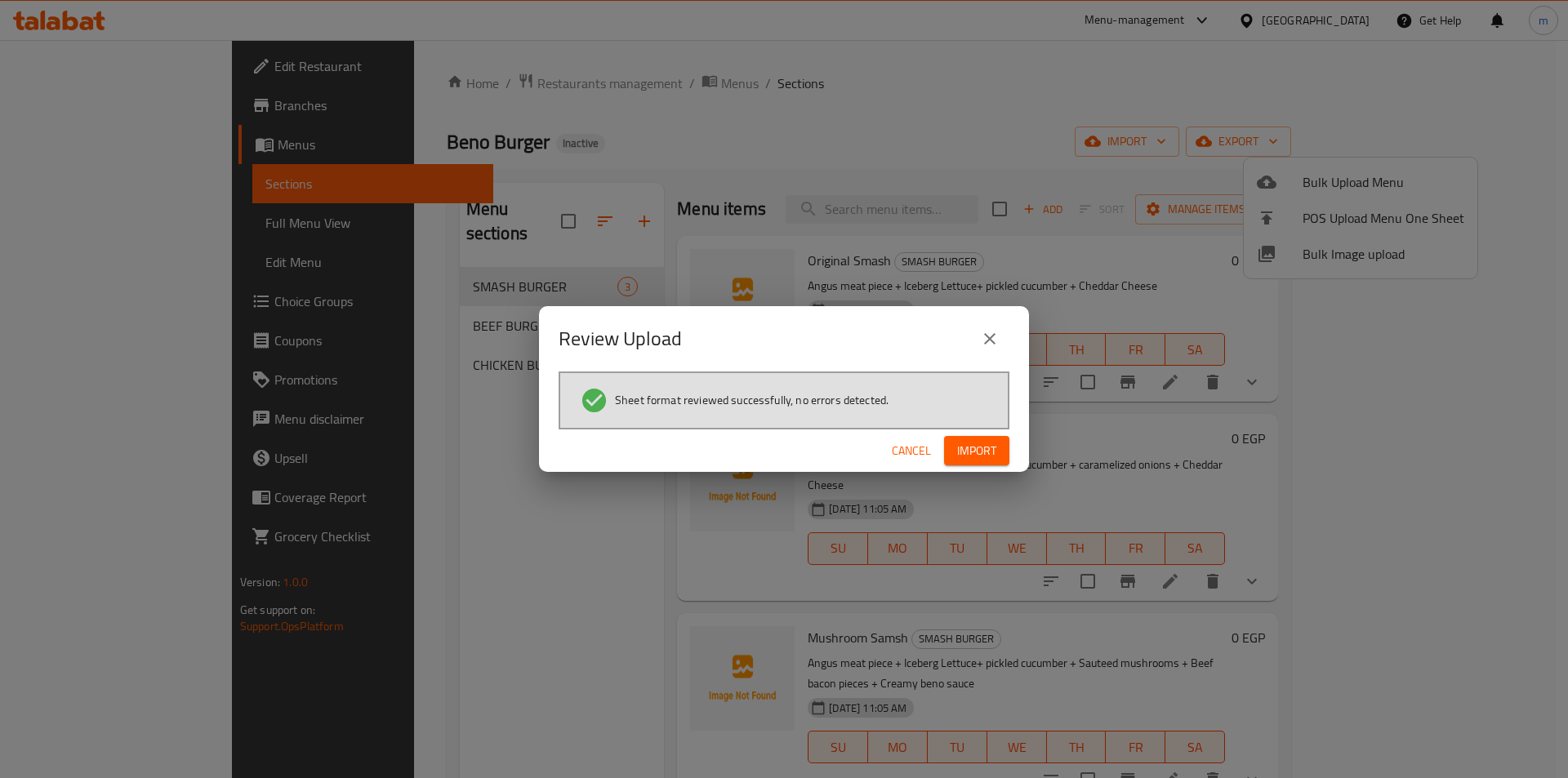
click at [974, 467] on div "Cancel Import" at bounding box center [783, 450] width 490 height 43
click at [997, 446] on button "Import" at bounding box center [976, 450] width 65 height 30
